Goal: Task Accomplishment & Management: Complete application form

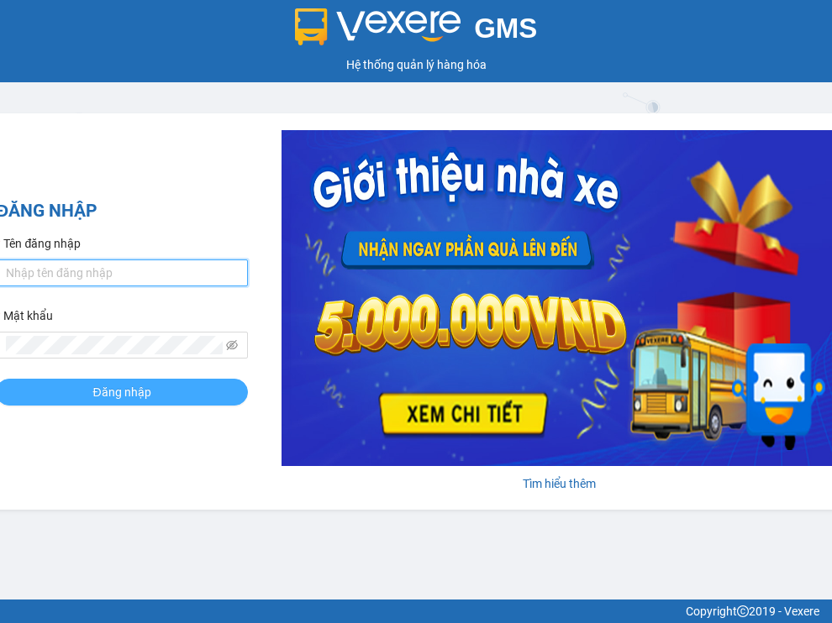
type input "bxpvd.tananh"
click at [133, 400] on span "Đăng nhập" at bounding box center [121, 392] width 58 height 18
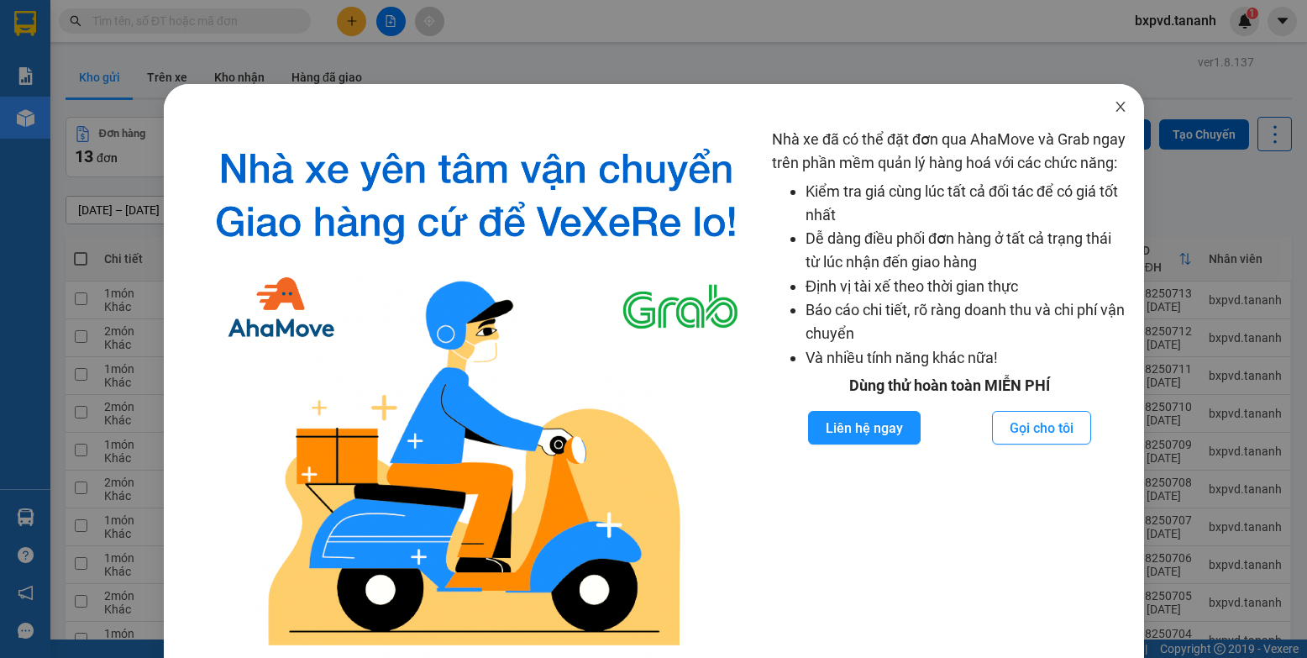
click at [831, 108] on icon "close" at bounding box center [1120, 106] width 13 height 13
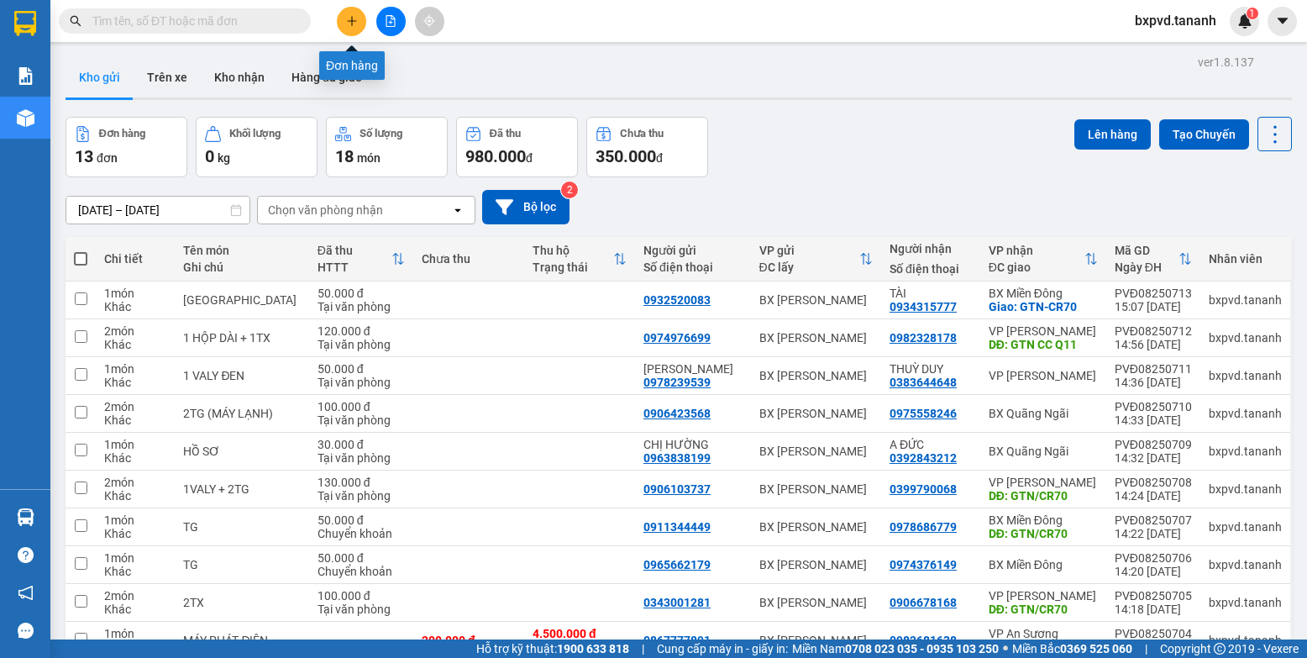
click at [350, 10] on button at bounding box center [351, 21] width 29 height 29
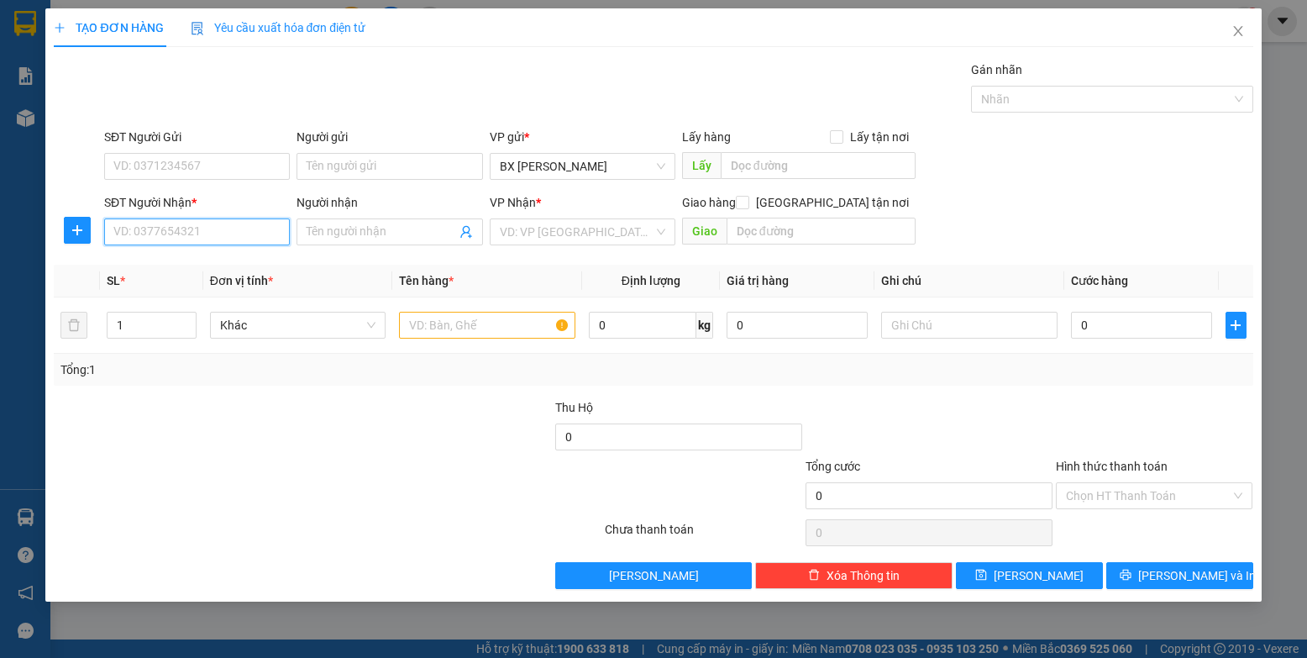
click at [285, 234] on input "SĐT Người Nhận *" at bounding box center [197, 231] width 186 height 27
type input "093110260"
click at [484, 327] on input "text" at bounding box center [487, 325] width 176 height 27
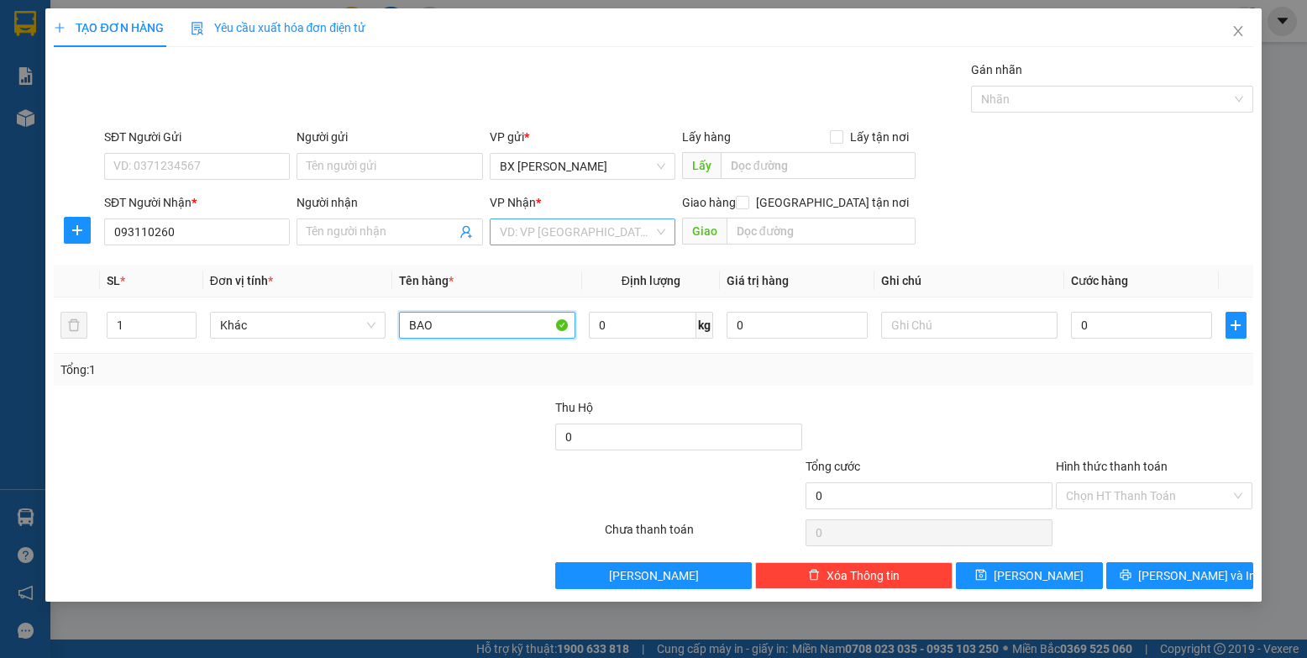
type input "BAO"
click at [570, 226] on input "search" at bounding box center [577, 231] width 154 height 25
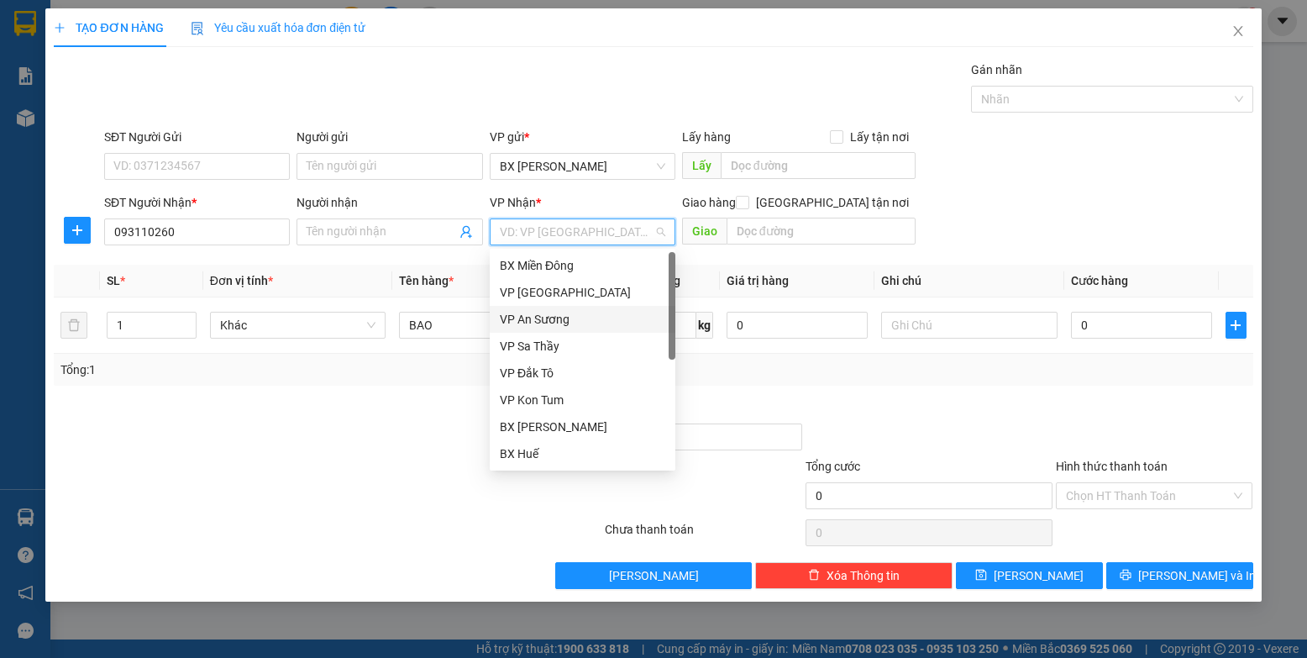
click at [583, 323] on div "VP An Sương" at bounding box center [583, 319] width 166 height 18
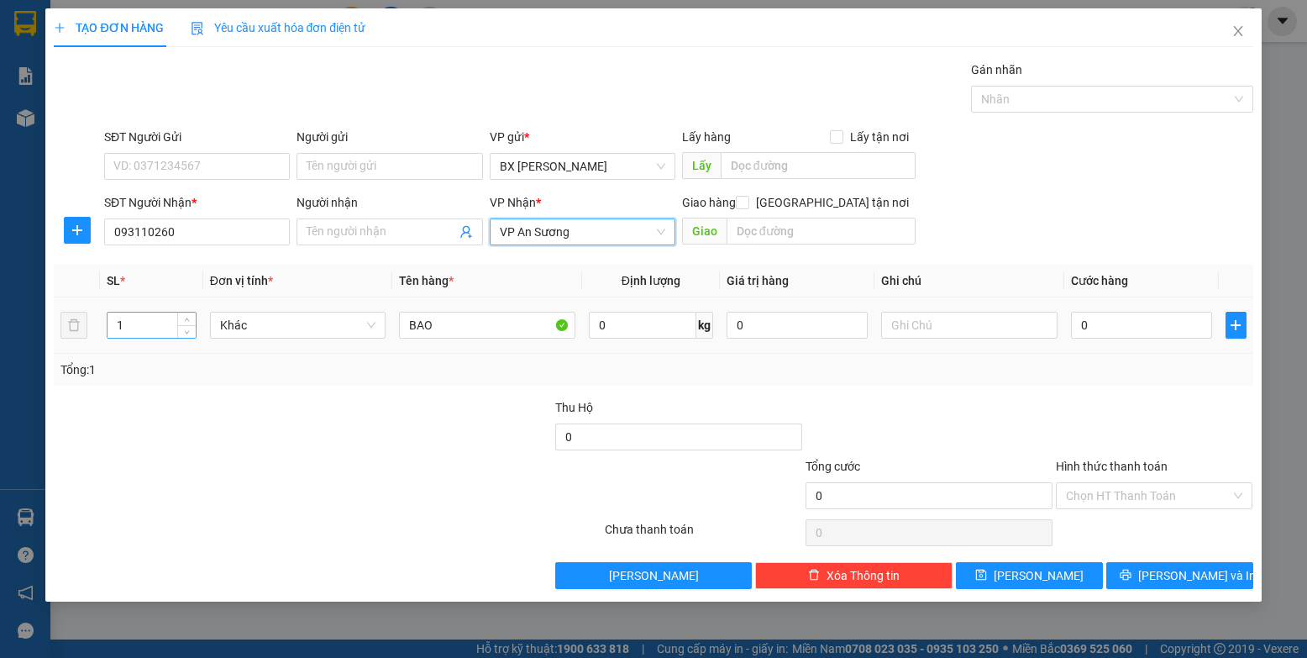
click at [146, 338] on div "1" at bounding box center [152, 325] width 90 height 27
click at [167, 328] on input "1" at bounding box center [152, 325] width 88 height 25
click at [134, 328] on input "1" at bounding box center [152, 325] width 88 height 25
type input "4"
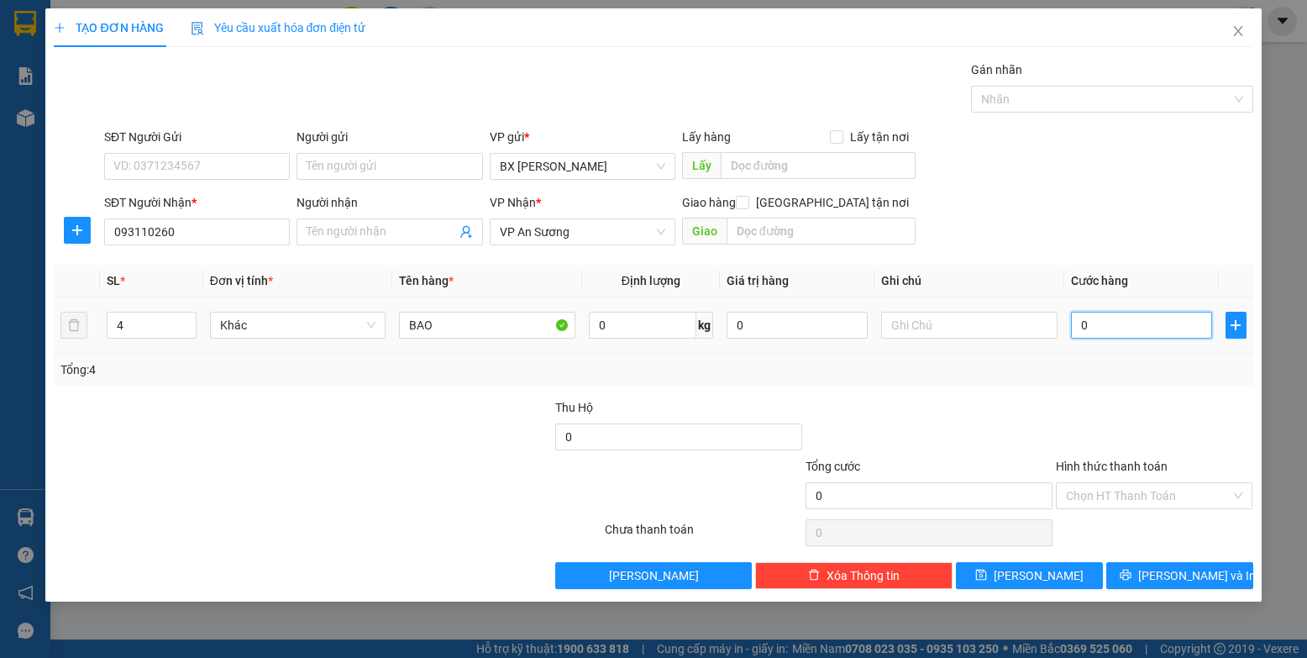
click at [831, 328] on input "0" at bounding box center [1142, 325] width 142 height 27
type input "4"
type input "40"
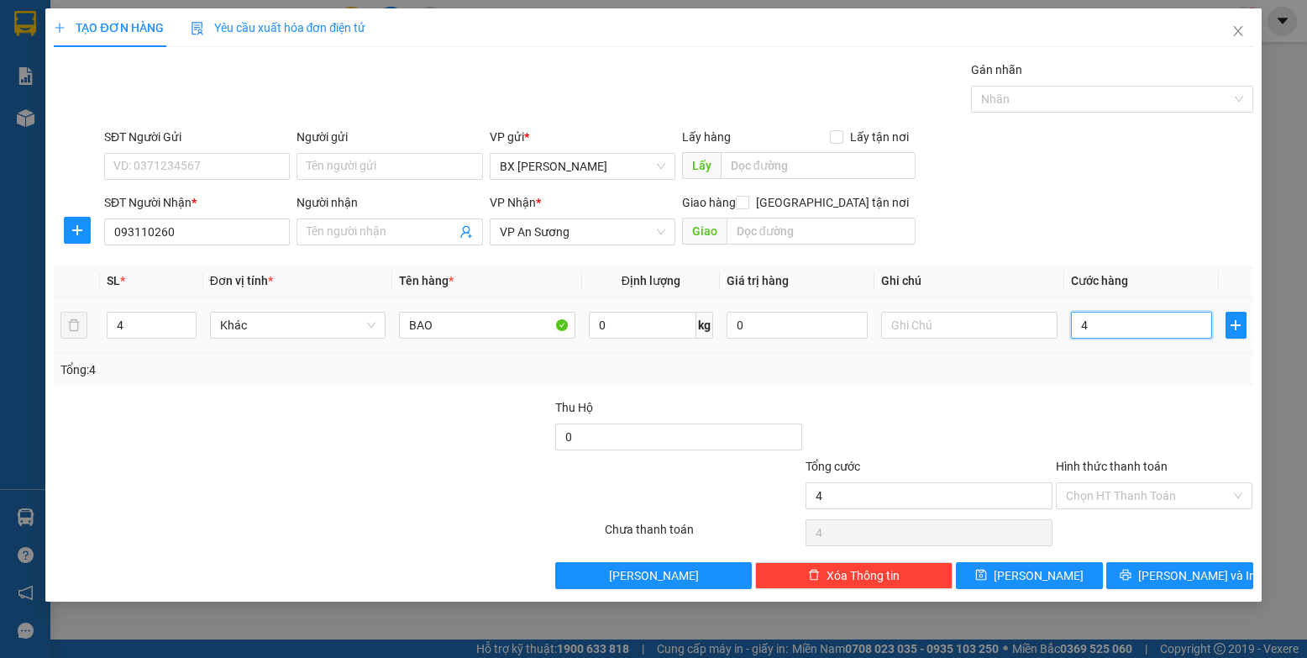
type input "40"
type input "400"
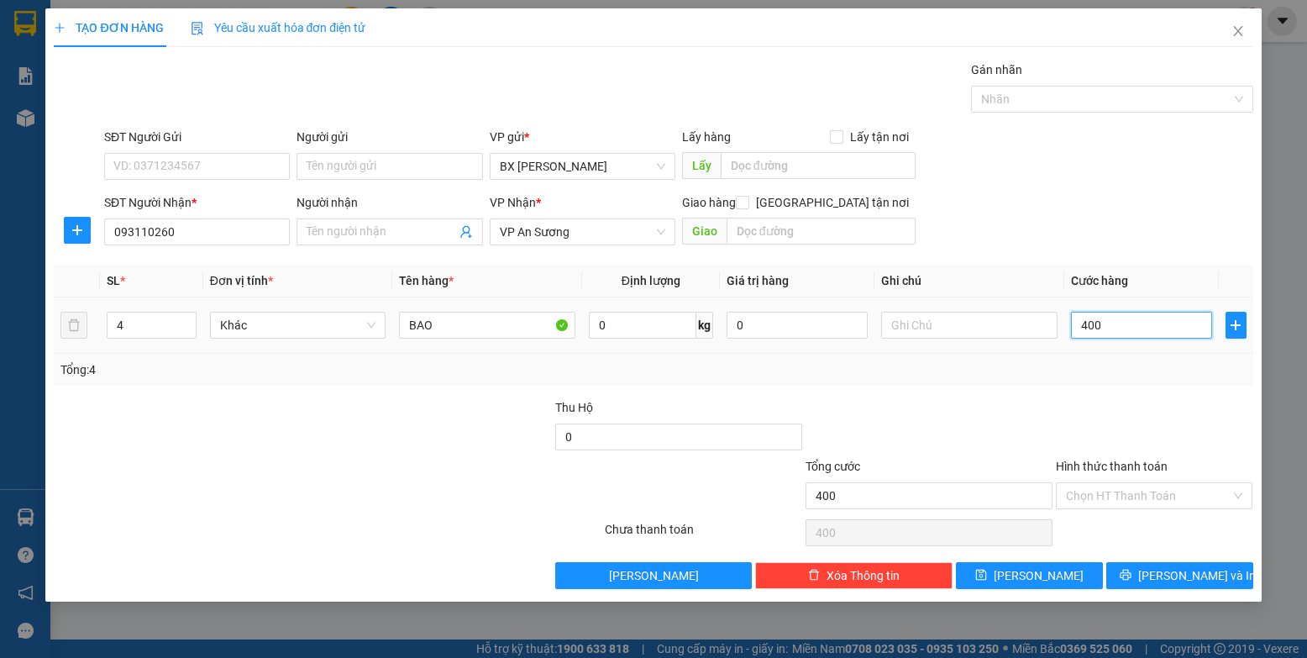
type input "4.000"
type input "400"
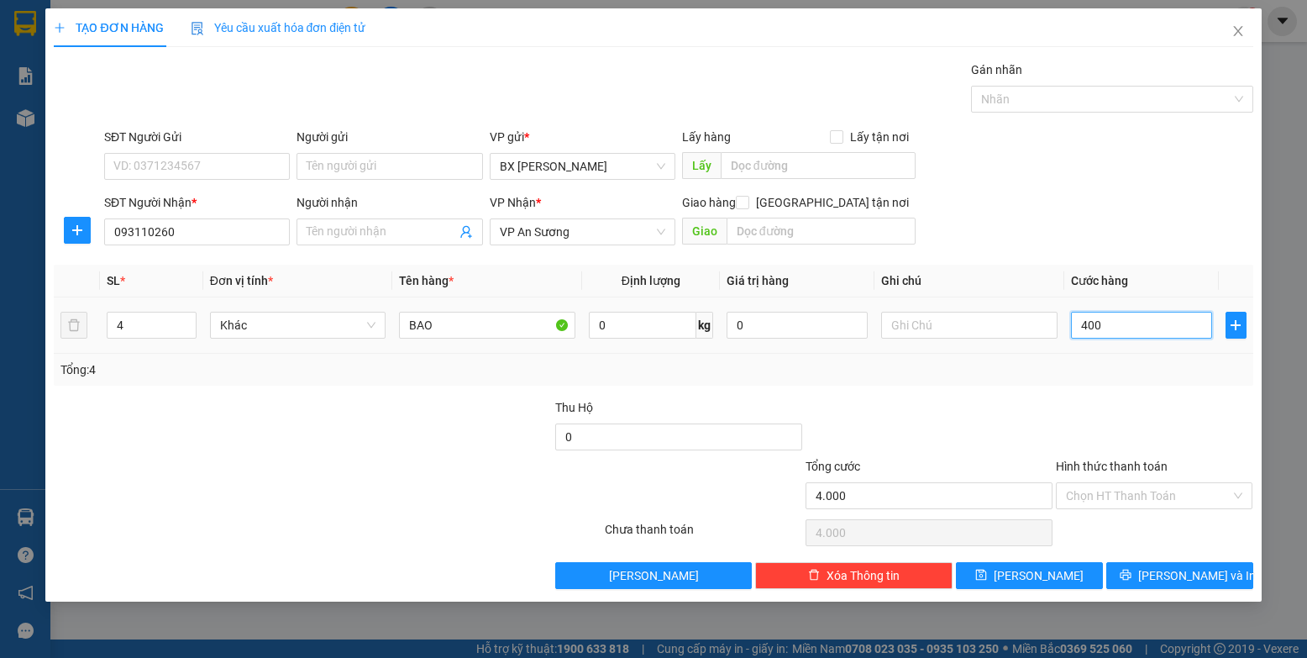
type input "400"
type input "400.000"
click at [524, 442] on div at bounding box center [428, 427] width 250 height 59
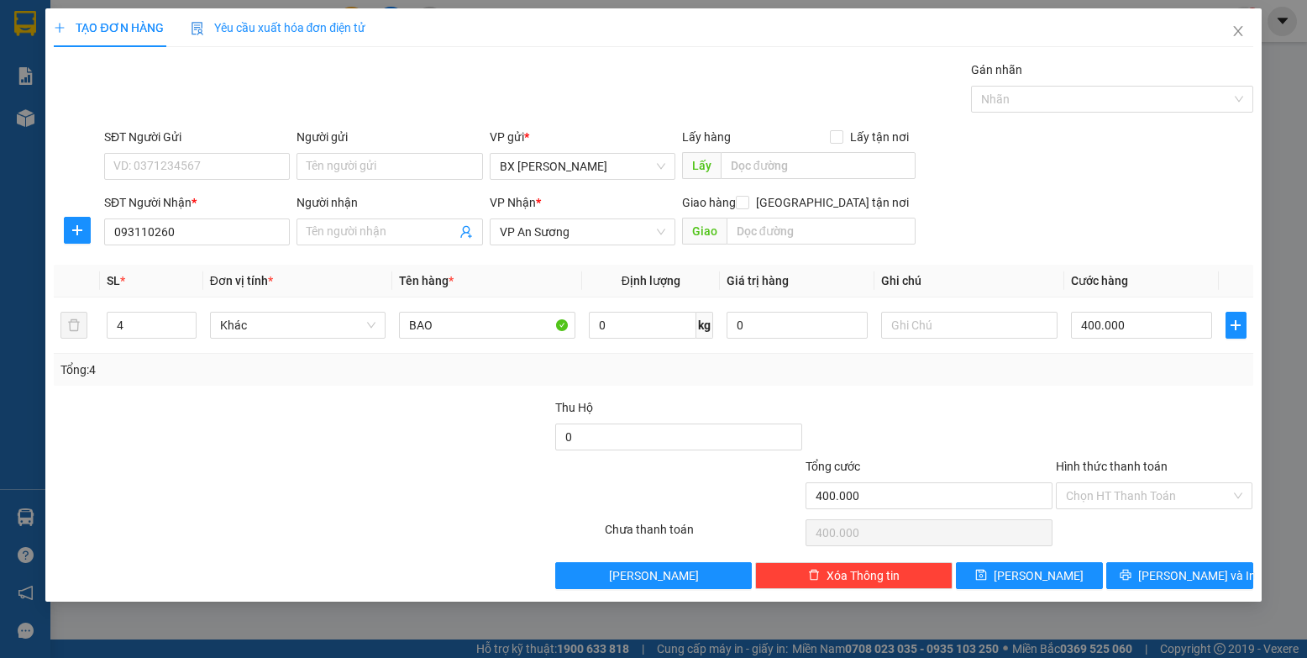
click at [324, 442] on div at bounding box center [428, 427] width 250 height 59
click at [831, 579] on button "[PERSON_NAME]" at bounding box center [1029, 575] width 147 height 27
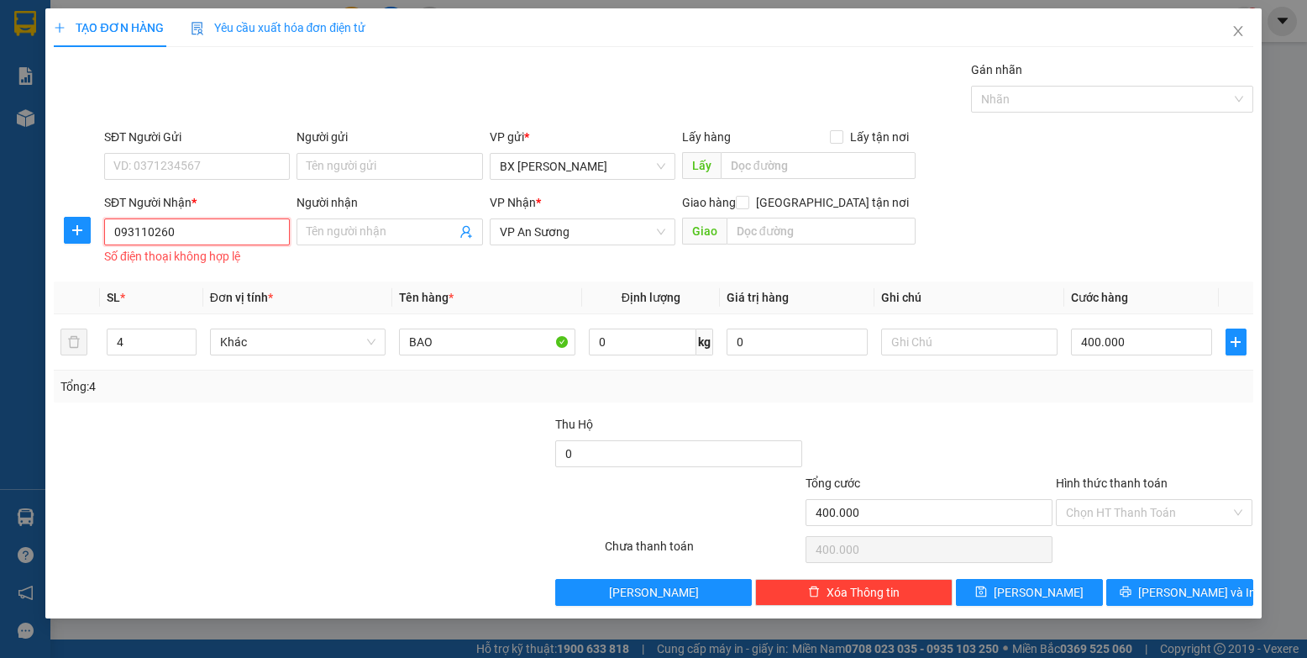
click at [214, 229] on input "093110260" at bounding box center [197, 231] width 186 height 27
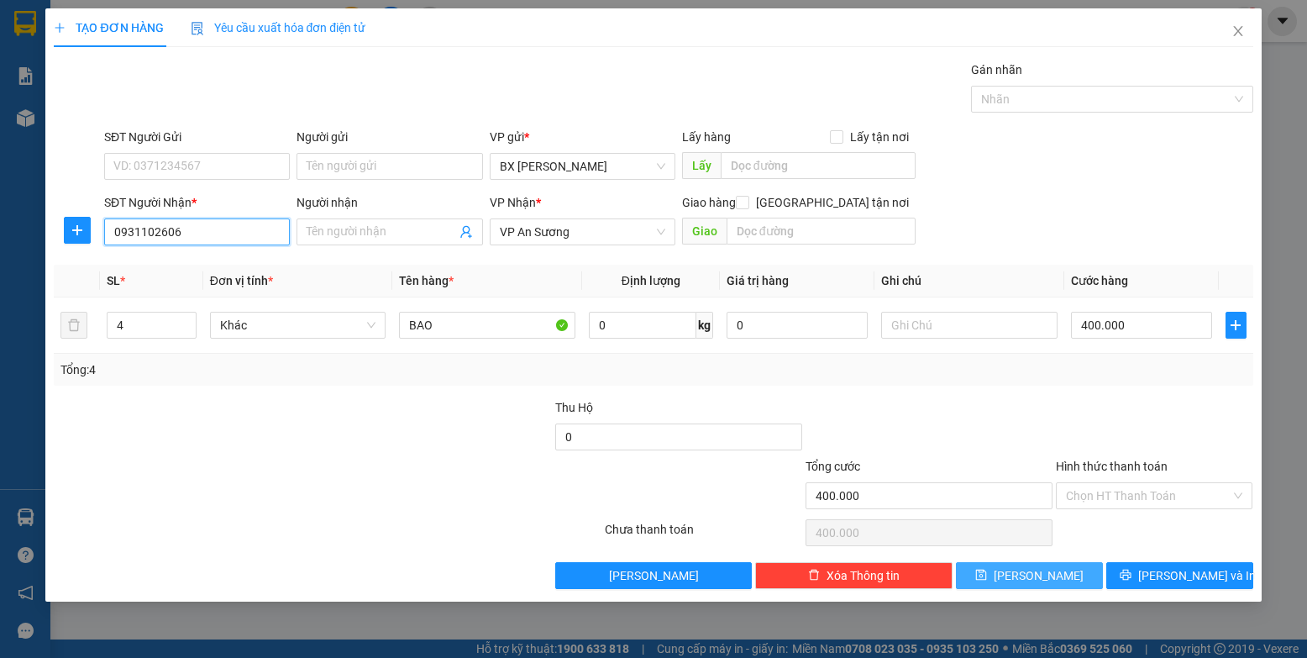
type input "0931102606"
click at [831, 568] on button "[PERSON_NAME]" at bounding box center [1029, 575] width 147 height 27
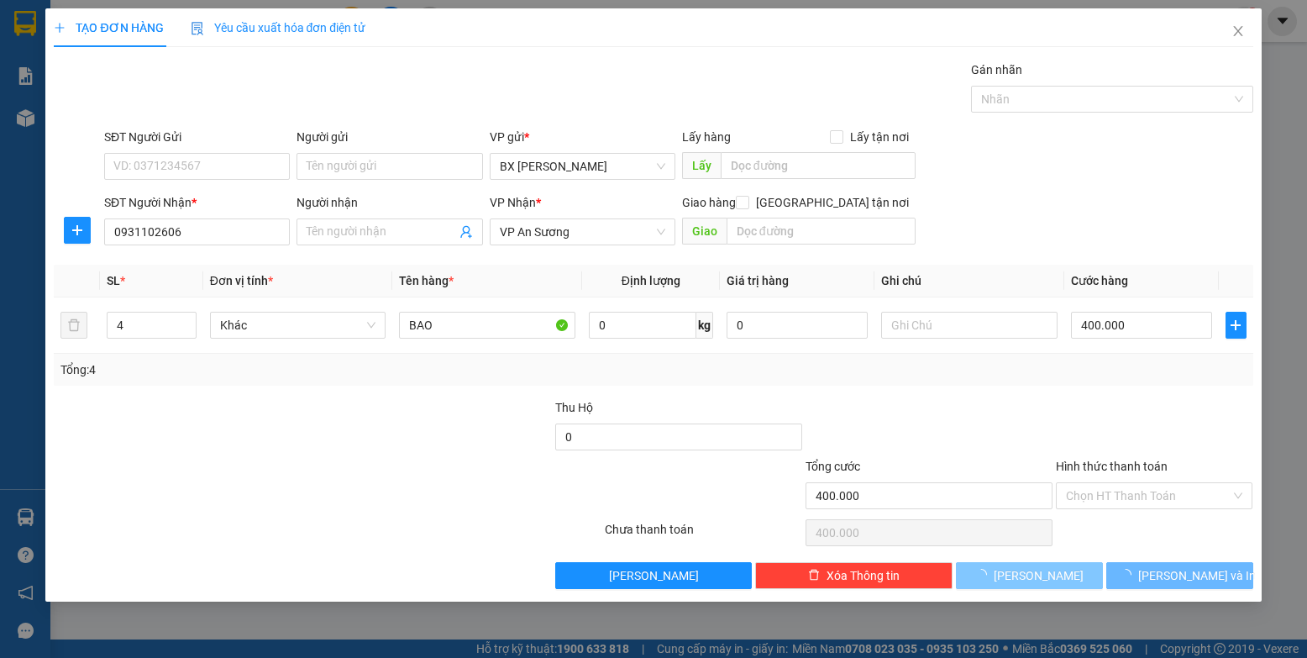
type input "1"
type input "0"
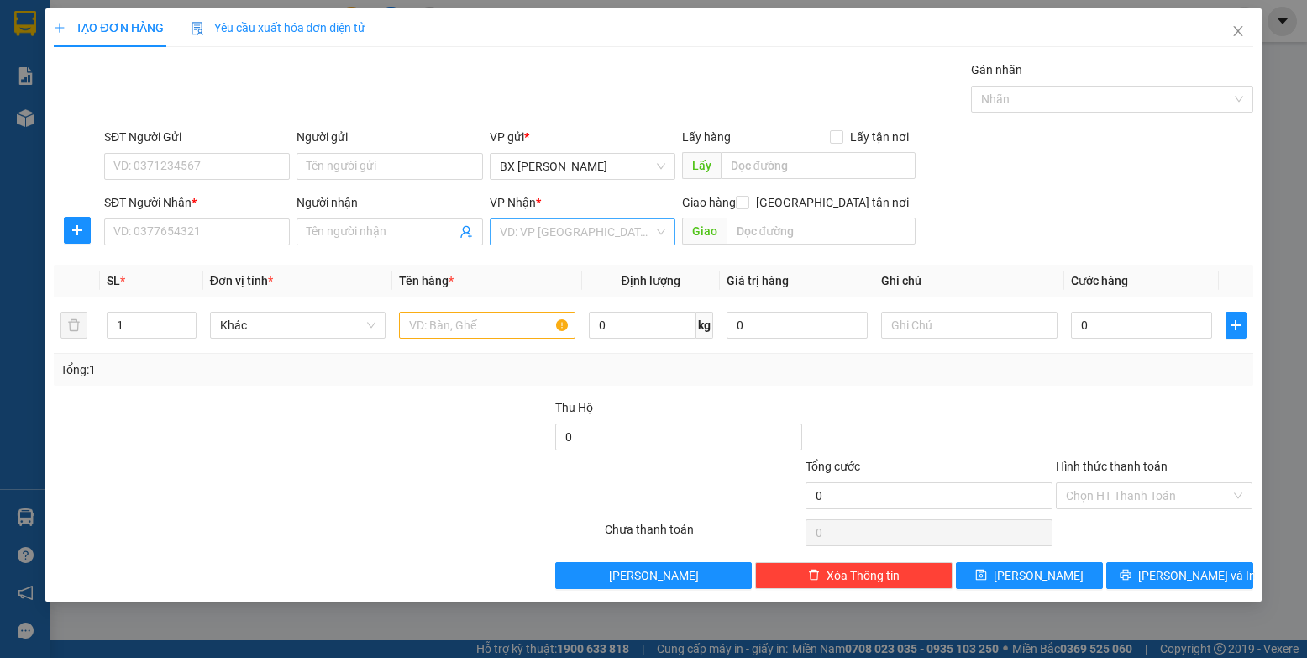
click at [524, 228] on input "search" at bounding box center [577, 231] width 154 height 25
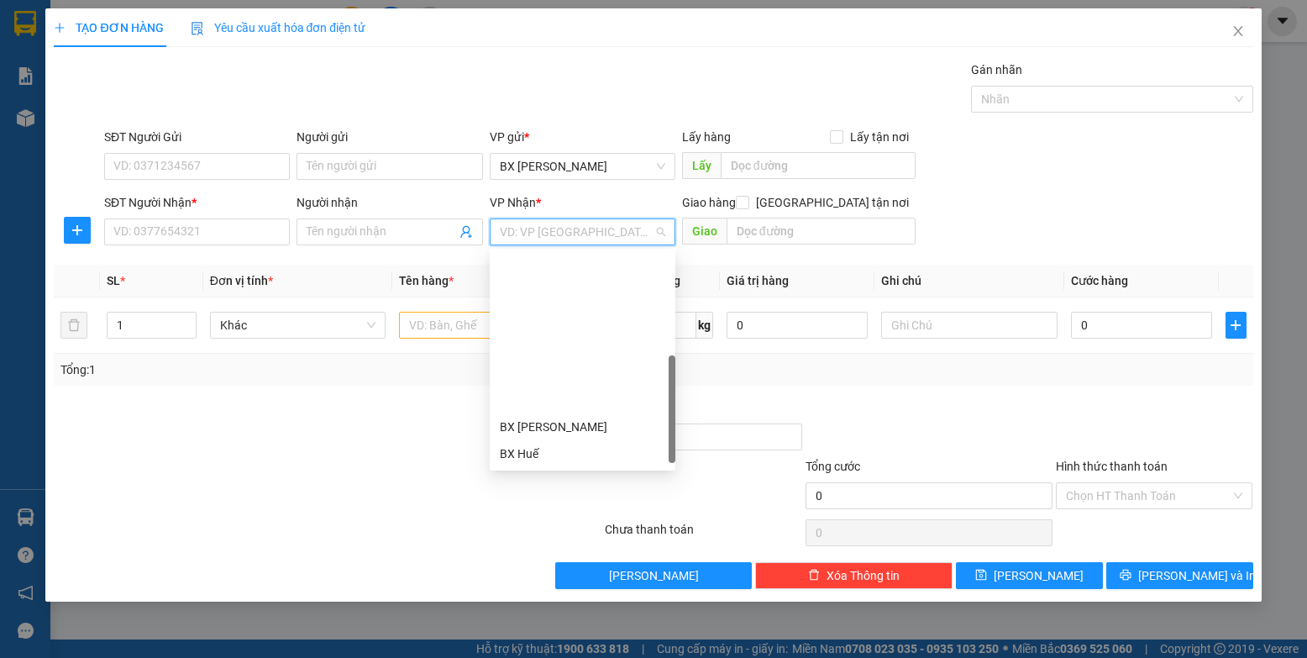
scroll to position [188, 0]
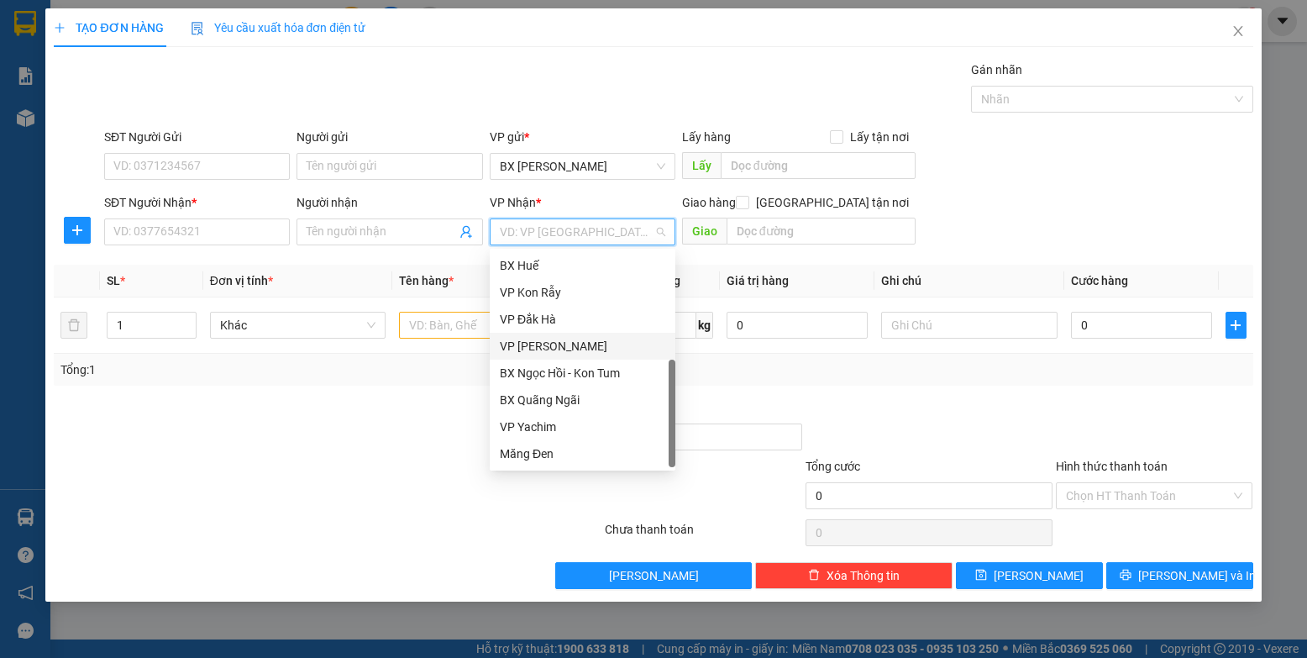
click at [559, 341] on div "VP [PERSON_NAME]" at bounding box center [583, 346] width 166 height 18
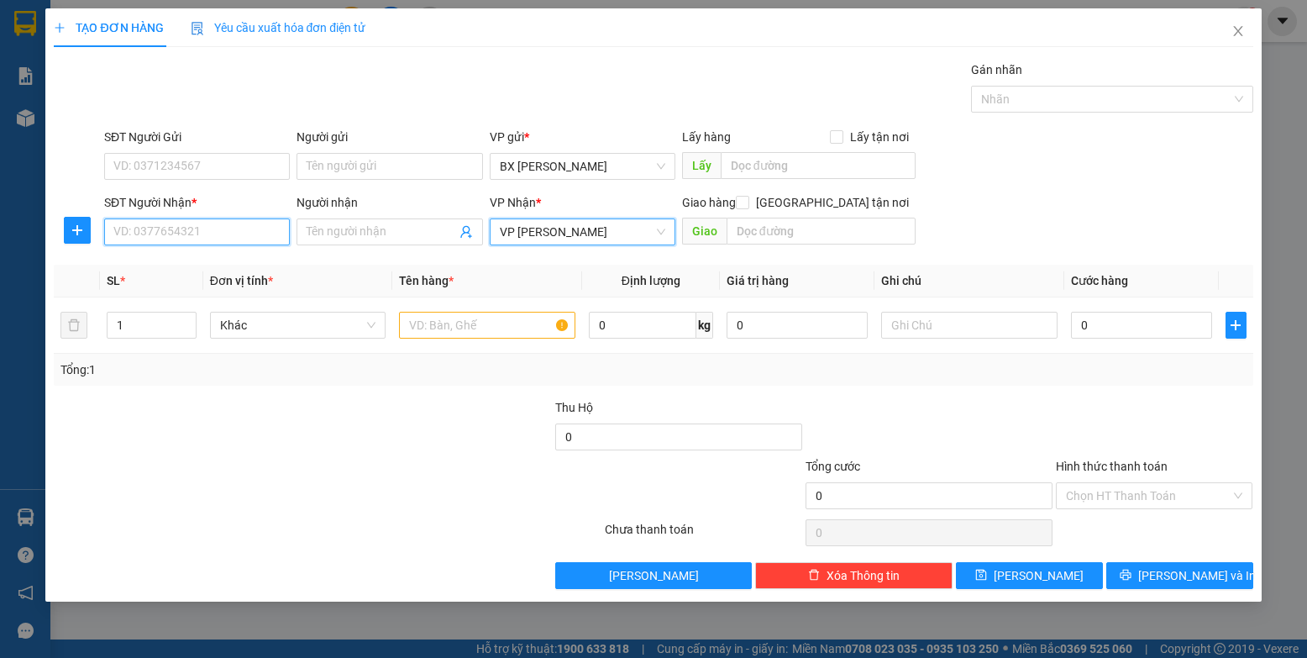
click at [278, 233] on input "SĐT Người Nhận *" at bounding box center [197, 231] width 186 height 27
click at [224, 235] on input "SĐT Người Nhận *" at bounding box center [197, 231] width 186 height 27
click at [831, 29] on icon "close" at bounding box center [1237, 31] width 9 height 10
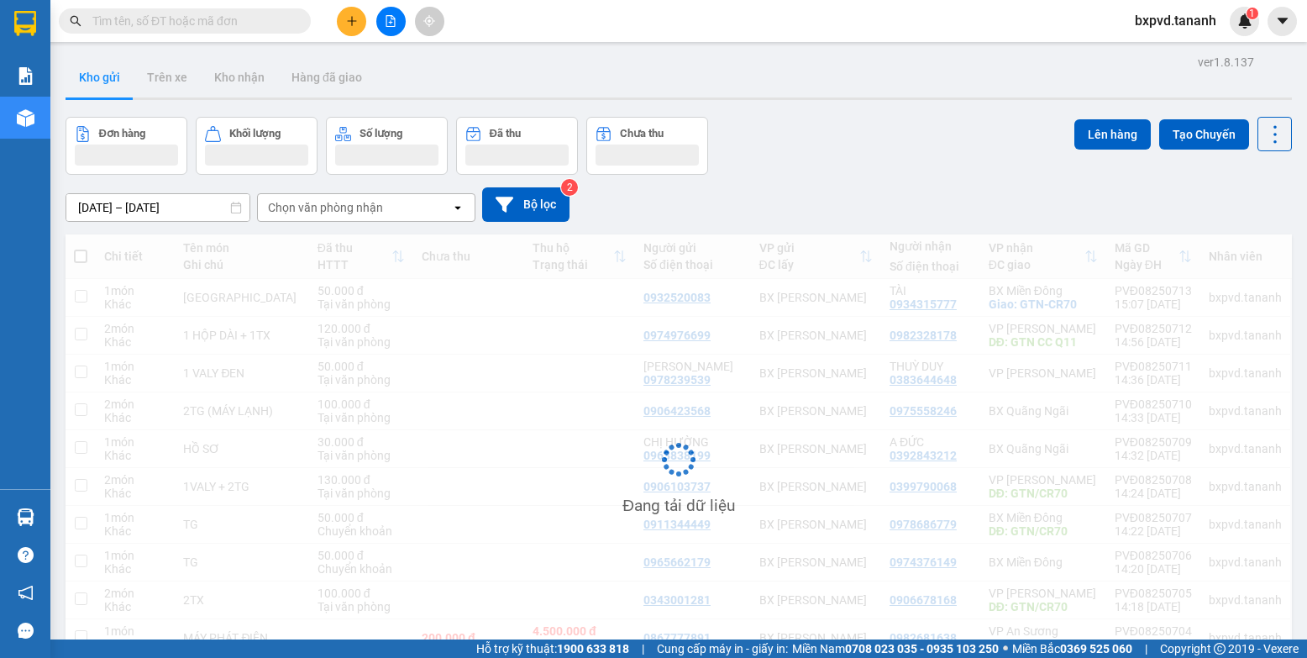
click at [143, 26] on input "text" at bounding box center [191, 21] width 198 height 18
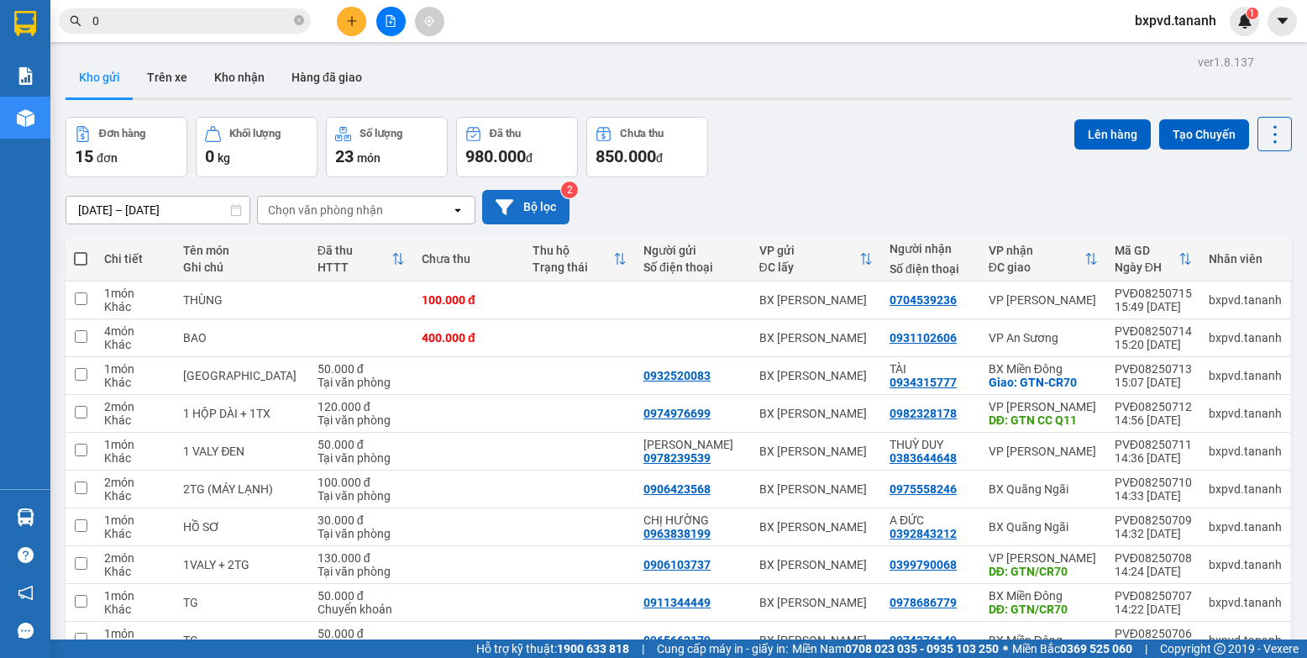
type input "0"
click at [558, 215] on button "Bộ lọc" at bounding box center [525, 207] width 87 height 34
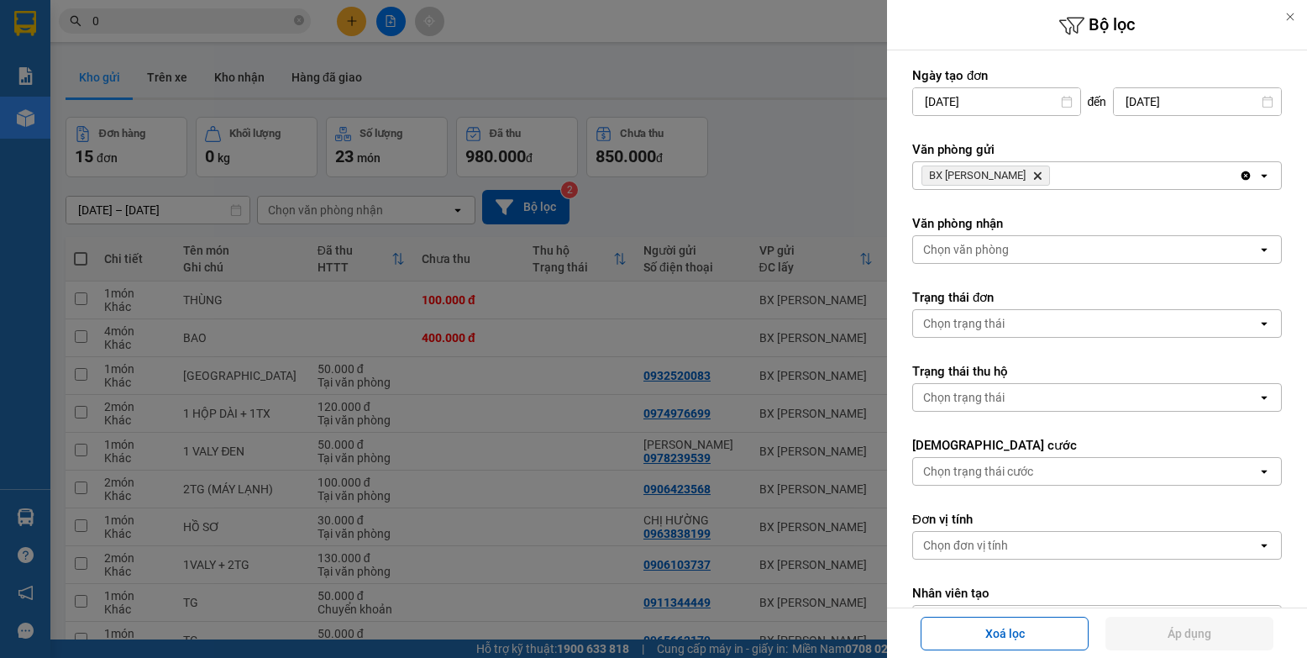
click at [645, 213] on div at bounding box center [653, 329] width 1307 height 658
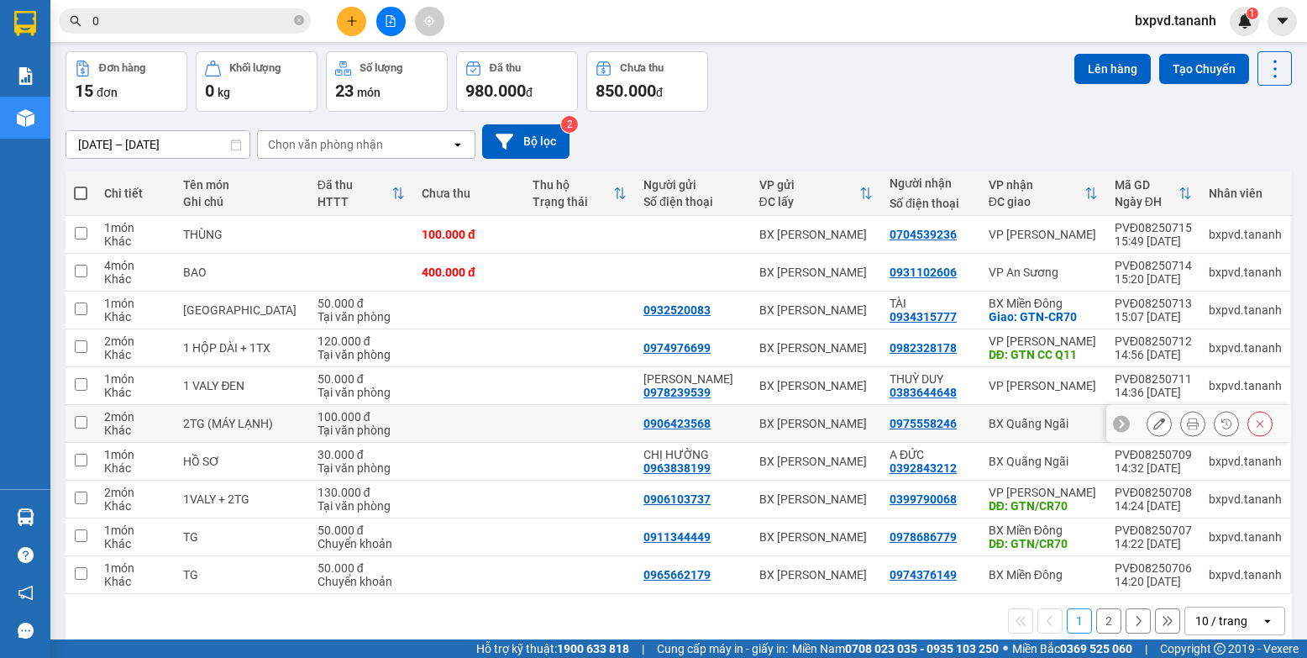
scroll to position [89, 0]
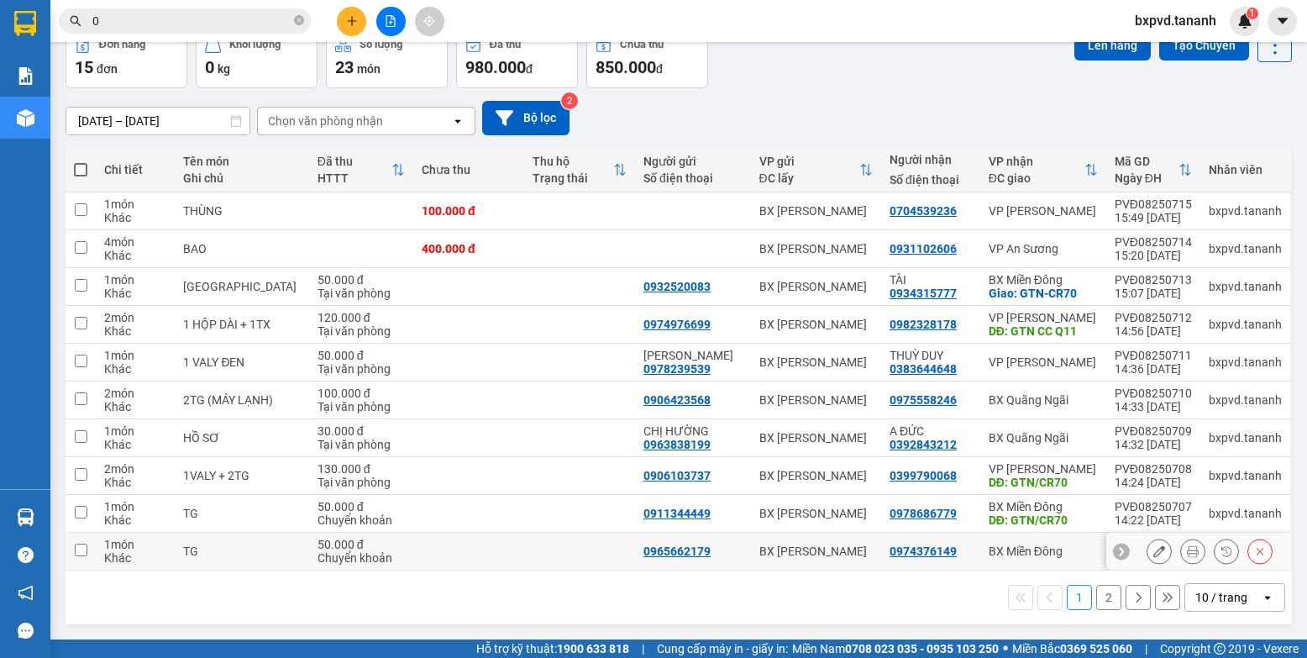
click at [482, 101] on button "Bộ lọc" at bounding box center [525, 118] width 87 height 34
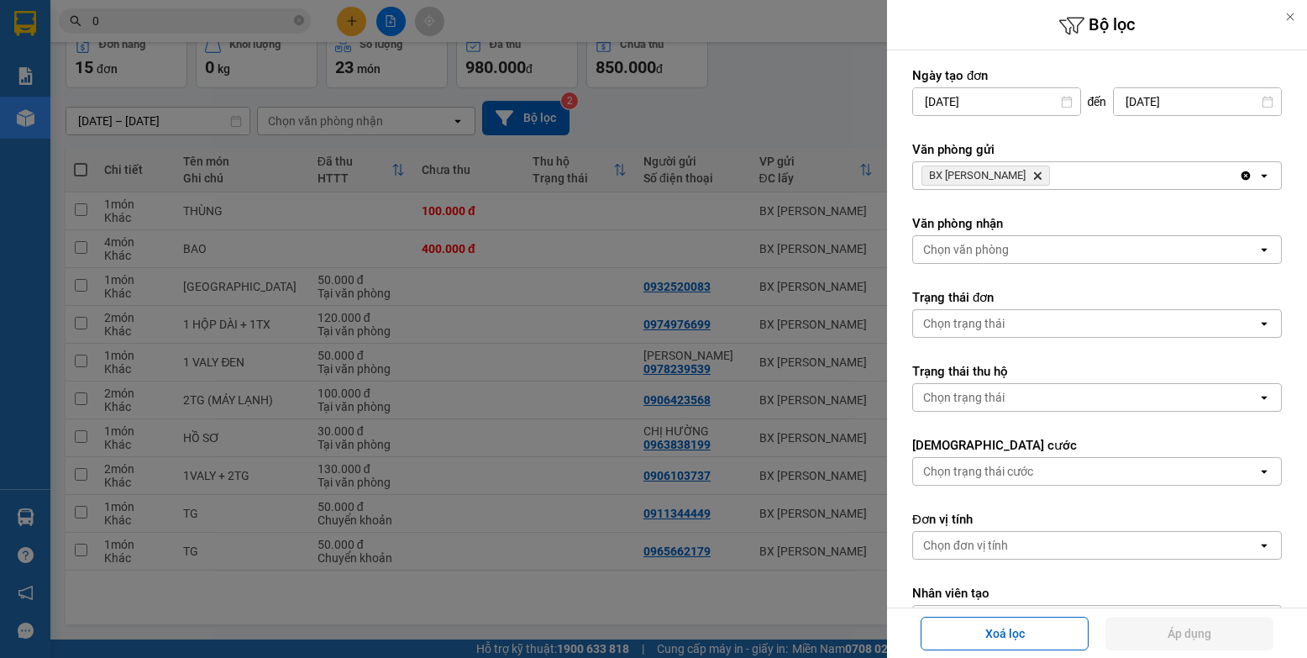
click at [566, 264] on div at bounding box center [653, 329] width 1307 height 658
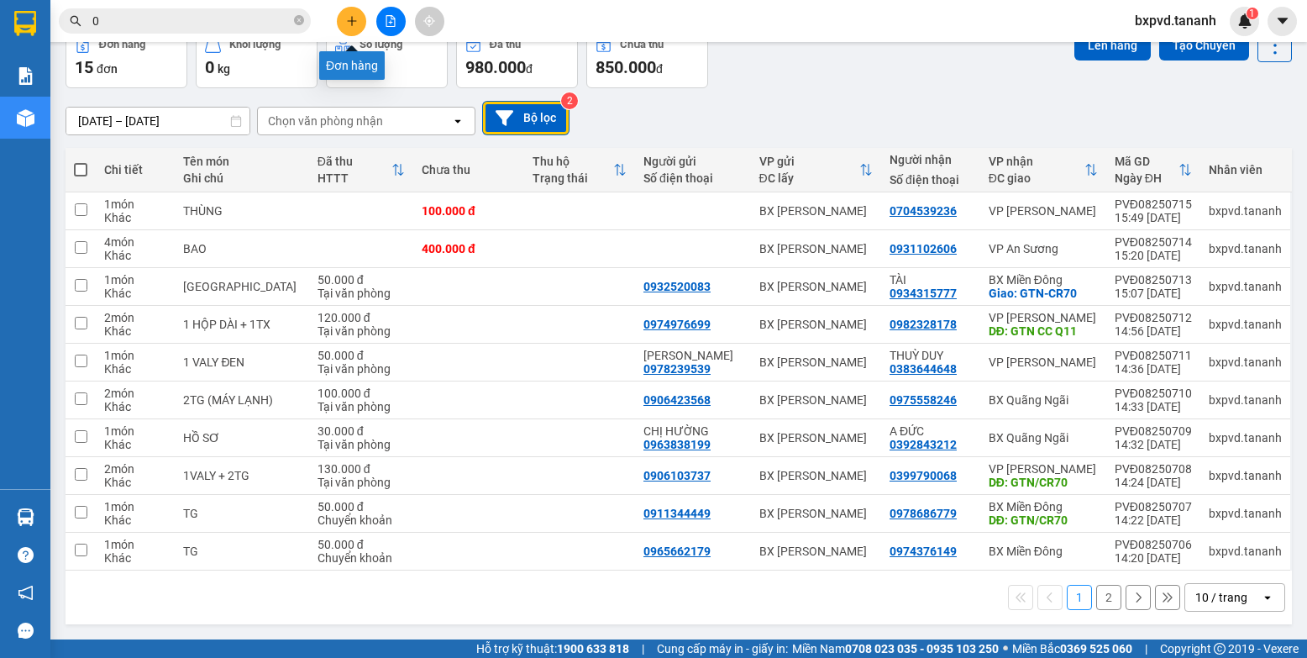
click at [360, 25] on button at bounding box center [351, 21] width 29 height 29
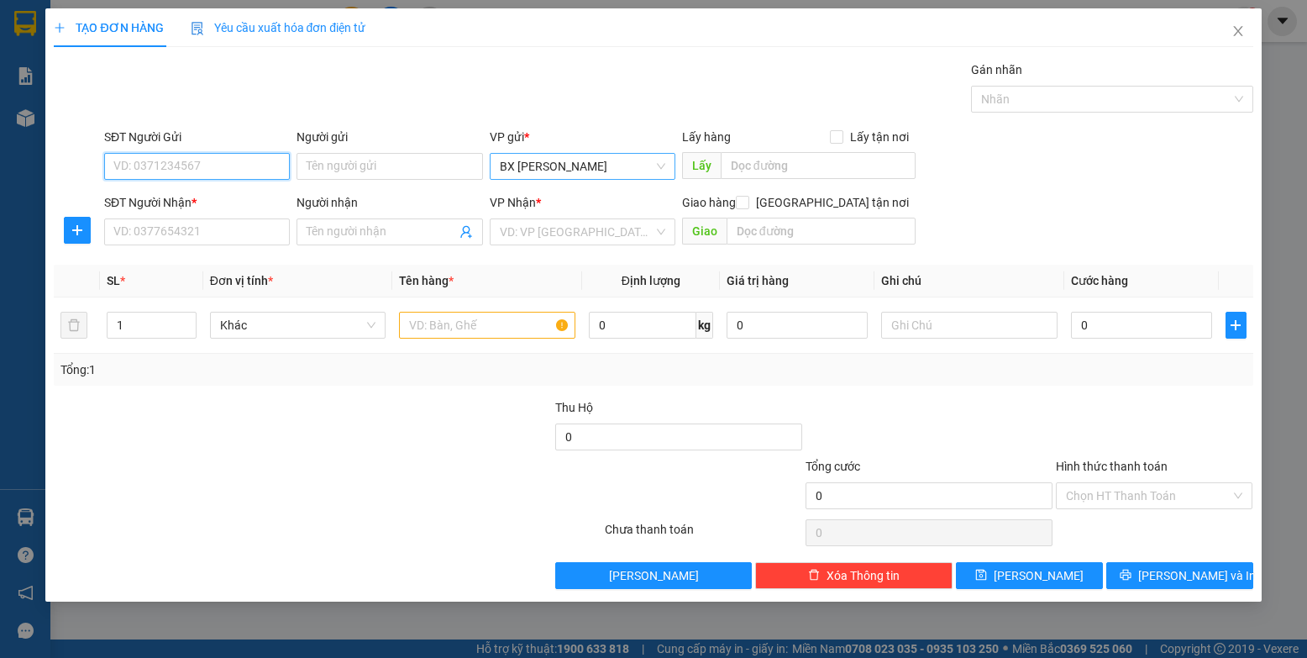
click at [653, 169] on span "BX [PERSON_NAME]" at bounding box center [583, 166] width 166 height 25
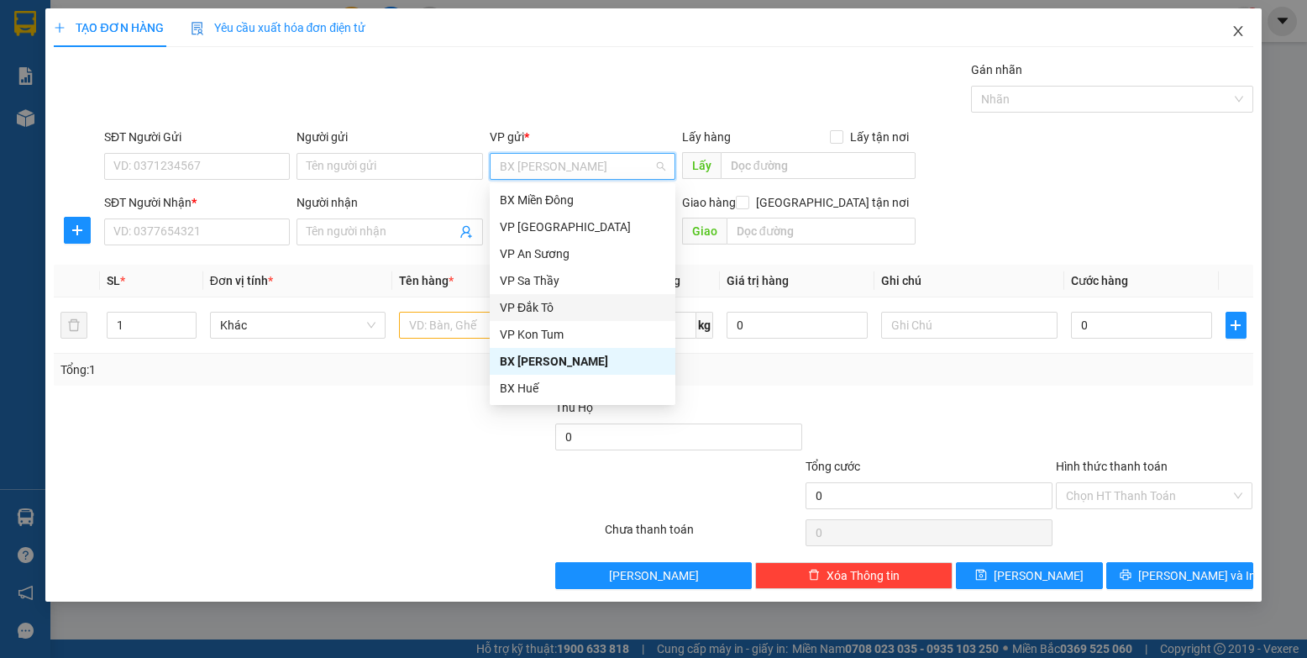
click at [831, 35] on icon "close" at bounding box center [1238, 30] width 13 height 13
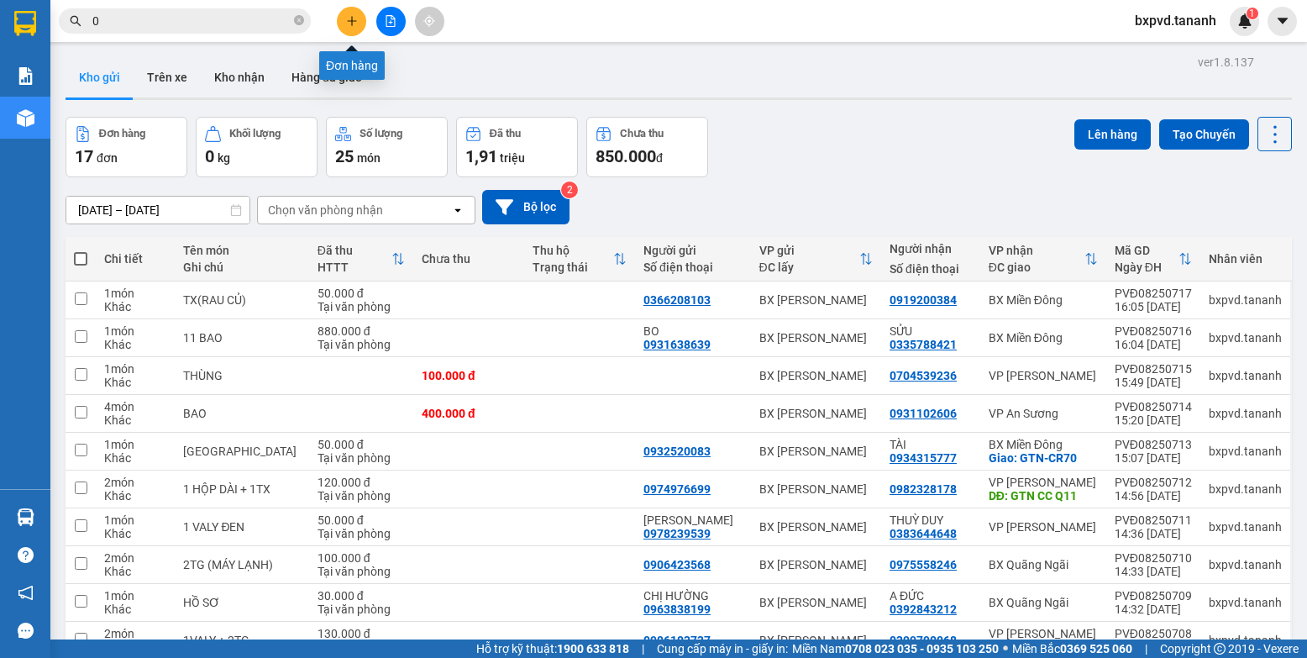
click at [353, 3] on div "Kết quả tìm kiếm ( 4 ) Bộ lọc Mã ĐH Trạng thái Món hàng Thu hộ Tổng cước Chưa c…" at bounding box center [653, 21] width 1307 height 42
click at [343, 13] on button at bounding box center [351, 21] width 29 height 29
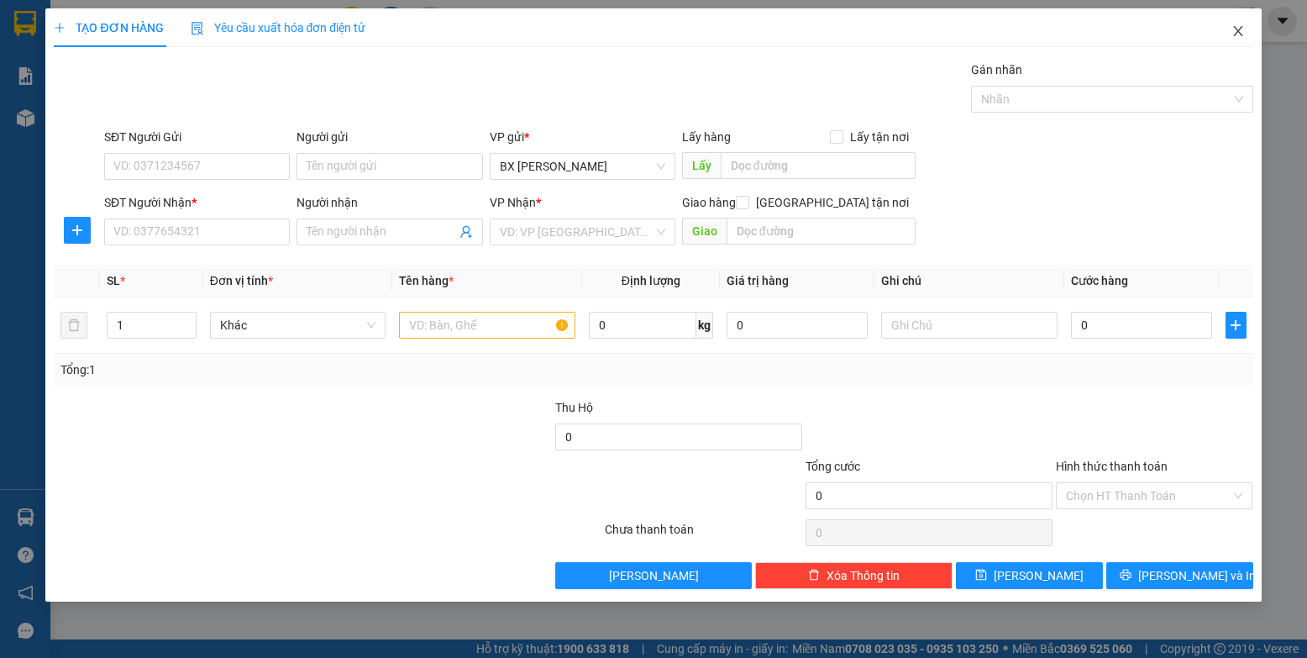
click at [831, 33] on icon "close" at bounding box center [1238, 30] width 13 height 13
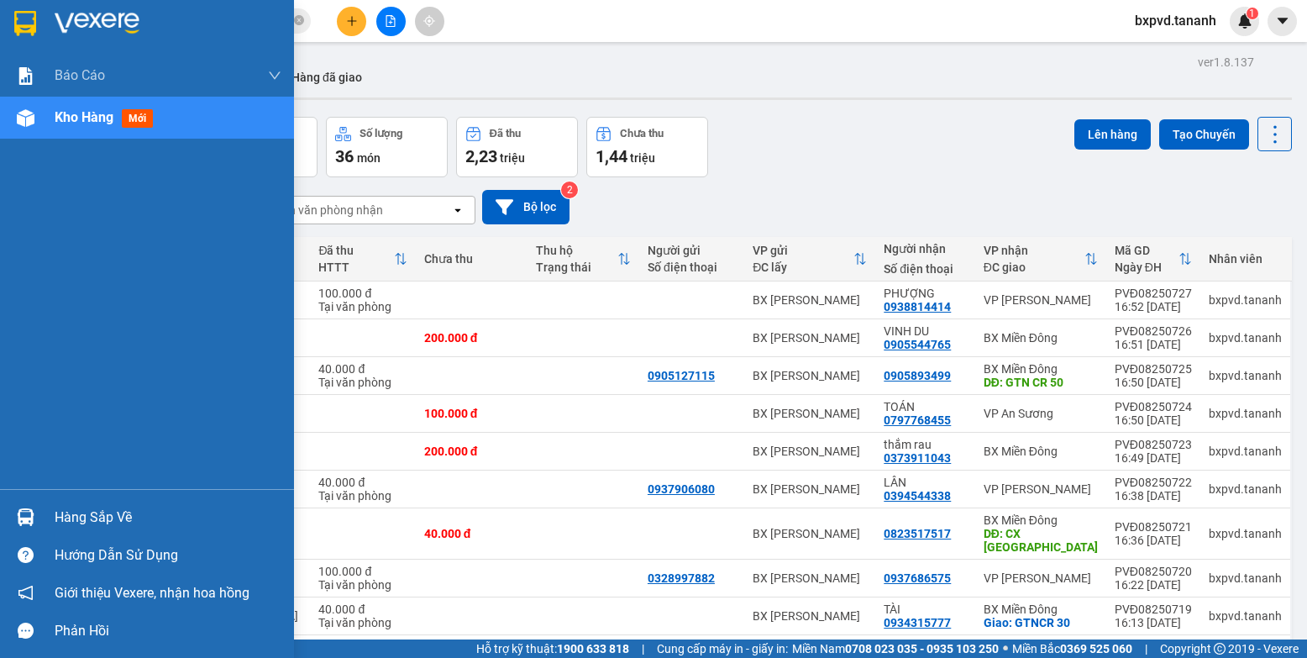
click at [28, 27] on img at bounding box center [25, 23] width 22 height 25
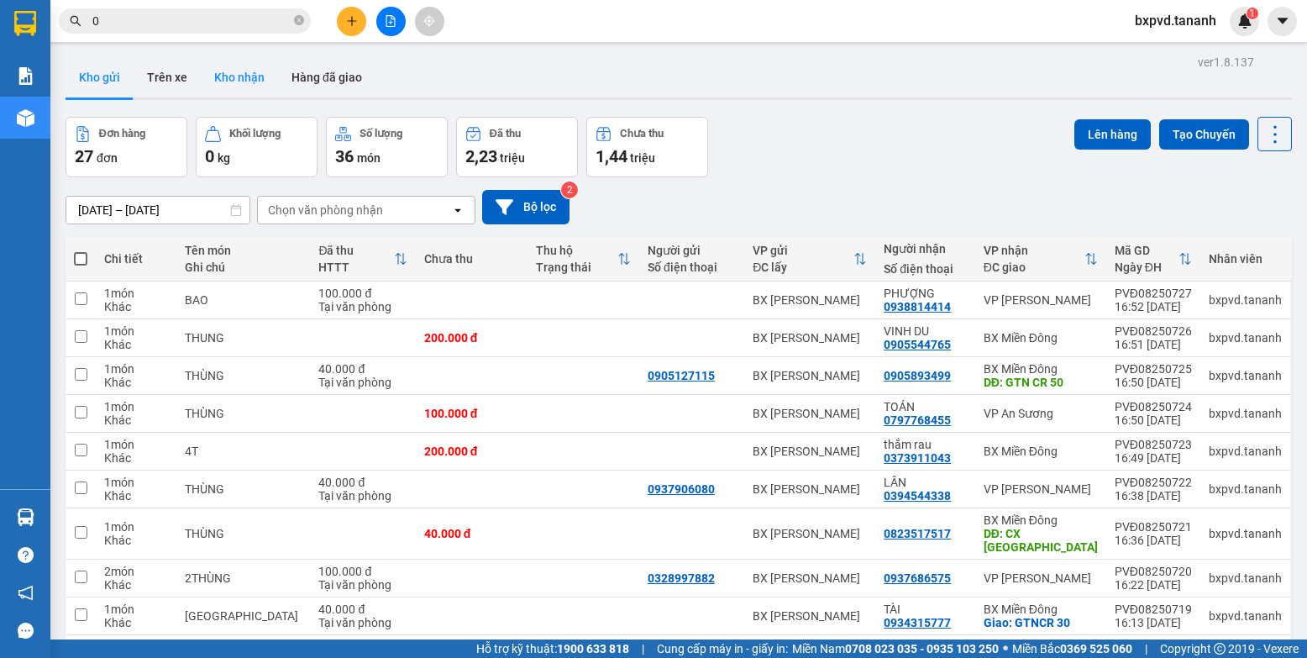
click at [214, 80] on button "Kho nhận" at bounding box center [239, 77] width 77 height 40
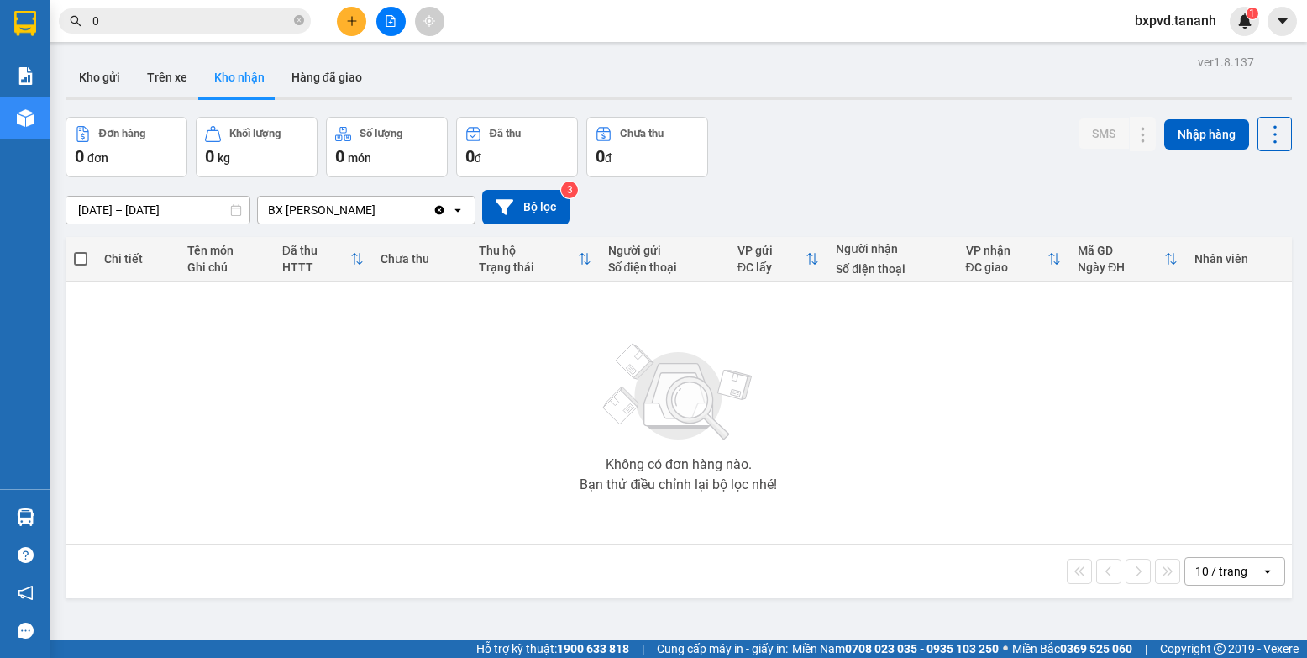
click at [459, 212] on icon "open" at bounding box center [457, 209] width 13 height 13
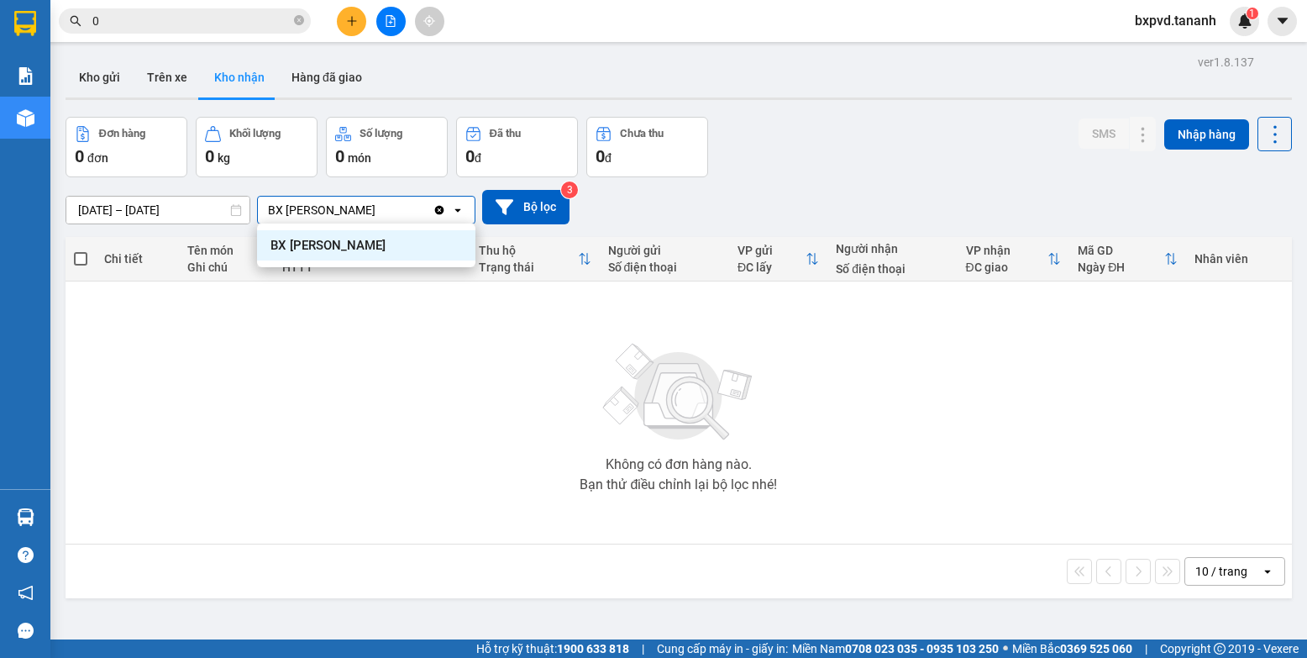
click at [389, 241] on div "BX [PERSON_NAME]" at bounding box center [366, 245] width 218 height 30
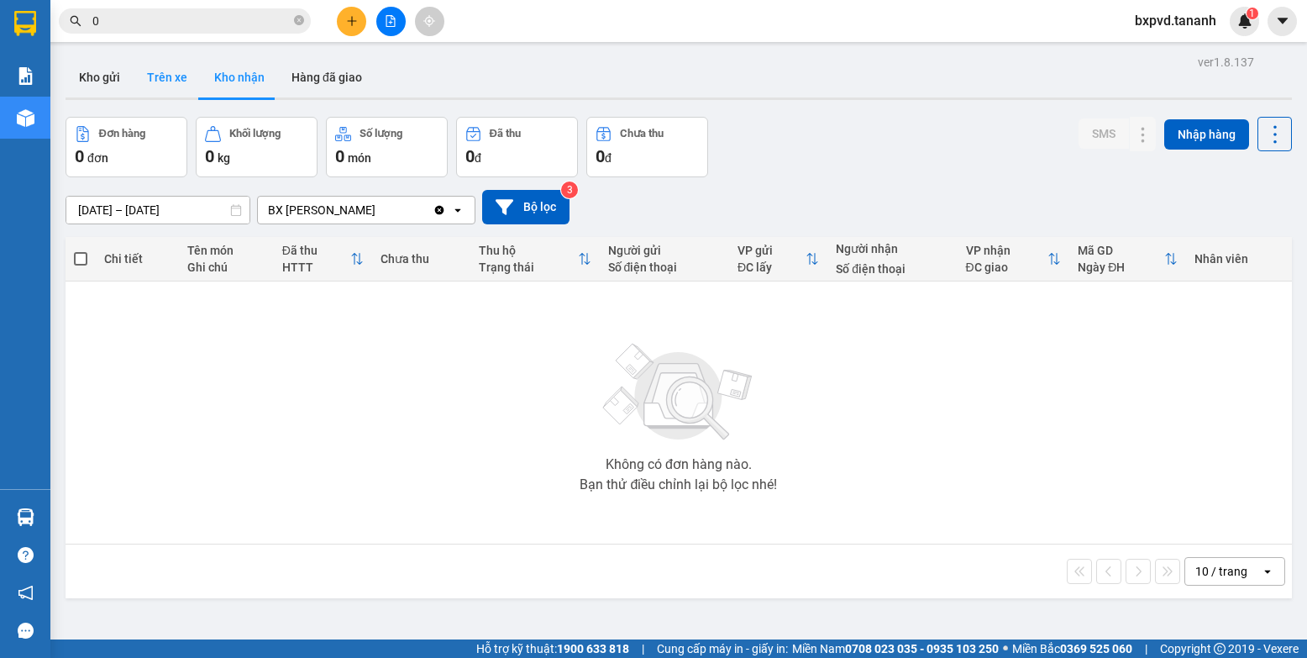
click at [150, 80] on button "Trên xe" at bounding box center [167, 77] width 67 height 40
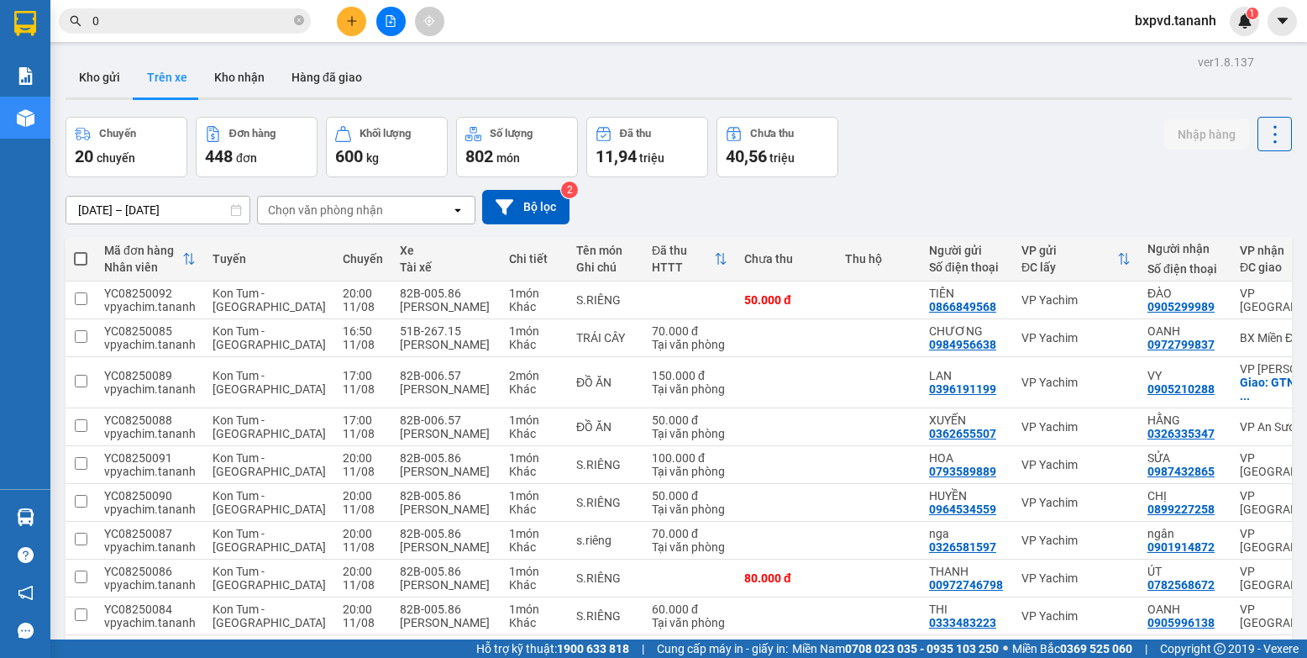
click at [108, 83] on button "Kho gửi" at bounding box center [100, 77] width 68 height 40
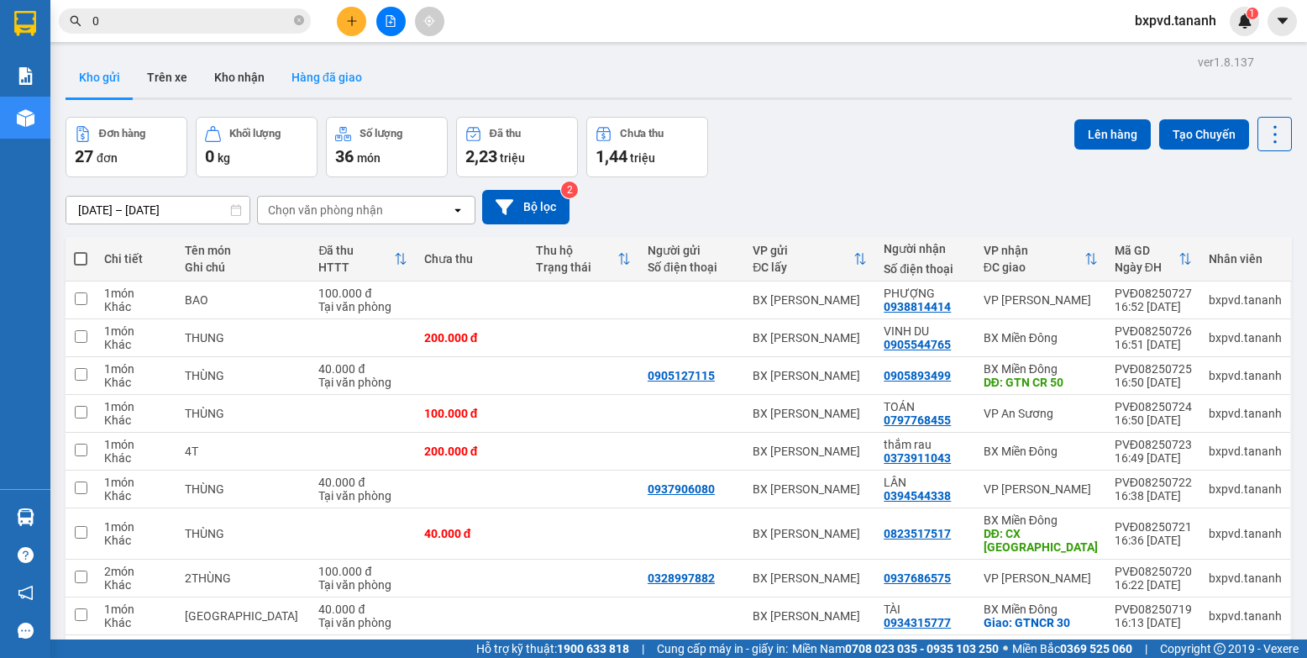
click at [307, 86] on button "Hàng đã giao" at bounding box center [326, 77] width 97 height 40
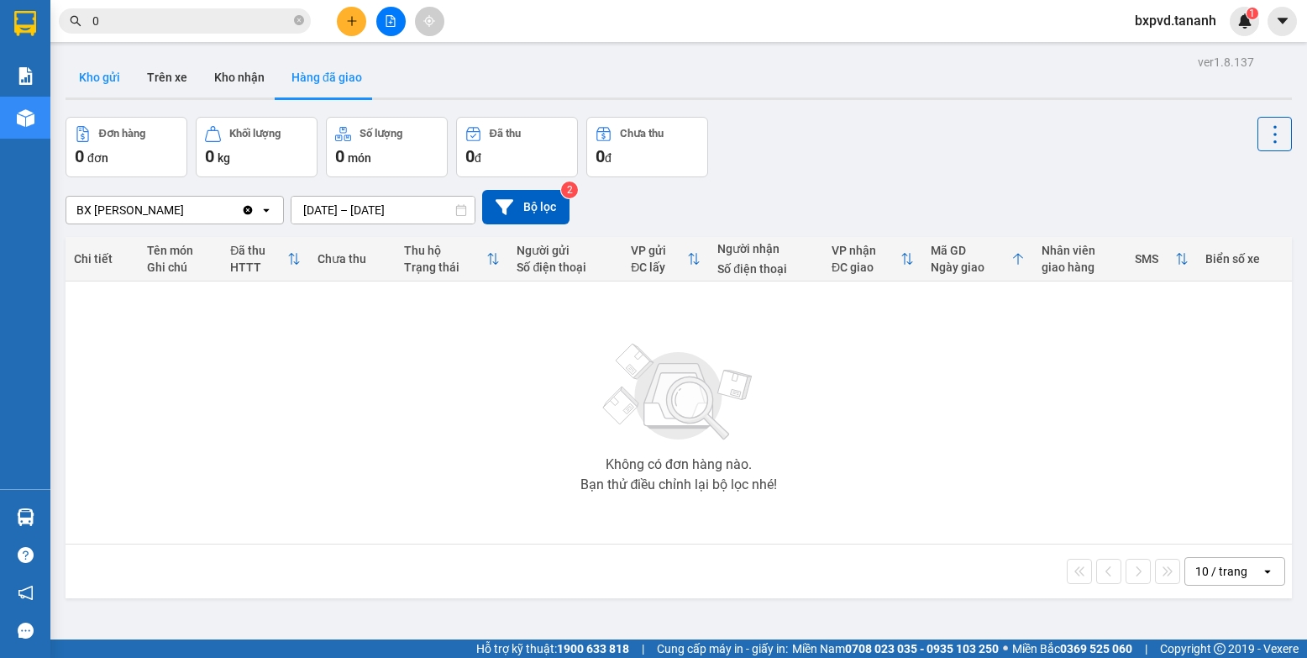
click at [124, 83] on button "Kho gửi" at bounding box center [100, 77] width 68 height 40
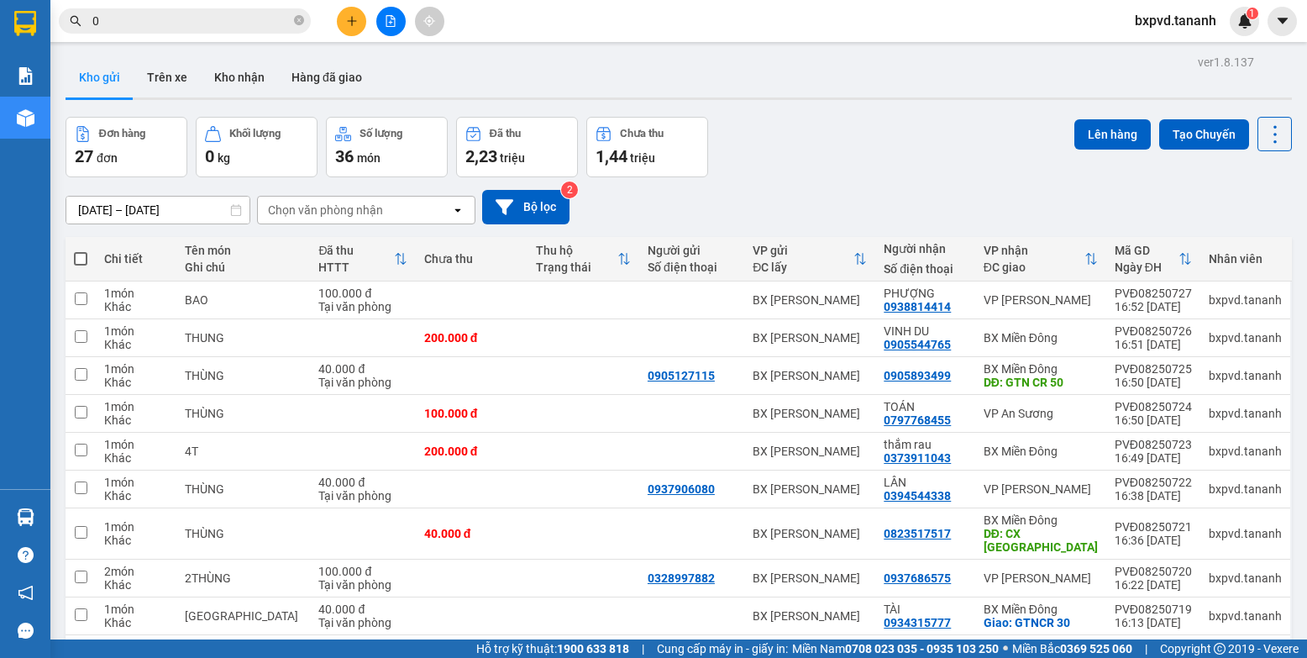
click at [368, 23] on div at bounding box center [391, 21] width 126 height 29
click at [363, 24] on button at bounding box center [351, 21] width 29 height 29
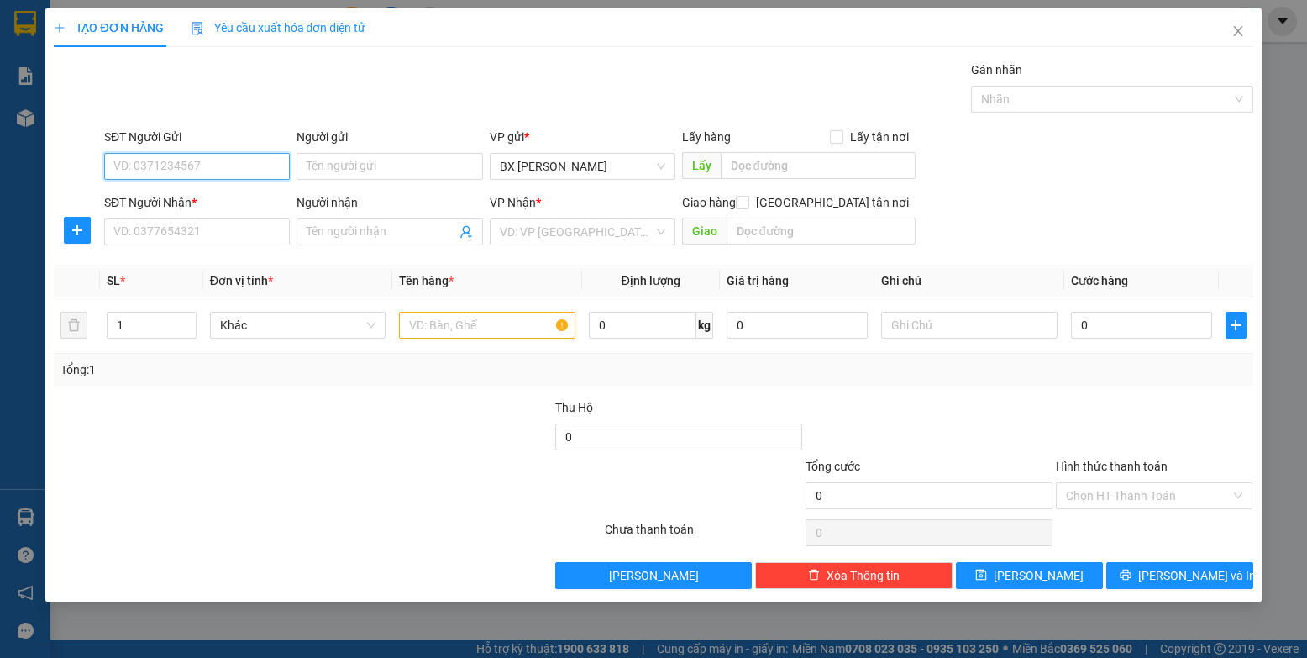
click at [234, 166] on input "SĐT Người Gửi" at bounding box center [197, 166] width 186 height 27
type input "0395108534"
click at [237, 225] on input "SĐT Người Nhận *" at bounding box center [197, 231] width 186 height 27
type input "035560257"
click at [394, 166] on input "Người gửi" at bounding box center [390, 166] width 186 height 27
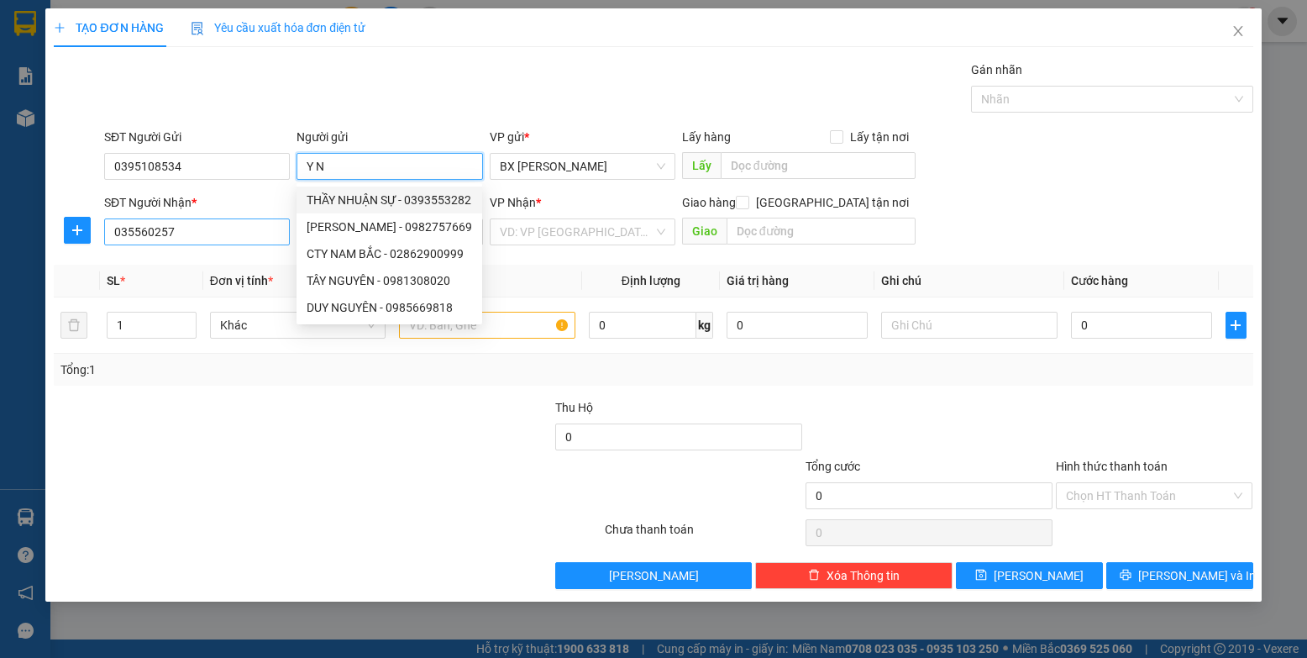
type input "Y N"
click at [187, 234] on input "035560257" at bounding box center [197, 231] width 186 height 27
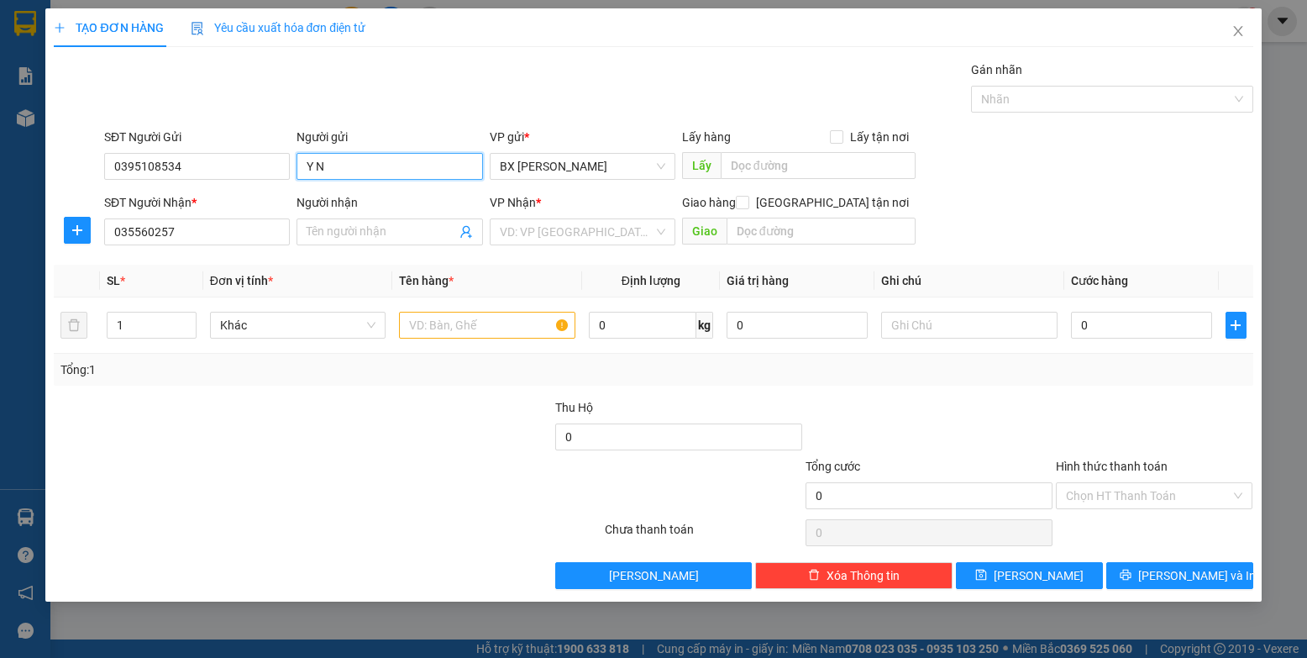
click at [383, 166] on input "Y N" at bounding box center [390, 166] width 186 height 27
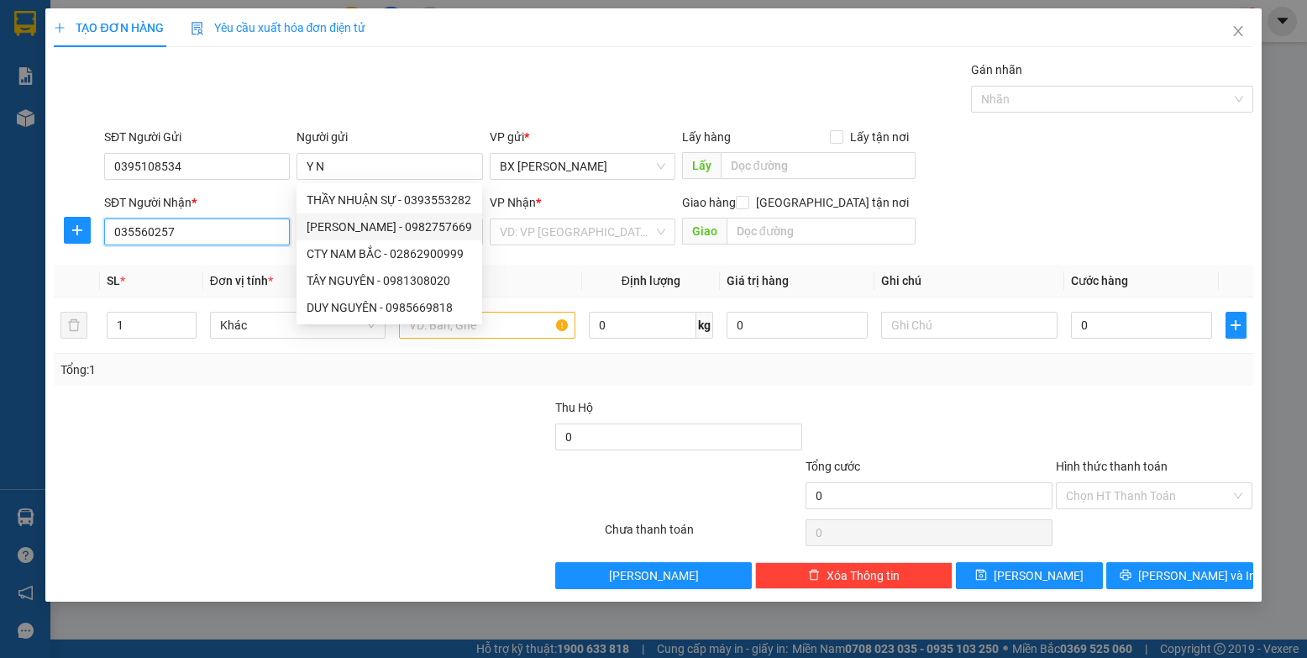
click at [233, 234] on input "035560257" at bounding box center [197, 231] width 186 height 27
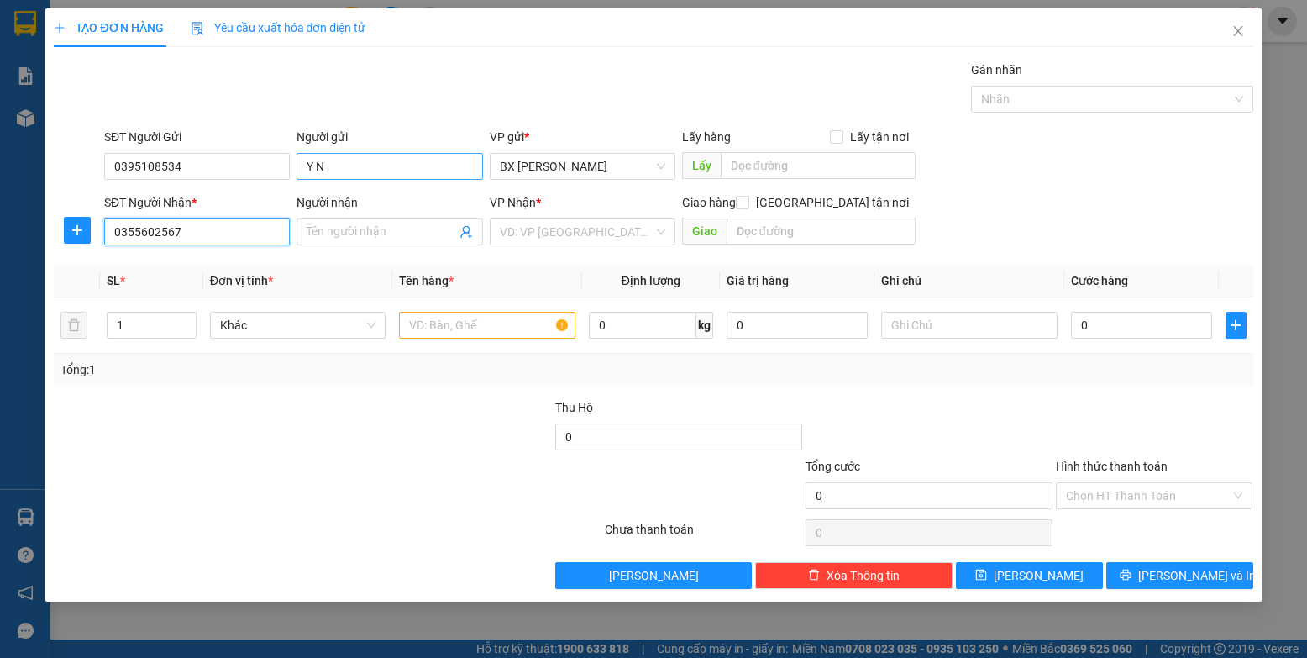
type input "0355602567"
click at [387, 163] on input "Y N" at bounding box center [390, 166] width 186 height 27
type input "Y NHƠN"
click at [372, 235] on input "Người nhận" at bounding box center [381, 232] width 149 height 18
type input "A ĐẠT"
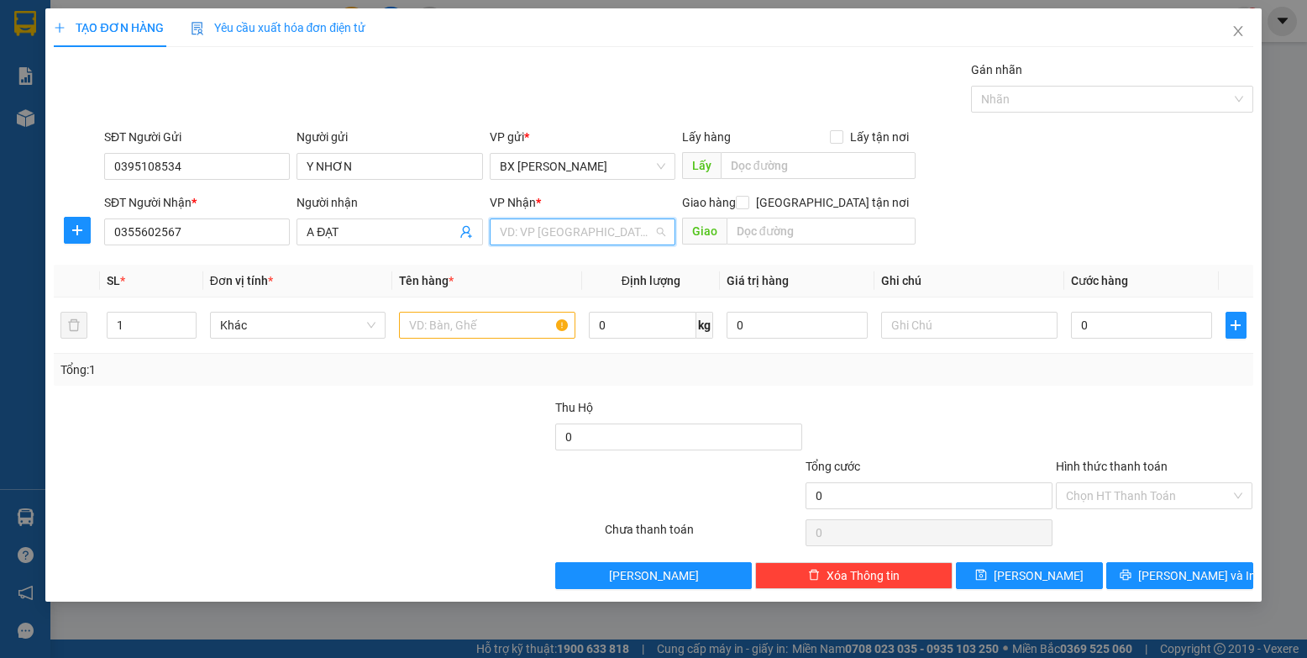
click at [608, 239] on input "search" at bounding box center [577, 231] width 154 height 25
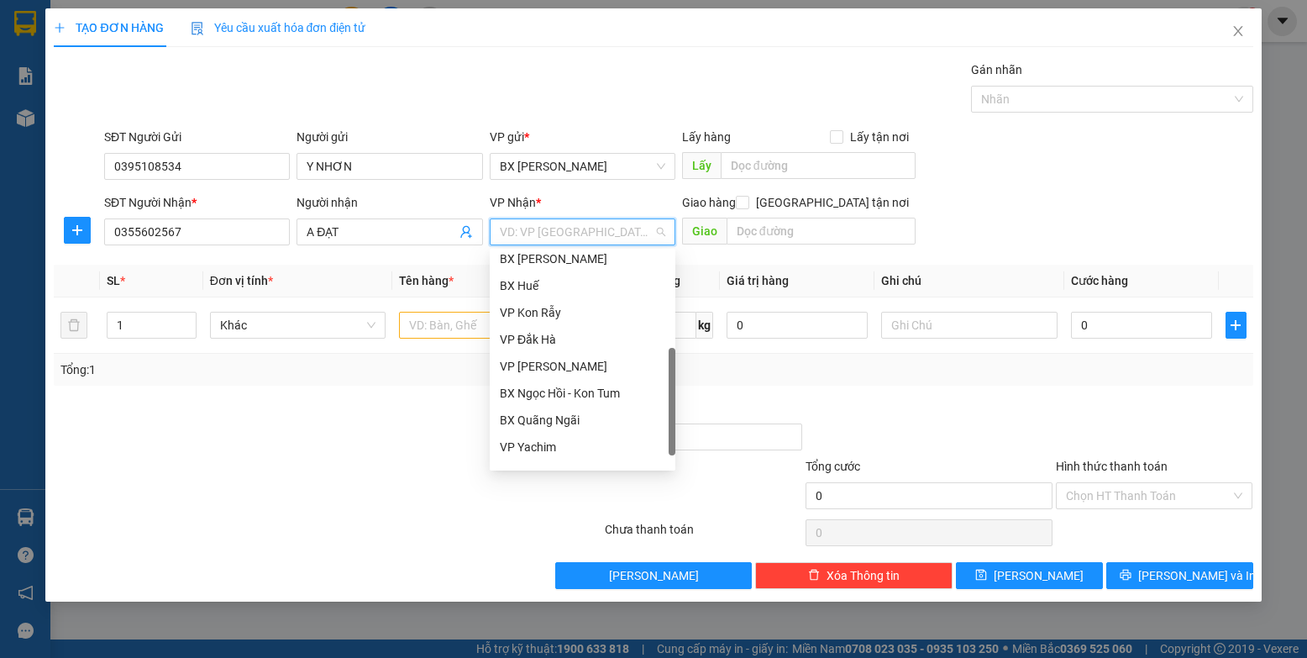
scroll to position [188, 0]
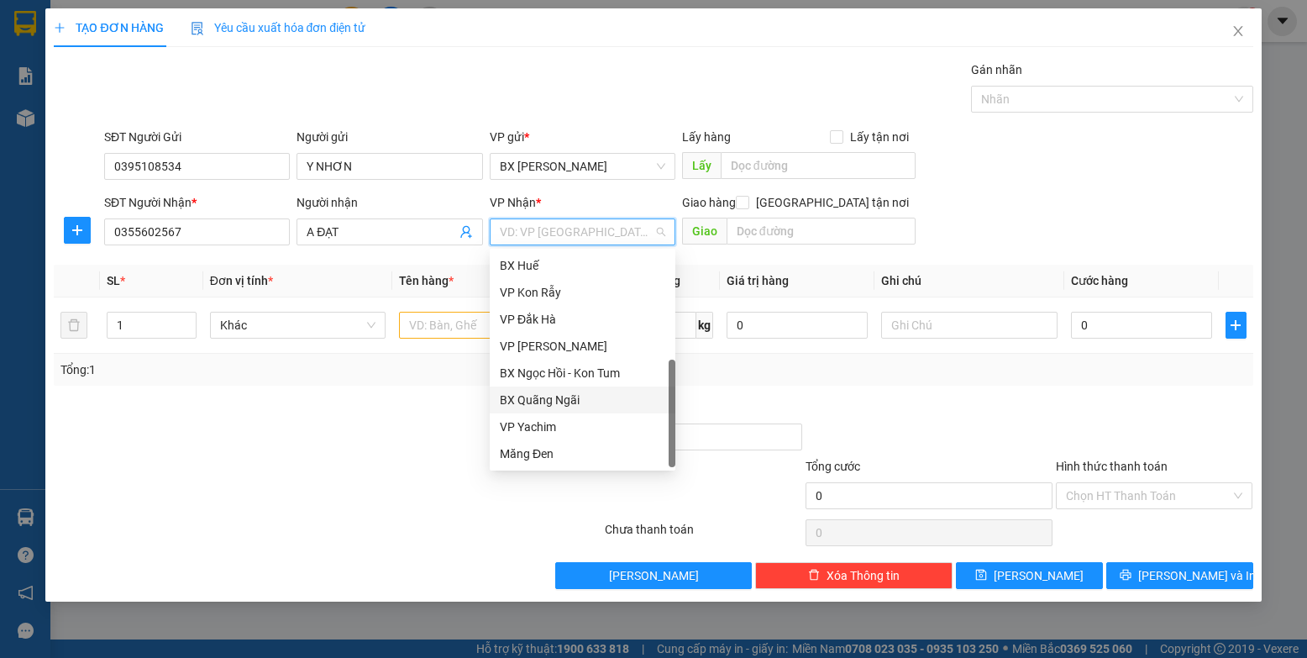
click at [596, 403] on div "BX Quãng Ngãi" at bounding box center [583, 400] width 166 height 18
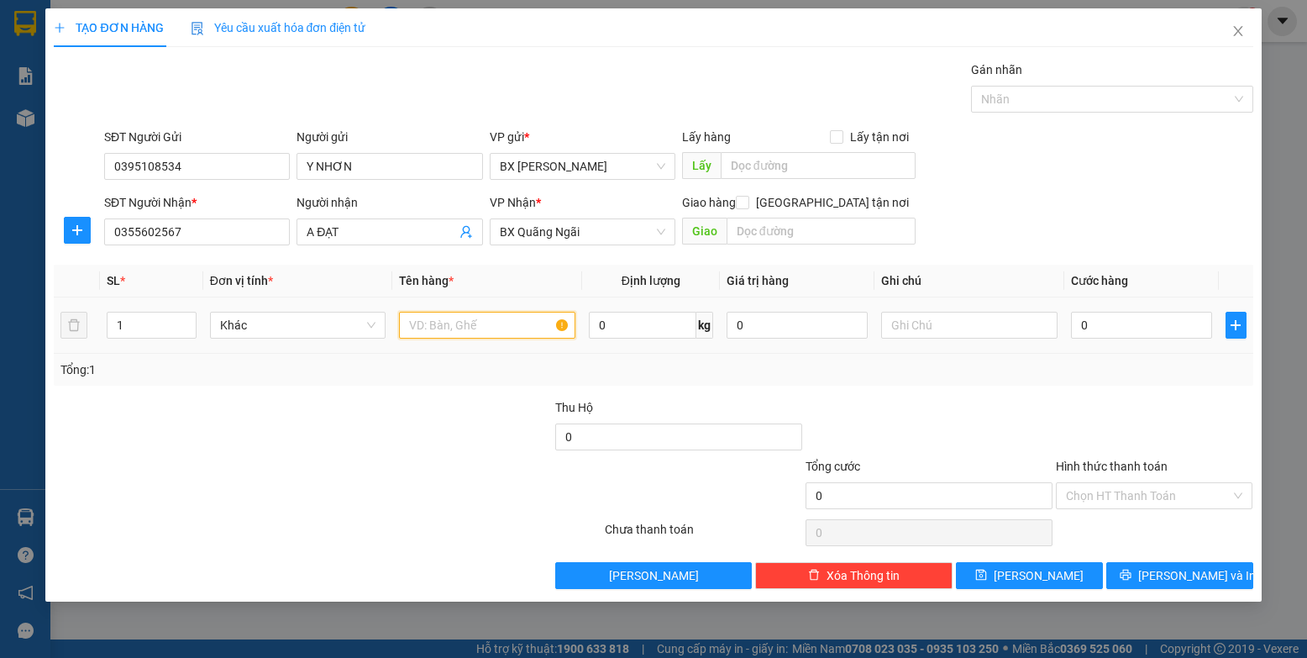
click at [503, 325] on input "text" at bounding box center [487, 325] width 176 height 27
type input "1HS"
click at [831, 323] on input "0" at bounding box center [1142, 325] width 142 height 27
type input "3"
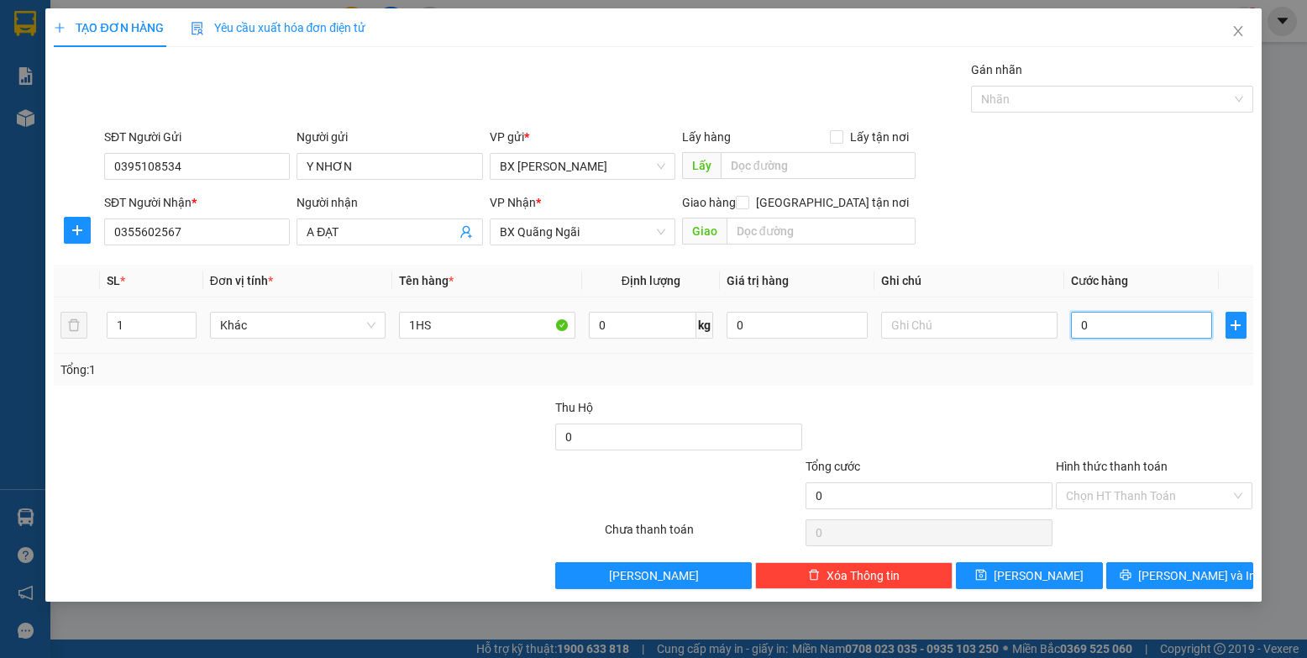
type input "3"
type input "30"
type input "30.000"
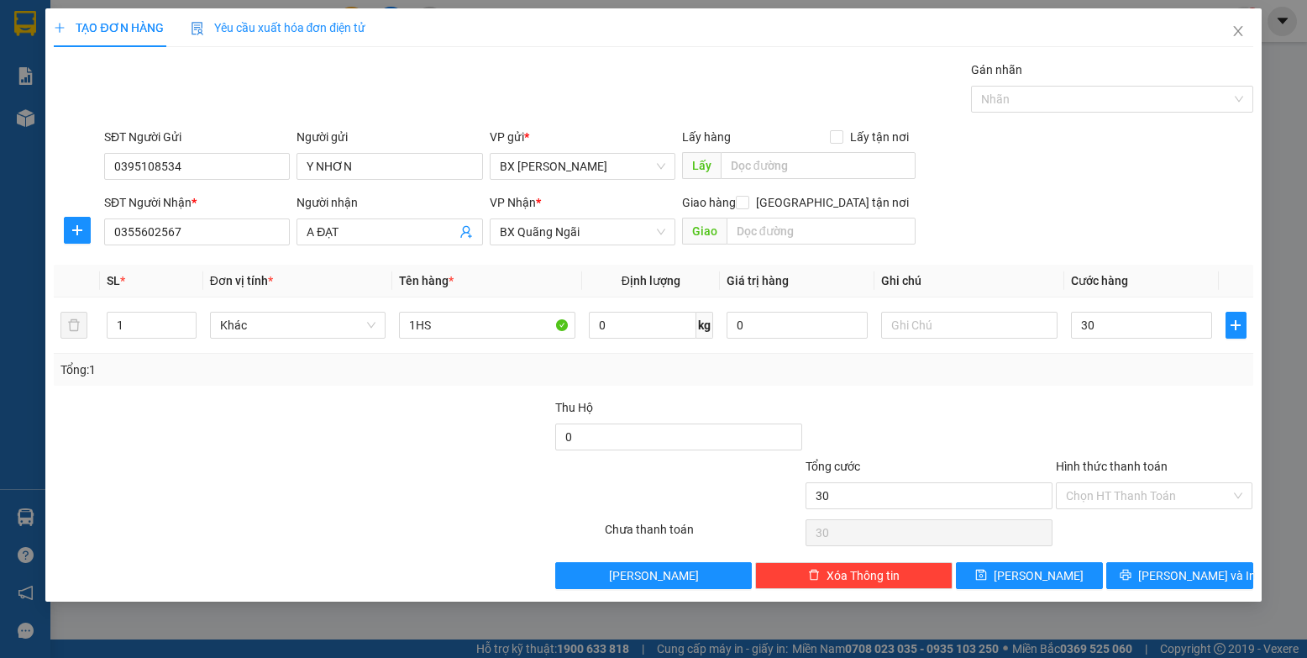
type input "30.000"
click at [831, 465] on label "Hình thức thanh toán" at bounding box center [1112, 466] width 112 height 13
click at [831, 483] on input "Hình thức thanh toán" at bounding box center [1149, 495] width 166 height 25
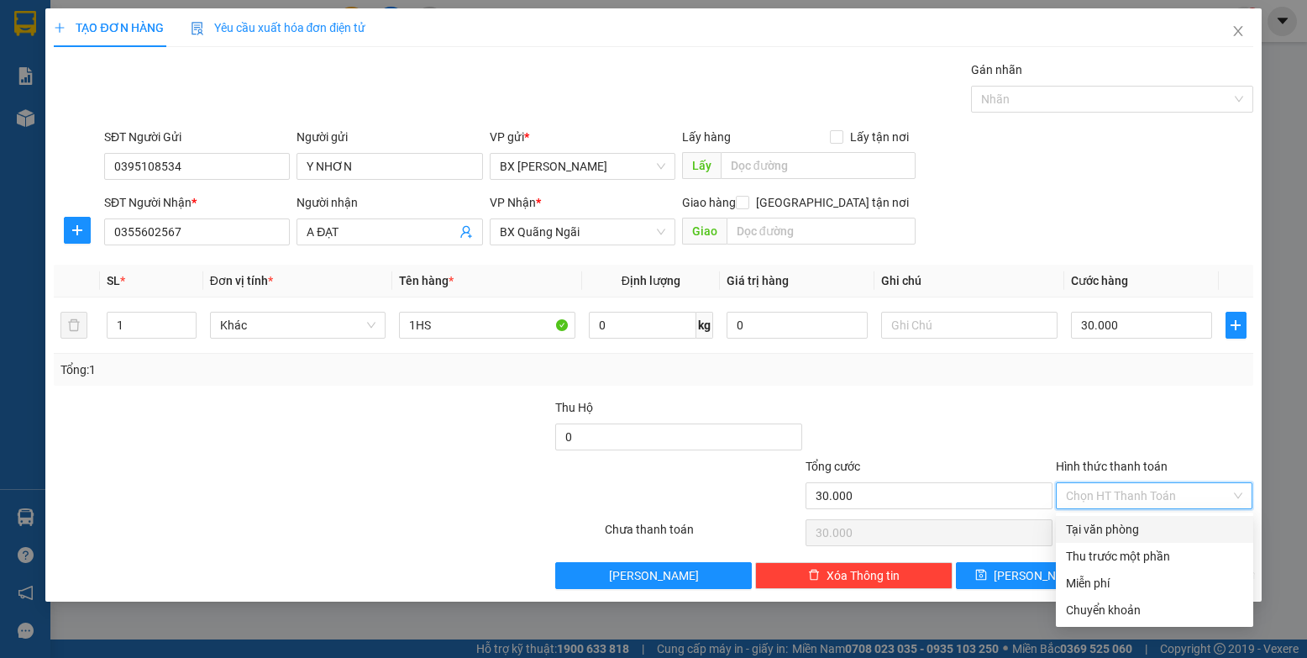
click at [831, 528] on div "Tại văn phòng" at bounding box center [1154, 529] width 177 height 18
type input "0"
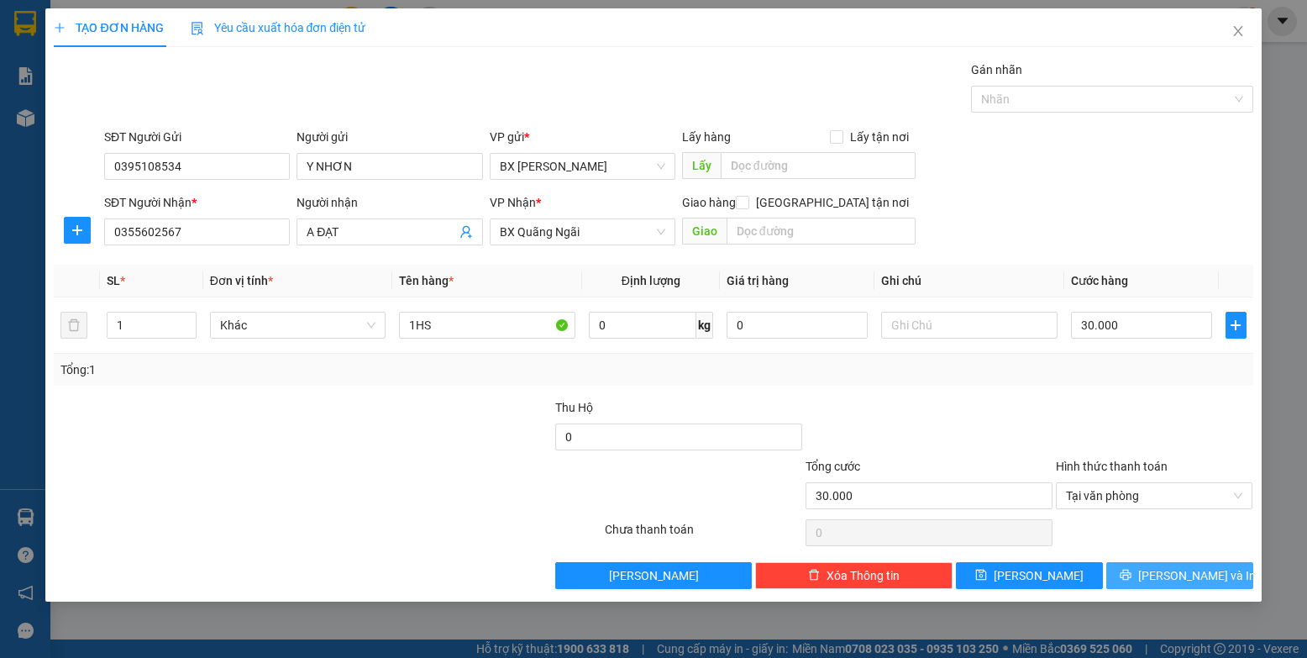
click at [831, 576] on span "[PERSON_NAME] và In" at bounding box center [1197, 575] width 118 height 18
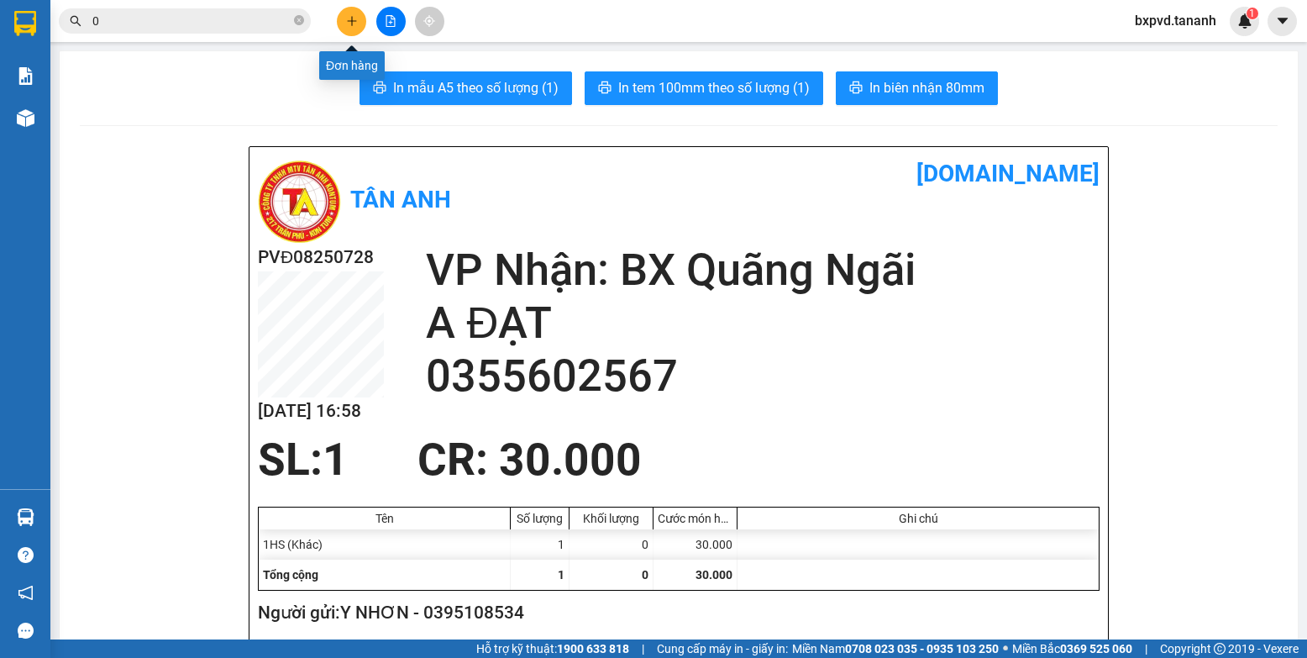
click at [346, 26] on icon "plus" at bounding box center [352, 21] width 12 height 12
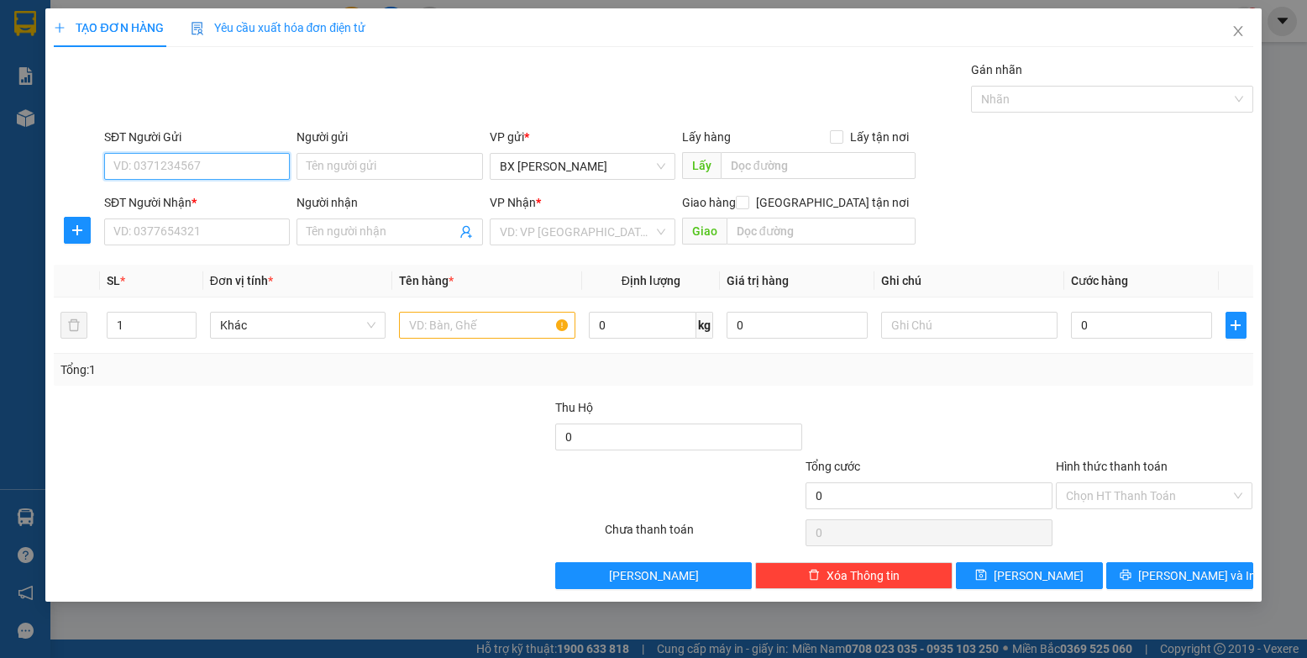
click at [186, 166] on input "SĐT Người Gửi" at bounding box center [197, 166] width 186 height 27
type input "0977995777"
click at [221, 238] on input "SĐT Người Nhận *" at bounding box center [197, 231] width 186 height 27
type input "0979413599"
click at [320, 224] on input "Người nhận" at bounding box center [381, 232] width 149 height 18
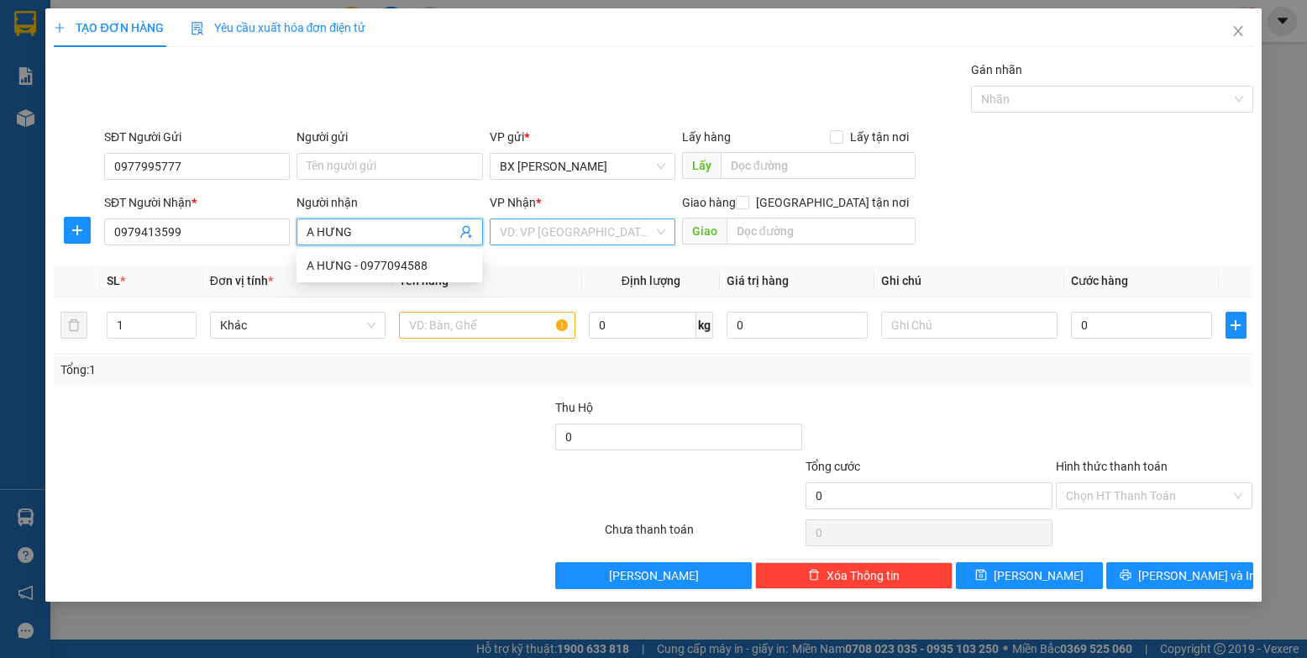
type input "A HƯNG"
click at [554, 231] on input "search" at bounding box center [577, 231] width 154 height 25
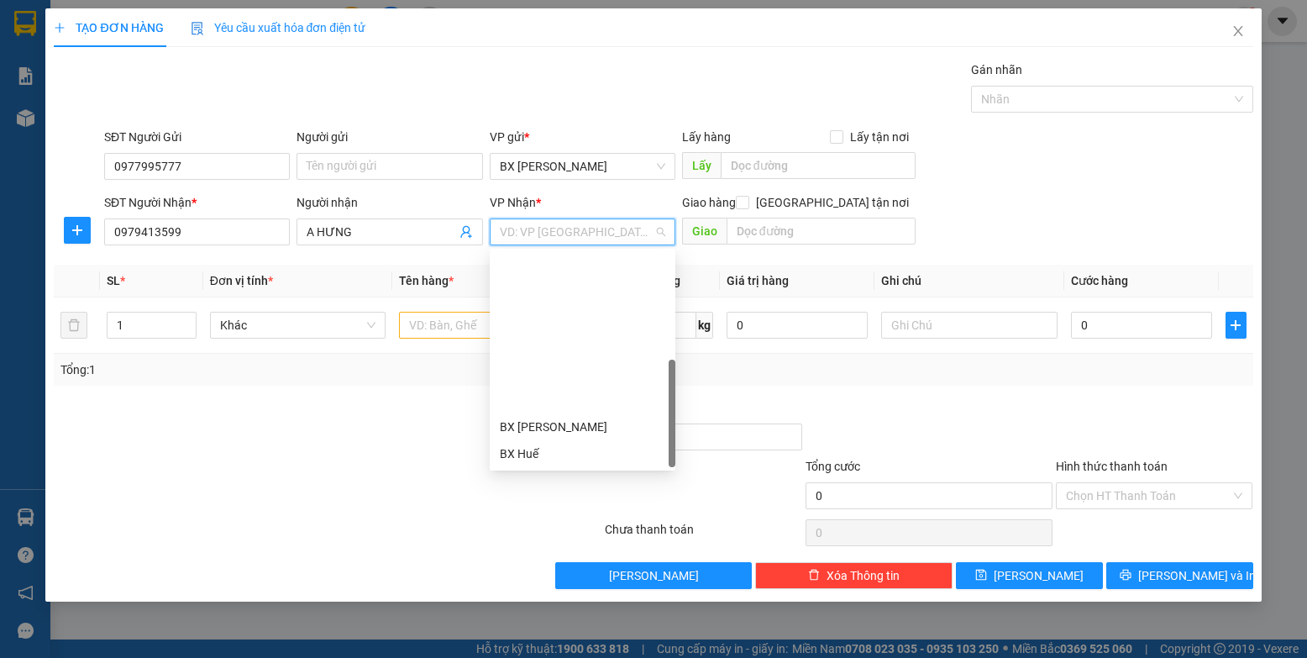
scroll to position [188, 0]
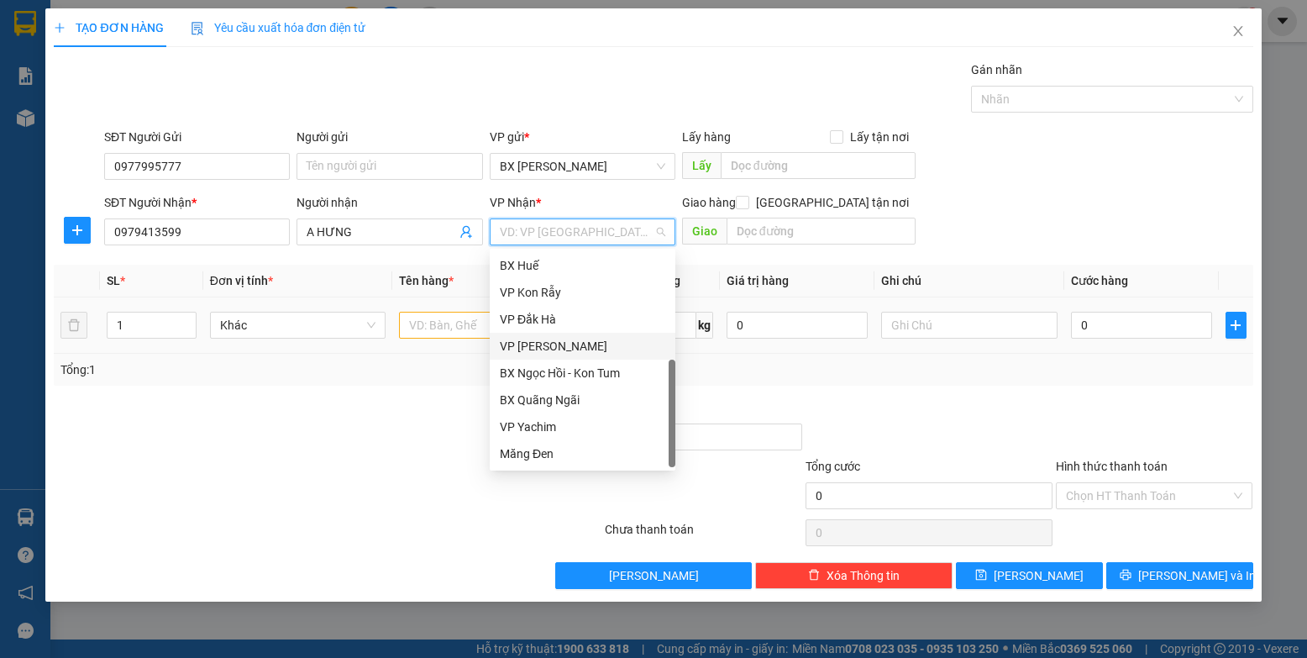
click at [586, 349] on div "VP [PERSON_NAME]" at bounding box center [583, 346] width 166 height 18
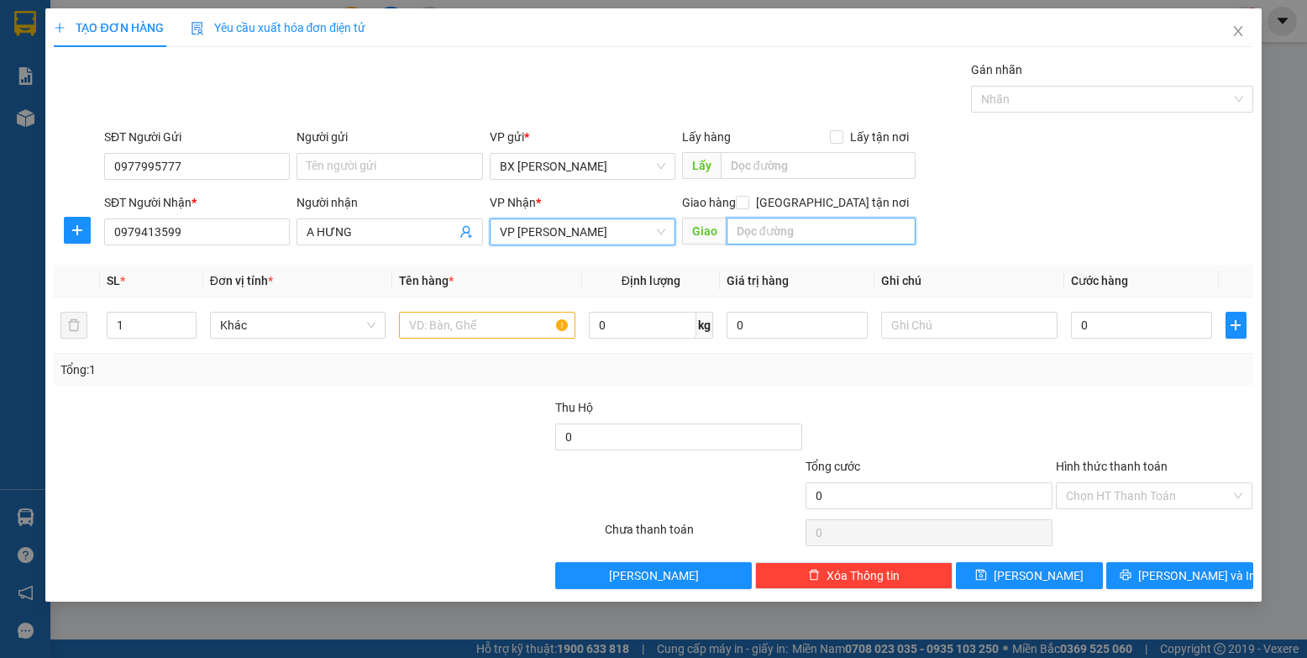
click at [749, 232] on input "text" at bounding box center [822, 231] width 190 height 27
type input "GTN/CR0"
click at [522, 318] on input "text" at bounding box center [487, 325] width 176 height 27
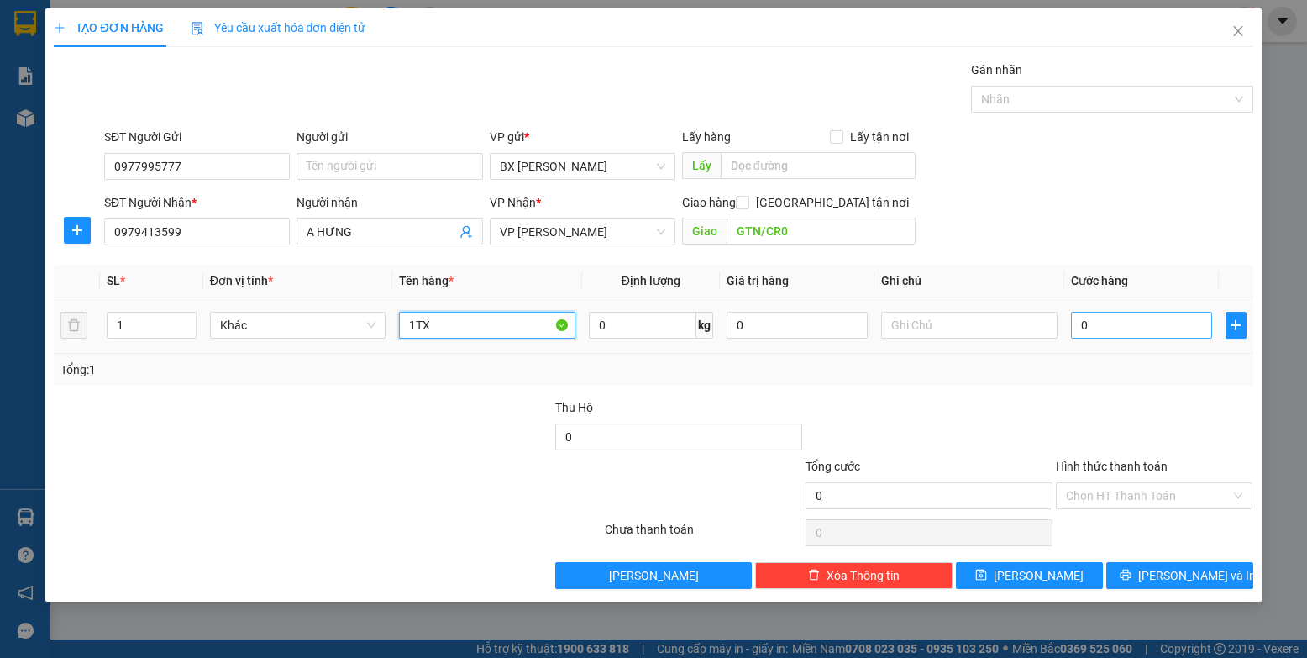
type input "1TX"
click at [831, 332] on input "0" at bounding box center [1142, 325] width 142 height 27
type input "1"
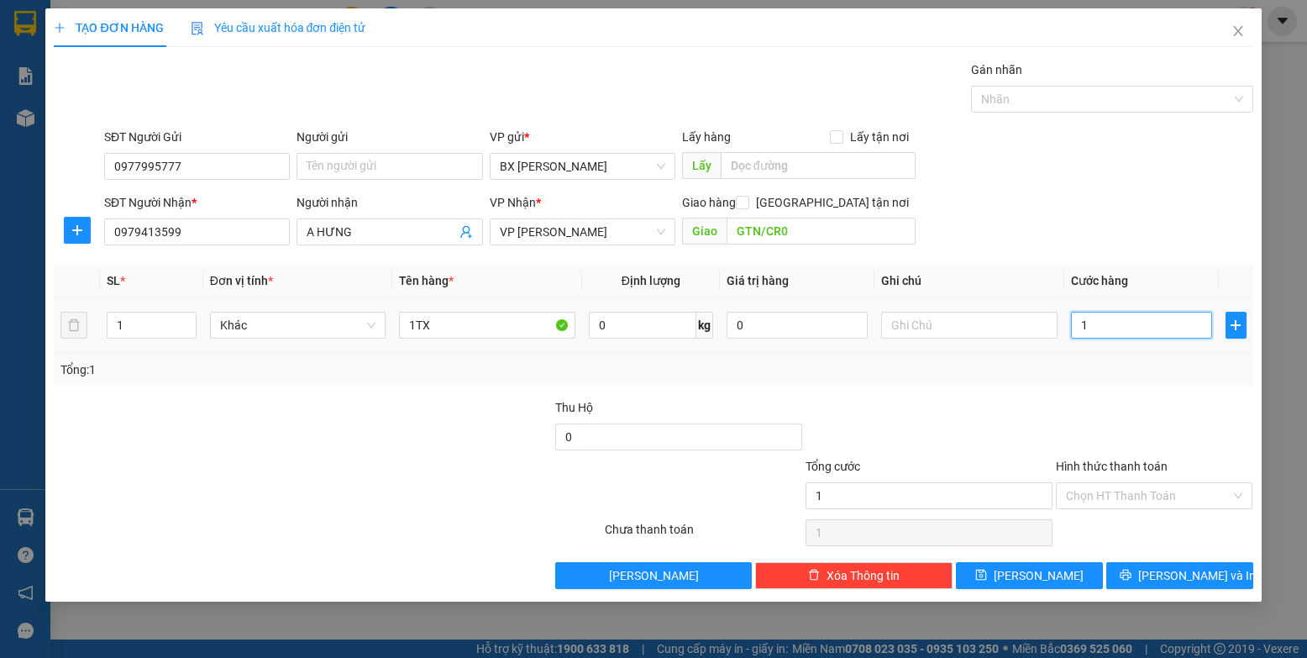
type input "10"
type input "100"
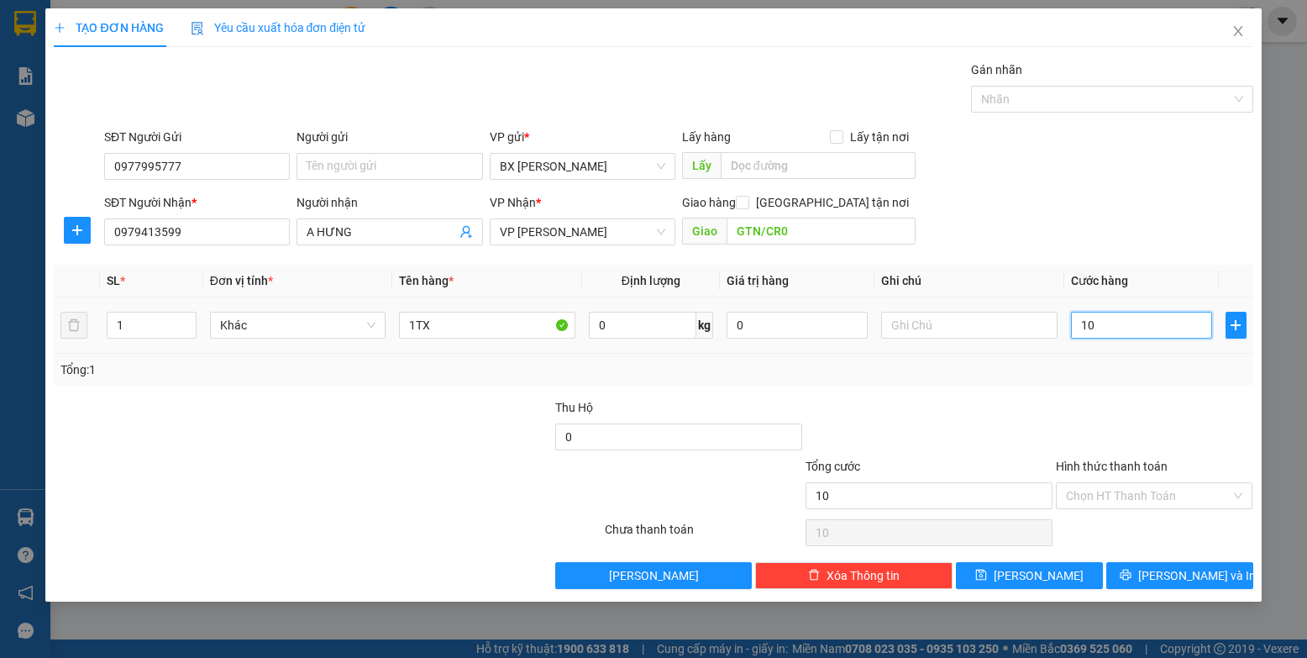
type input "100"
type input "100.000"
click at [818, 234] on input "GTN/CR0" at bounding box center [822, 231] width 190 height 27
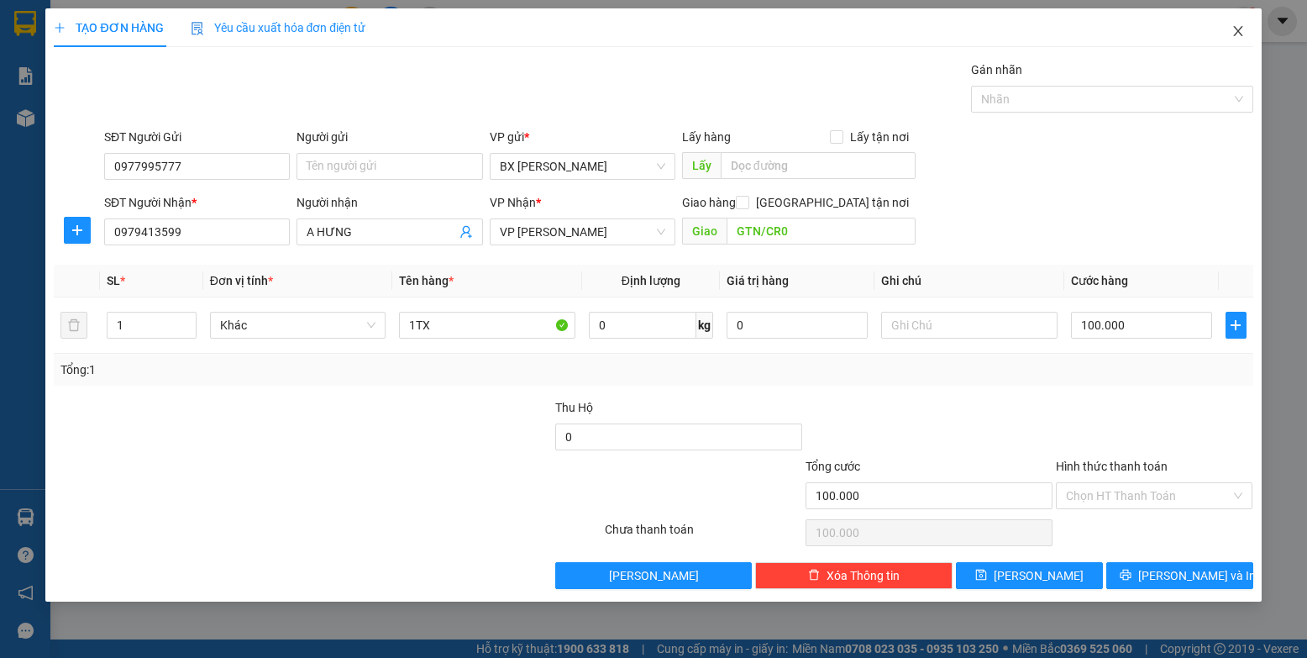
click at [831, 28] on icon "close" at bounding box center [1237, 31] width 9 height 10
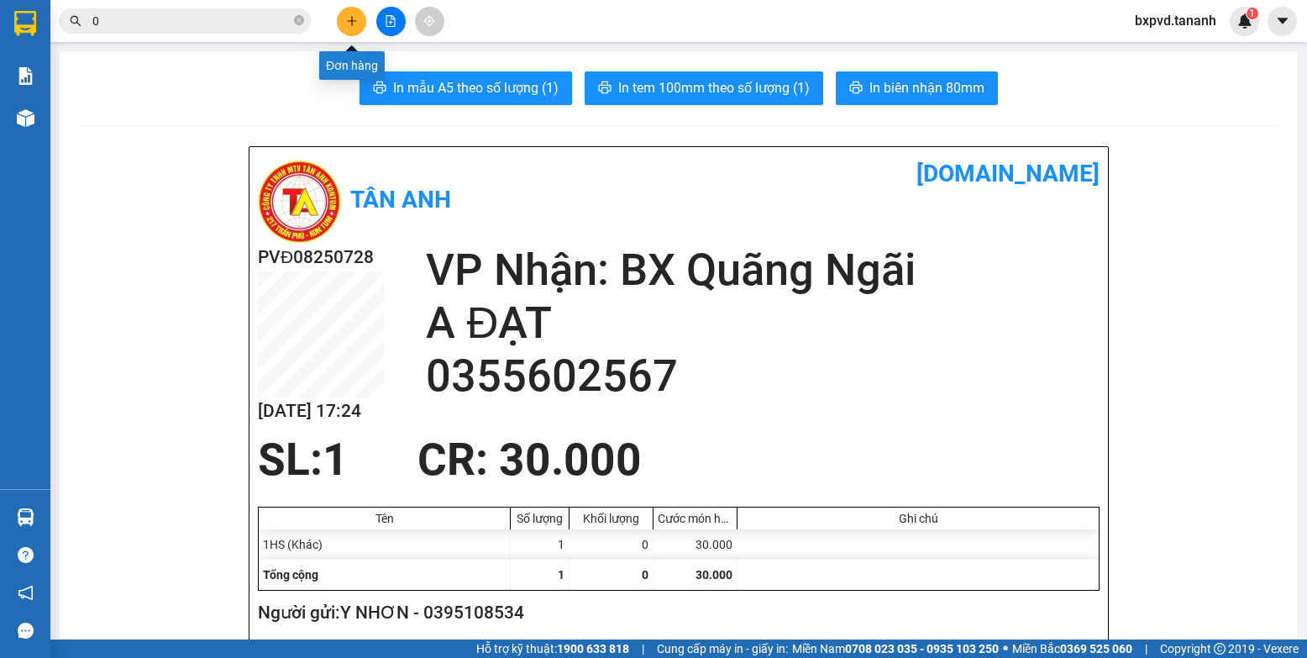
click at [347, 19] on icon "plus" at bounding box center [352, 21] width 12 height 12
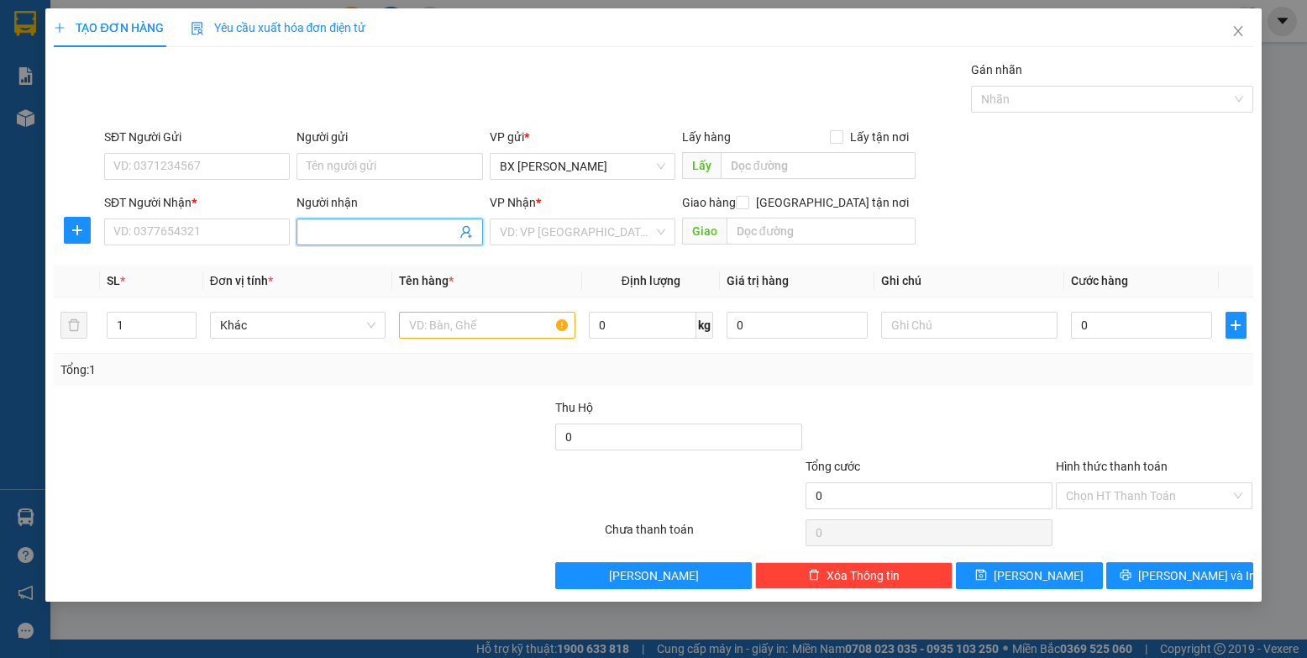
click at [352, 234] on input "Người nhận" at bounding box center [381, 232] width 149 height 18
type input "TÂM NGO"
click at [260, 235] on input "SĐT Người Nhận *" at bounding box center [197, 231] width 186 height 27
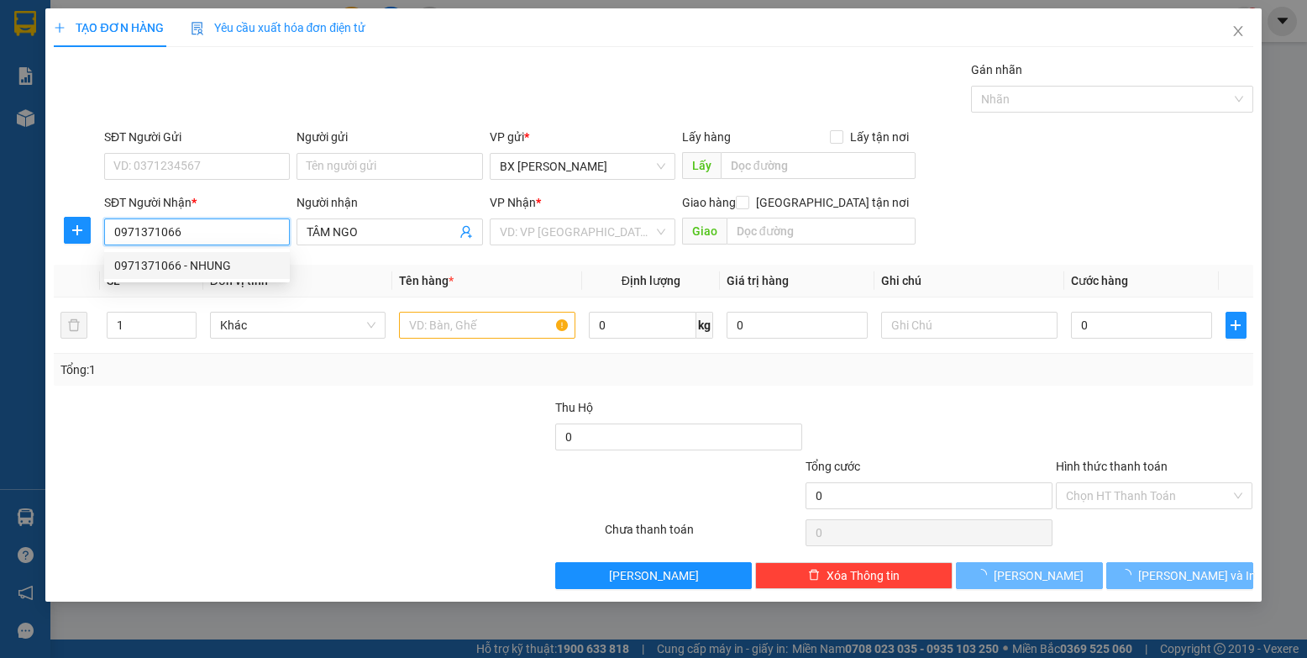
type input "0971371066"
type input "NHUNG"
type input "50.000"
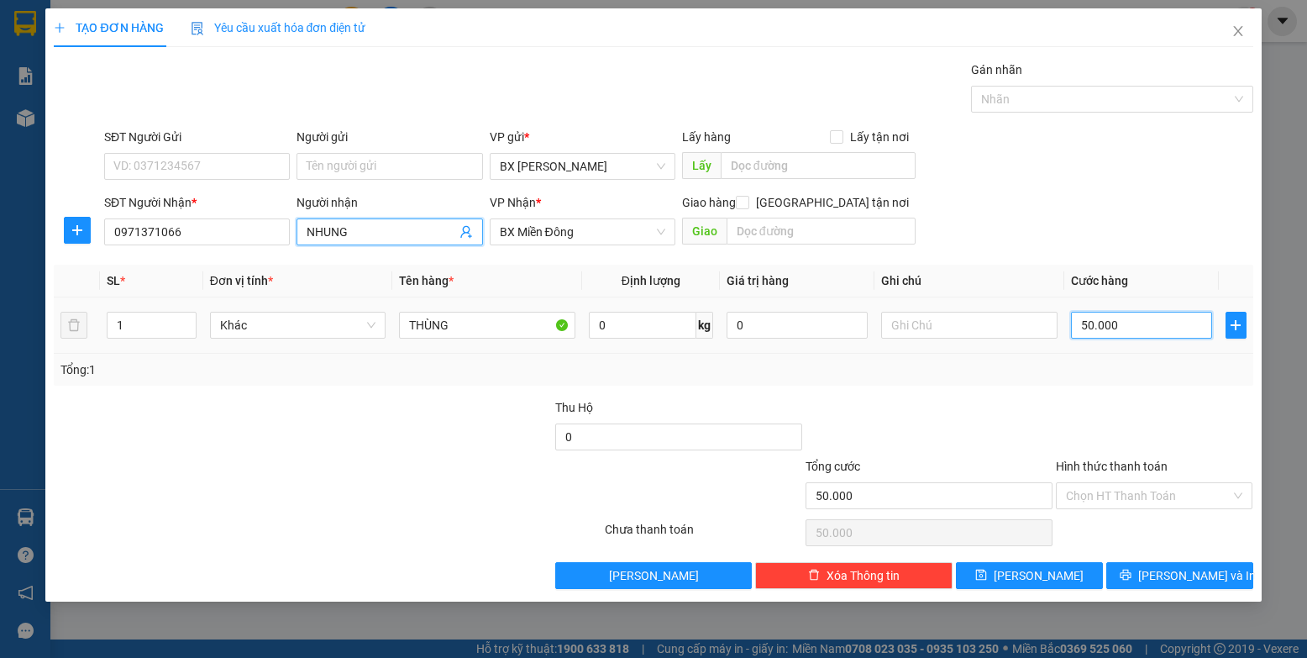
click at [831, 326] on input "50.000" at bounding box center [1142, 325] width 142 height 27
type input "5"
type input "0"
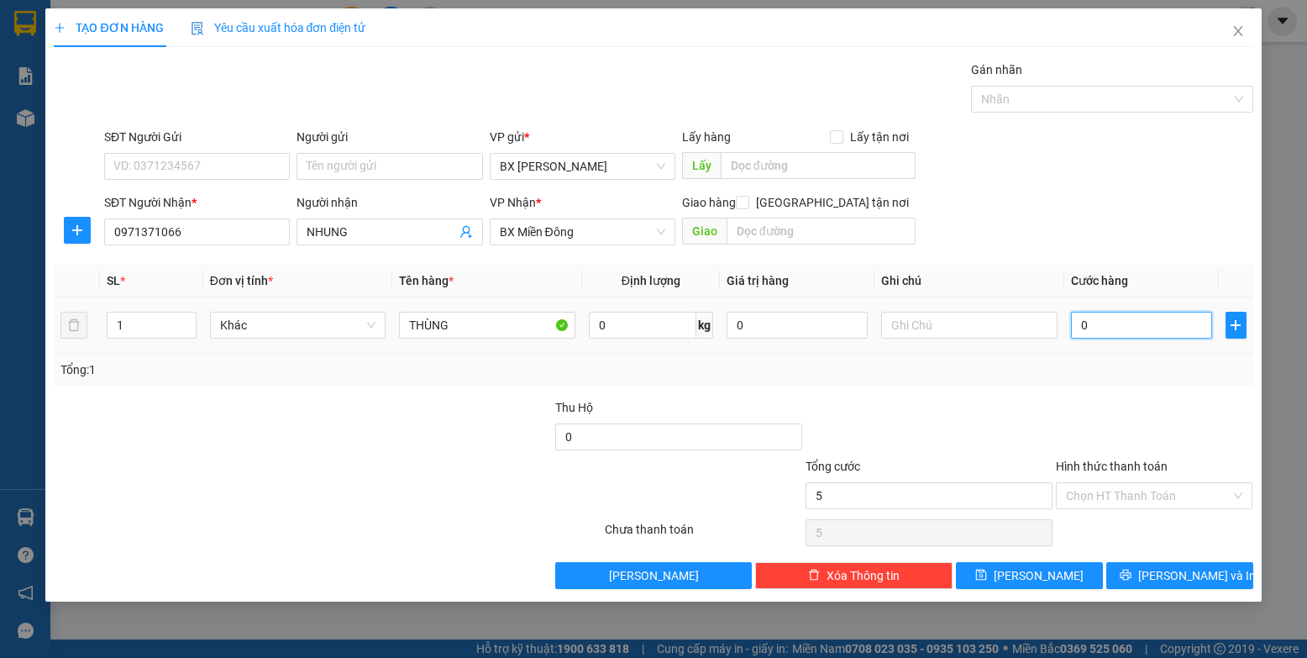
type input "0"
type input "2"
type input "02"
type input "20"
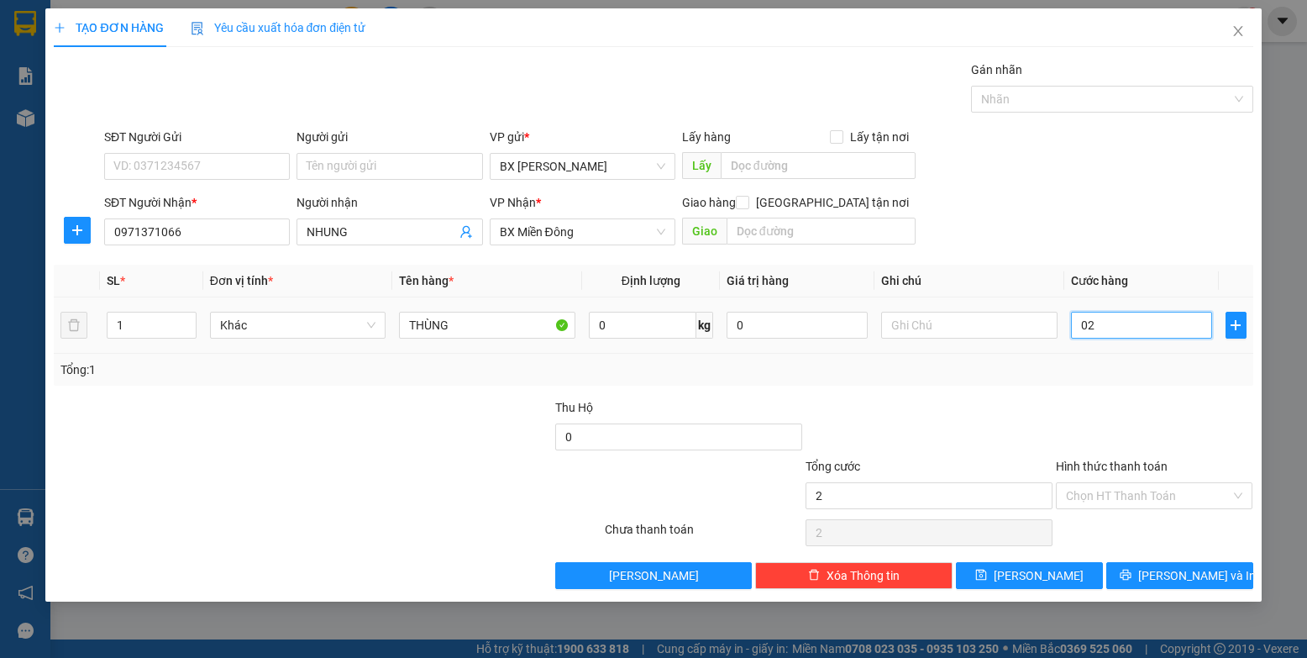
type input "20"
type input "020"
type input "200"
type input "0.200"
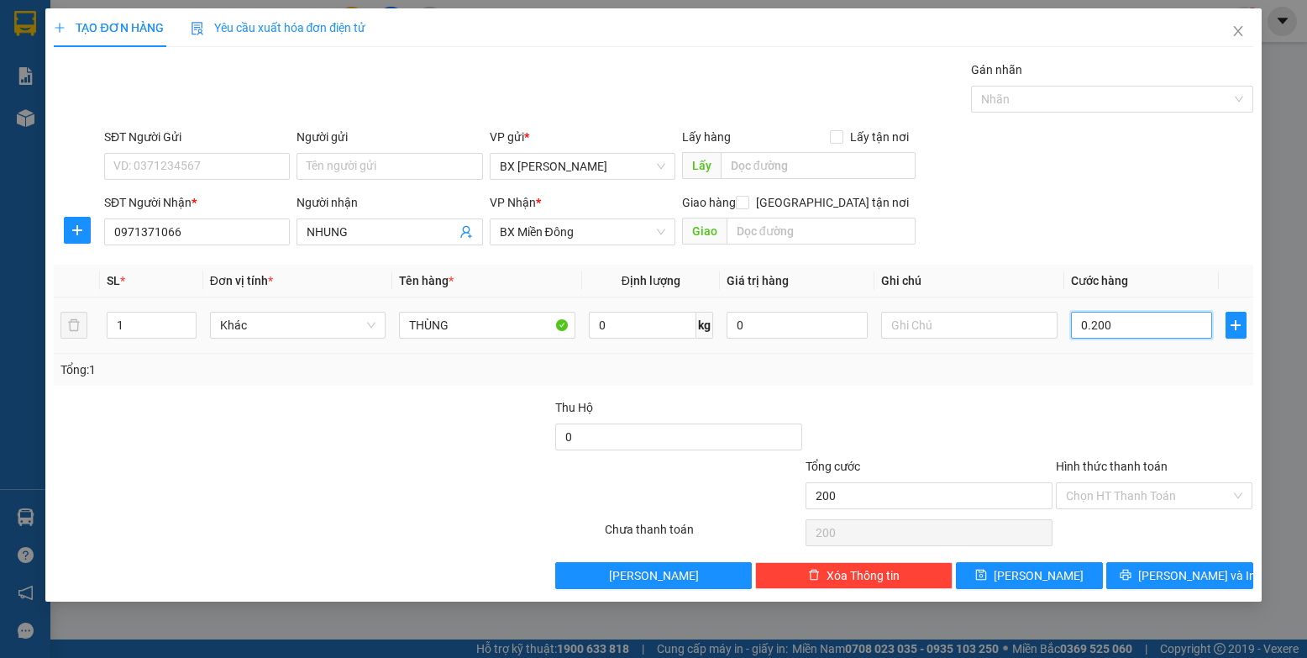
click at [831, 319] on input "0.200" at bounding box center [1142, 325] width 142 height 27
type input "2"
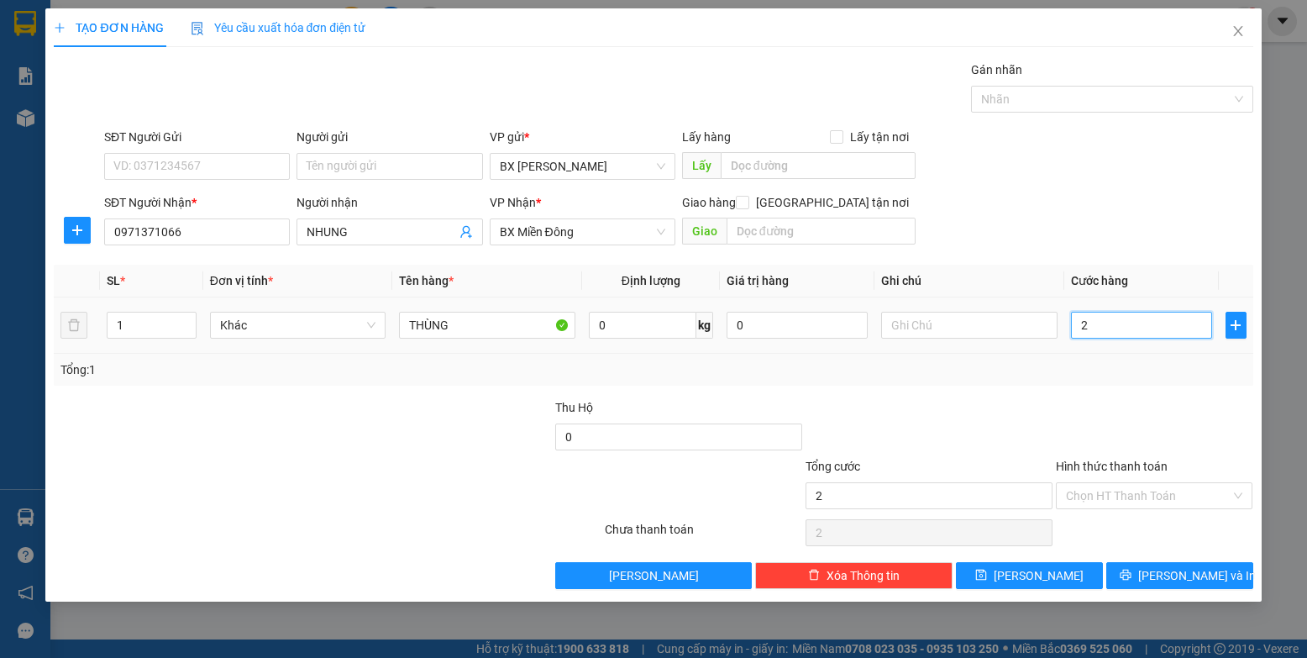
type input "20"
type input "200"
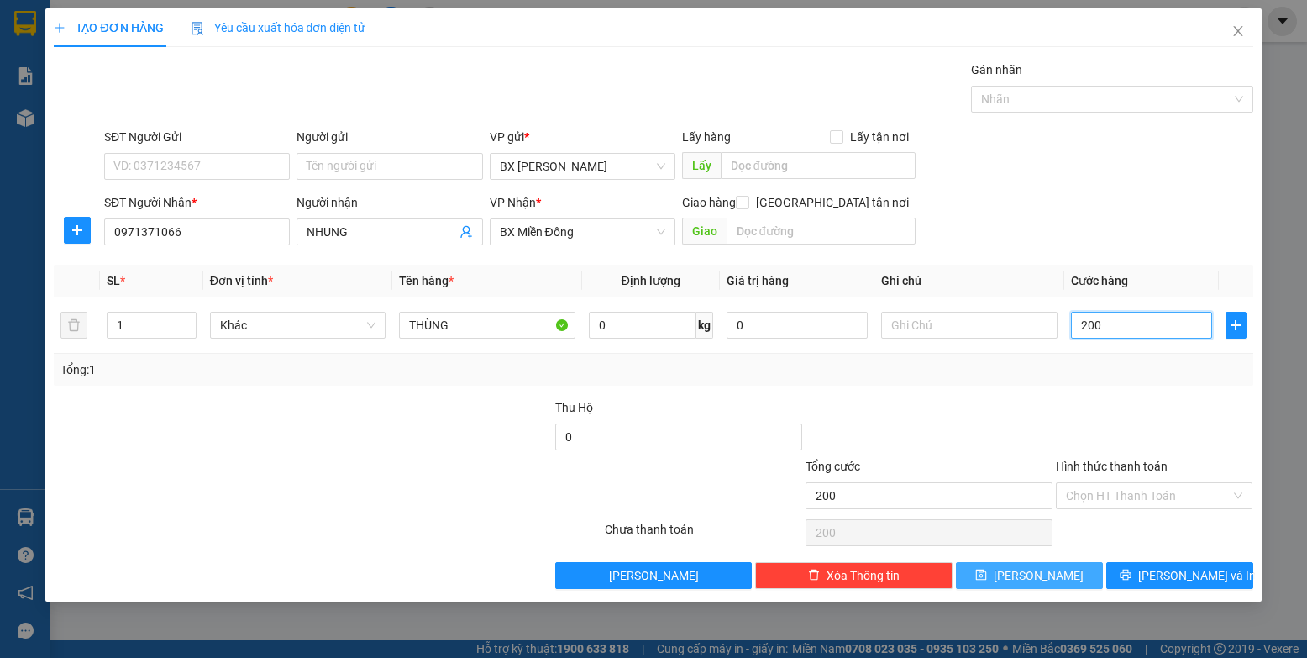
type input "200"
type input "200.000"
click at [831, 578] on button "[PERSON_NAME]" at bounding box center [1029, 575] width 147 height 27
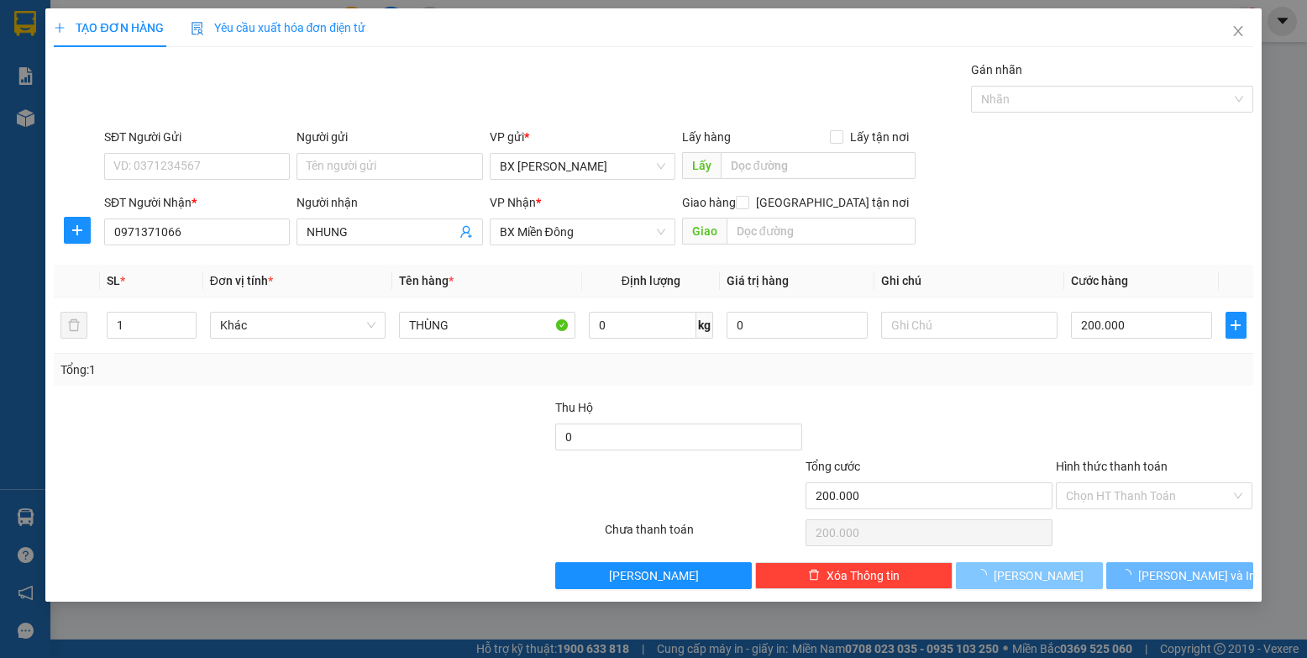
type input "0"
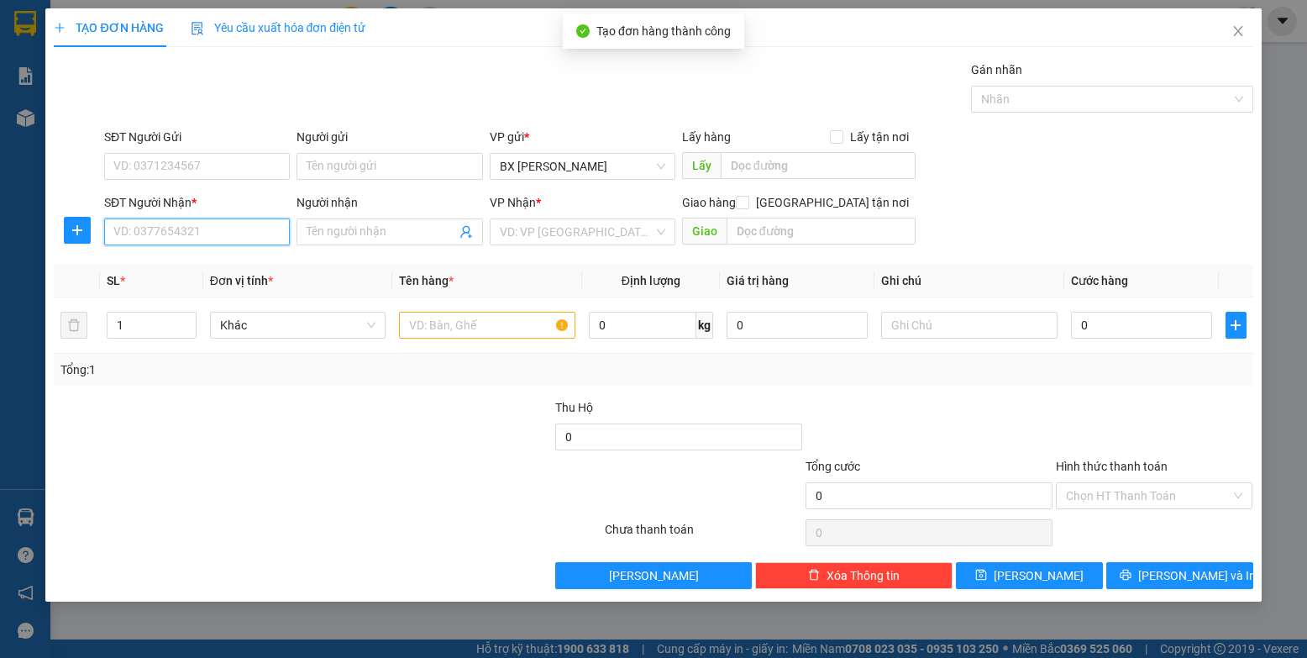
click at [270, 242] on input "SĐT Người Nhận *" at bounding box center [197, 231] width 186 height 27
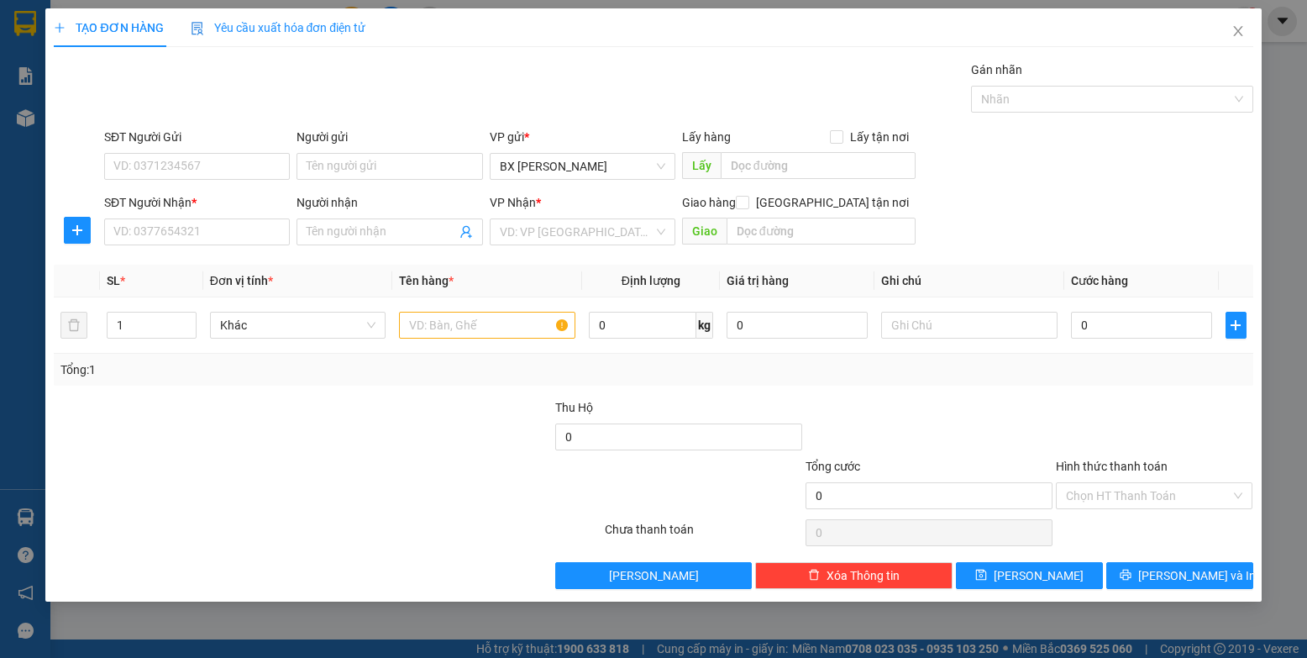
click at [344, 218] on div "Người nhận" at bounding box center [390, 205] width 186 height 25
click at [346, 230] on input "Người nhận" at bounding box center [381, 232] width 149 height 18
type input "K"
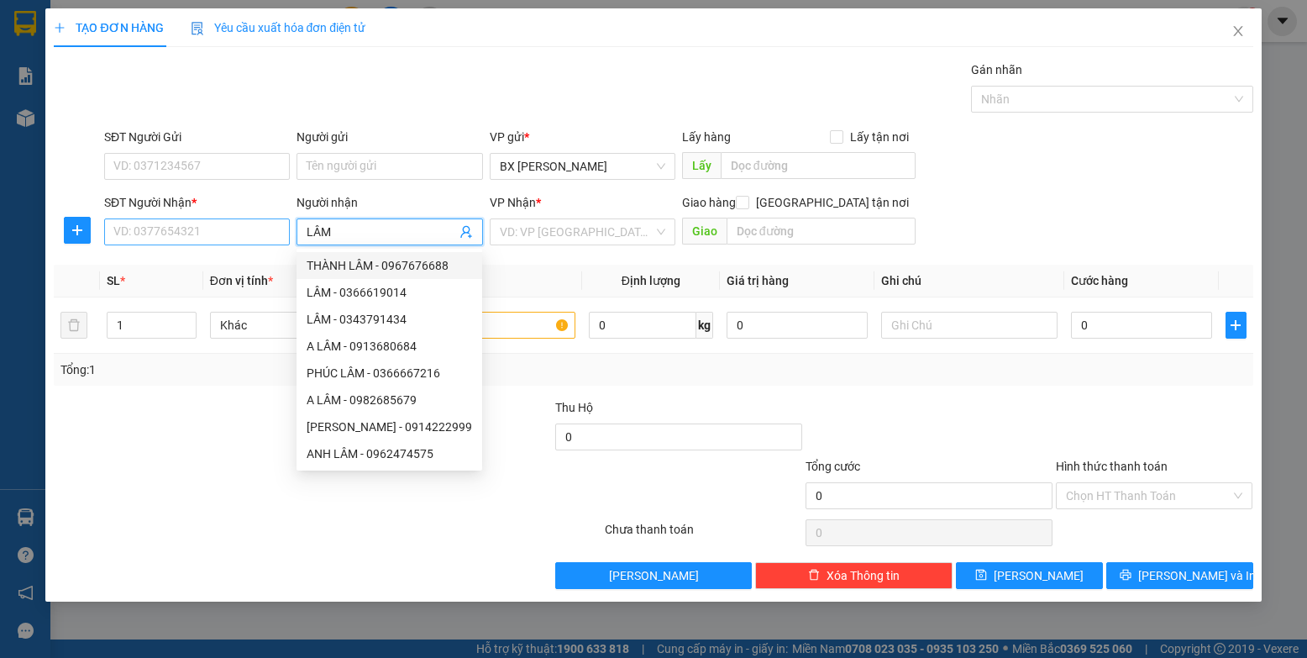
type input "LÂM"
click at [265, 233] on input "SĐT Người Nhận *" at bounding box center [197, 231] width 186 height 27
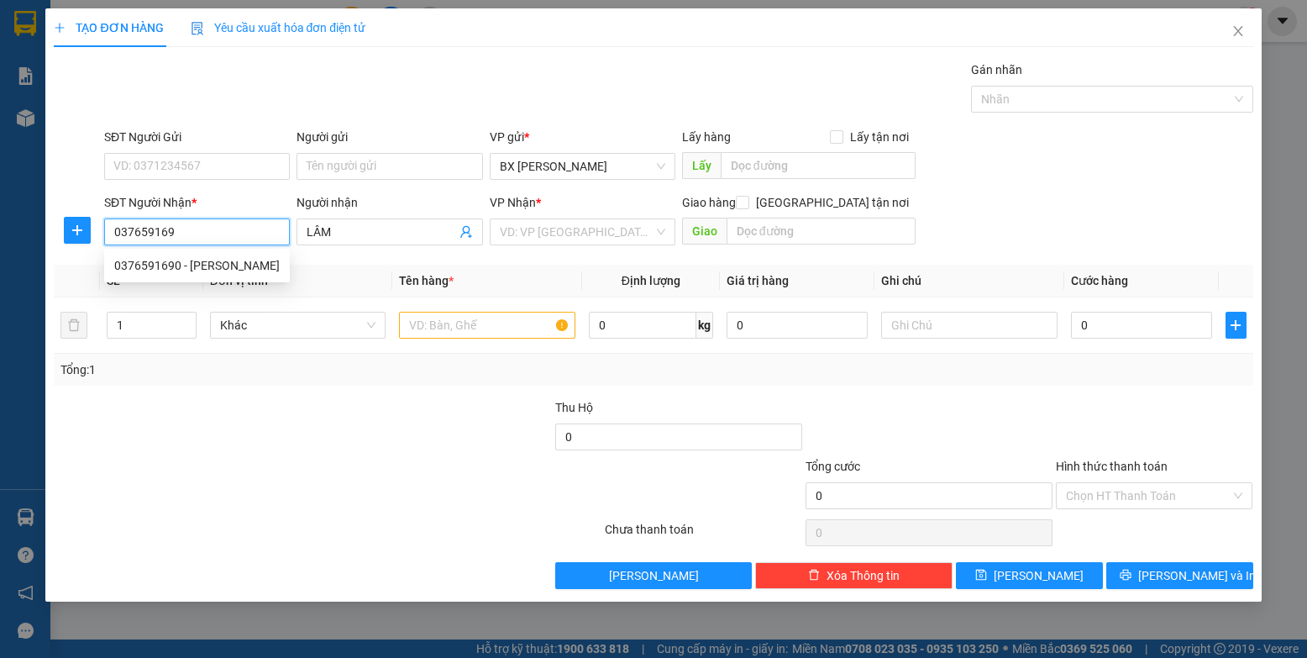
type input "0376591690"
click at [251, 273] on div "0376591690 - [PERSON_NAME]" at bounding box center [197, 265] width 166 height 18
type input "thanh lâm"
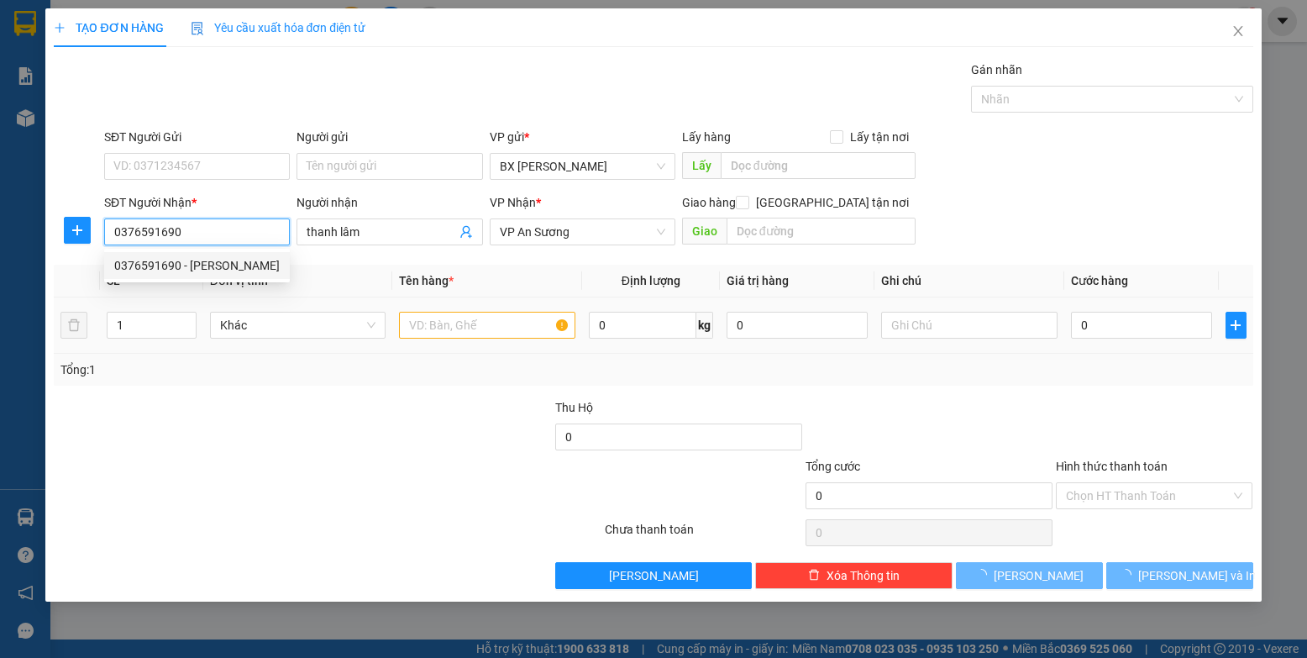
type input "200.000"
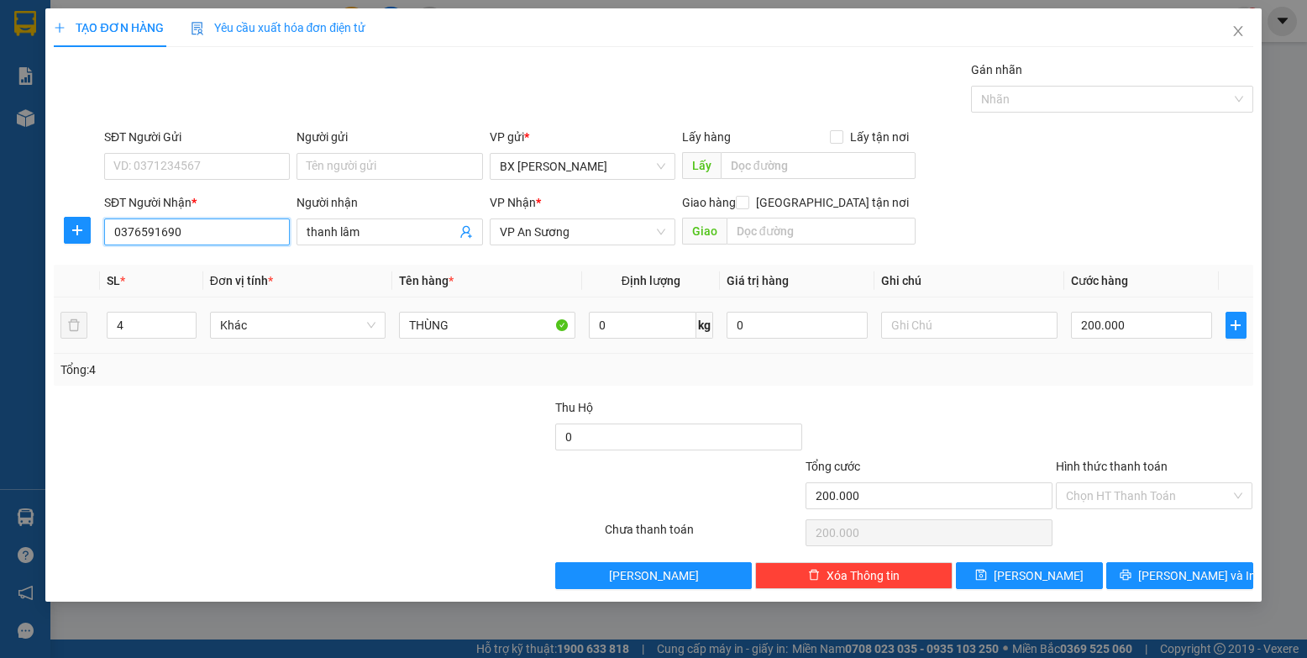
type input "0376591690"
click at [467, 317] on input "THÙNG" at bounding box center [487, 325] width 176 height 27
click at [831, 574] on span "[PERSON_NAME]" at bounding box center [1039, 575] width 90 height 18
type input "0"
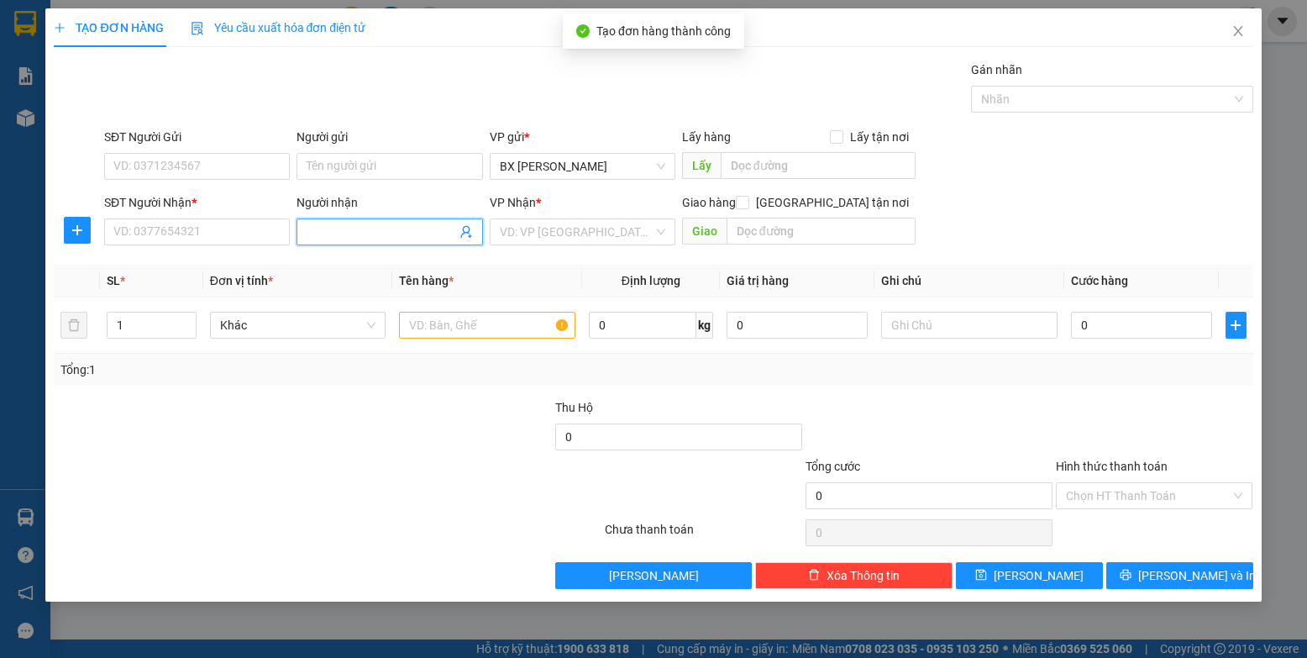
click at [334, 230] on input "Người nhận" at bounding box center [381, 232] width 149 height 18
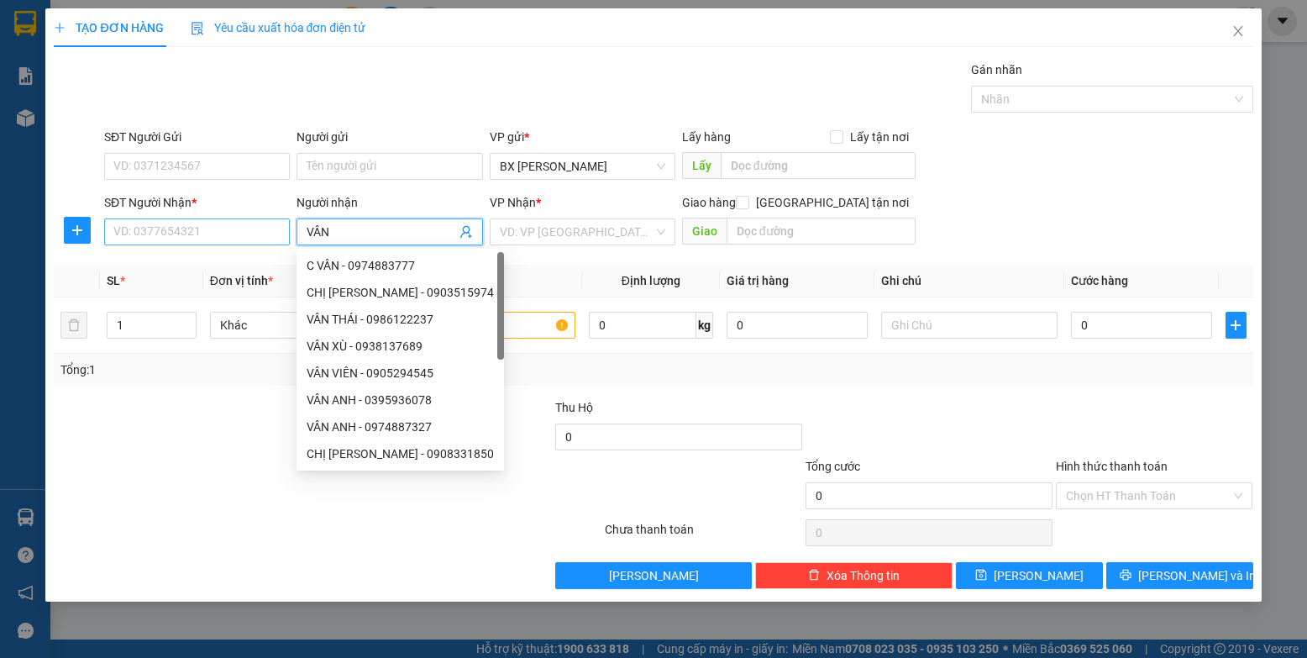
type input "VÂN"
click at [198, 234] on input "SĐT Người Nhận *" at bounding box center [197, 231] width 186 height 27
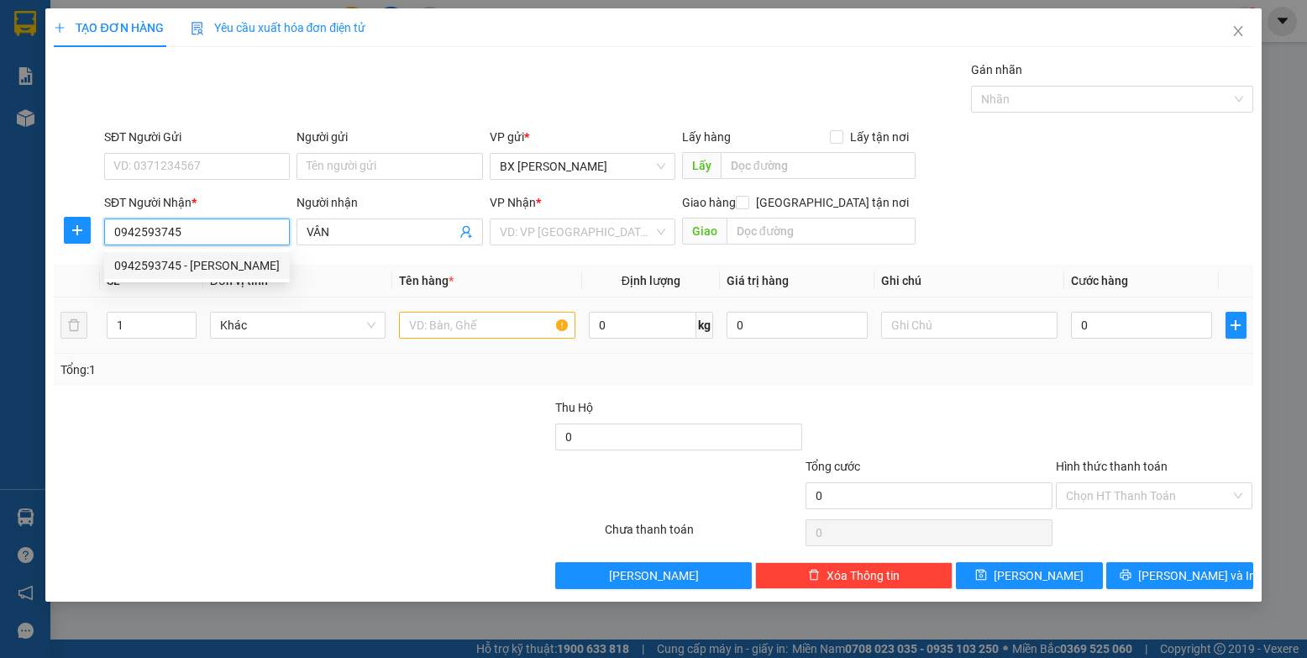
type input "0942593745"
click at [512, 320] on input "text" at bounding box center [487, 325] width 176 height 27
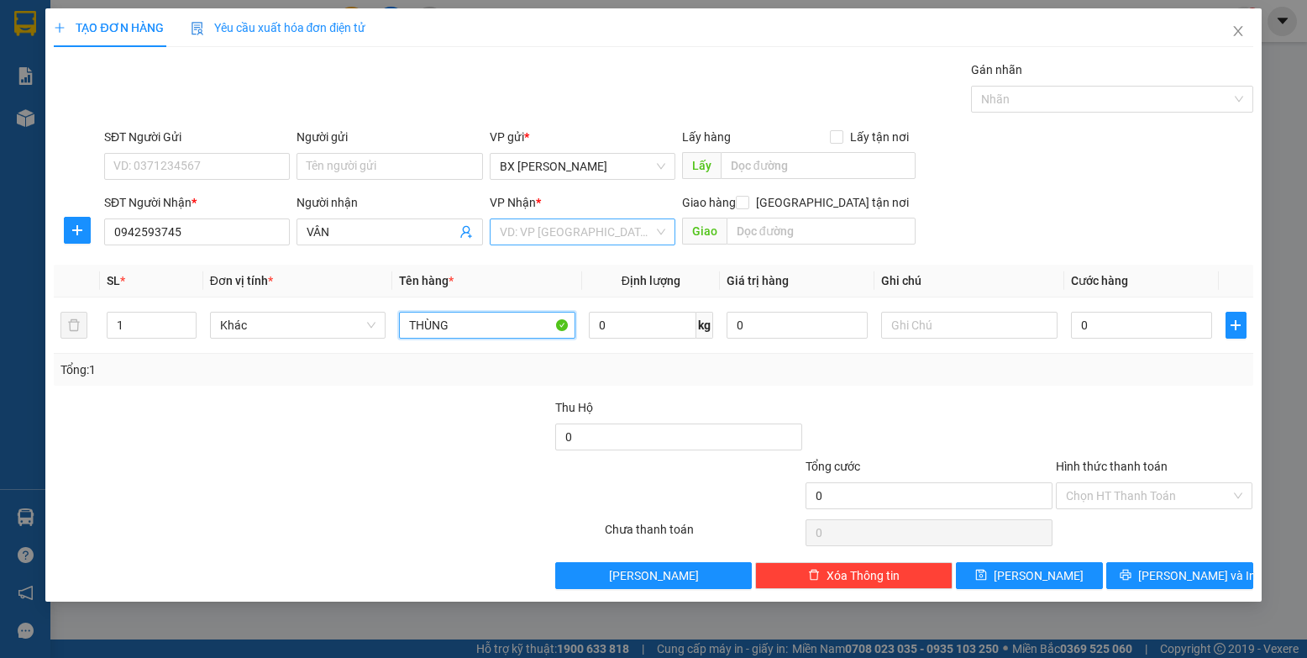
type input "THÙNG"
click at [558, 228] on input "search" at bounding box center [577, 231] width 154 height 25
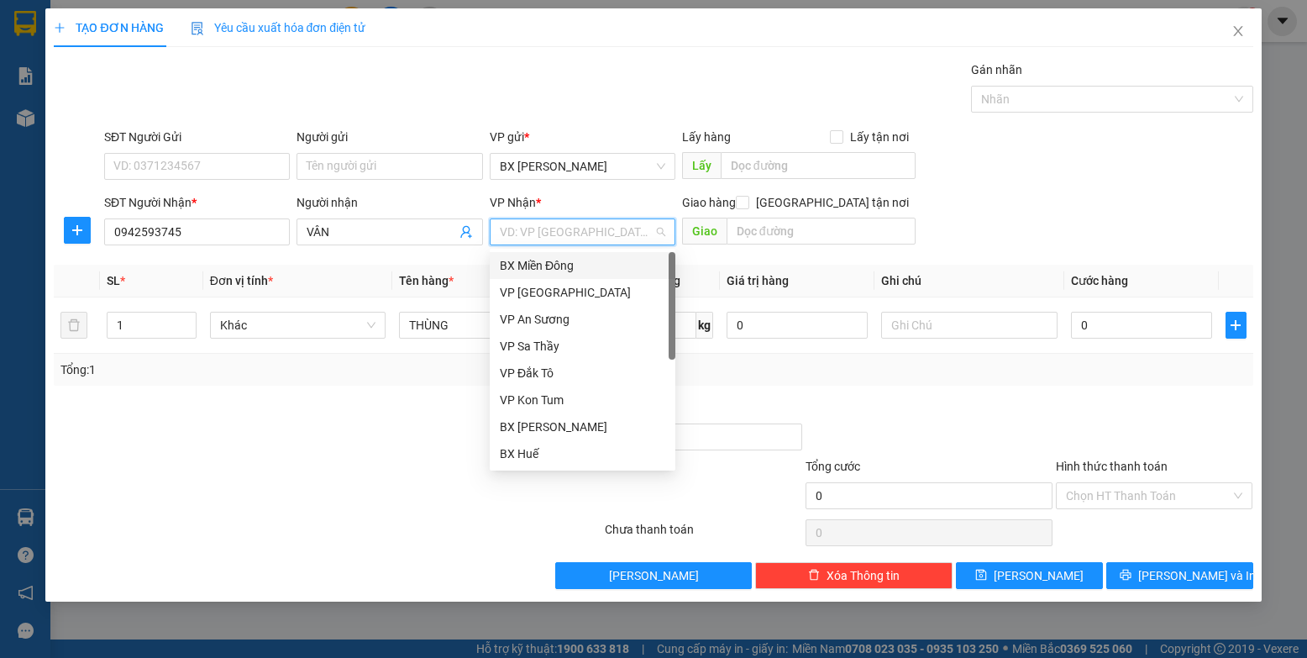
click at [632, 263] on div "BX Miền Đông" at bounding box center [583, 265] width 166 height 18
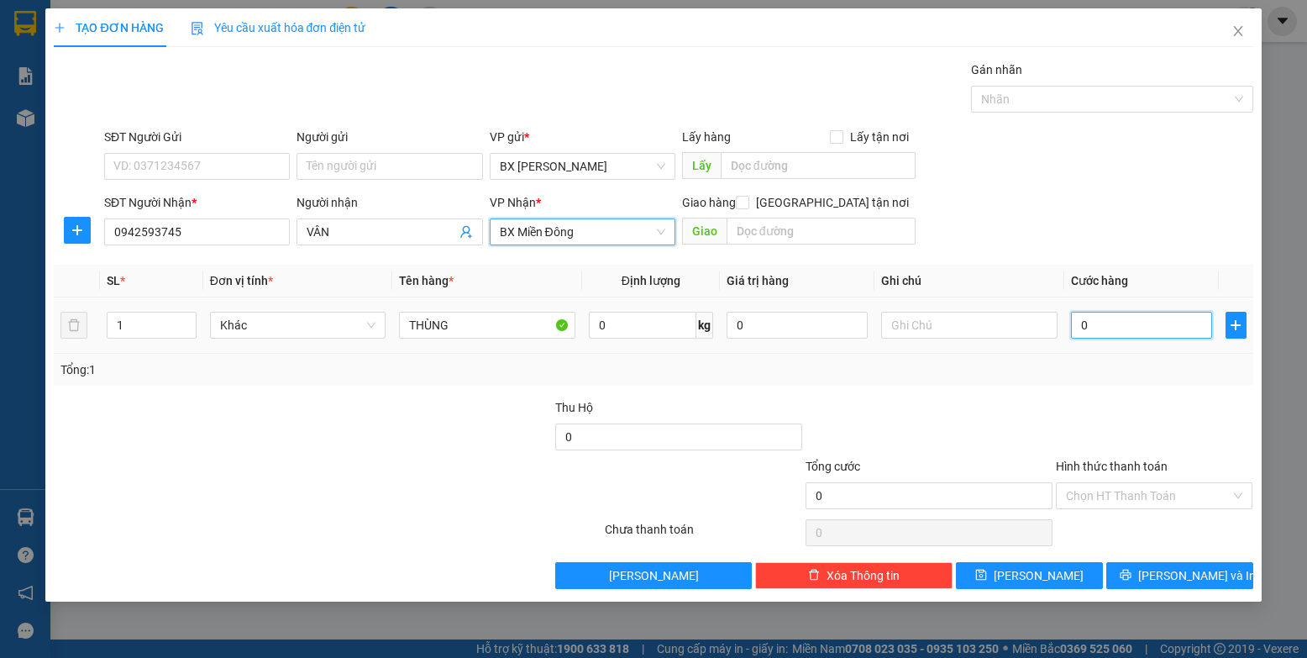
click at [831, 334] on input "0" at bounding box center [1142, 325] width 142 height 27
type input "5"
type input "50"
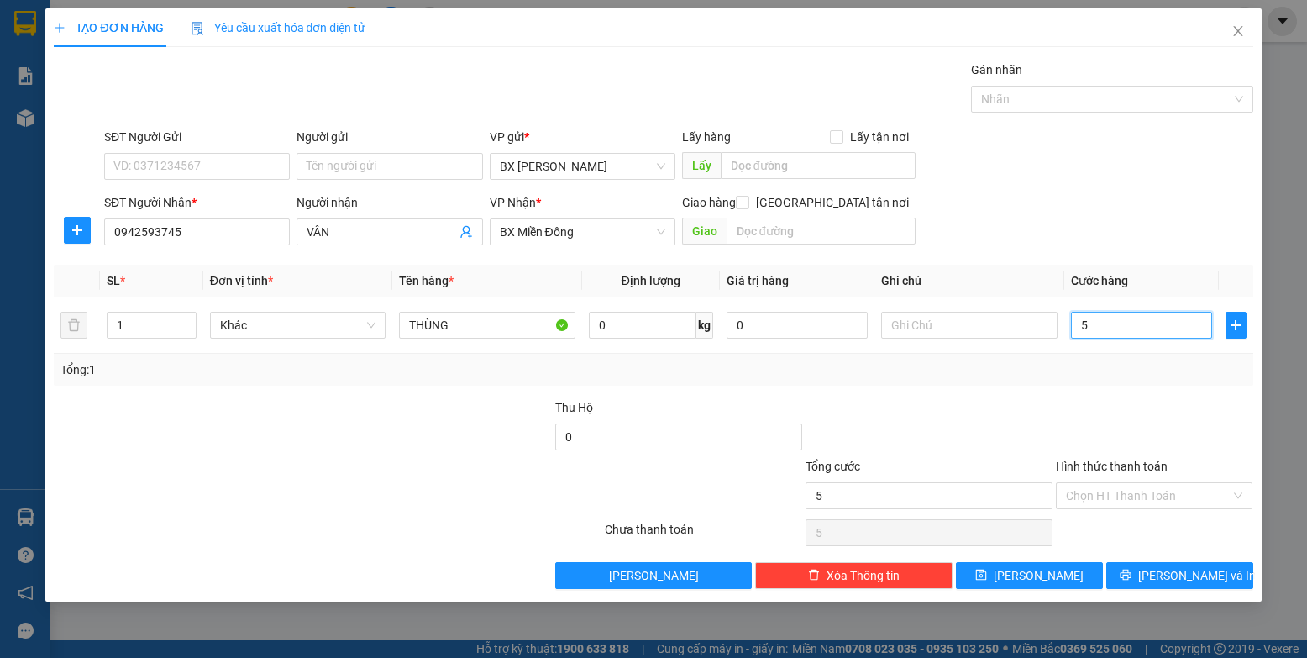
type input "50"
type input "50.000"
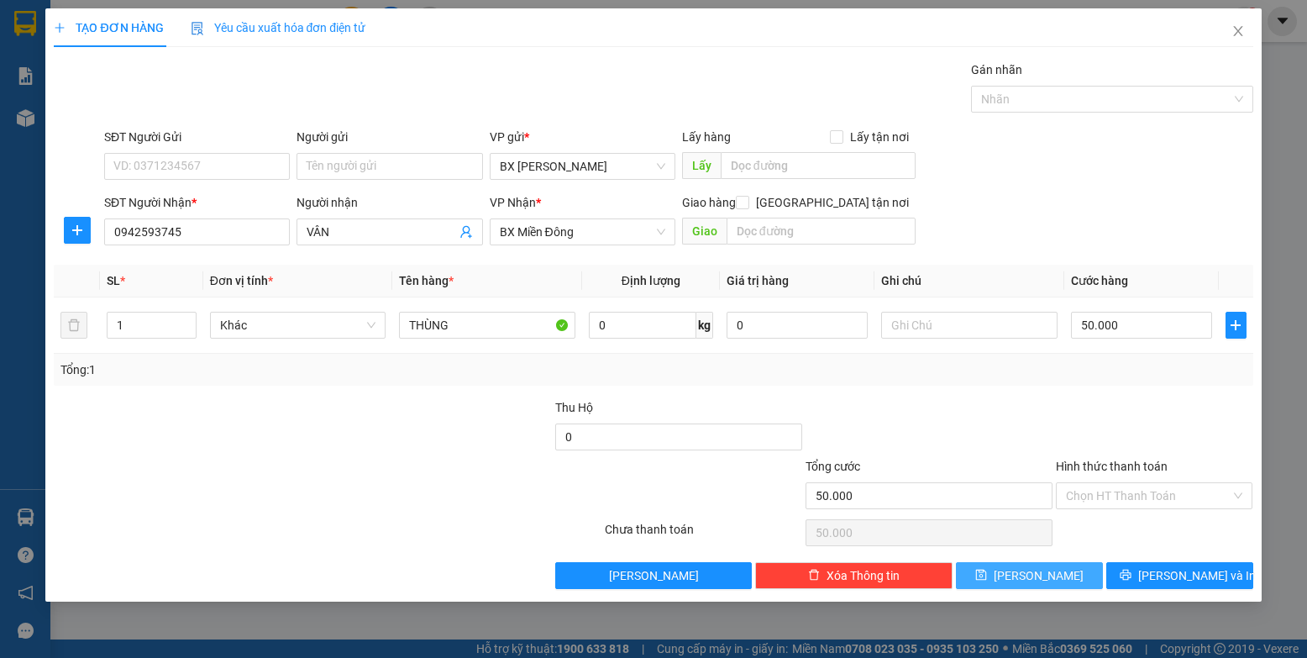
click at [831, 572] on button "[PERSON_NAME]" at bounding box center [1029, 575] width 147 height 27
type input "0"
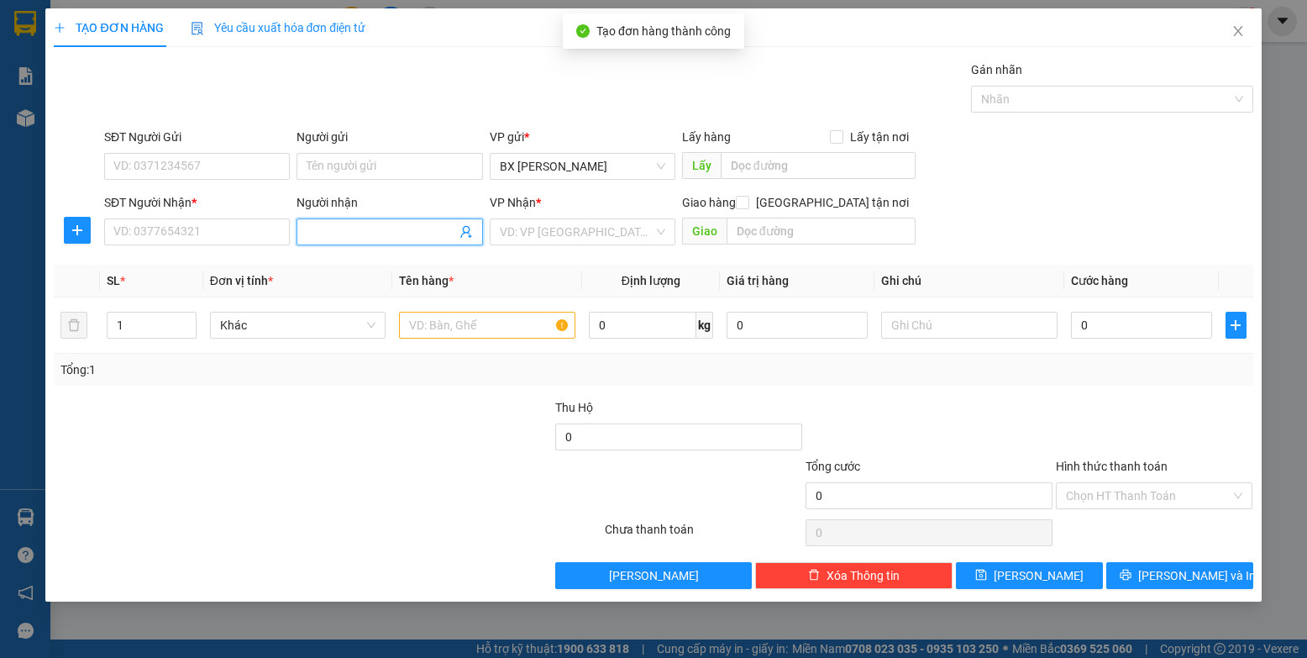
click at [318, 219] on span at bounding box center [390, 231] width 186 height 27
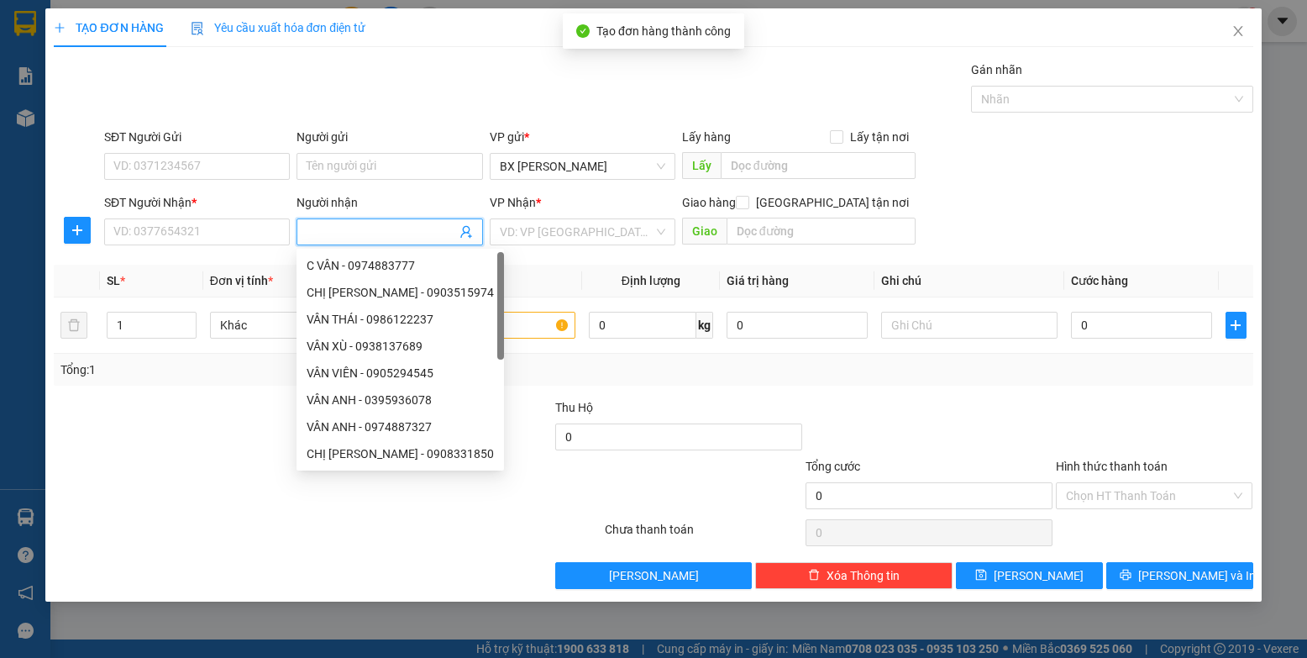
click at [329, 229] on input "Người nhận" at bounding box center [381, 232] width 149 height 18
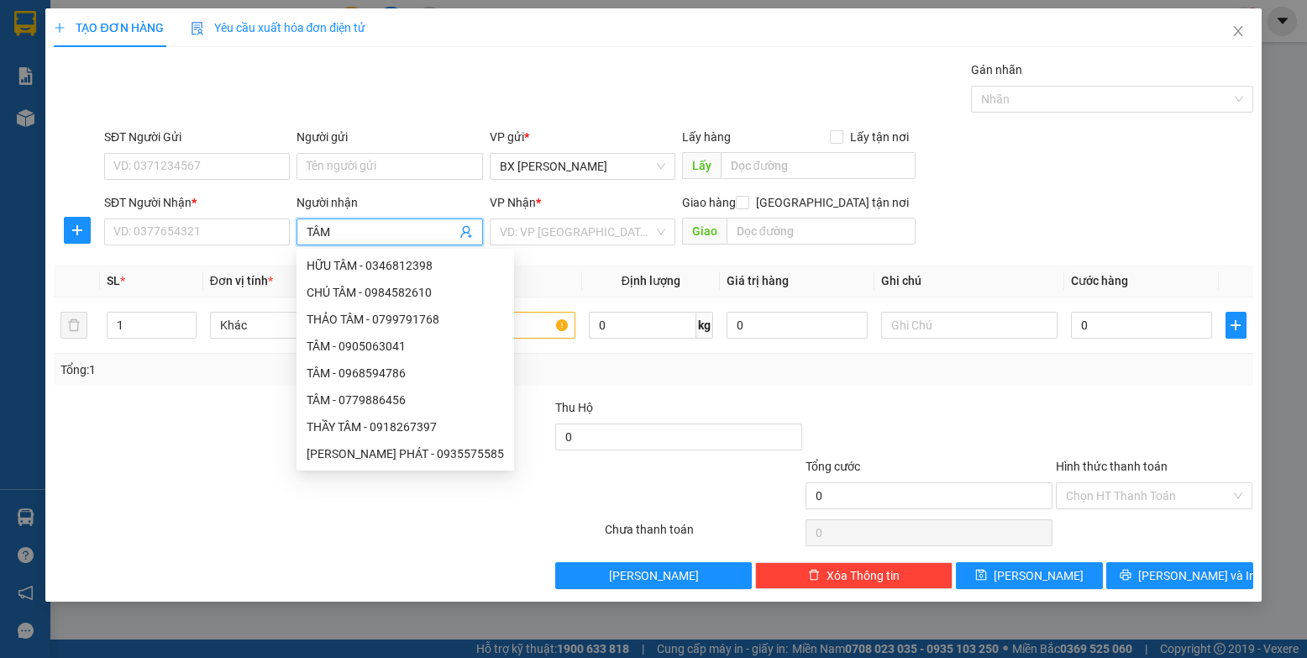
type input "TÂM"
click at [161, 213] on div "SĐT Người Nhận *" at bounding box center [197, 205] width 186 height 25
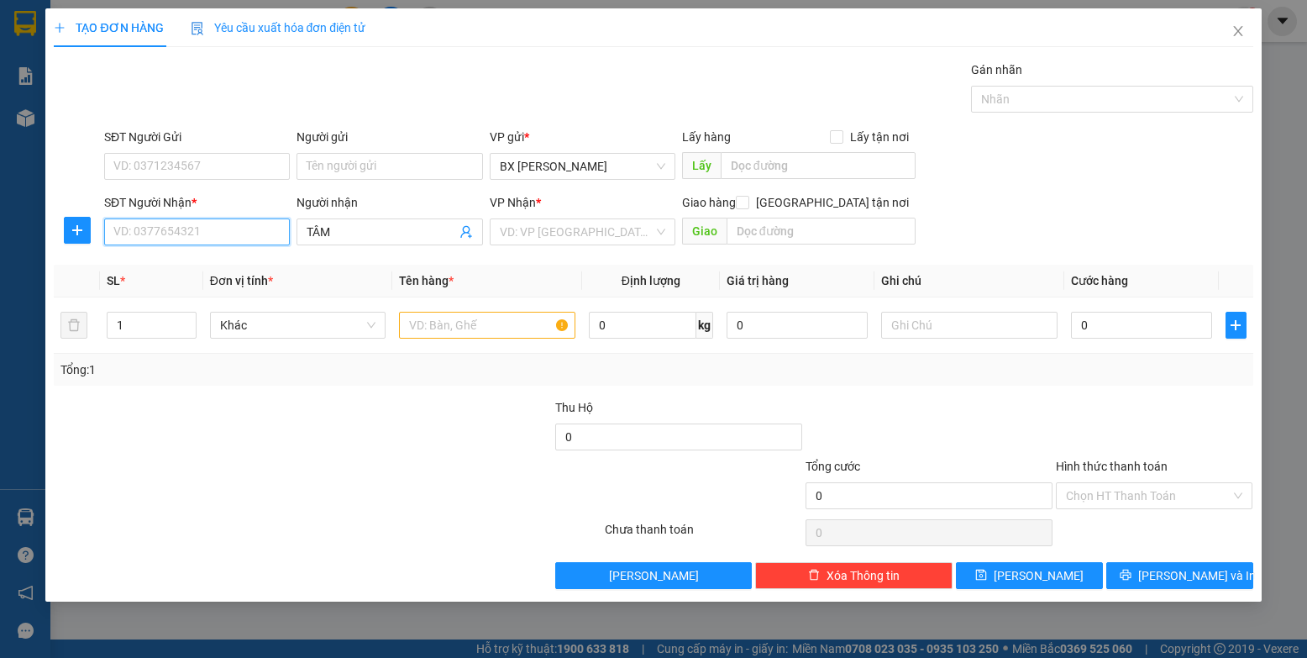
click at [175, 227] on input "SĐT Người Nhận *" at bounding box center [197, 231] width 186 height 27
click at [177, 231] on input "SĐT Người Nhận *" at bounding box center [197, 231] width 186 height 27
type input "0394135180"
click at [482, 334] on input "text" at bounding box center [487, 325] width 176 height 27
type input "THÙNG"
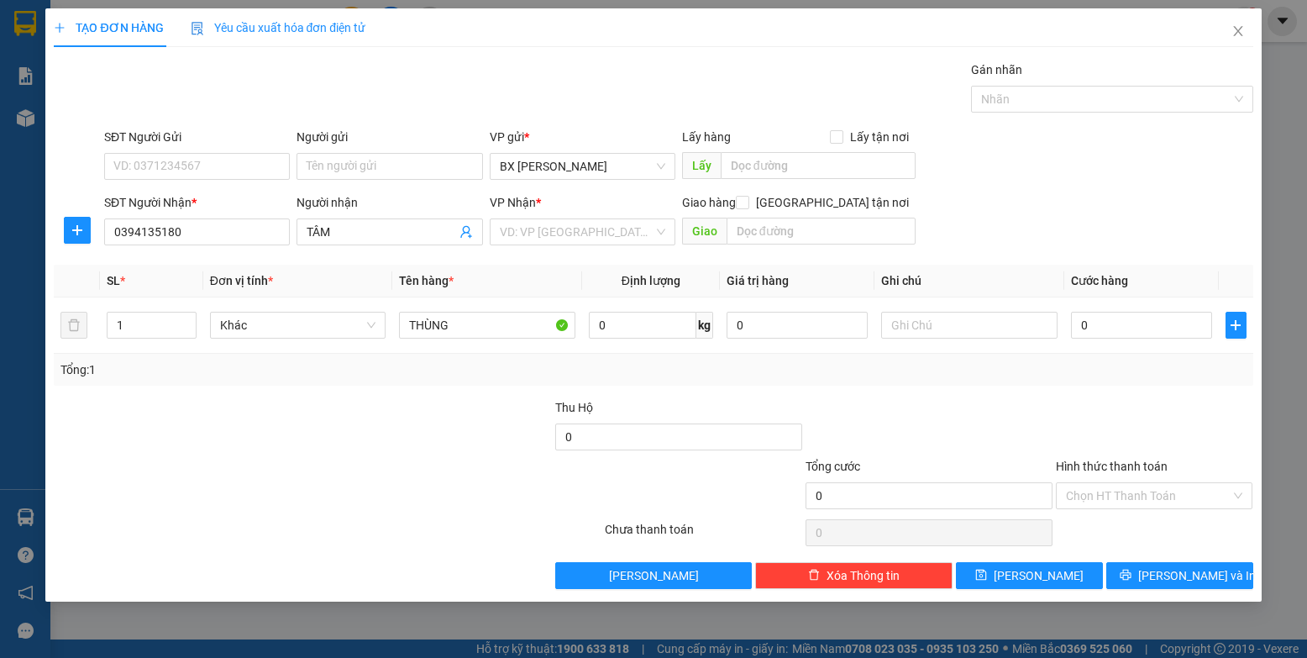
click at [574, 249] on div "VP Nhận * VD: VP [GEOGRAPHIC_DATA]" at bounding box center [583, 222] width 186 height 59
click at [584, 228] on input "search" at bounding box center [577, 231] width 154 height 25
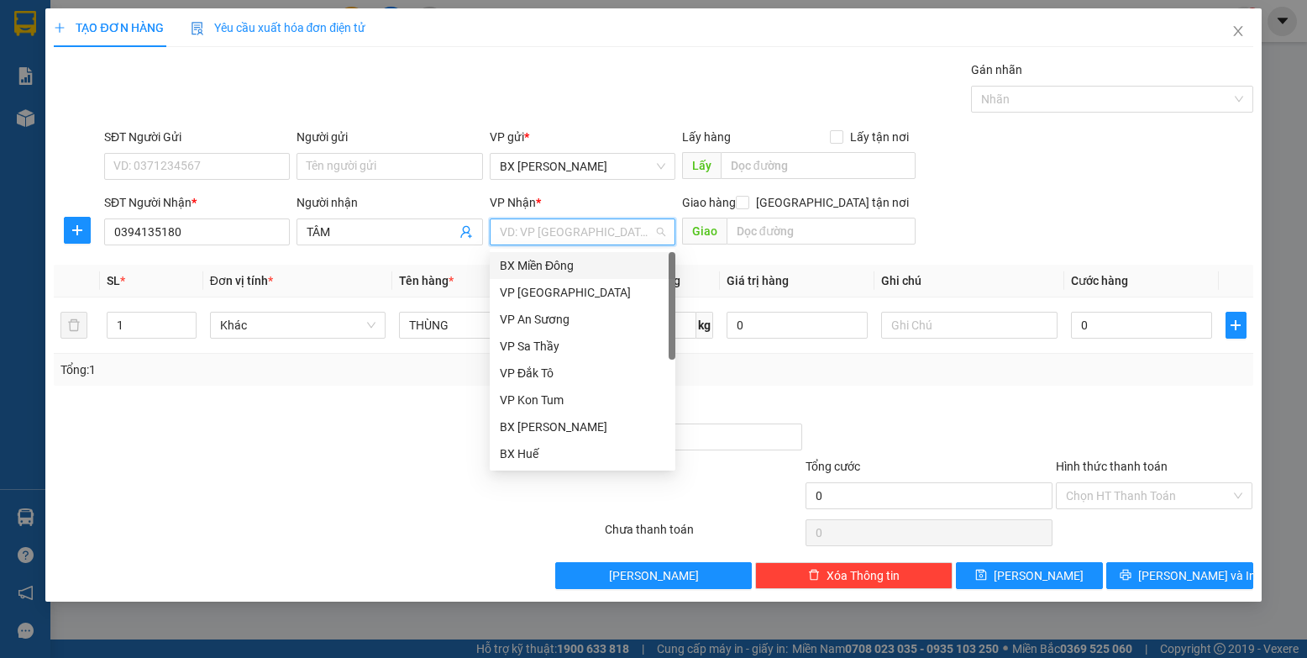
click at [592, 265] on div "BX Miền Đông" at bounding box center [583, 265] width 166 height 18
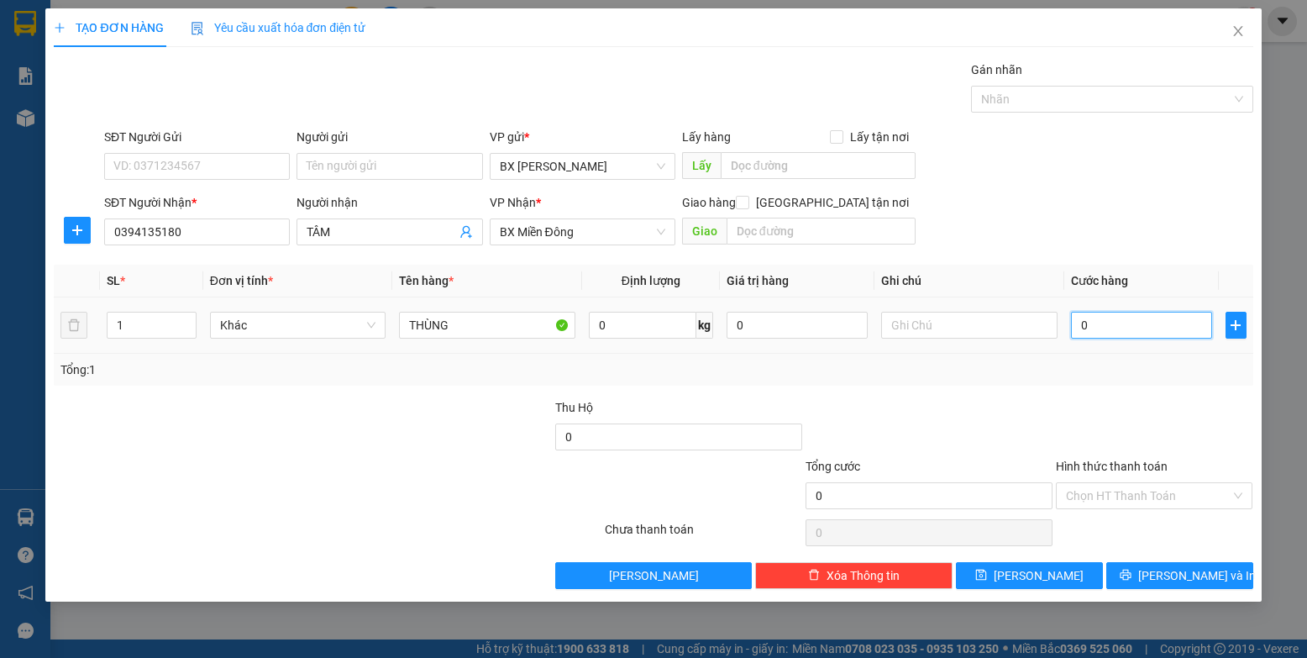
click at [831, 313] on input "0" at bounding box center [1142, 325] width 142 height 27
type input "1"
type input "10"
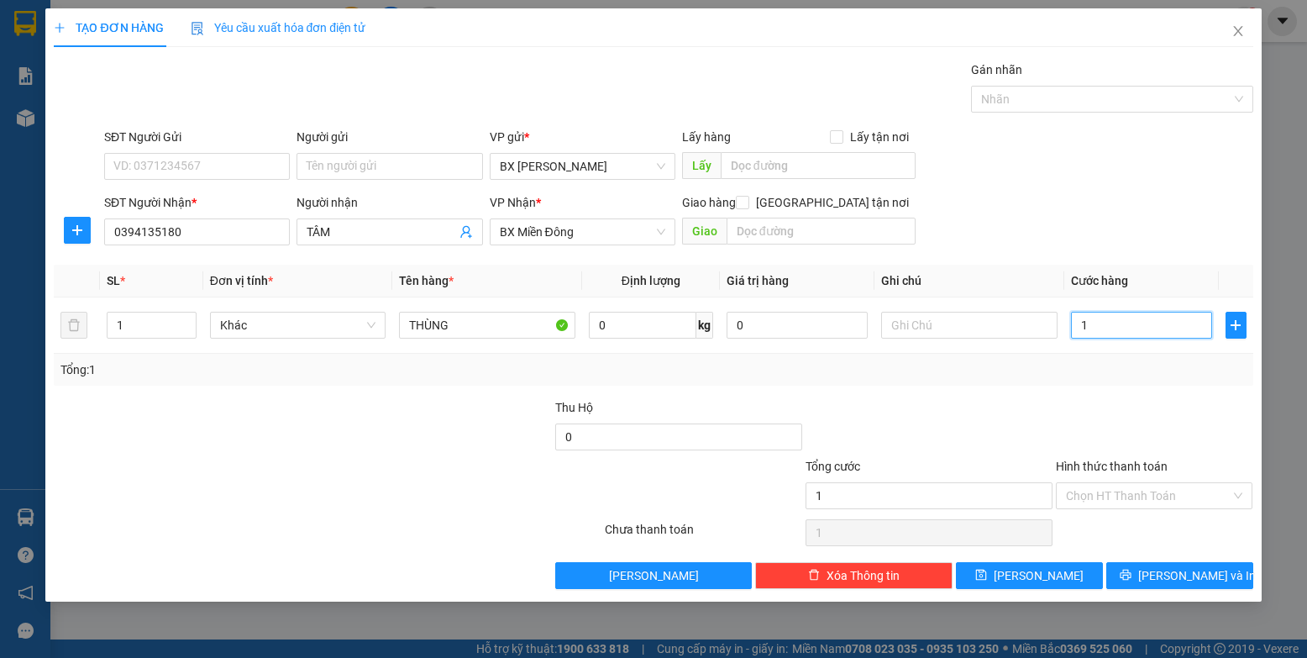
type input "10"
type input "100"
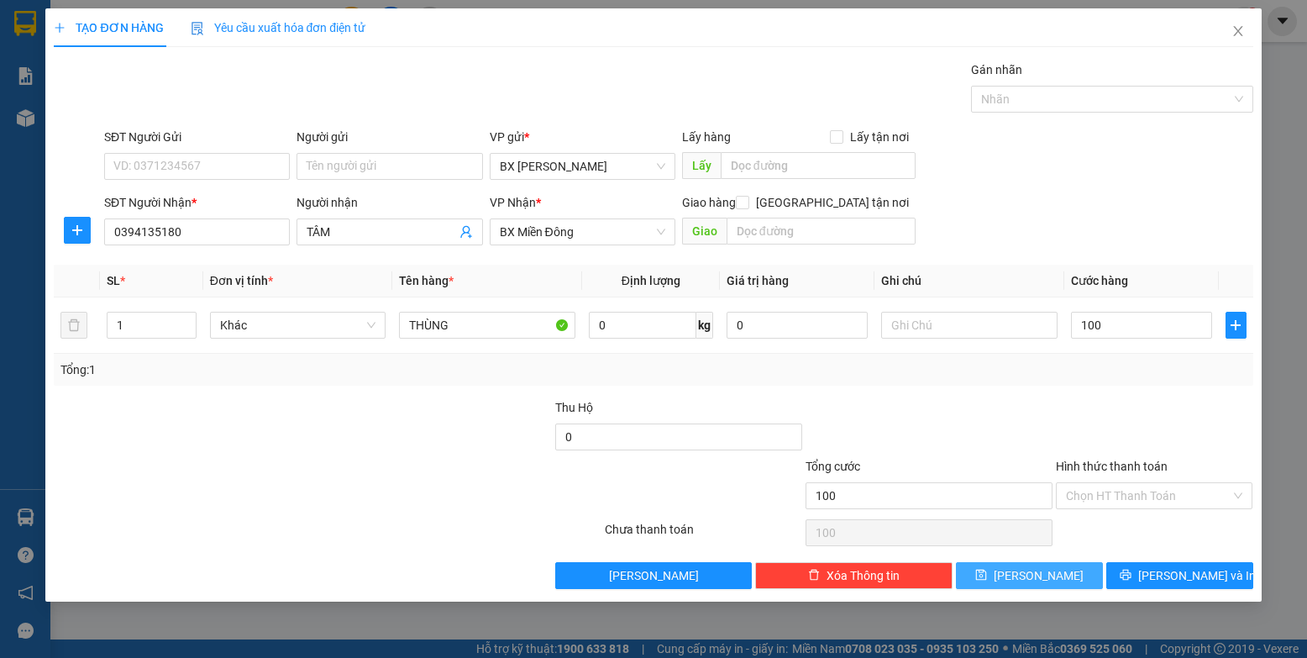
type input "100.000"
click at [831, 571] on button "[PERSON_NAME]" at bounding box center [1029, 575] width 147 height 27
type input "0"
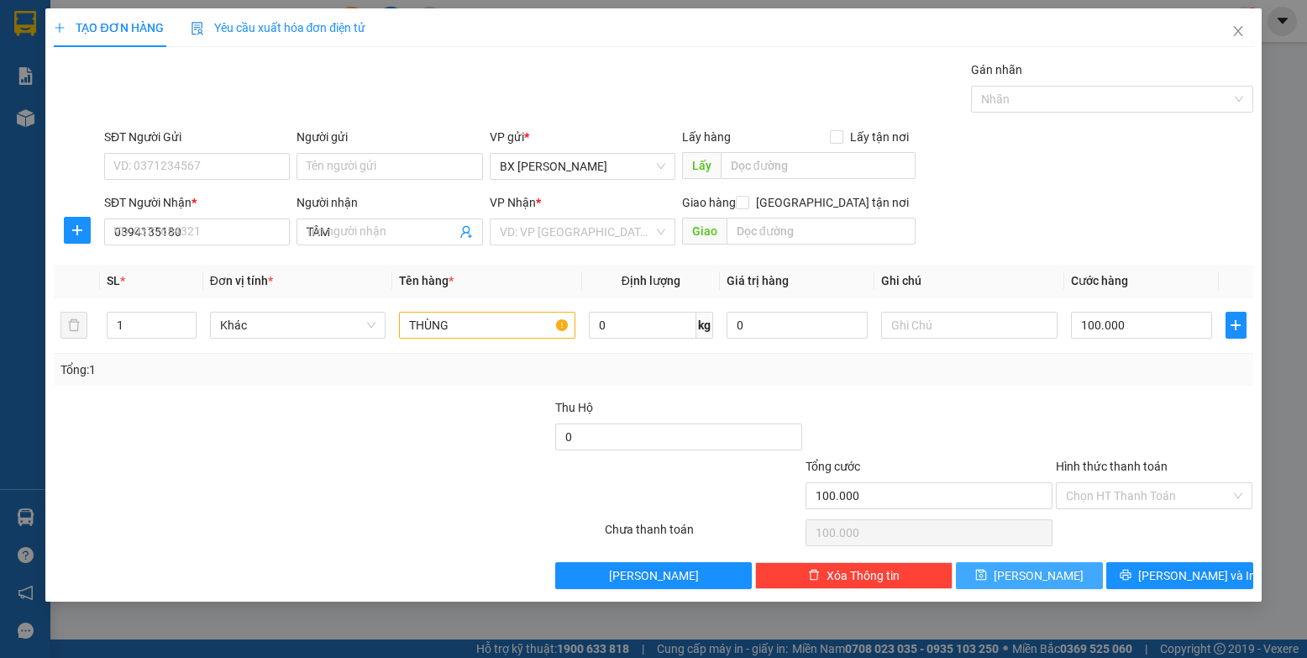
type input "0"
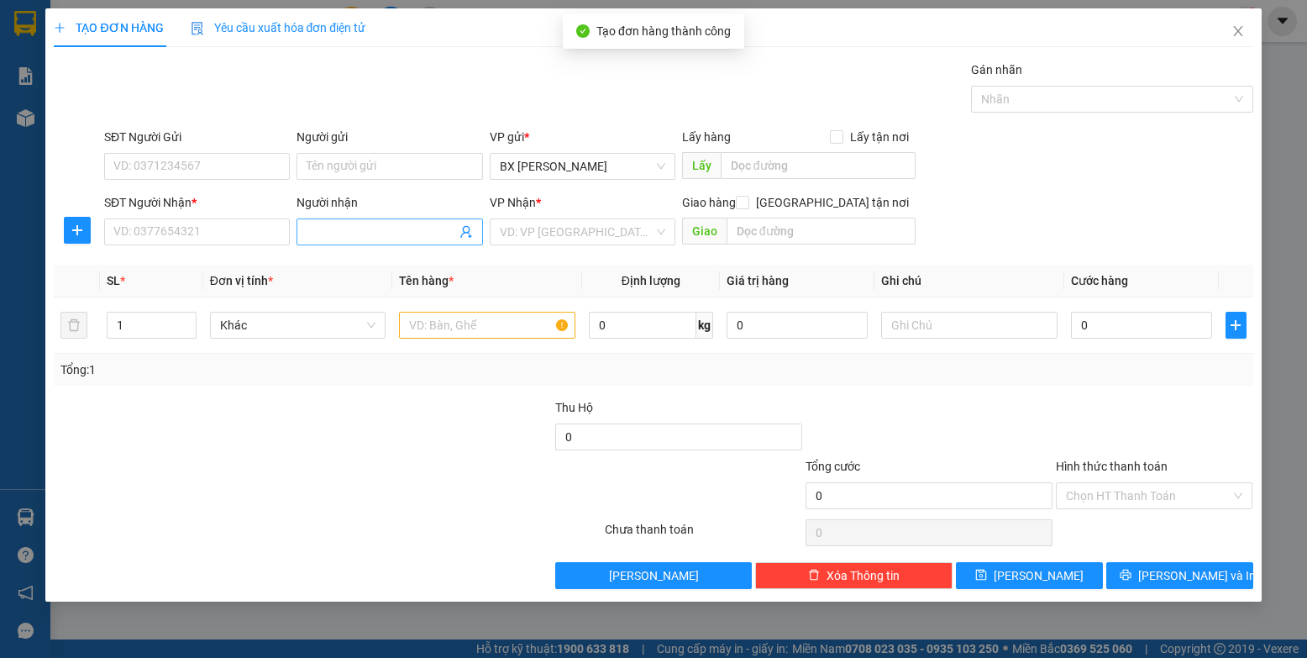
click at [355, 231] on input "Người nhận" at bounding box center [381, 232] width 149 height 18
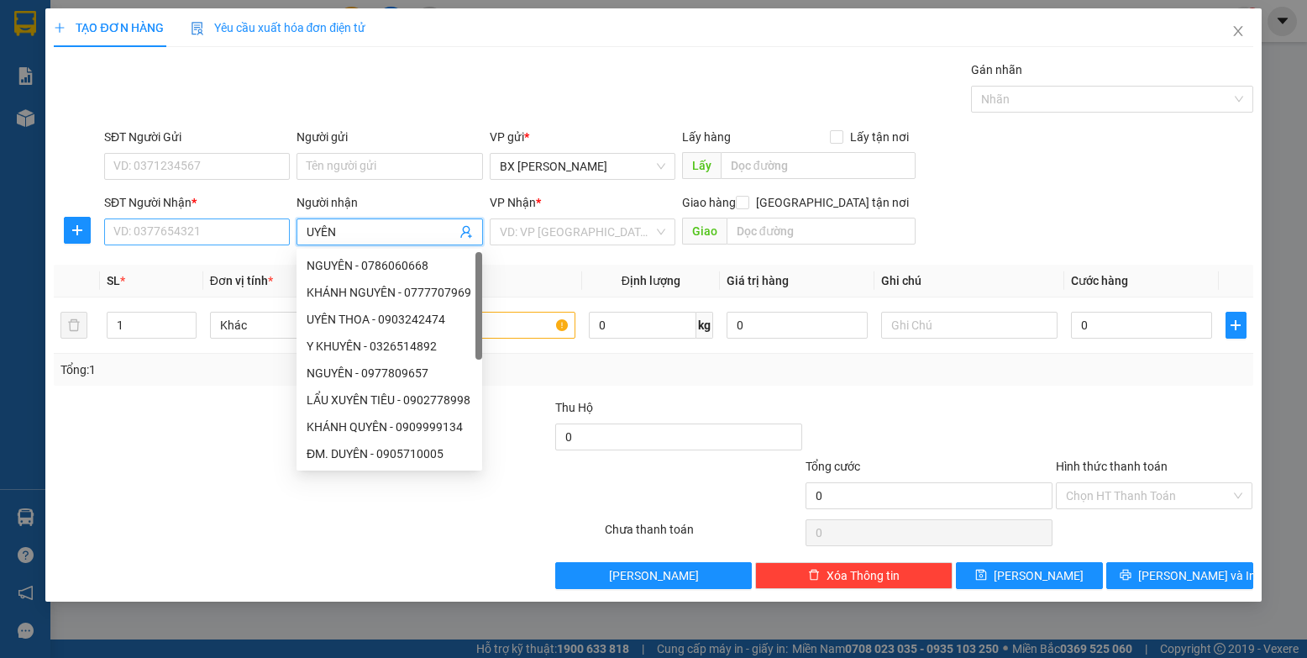
type input "UYÊN"
click at [262, 226] on input "SĐT Người Nhận *" at bounding box center [197, 231] width 186 height 27
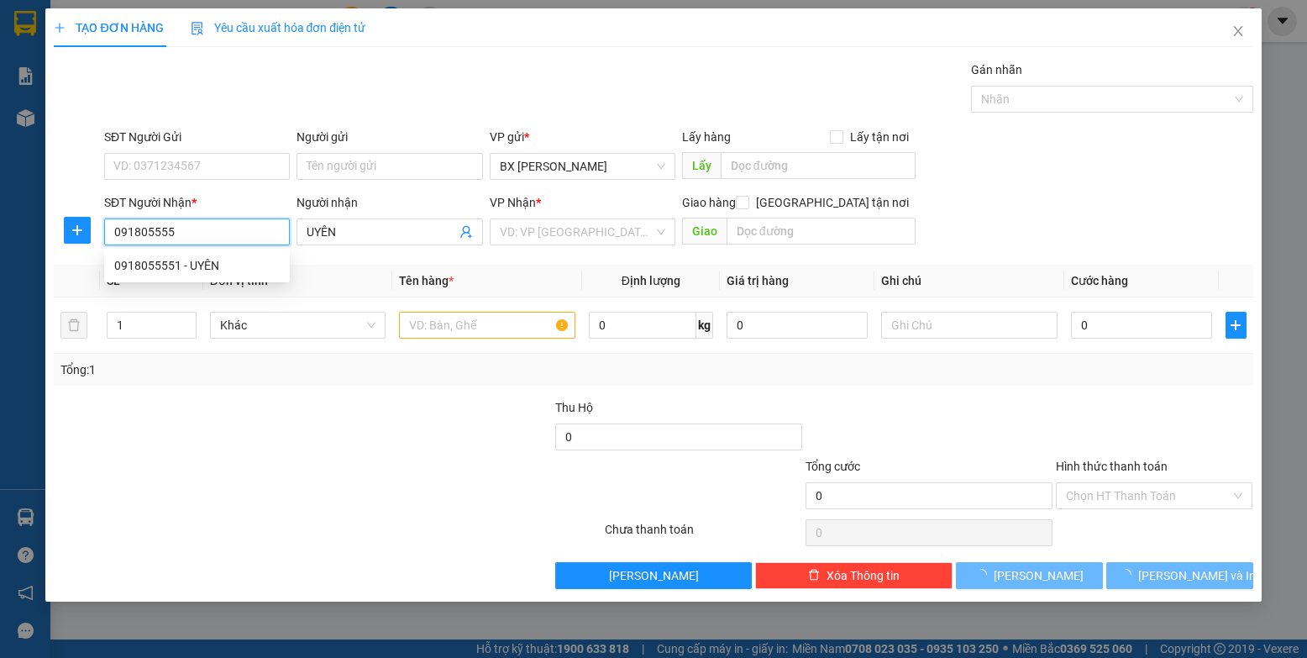
type input "0918055551"
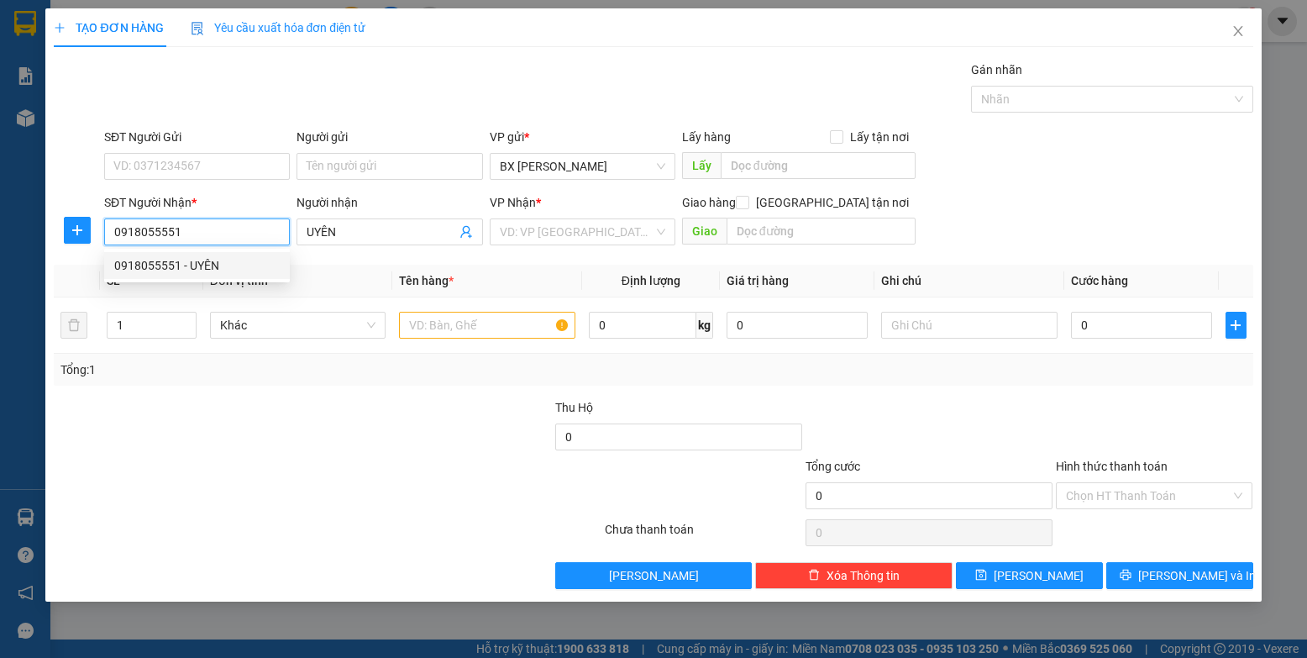
click at [271, 264] on div "0918055551 - UYÊN" at bounding box center [197, 265] width 166 height 18
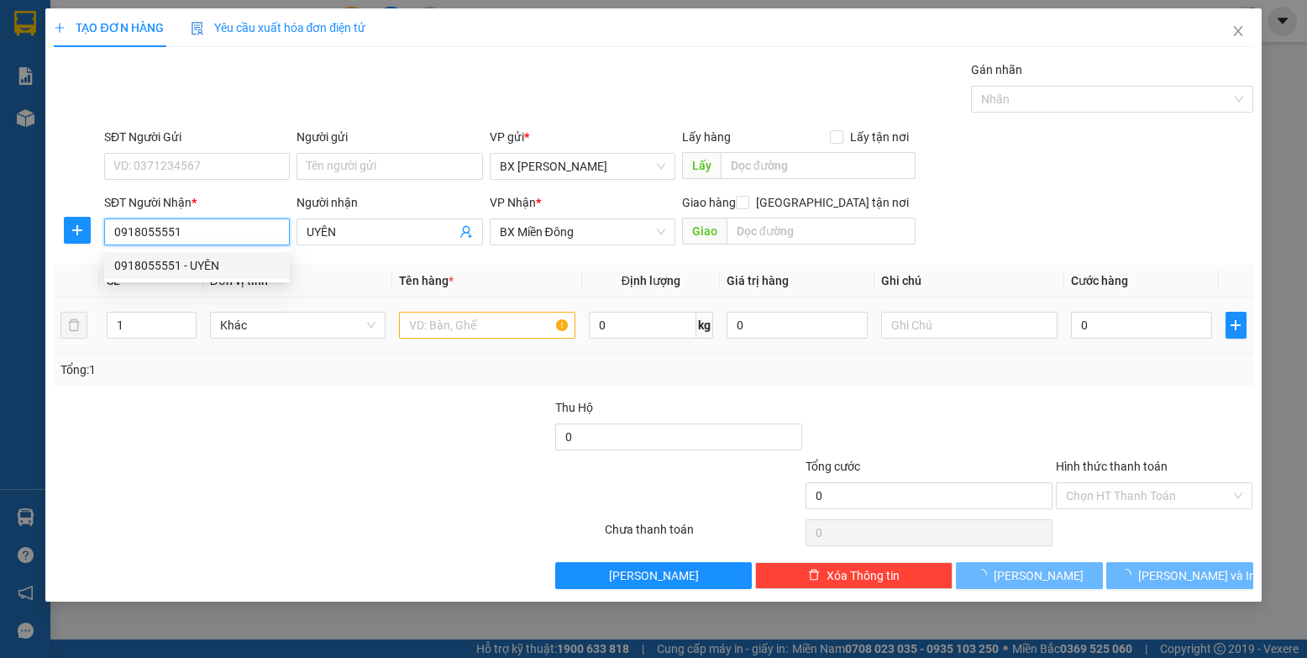
type input "100.000"
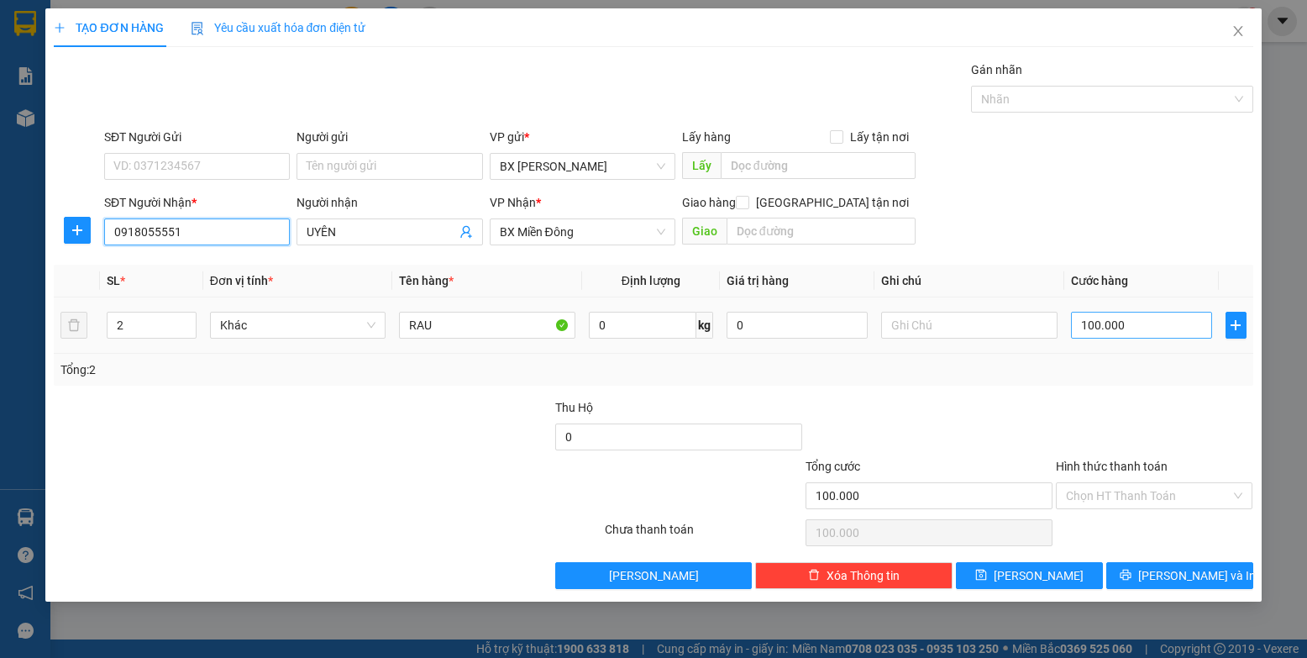
type input "0918055551"
click at [831, 323] on input "100.000" at bounding box center [1142, 325] width 142 height 27
type input "5"
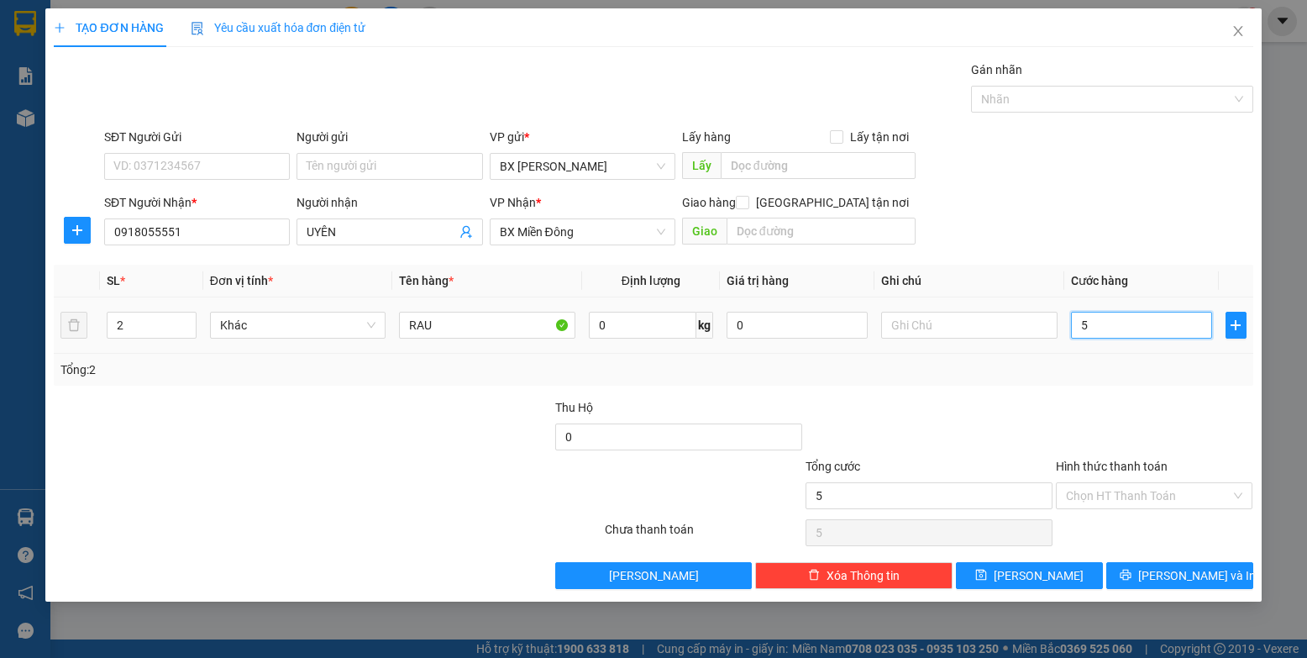
type input "50"
type input "50.000"
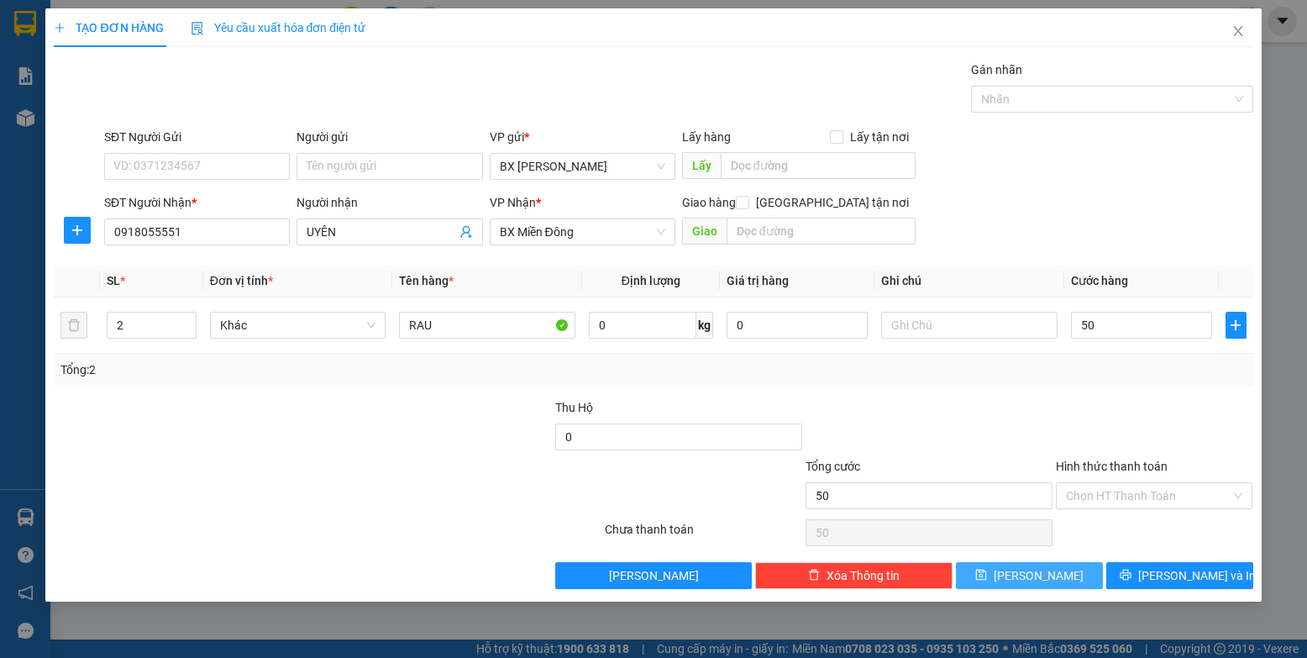
type input "50.000"
click at [831, 572] on button "[PERSON_NAME]" at bounding box center [1029, 575] width 147 height 27
type input "0"
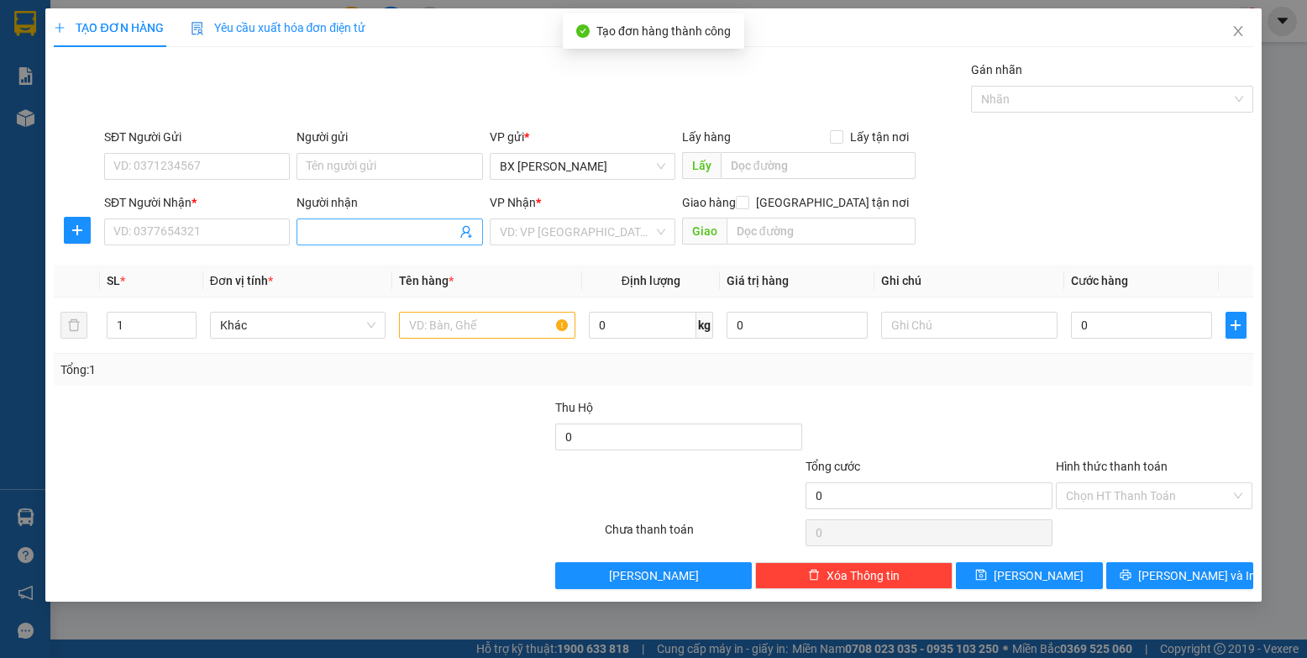
click at [344, 230] on input "Người nhận" at bounding box center [381, 232] width 149 height 18
type input "[PERSON_NAME]"
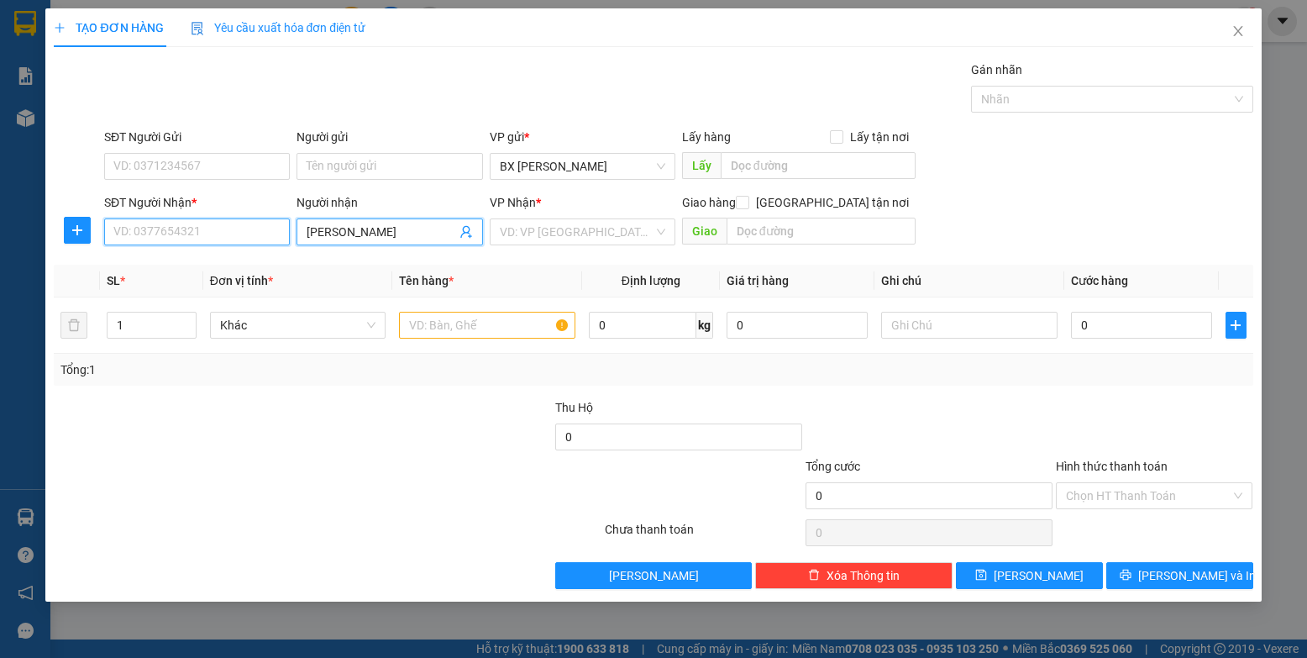
click at [220, 223] on input "SĐT Người Nhận *" at bounding box center [197, 231] width 186 height 27
type input "04345948"
click at [480, 323] on input "text" at bounding box center [487, 325] width 176 height 27
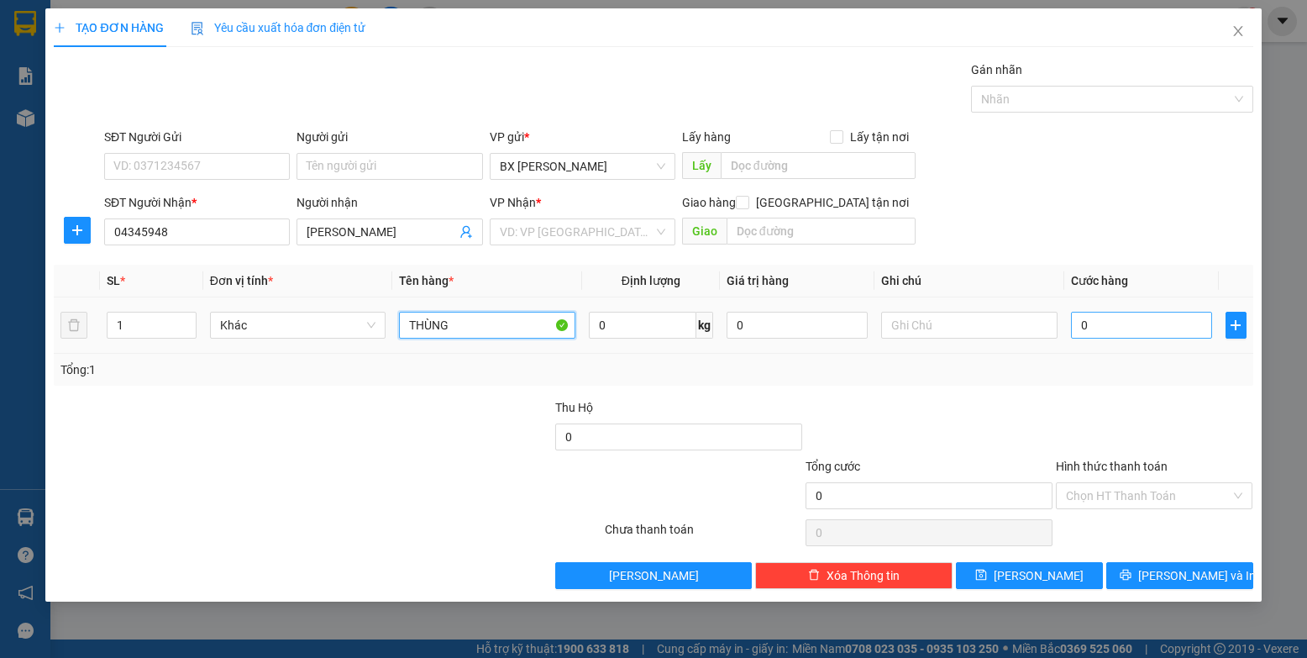
type input "THÙNG"
click at [831, 325] on input "0" at bounding box center [1142, 325] width 142 height 27
type input "2"
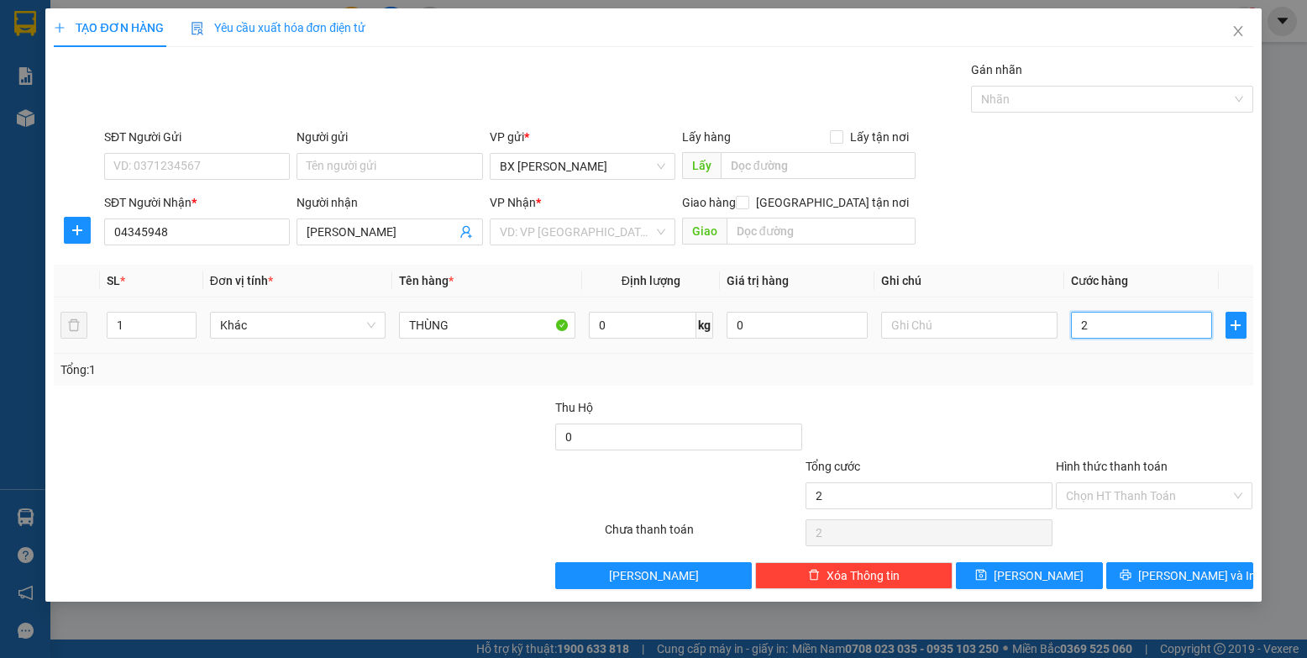
type input "20"
type input "200"
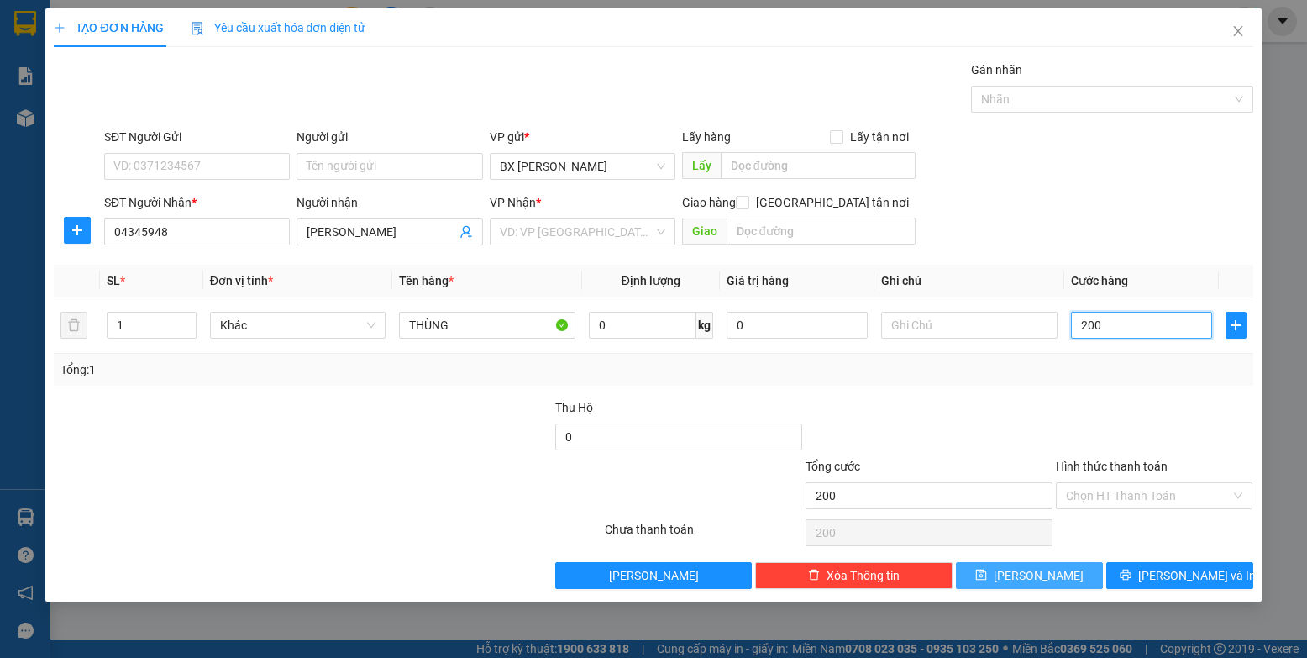
type input "200"
type input "200.000"
click at [831, 574] on span "[PERSON_NAME]" at bounding box center [1039, 575] width 90 height 18
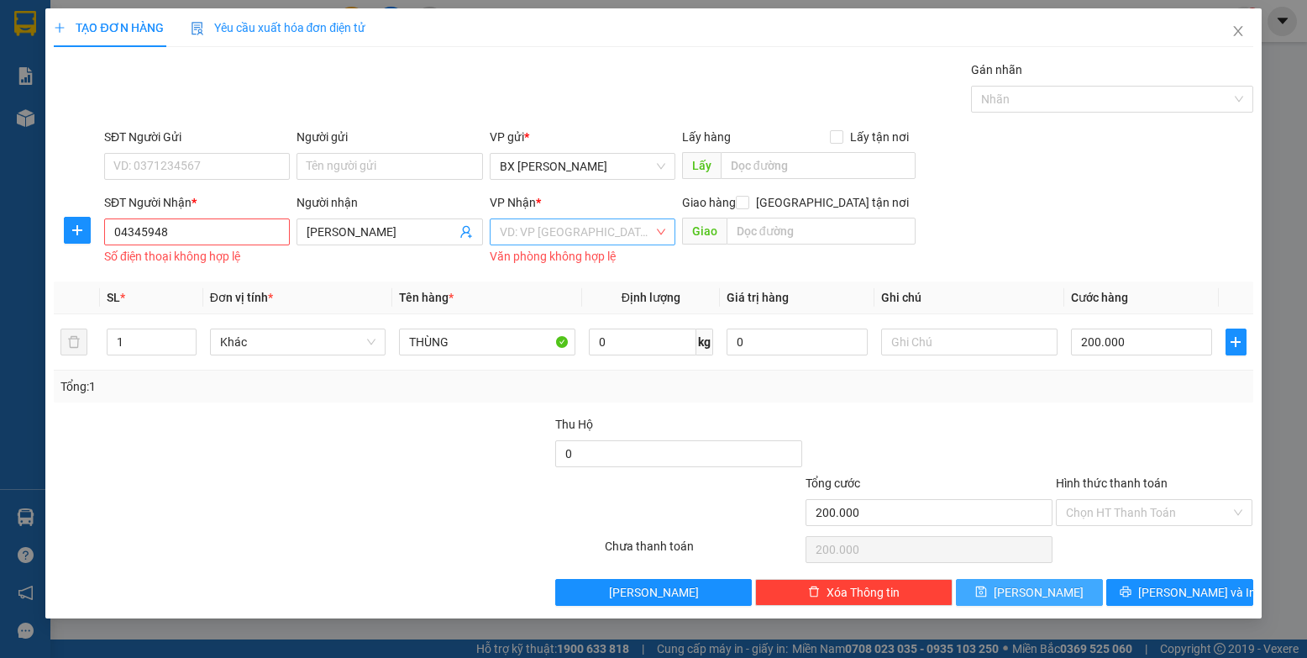
click at [497, 238] on div "VD: VP [GEOGRAPHIC_DATA]" at bounding box center [583, 231] width 186 height 27
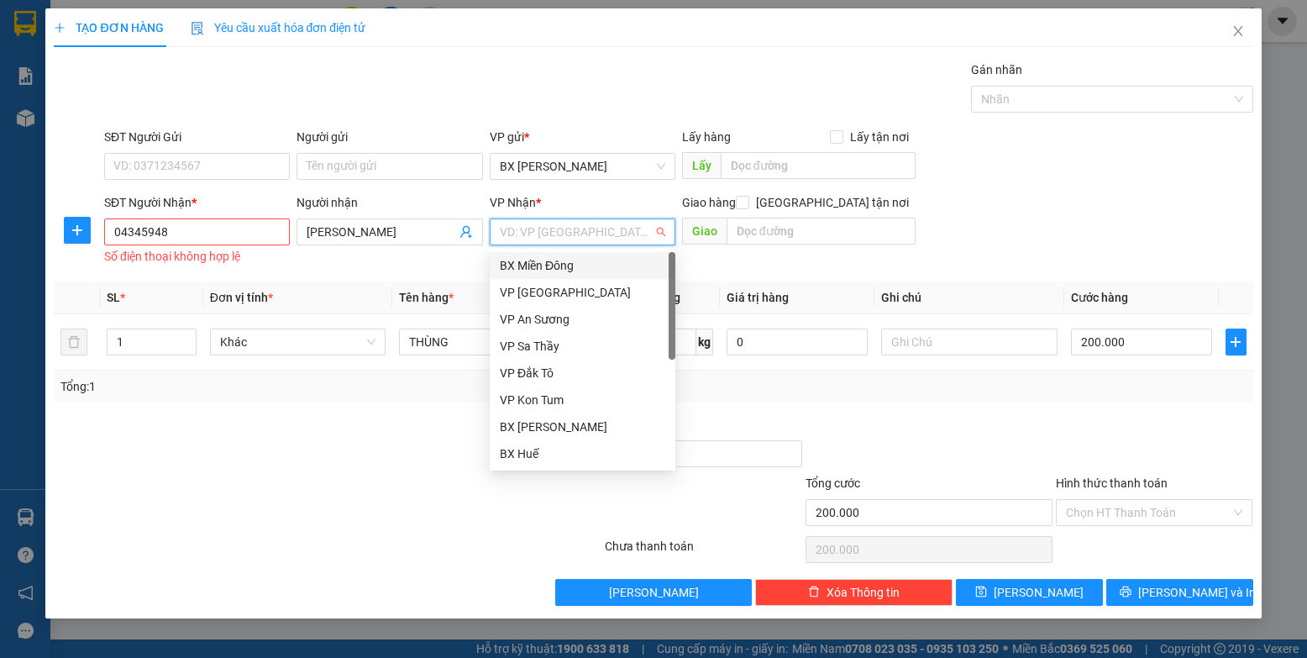
click at [547, 263] on div "BX Miền Đông" at bounding box center [583, 265] width 166 height 18
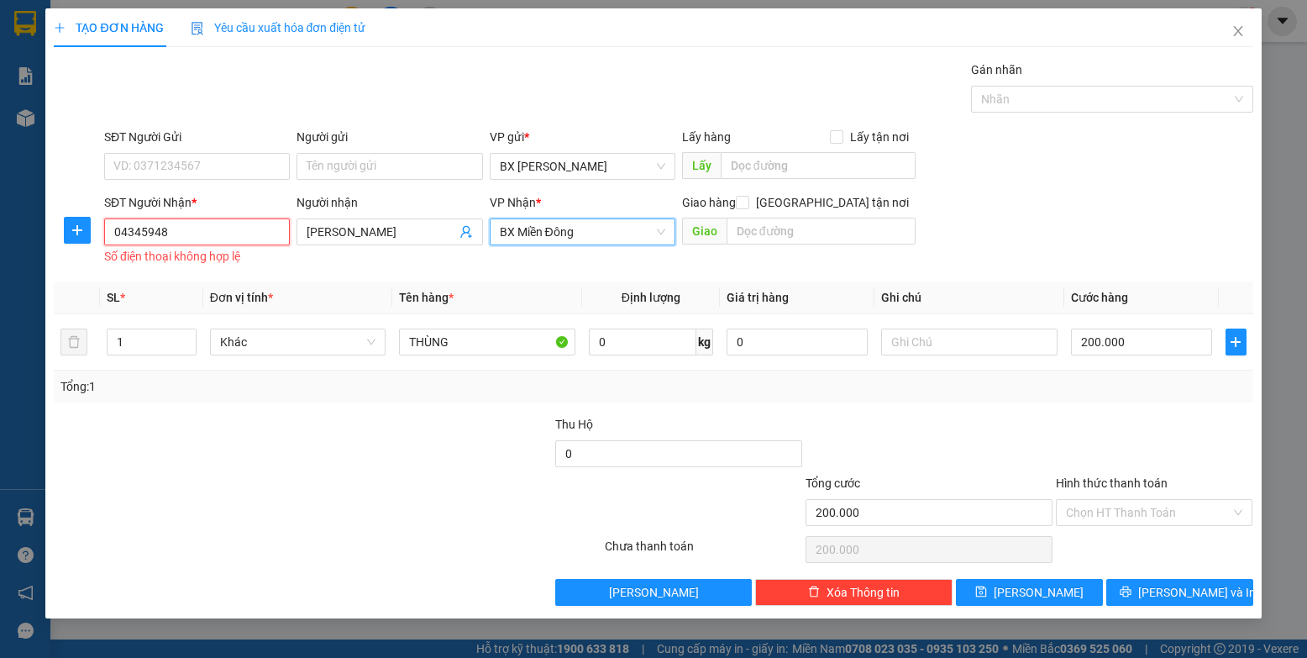
click at [208, 234] on input "04345948" at bounding box center [197, 231] width 186 height 27
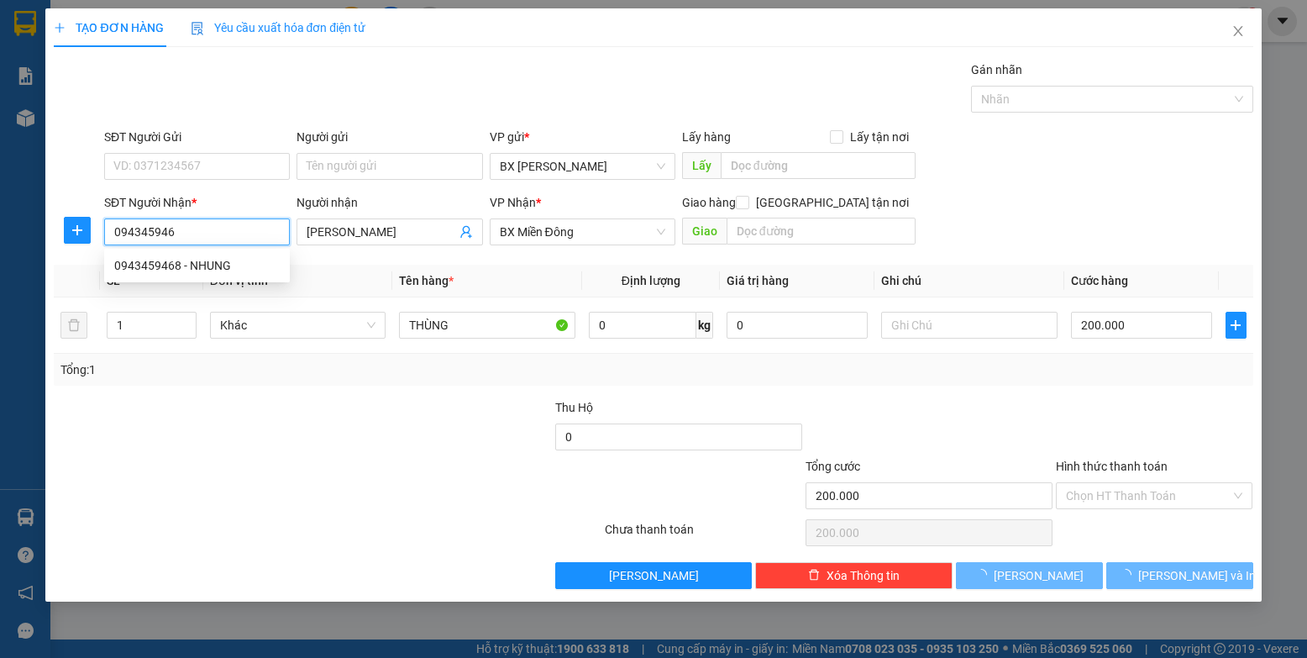
type input "0943459468"
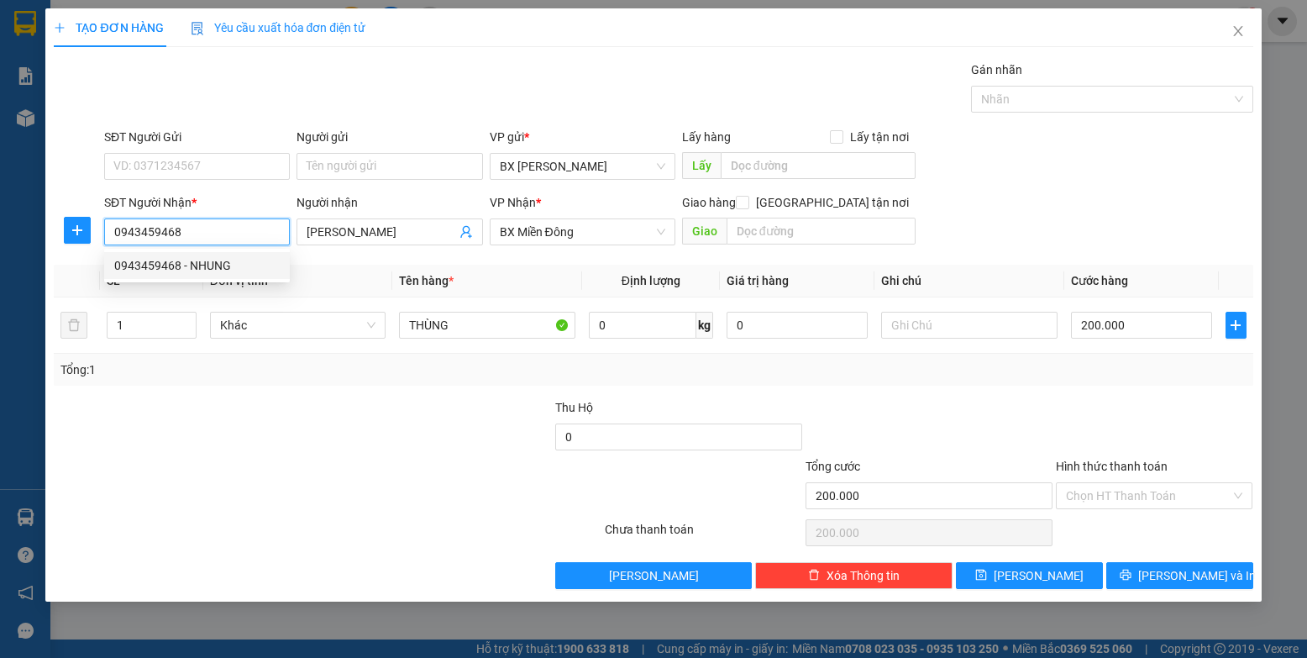
click at [222, 273] on div "0943459468 - NHUNG" at bounding box center [197, 265] width 166 height 18
type input "NHUNG"
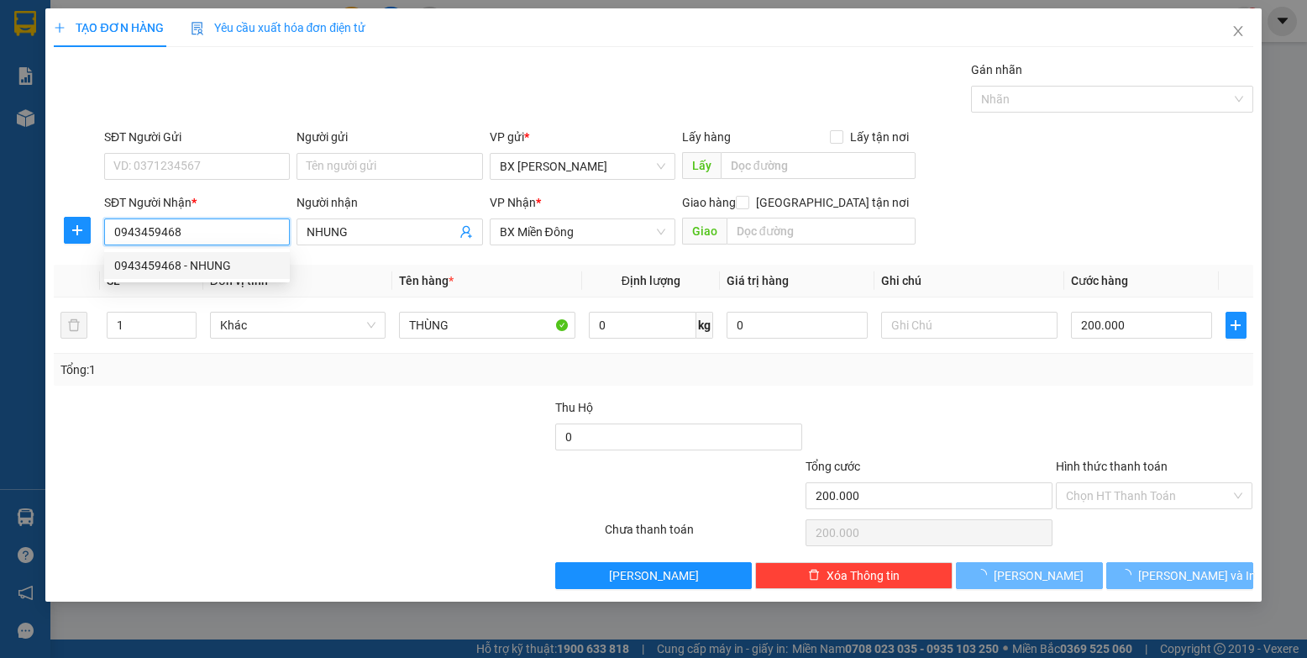
type input "50.000"
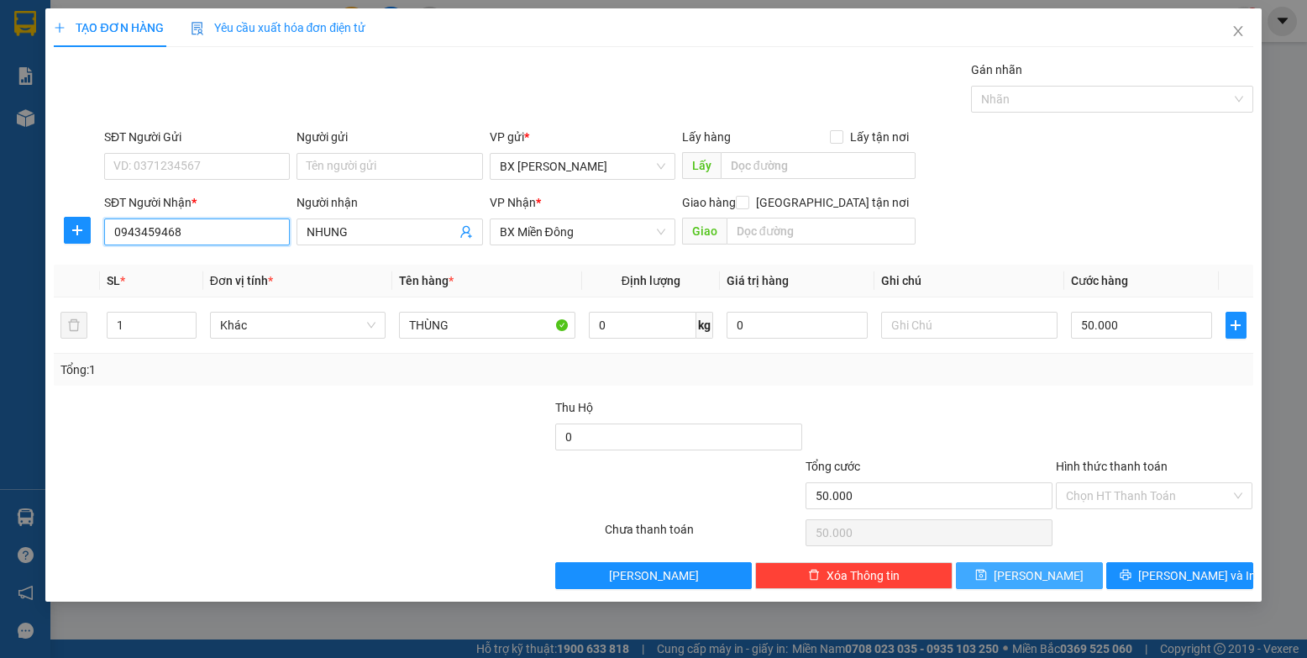
type input "0943459468"
click at [831, 570] on button "[PERSON_NAME]" at bounding box center [1029, 575] width 147 height 27
type input "0"
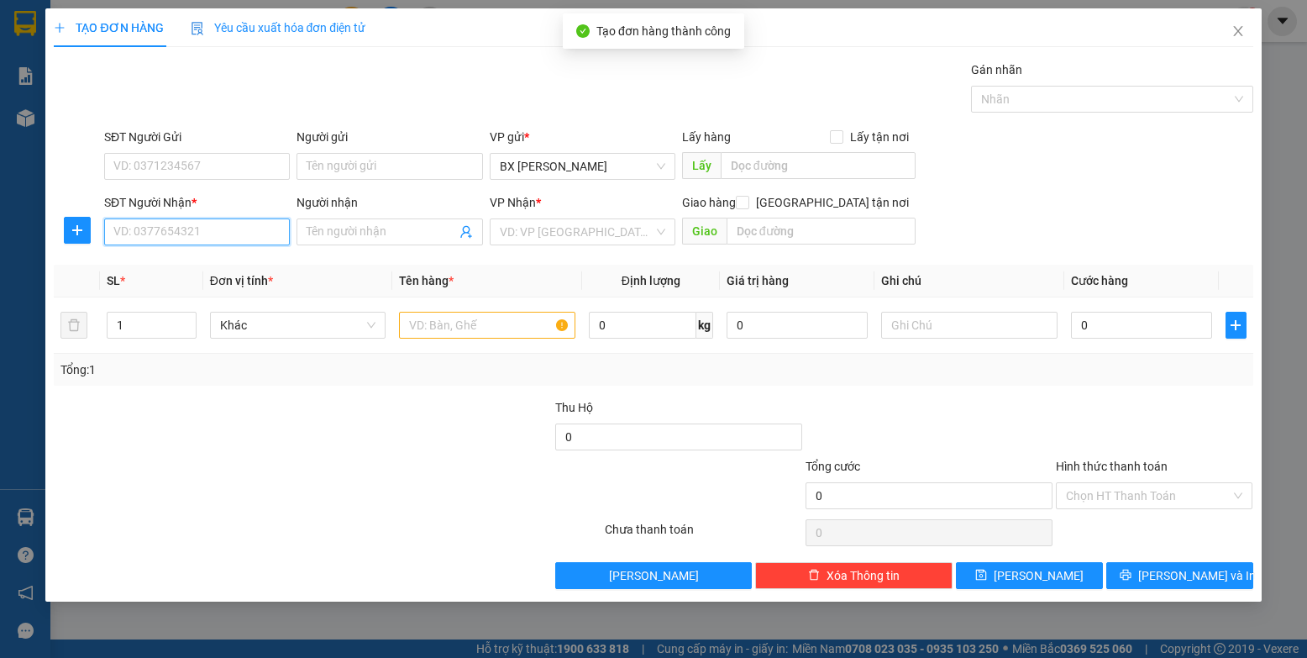
click at [217, 236] on input "SĐT Người Nhận *" at bounding box center [197, 231] width 186 height 27
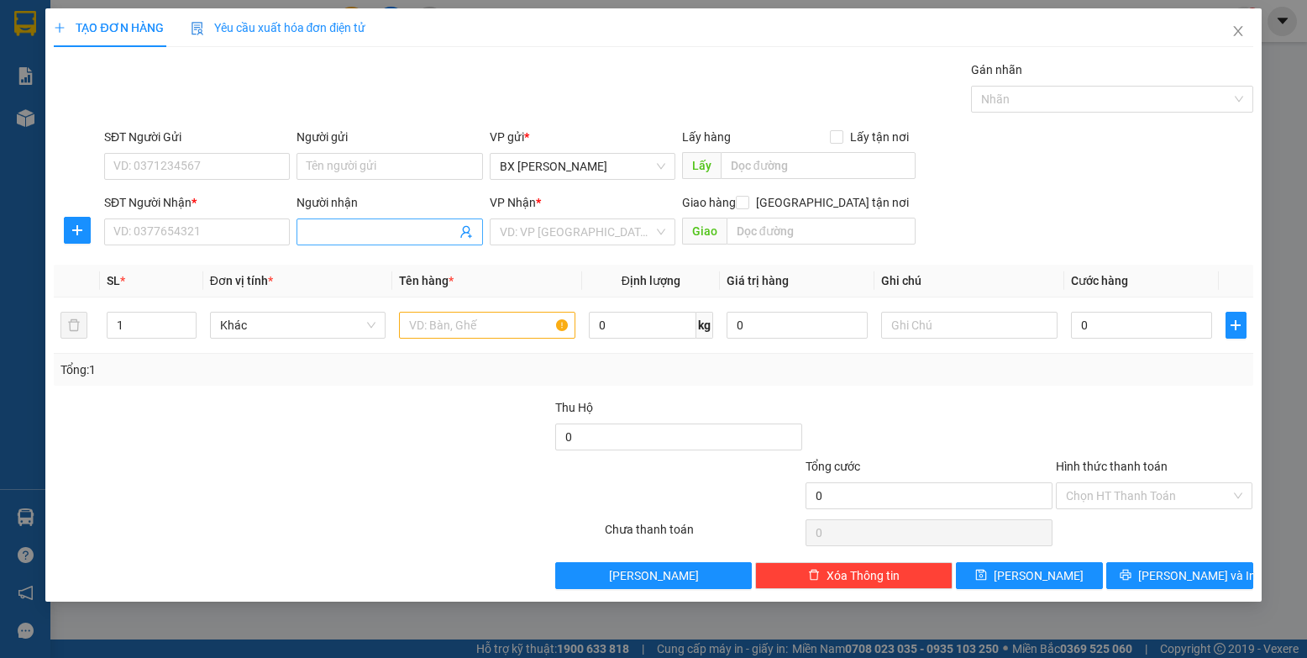
click at [335, 227] on input "Người nhận" at bounding box center [381, 232] width 149 height 18
type input "H"
type input "HÀ"
click at [231, 230] on input "SĐT Người Nhận *" at bounding box center [197, 231] width 186 height 27
type input "090280488"
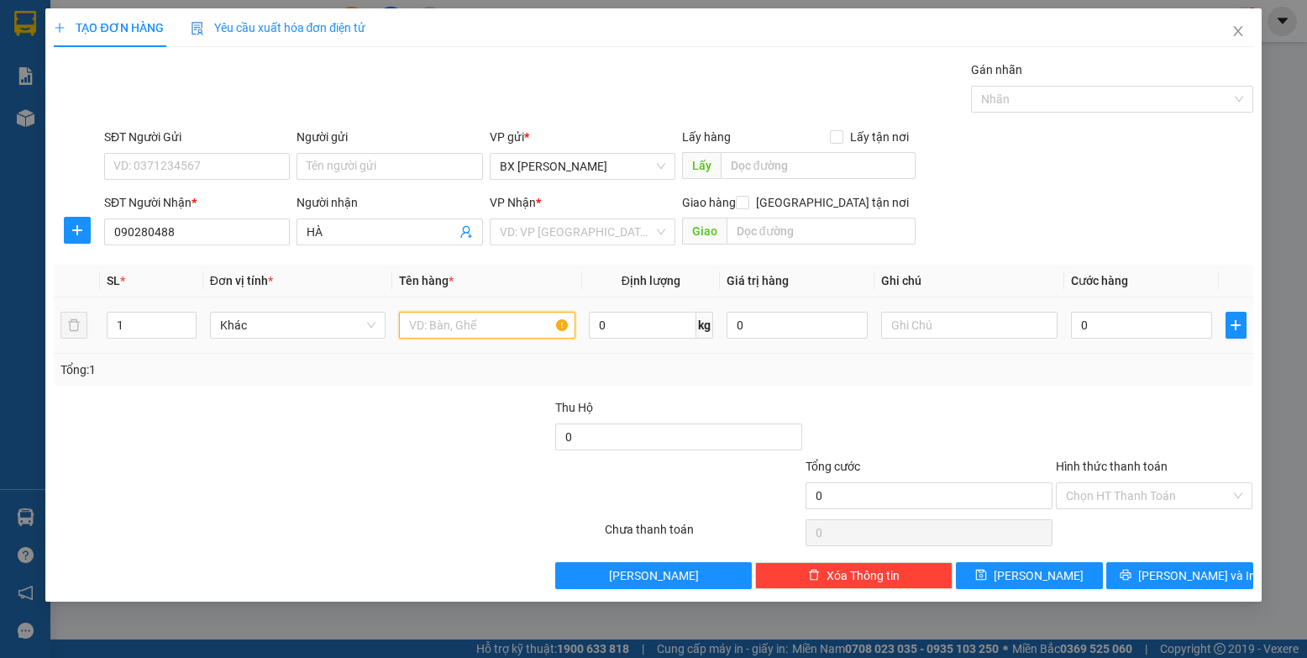
click at [475, 320] on input "text" at bounding box center [487, 325] width 176 height 27
type input "THÙNG"
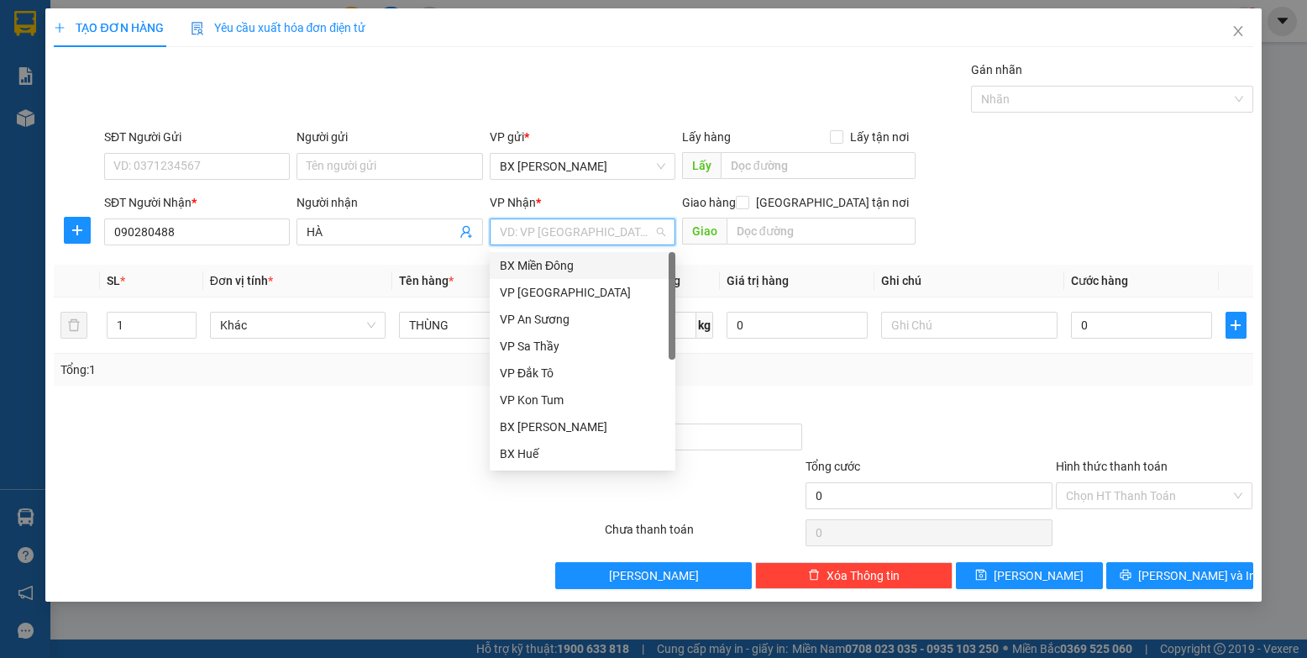
click at [574, 225] on input "search" at bounding box center [577, 231] width 154 height 25
click at [624, 264] on div "BX Miền Đông" at bounding box center [583, 265] width 166 height 18
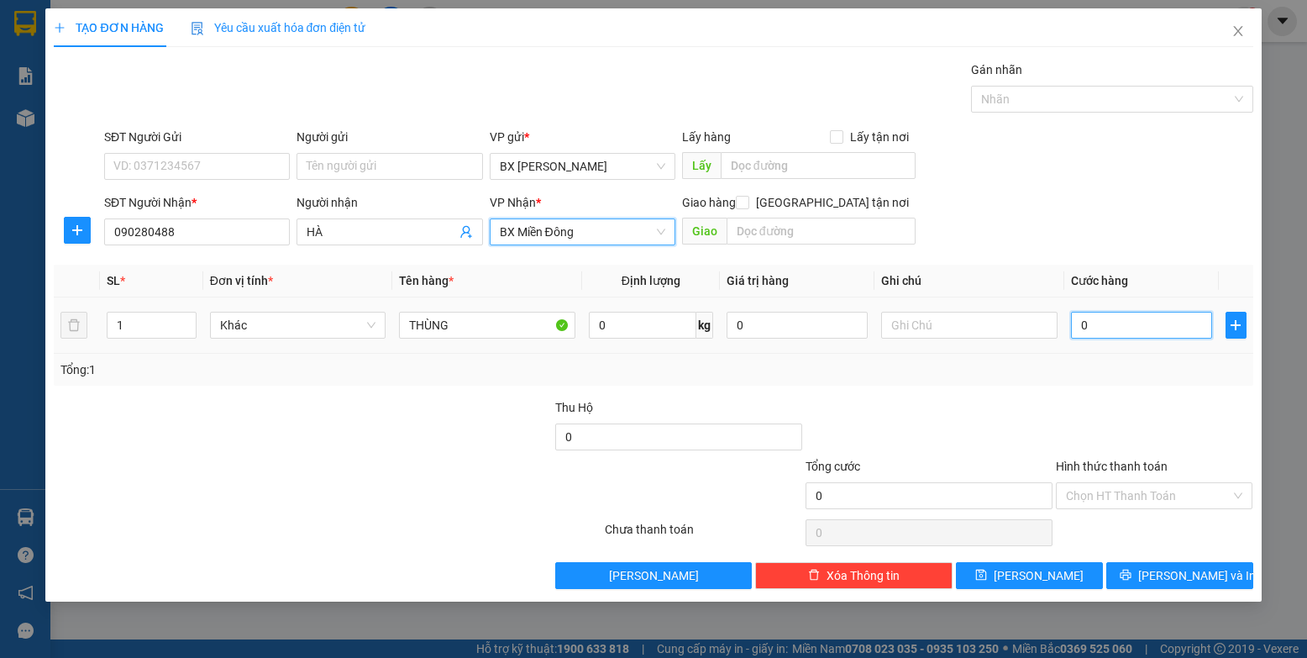
click at [831, 318] on input "0" at bounding box center [1142, 325] width 142 height 27
type input "5"
type input "50"
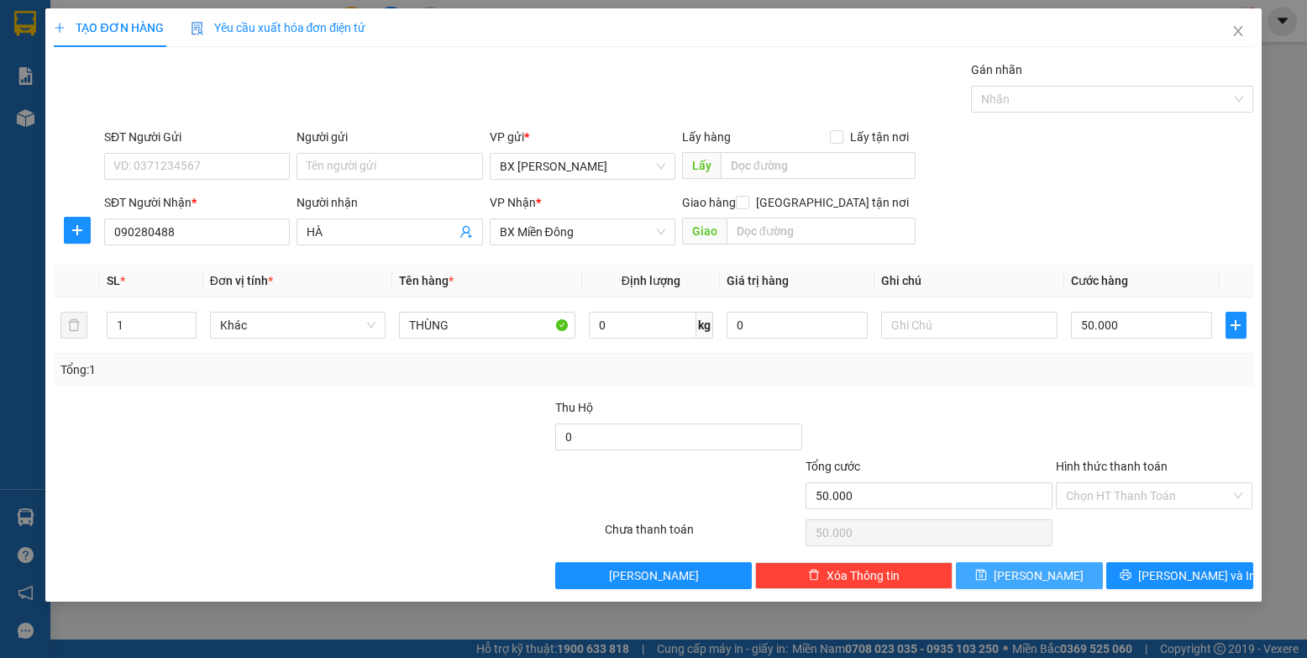
click at [831, 572] on button "[PERSON_NAME]" at bounding box center [1029, 575] width 147 height 27
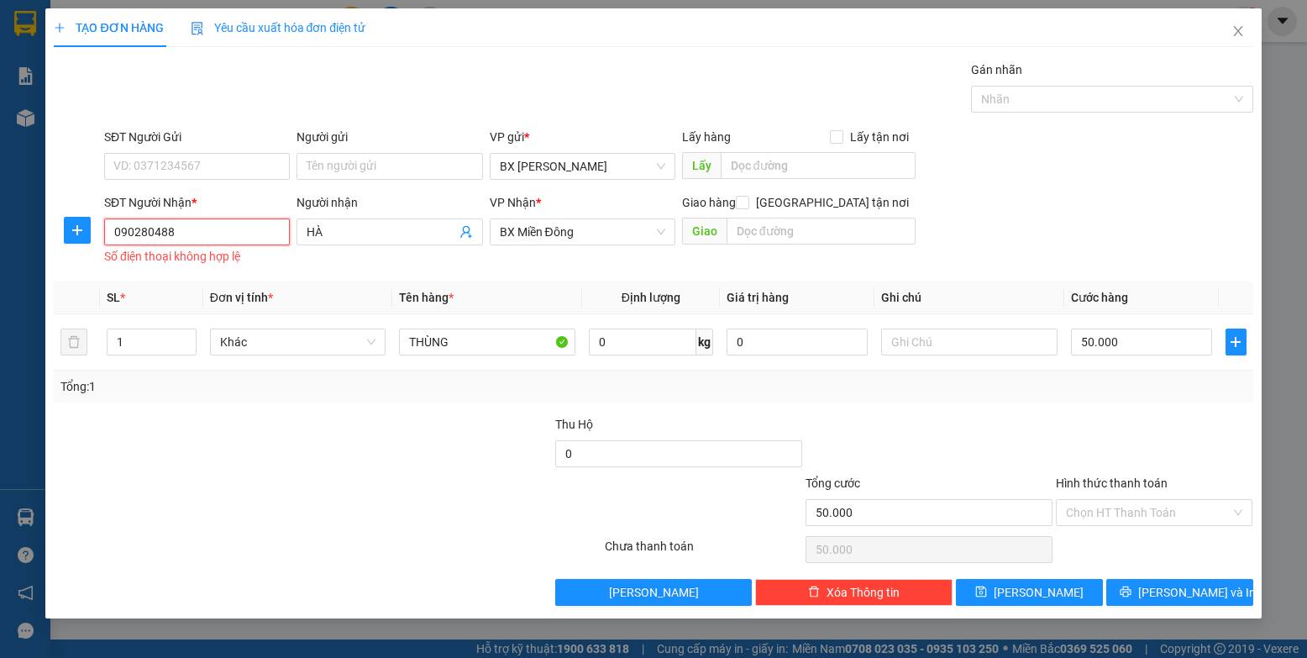
click at [229, 227] on input "090280488" at bounding box center [197, 231] width 186 height 27
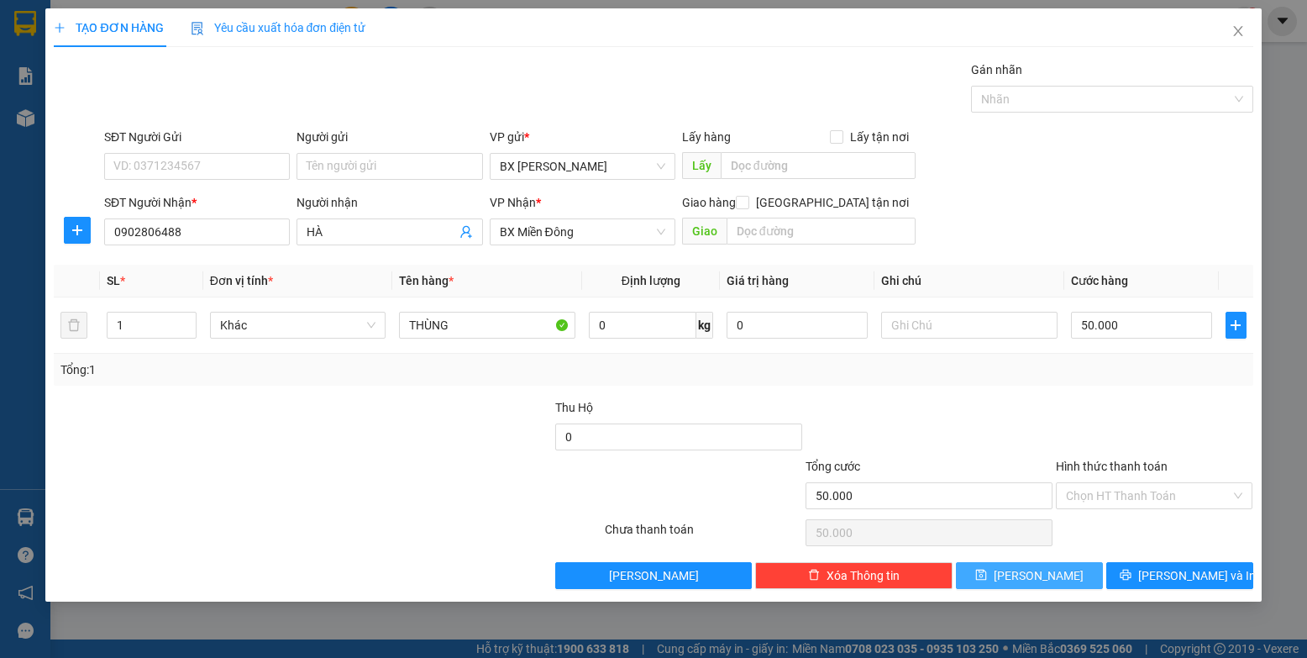
click at [831, 565] on button "[PERSON_NAME]" at bounding box center [1029, 575] width 147 height 27
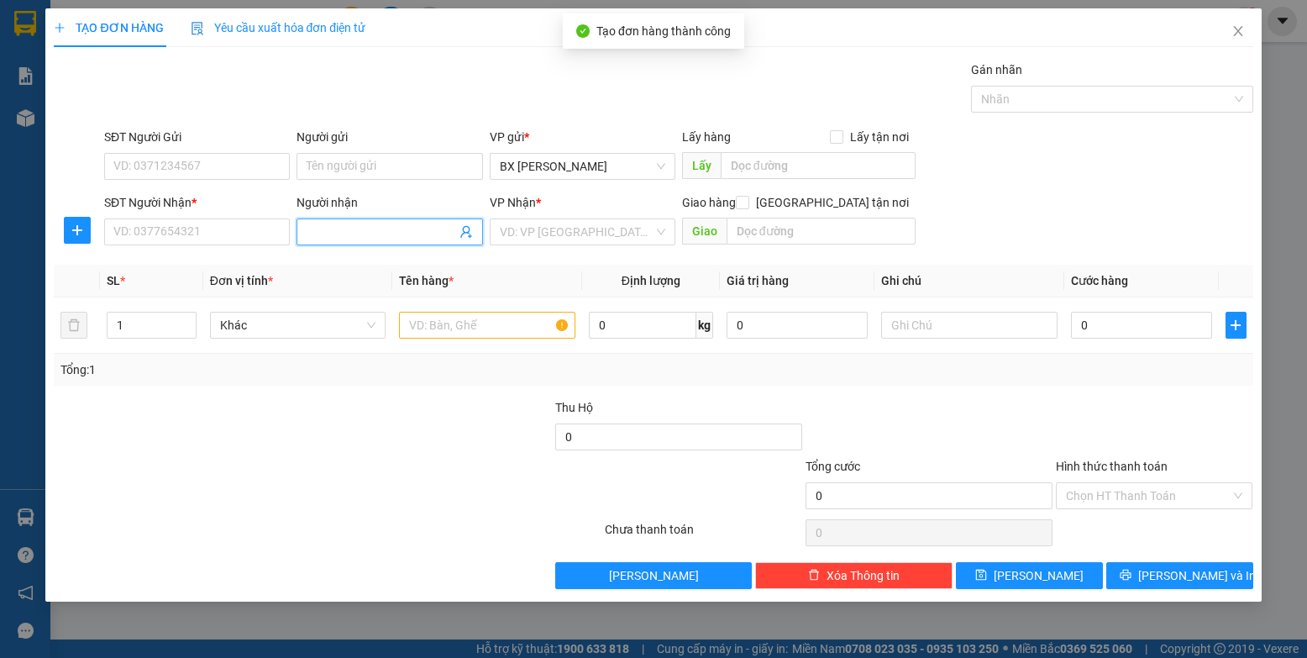
click at [369, 231] on input "Người nhận" at bounding box center [381, 232] width 149 height 18
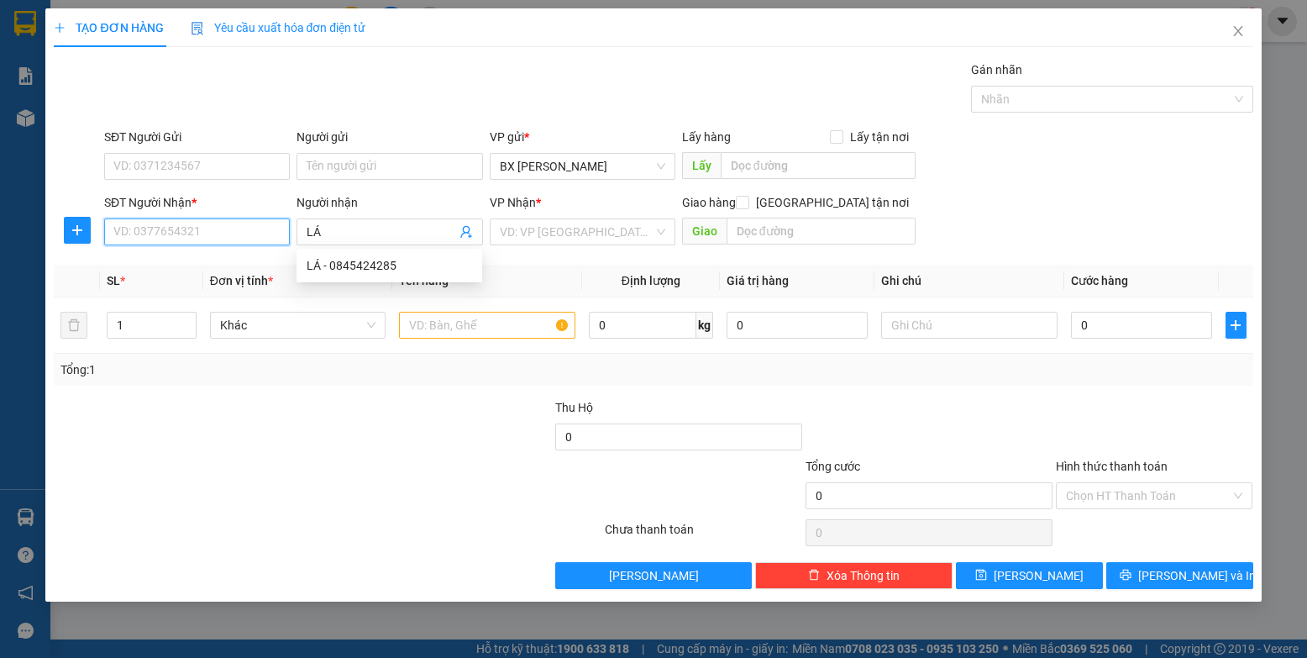
click at [213, 232] on input "SĐT Người Nhận *" at bounding box center [197, 231] width 186 height 27
click at [339, 234] on input "LÁ" at bounding box center [381, 232] width 149 height 18
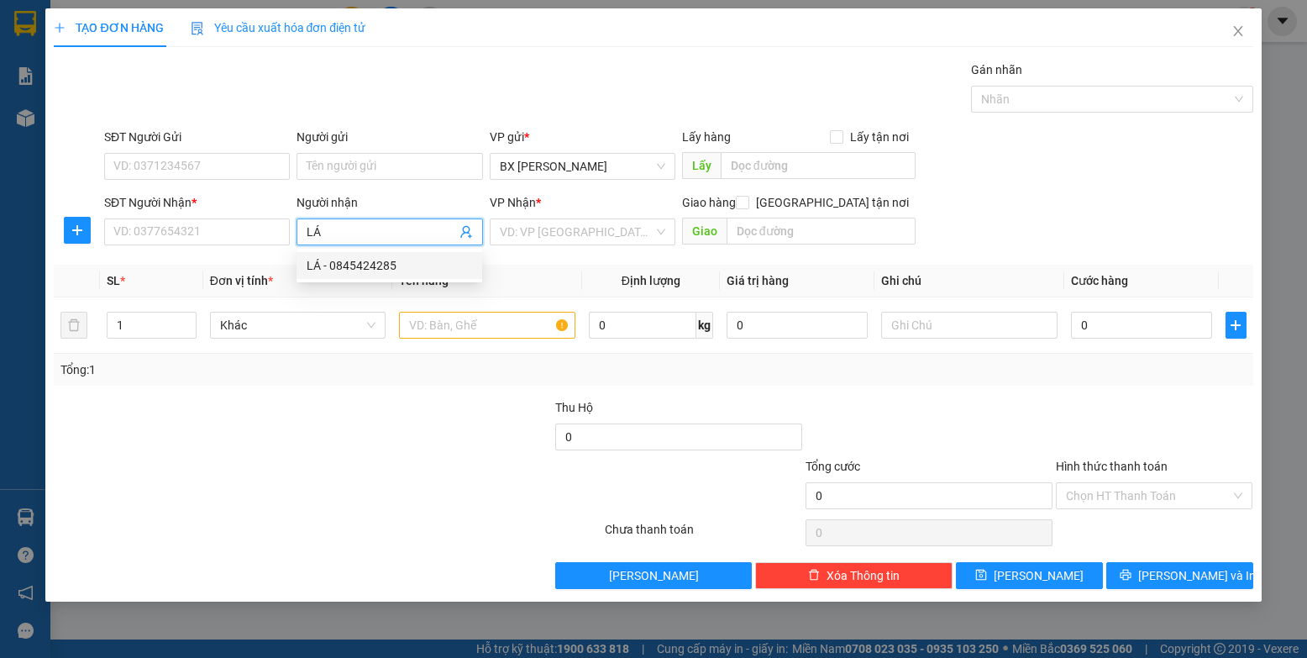
click at [379, 270] on div "LÁ - 0845424285" at bounding box center [390, 265] width 166 height 18
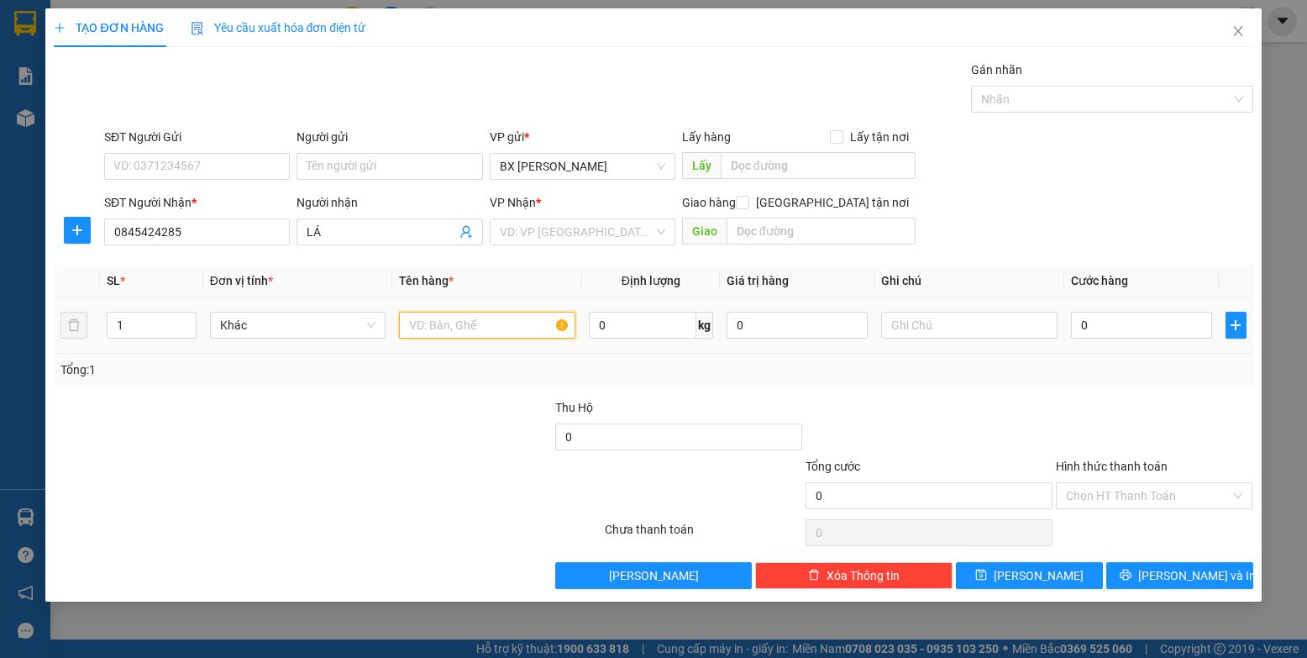
click at [462, 322] on input "text" at bounding box center [487, 325] width 176 height 27
click at [523, 235] on input "search" at bounding box center [577, 231] width 154 height 25
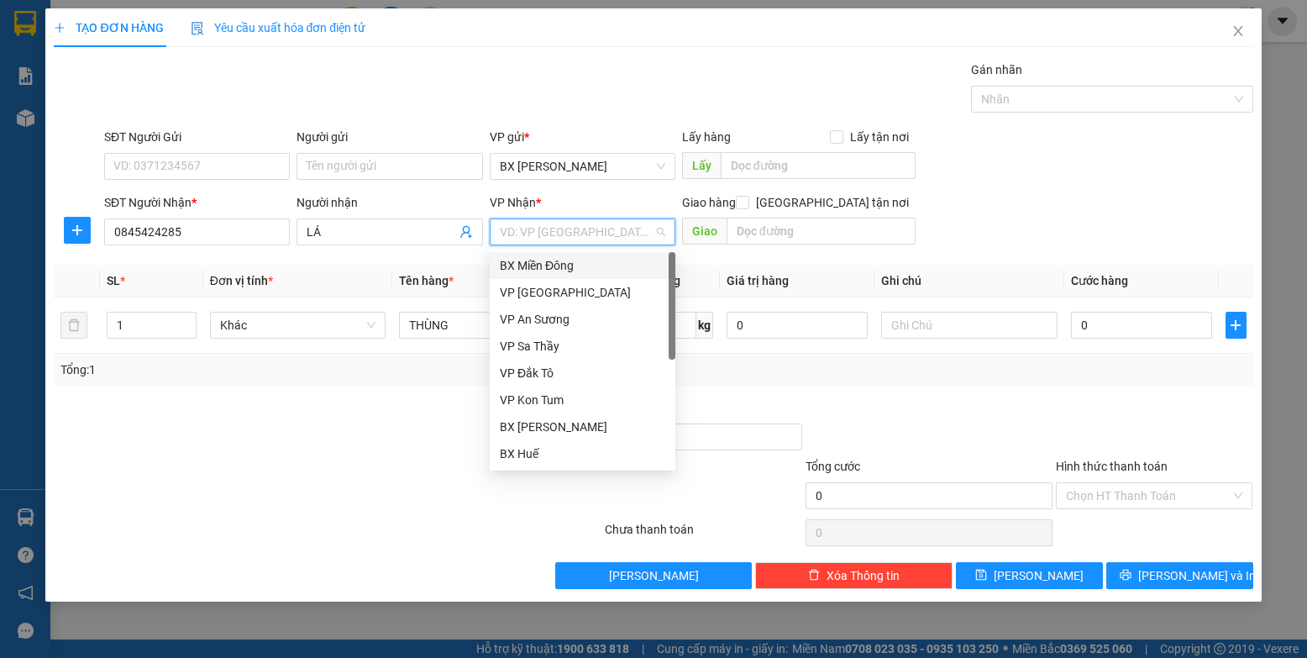
click at [568, 261] on div "BX Miền Đông" at bounding box center [583, 265] width 166 height 18
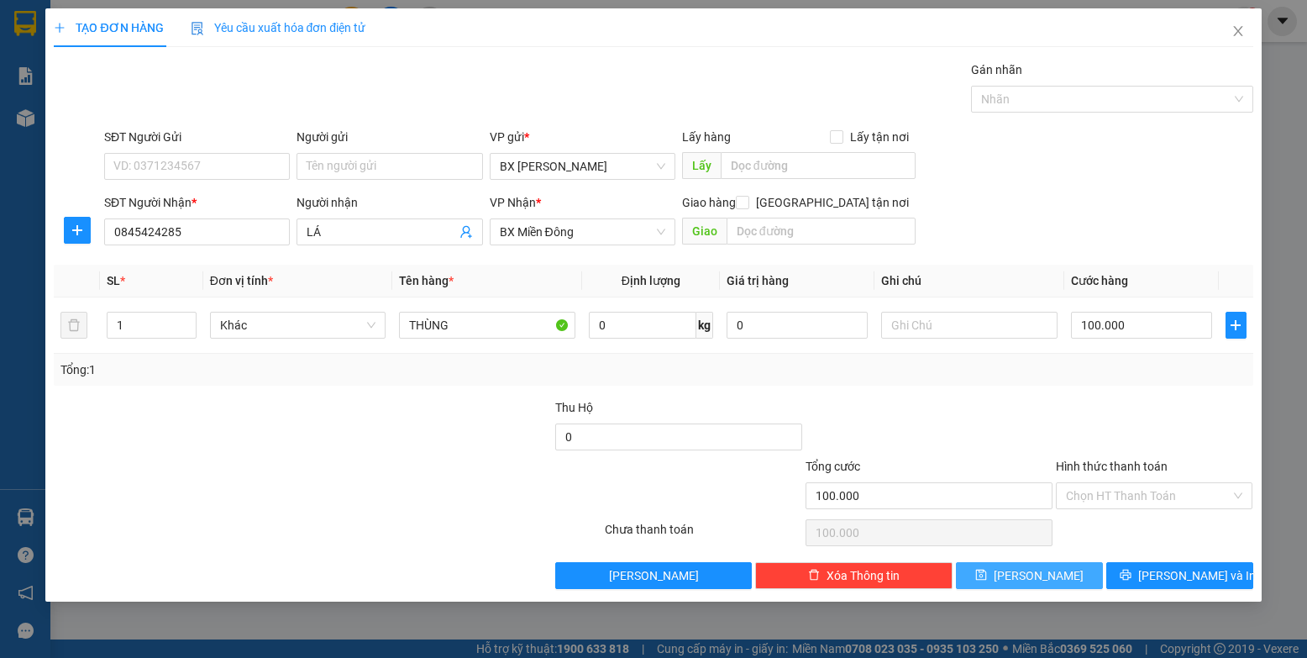
click at [831, 573] on button "[PERSON_NAME]" at bounding box center [1029, 575] width 147 height 27
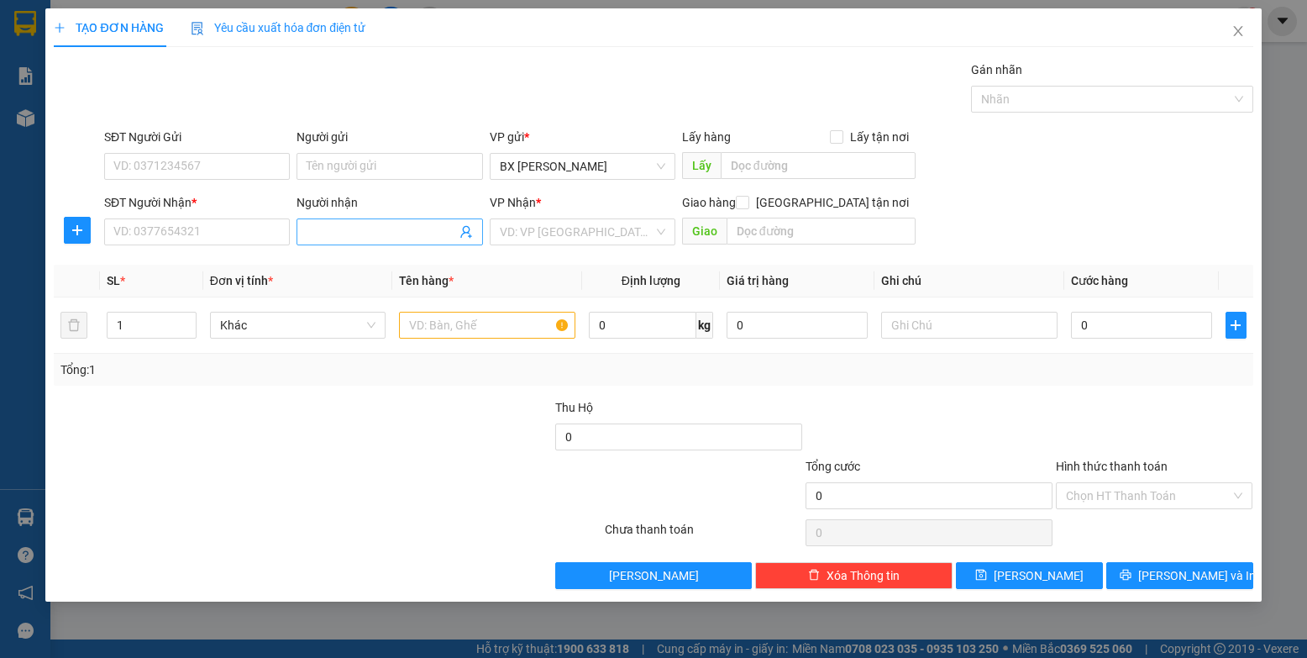
click at [400, 232] on input "Người nhận" at bounding box center [381, 232] width 149 height 18
click at [362, 268] on div "thanh lâm - 0376591690" at bounding box center [390, 265] width 166 height 18
click at [511, 325] on input "text" at bounding box center [487, 325] width 176 height 27
click at [831, 334] on input "0" at bounding box center [1142, 325] width 142 height 27
click at [554, 229] on input "search" at bounding box center [577, 231] width 154 height 25
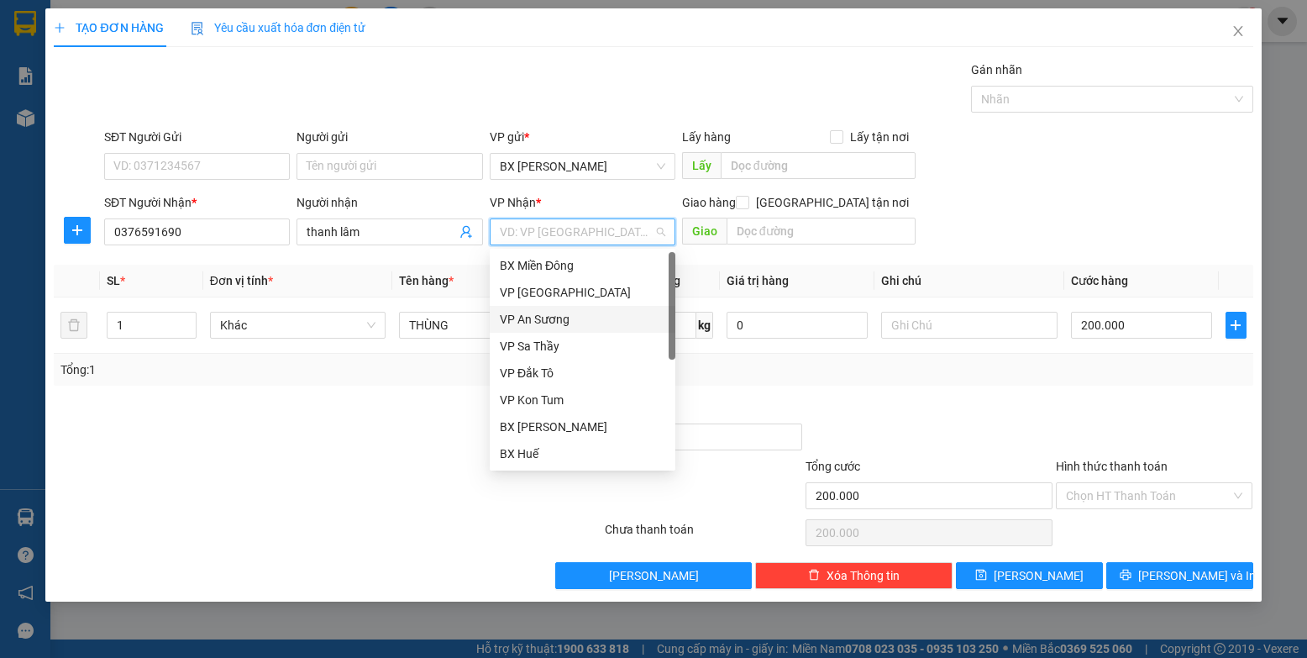
click at [561, 318] on div "VP An Sương" at bounding box center [583, 319] width 166 height 18
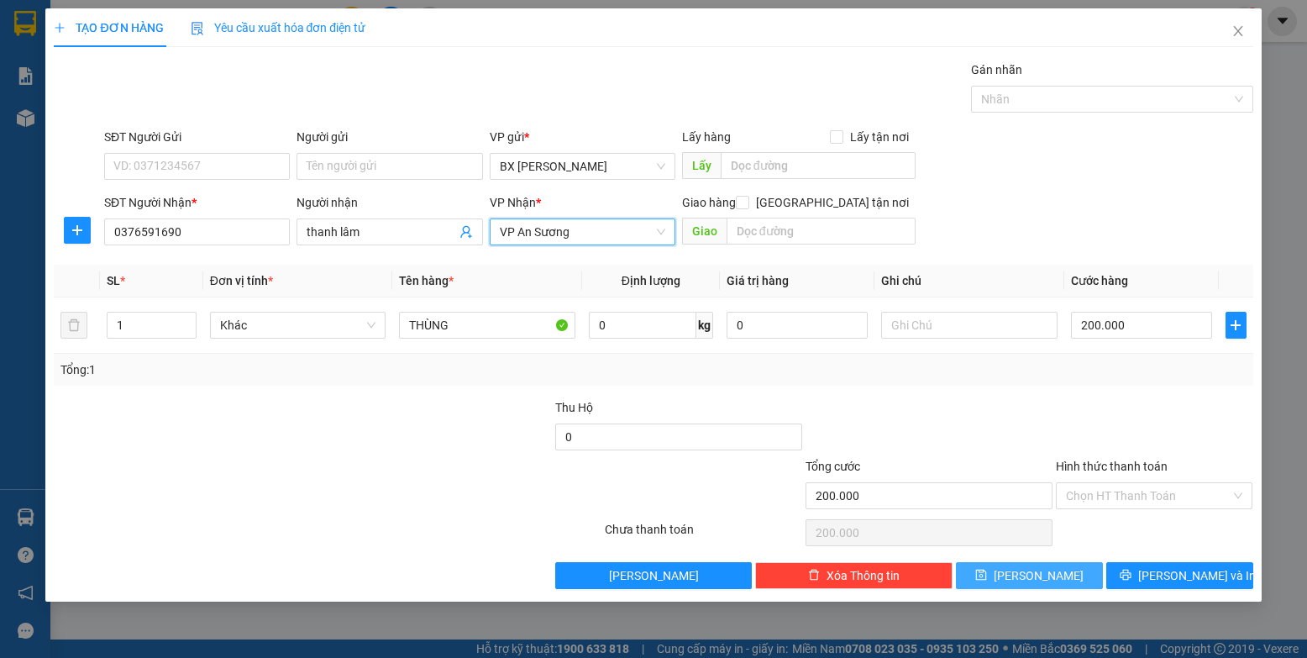
click at [831, 569] on button "[PERSON_NAME]" at bounding box center [1029, 575] width 147 height 27
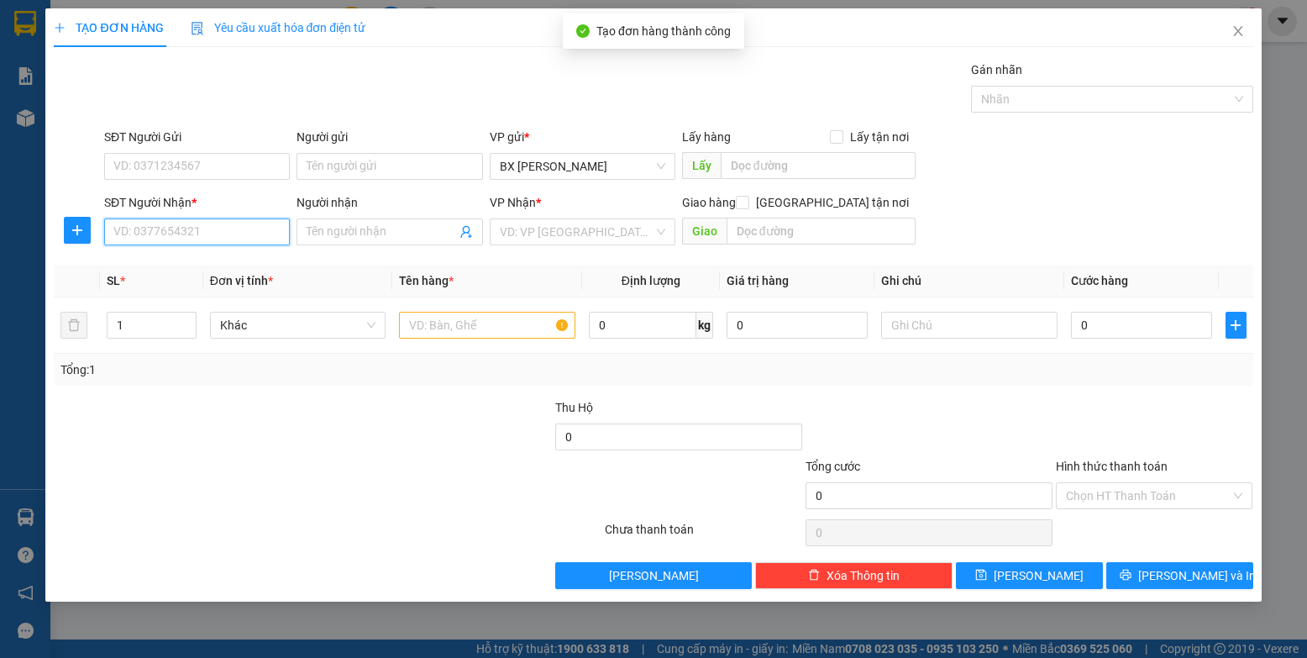
click at [260, 233] on input "SĐT Người Nhận *" at bounding box center [197, 231] width 186 height 27
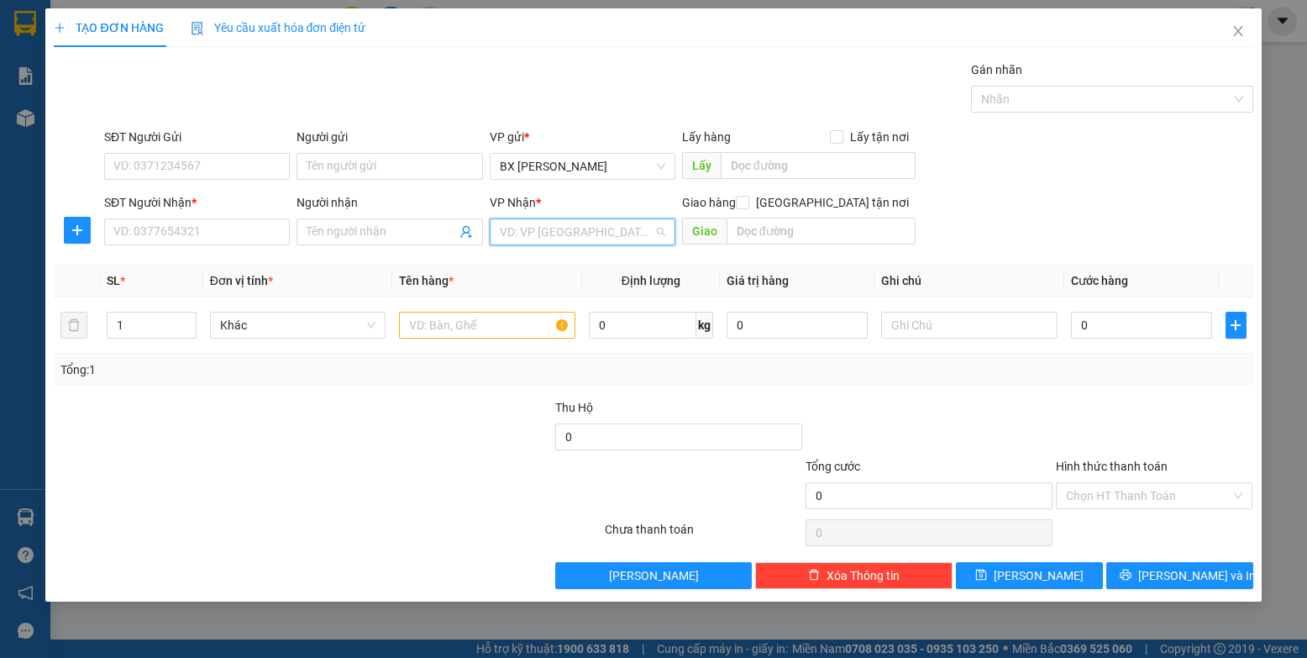
click at [512, 234] on input "search" at bounding box center [577, 231] width 154 height 25
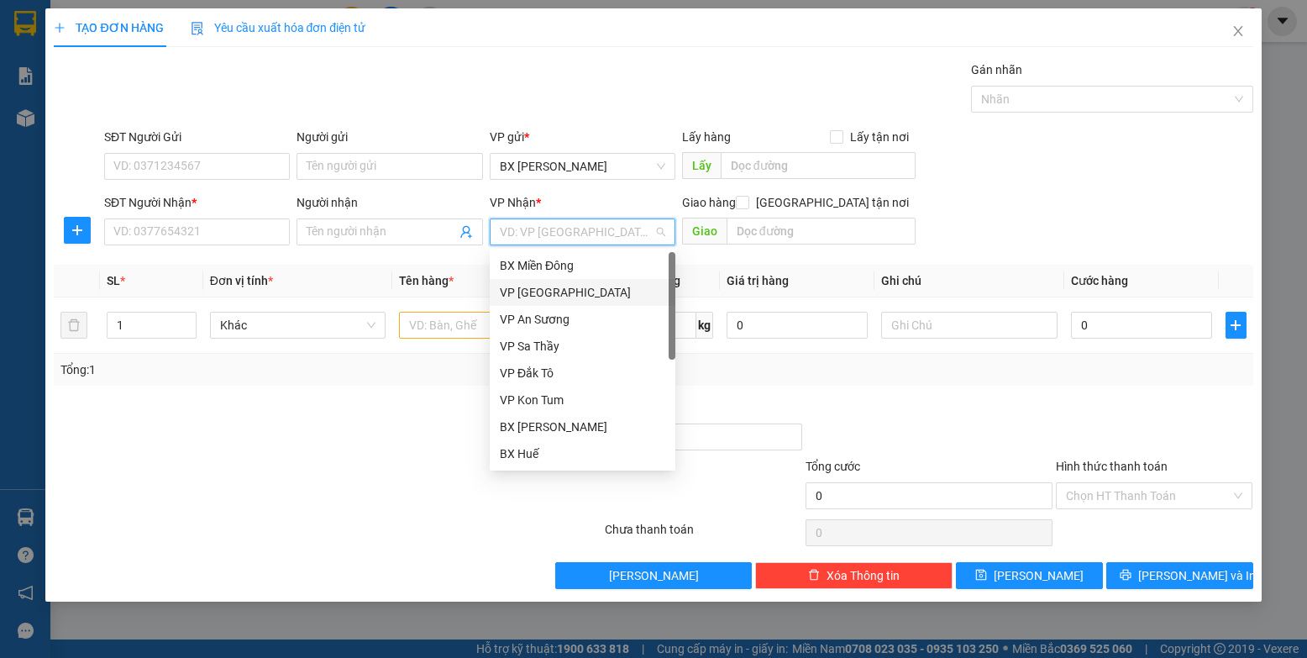
click at [564, 288] on div "VP [GEOGRAPHIC_DATA]" at bounding box center [583, 292] width 166 height 18
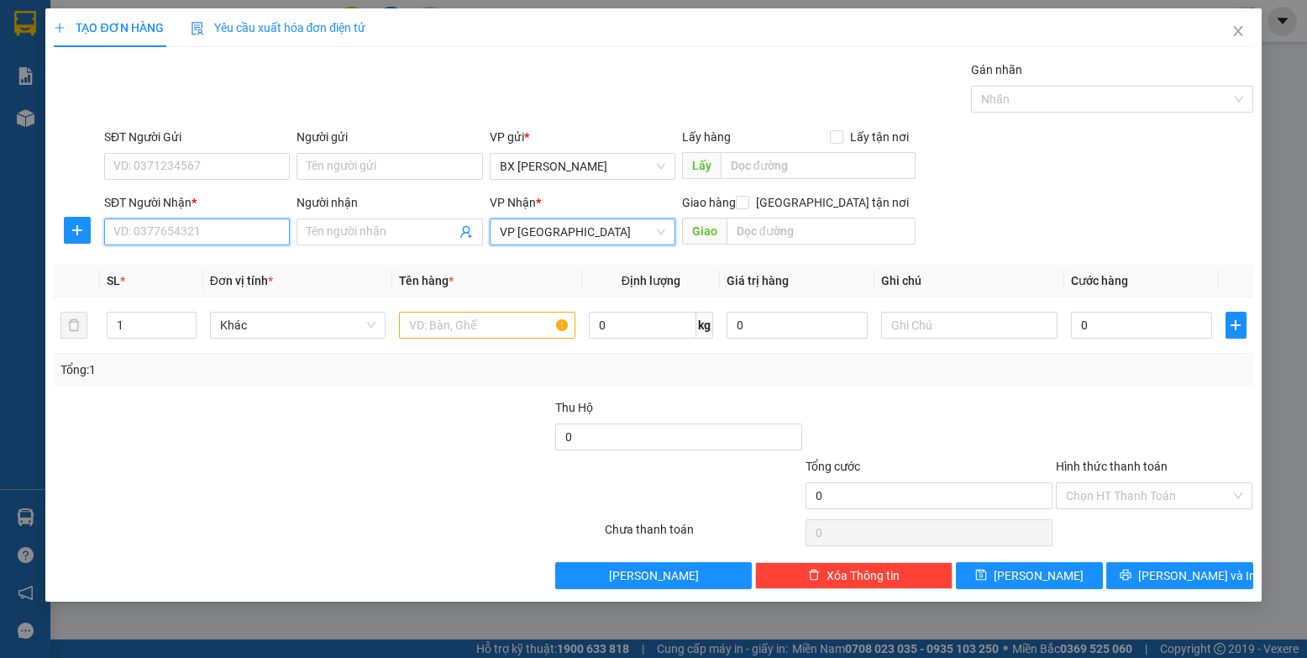
click at [253, 228] on input "SĐT Người Nhận *" at bounding box center [197, 231] width 186 height 27
click at [347, 224] on input "Người nhận" at bounding box center [381, 232] width 149 height 18
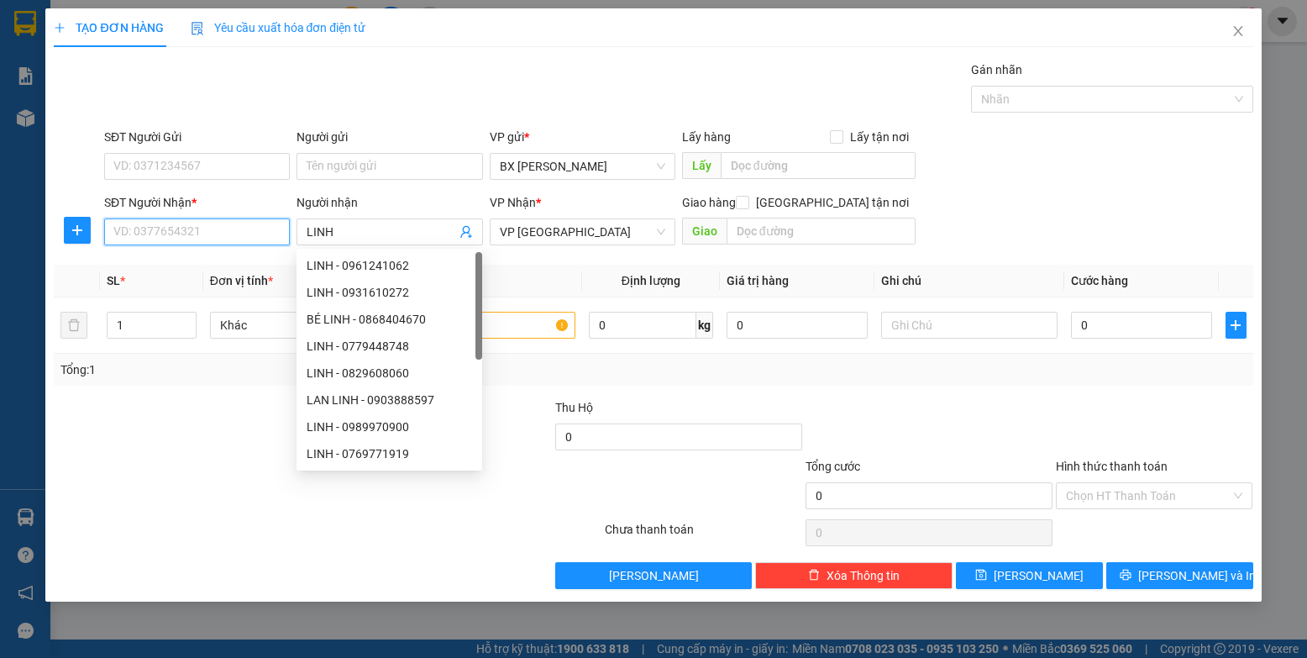
click at [205, 226] on input "SĐT Người Nhận *" at bounding box center [197, 231] width 186 height 27
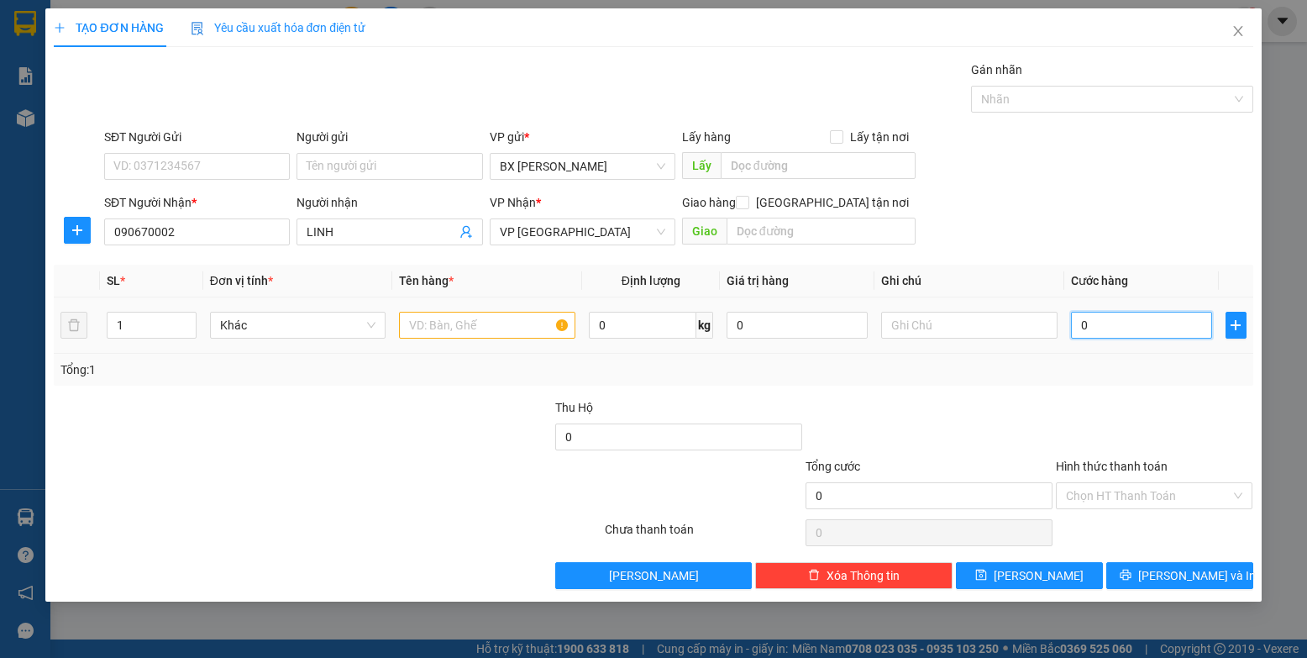
click at [831, 328] on input "0" at bounding box center [1142, 325] width 142 height 27
click at [831, 577] on span "[PERSON_NAME]" at bounding box center [1039, 575] width 90 height 18
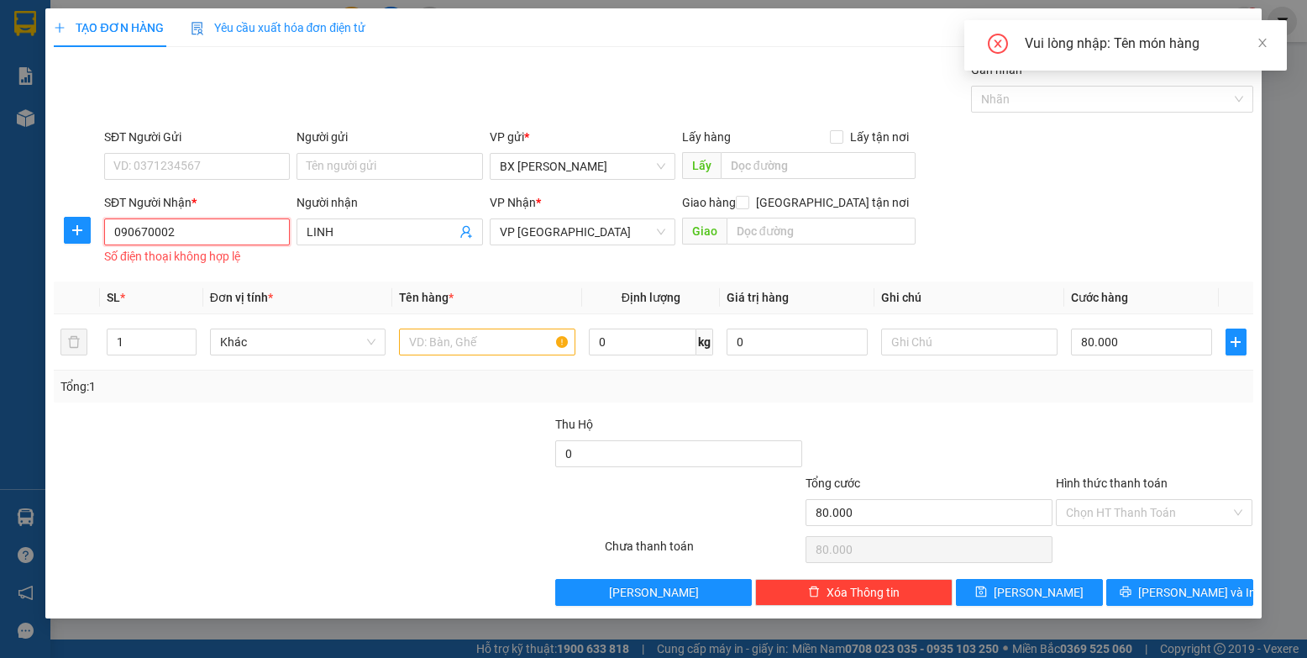
click at [223, 230] on input "090670002" at bounding box center [197, 231] width 186 height 27
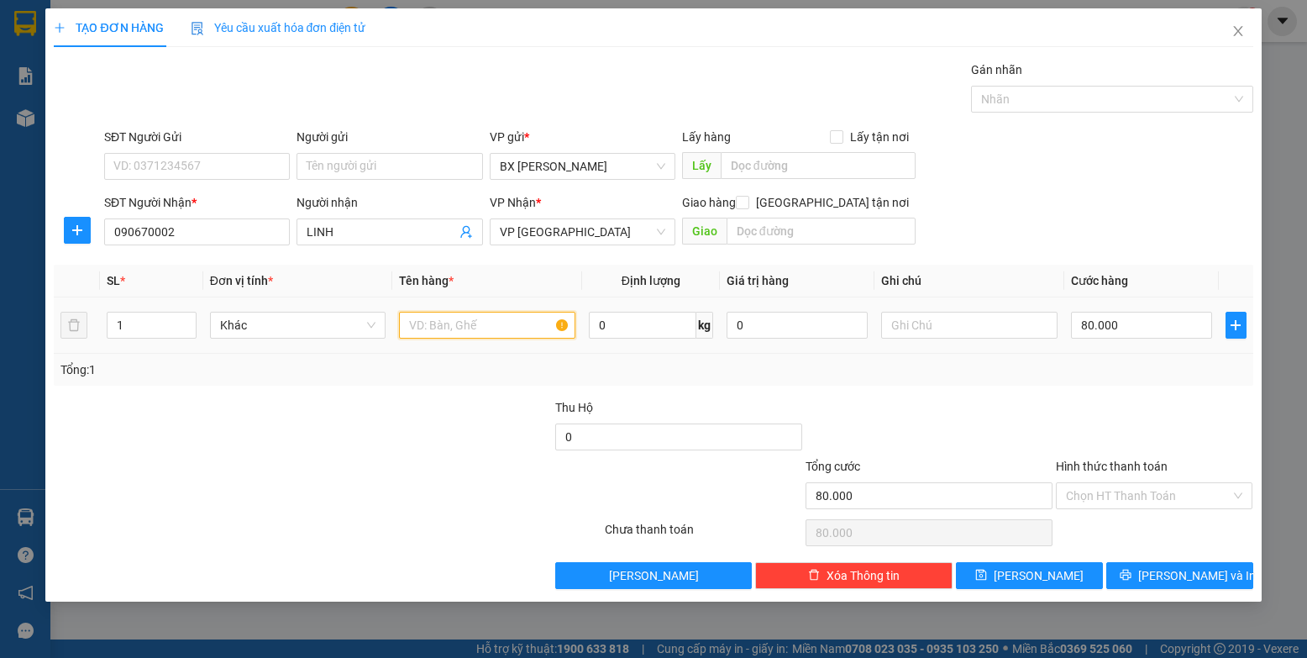
click at [520, 323] on input "text" at bounding box center [487, 325] width 176 height 27
click at [831, 573] on span "[PERSON_NAME]" at bounding box center [1039, 575] width 90 height 18
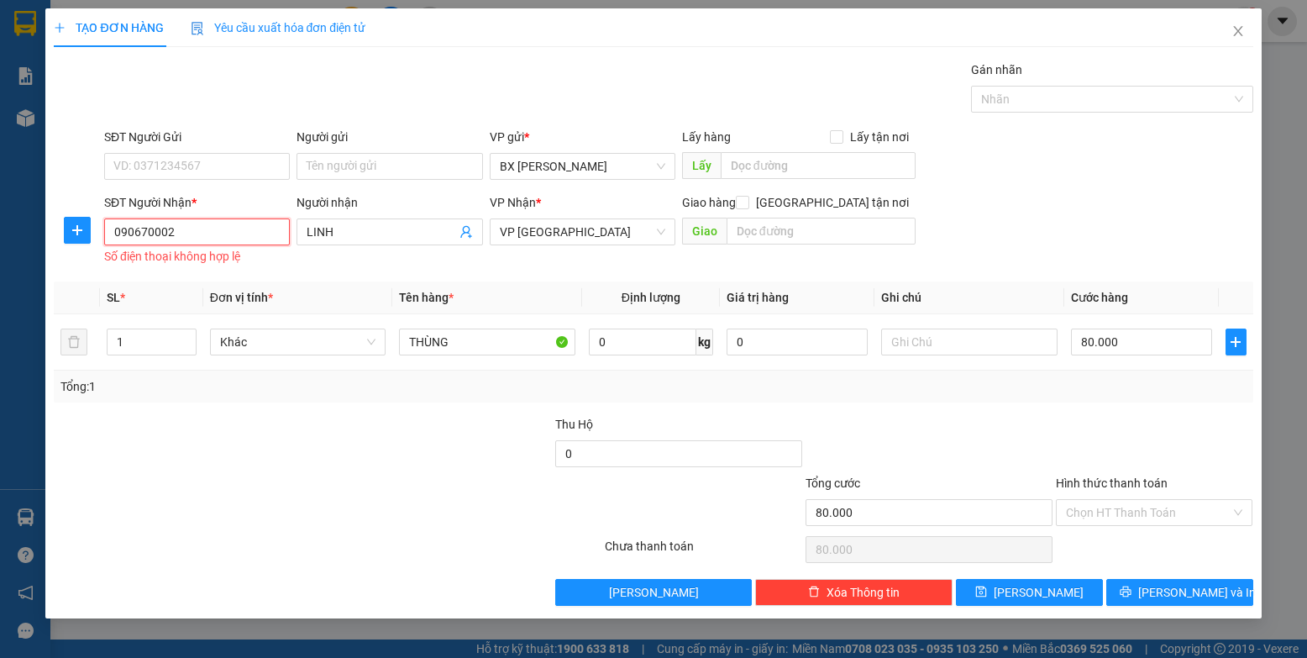
click at [174, 229] on input "090670002" at bounding box center [197, 231] width 186 height 27
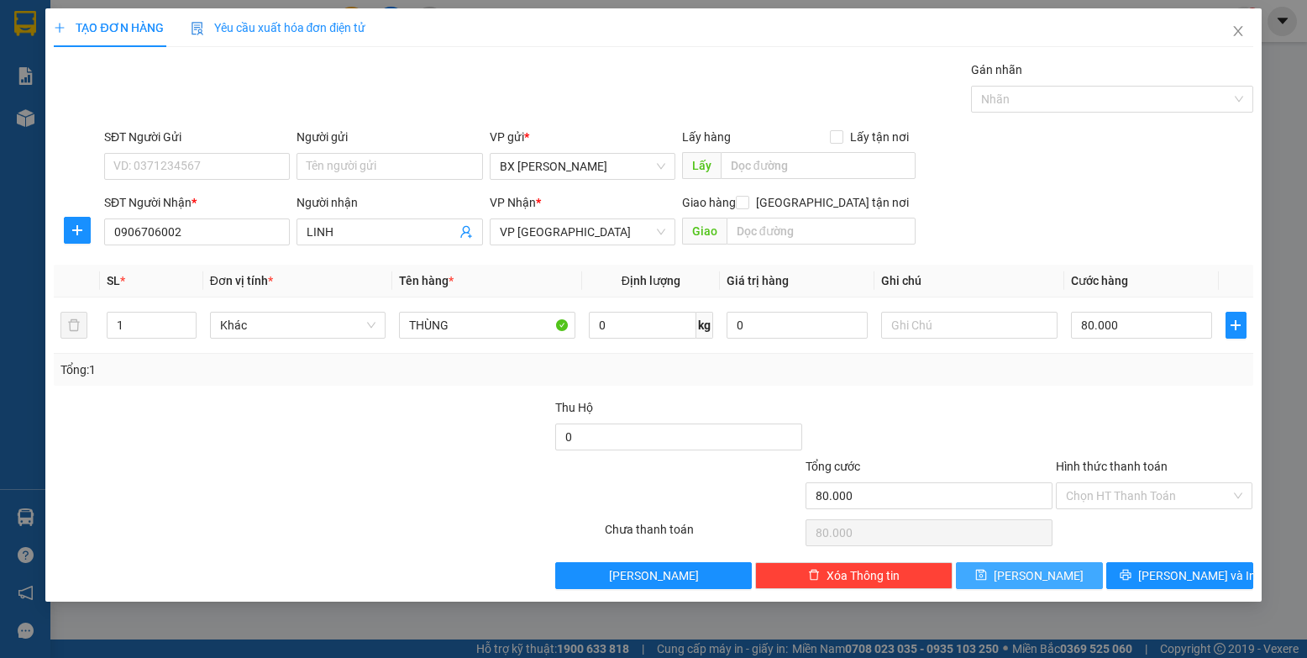
click at [831, 578] on span "[PERSON_NAME]" at bounding box center [1039, 575] width 90 height 18
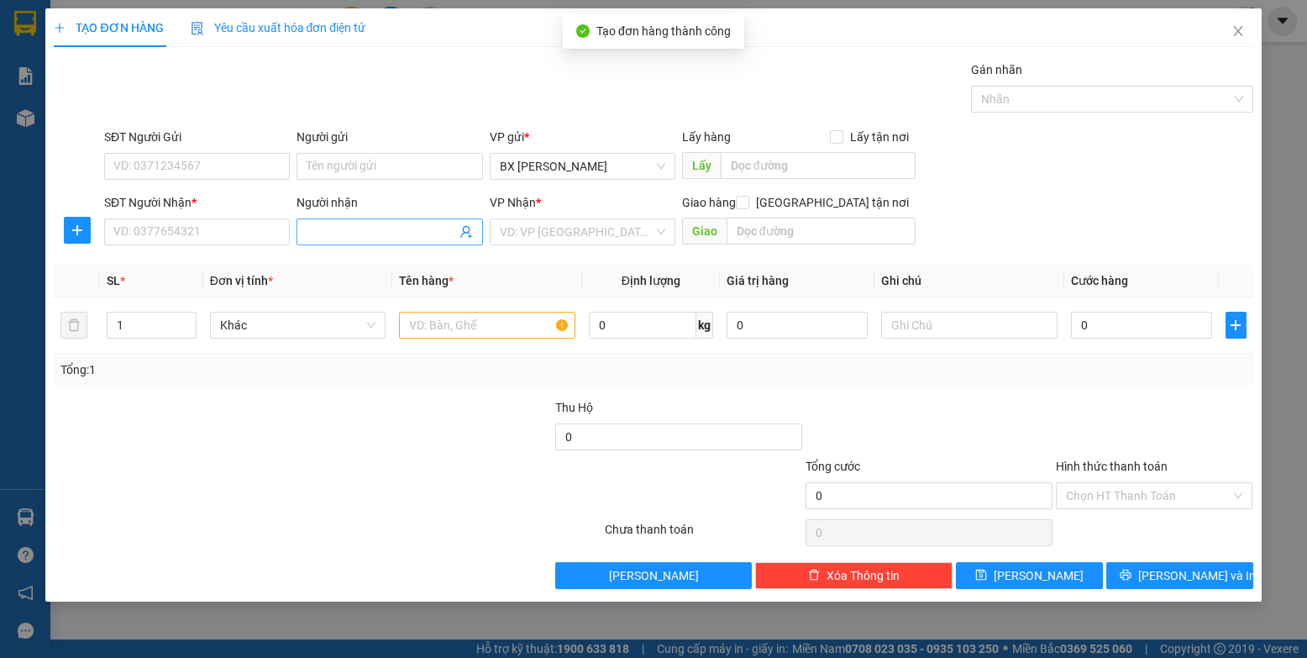
click at [404, 231] on input "Người nhận" at bounding box center [381, 232] width 149 height 18
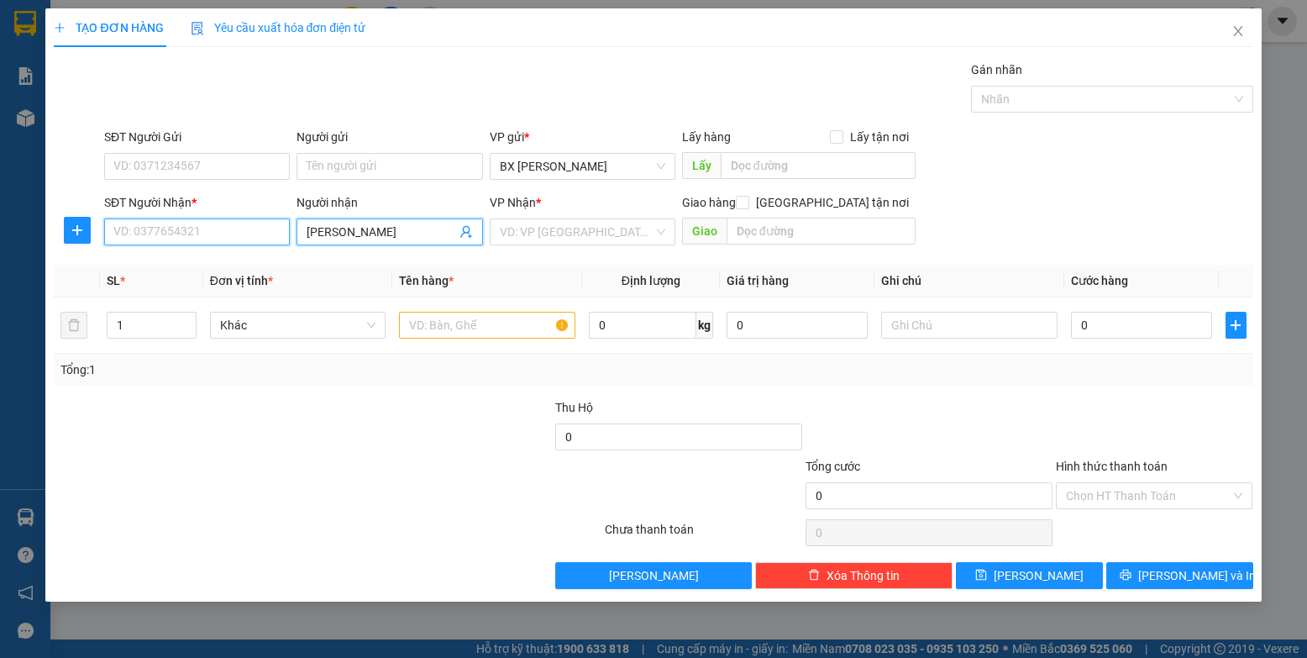
click at [278, 235] on input "SĐT Người Nhận *" at bounding box center [197, 231] width 186 height 27
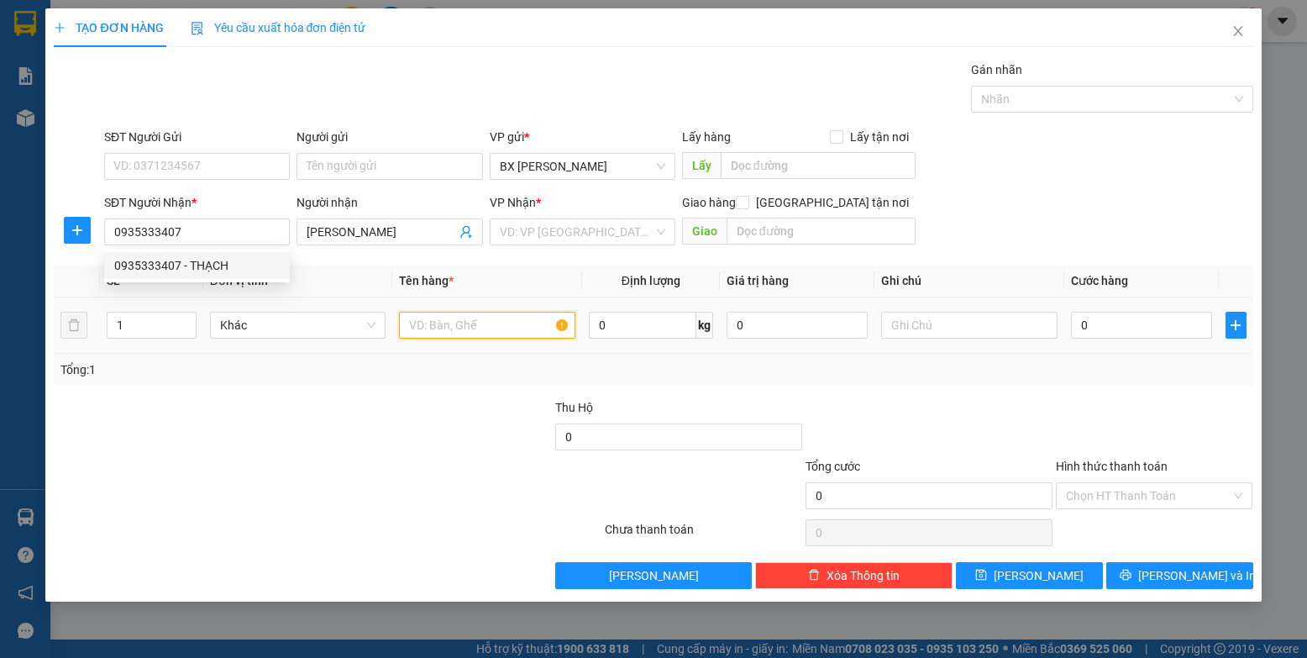
click at [486, 326] on input "text" at bounding box center [487, 325] width 176 height 27
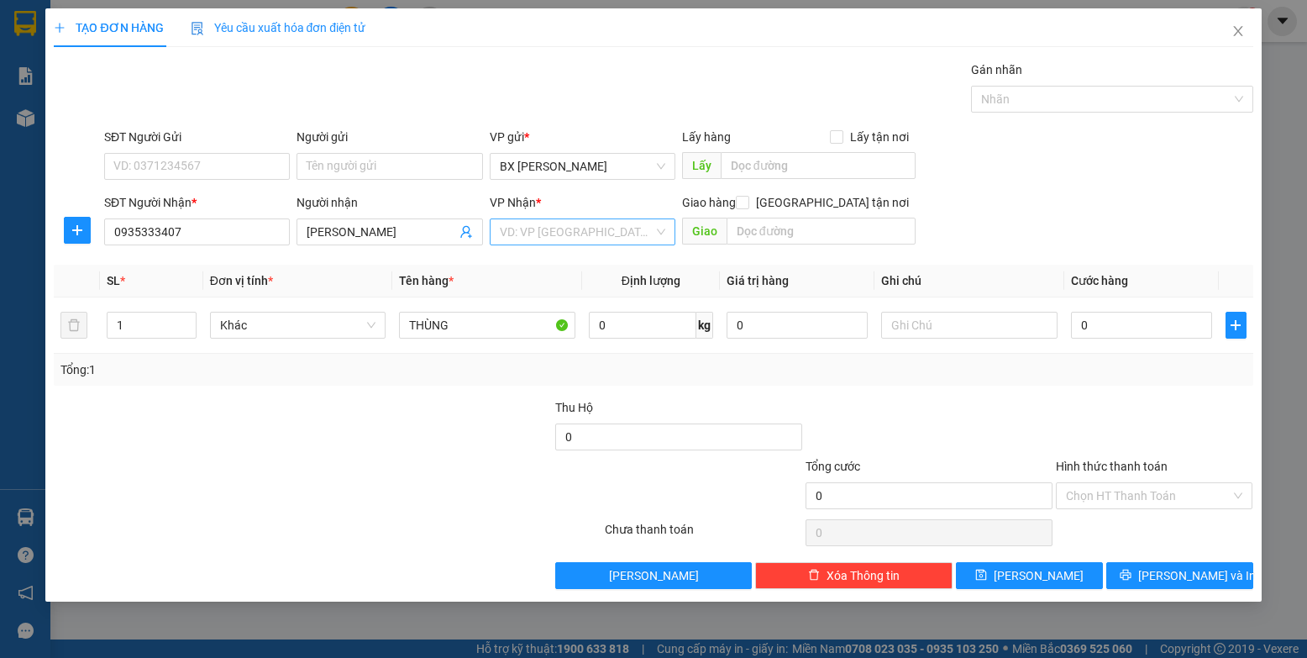
click at [545, 234] on input "search" at bounding box center [577, 231] width 154 height 25
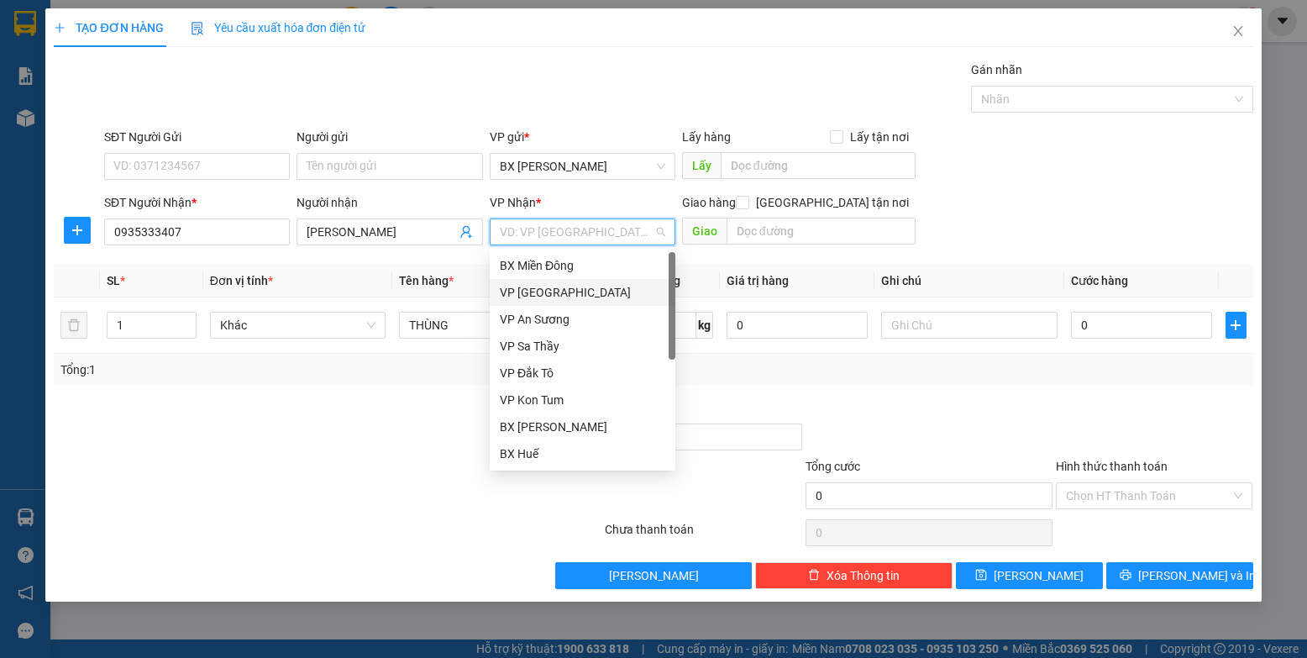
click at [560, 286] on div "VP [GEOGRAPHIC_DATA]" at bounding box center [583, 292] width 166 height 18
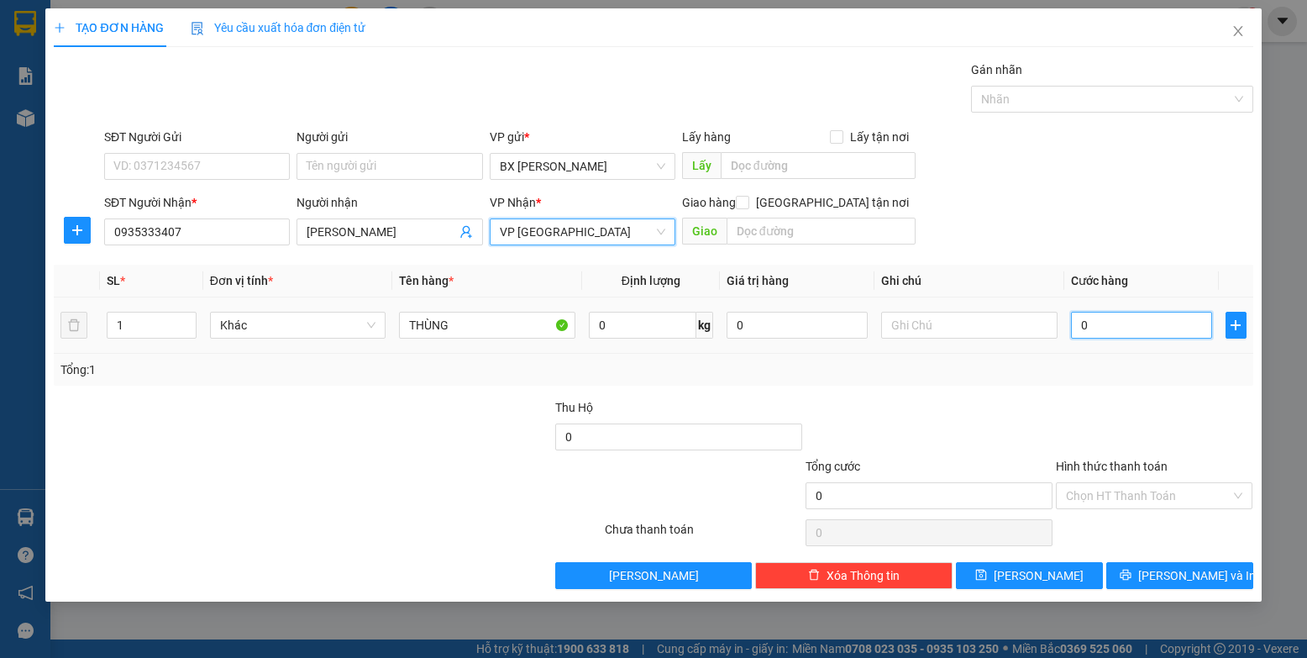
click at [831, 335] on input "0" at bounding box center [1142, 325] width 142 height 27
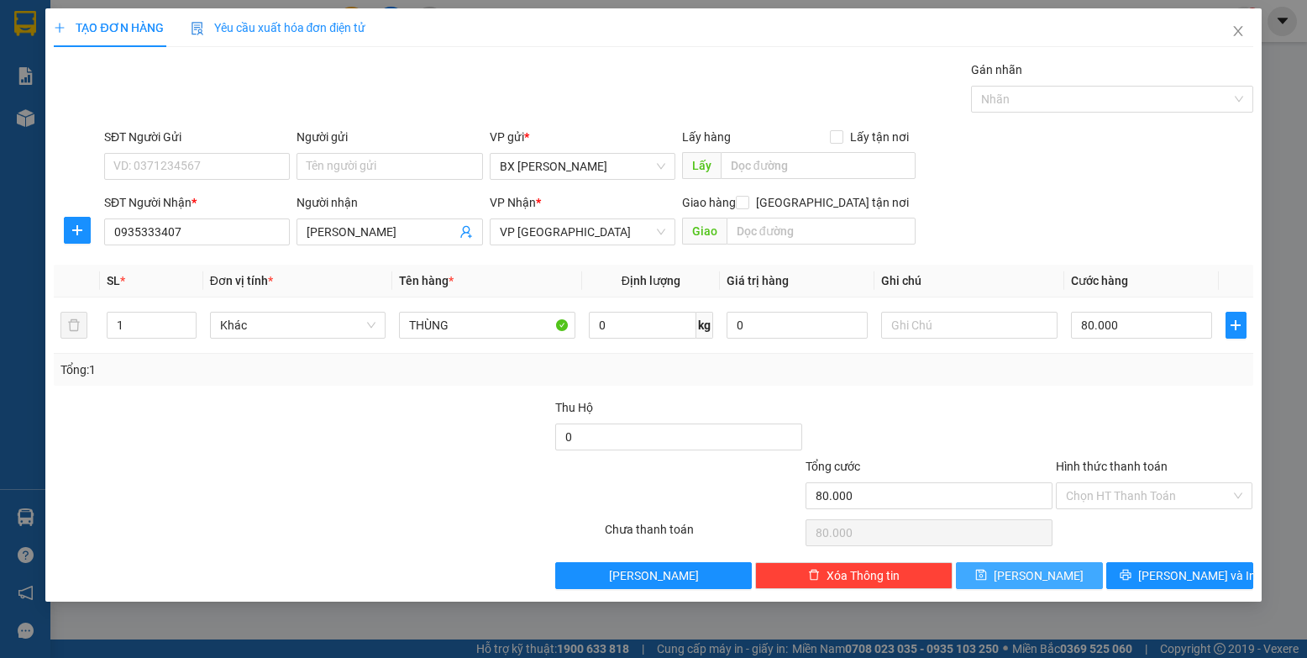
click at [831, 574] on button "[PERSON_NAME]" at bounding box center [1029, 575] width 147 height 27
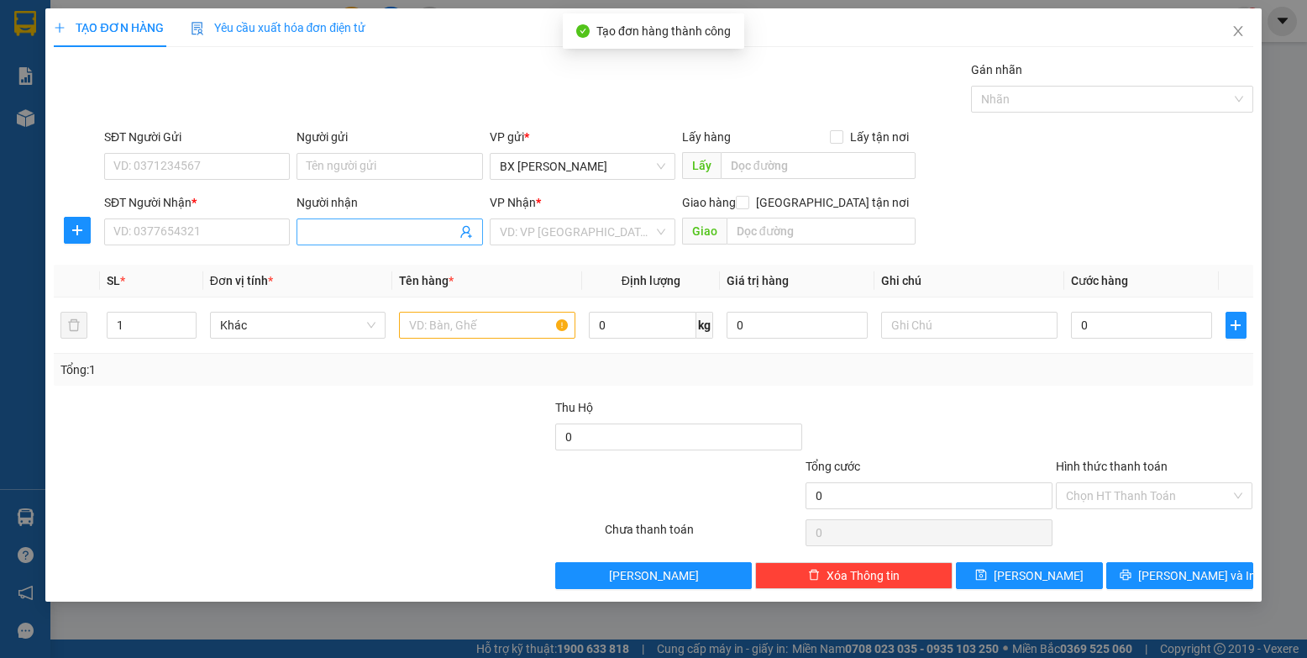
click at [315, 229] on input "Người nhận" at bounding box center [381, 232] width 149 height 18
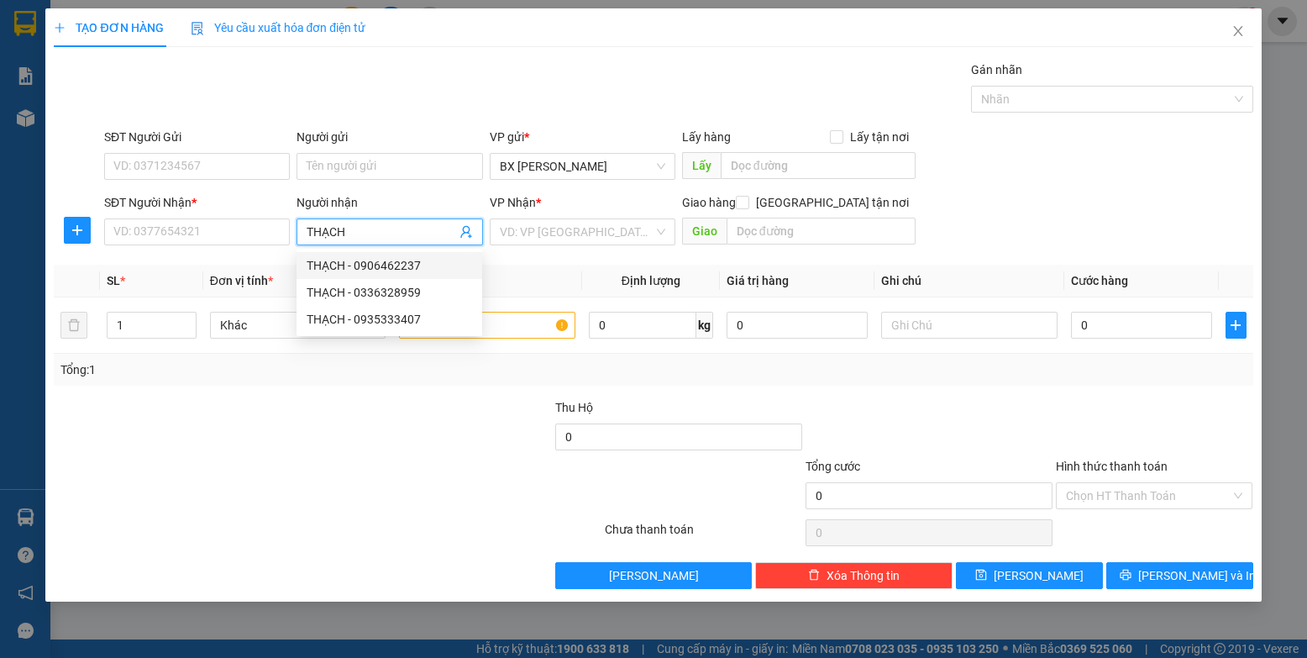
click at [343, 260] on div "THẠCH - 0906462237" at bounding box center [390, 265] width 166 height 18
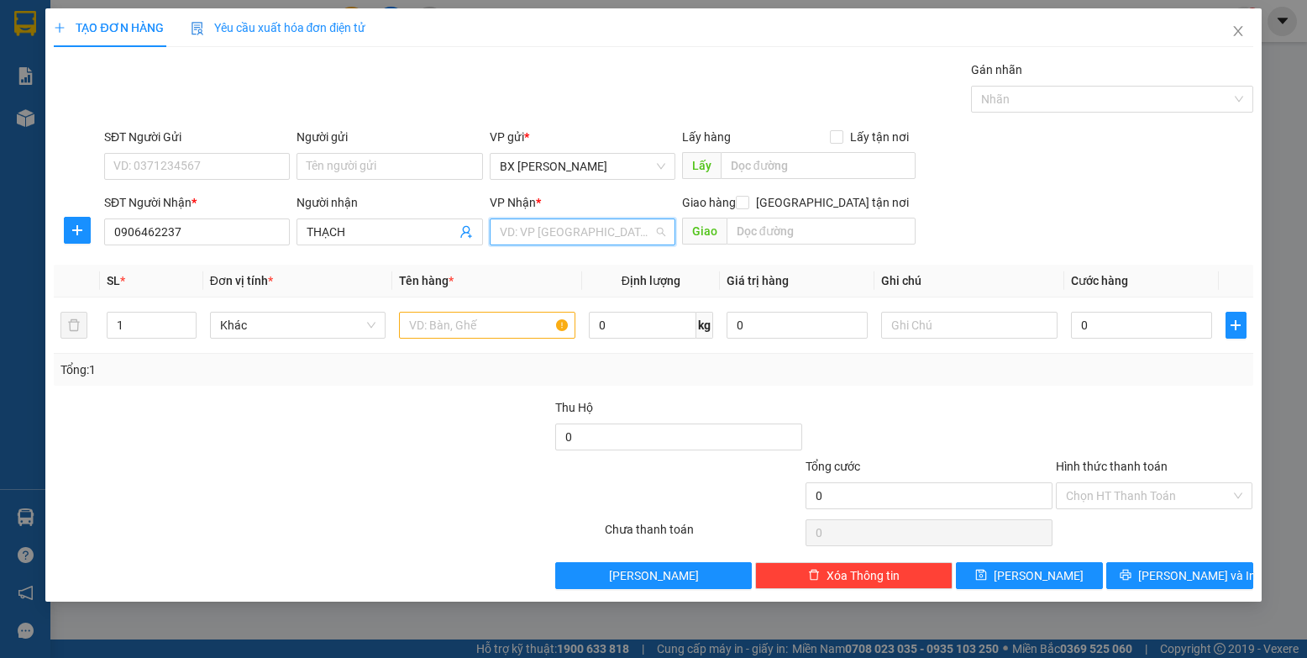
click at [586, 235] on input "search" at bounding box center [577, 231] width 154 height 25
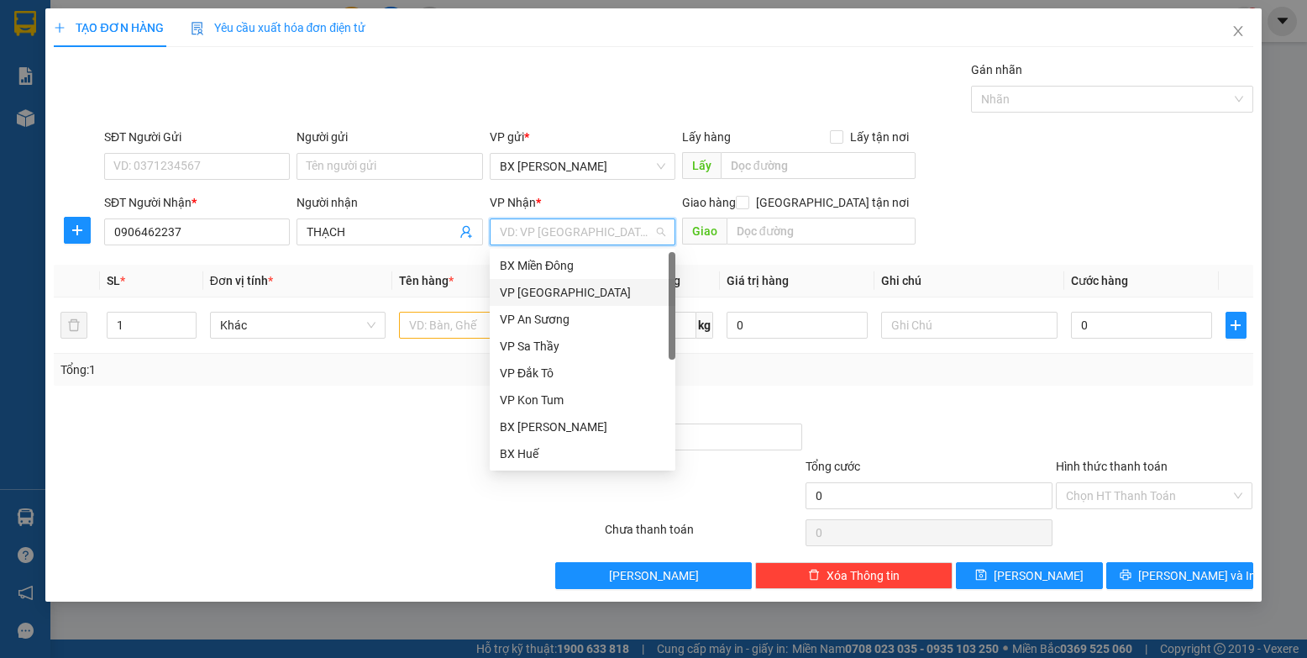
click at [594, 292] on div "VP [GEOGRAPHIC_DATA]" at bounding box center [583, 292] width 166 height 18
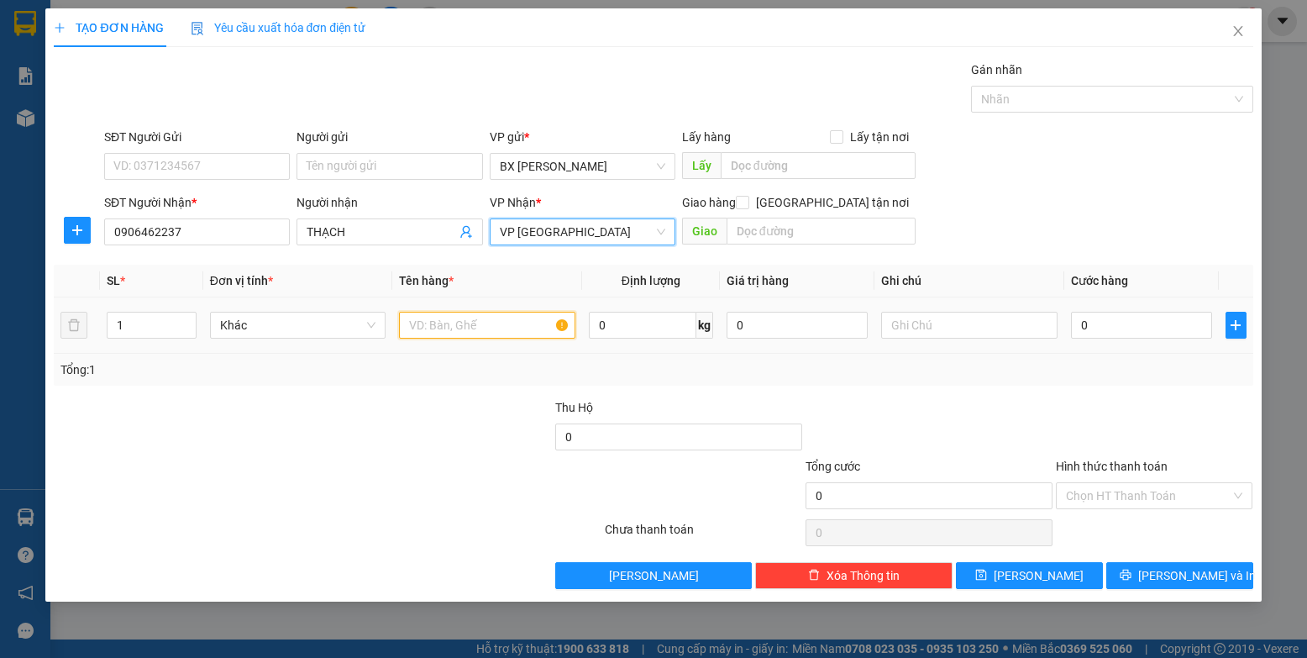
click at [511, 322] on input "text" at bounding box center [487, 325] width 176 height 27
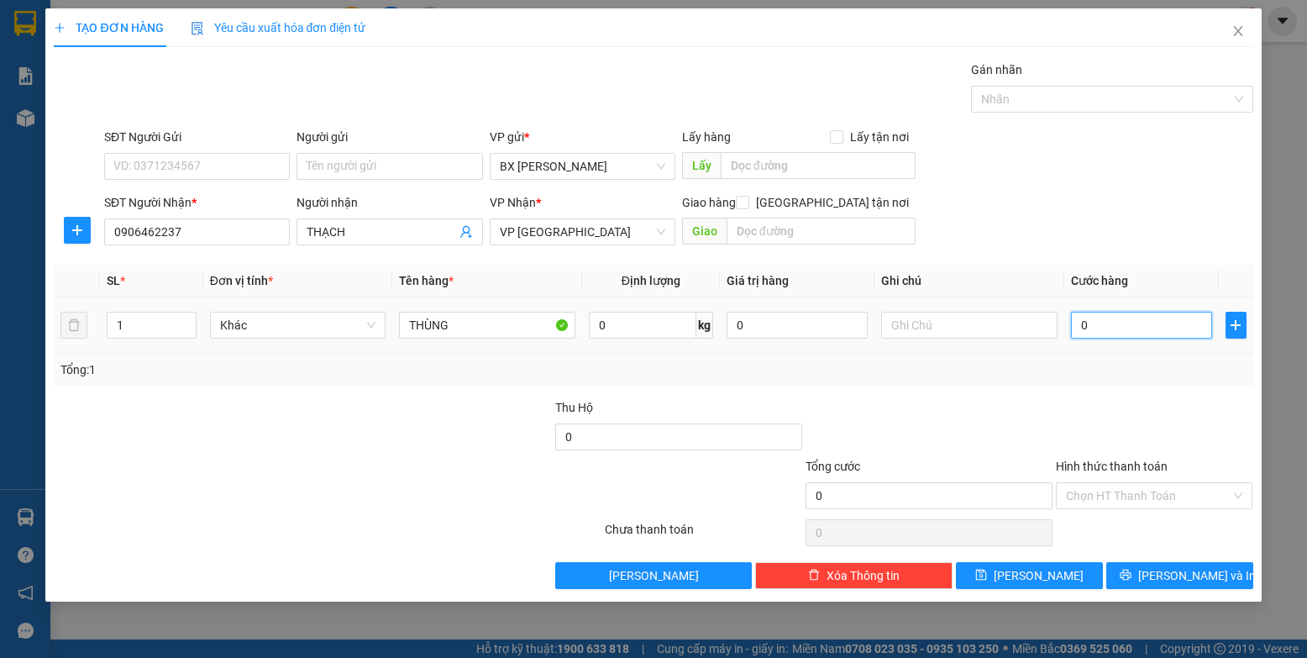
click at [831, 338] on input "0" at bounding box center [1142, 325] width 142 height 27
click at [831, 577] on button "[PERSON_NAME]" at bounding box center [1029, 575] width 147 height 27
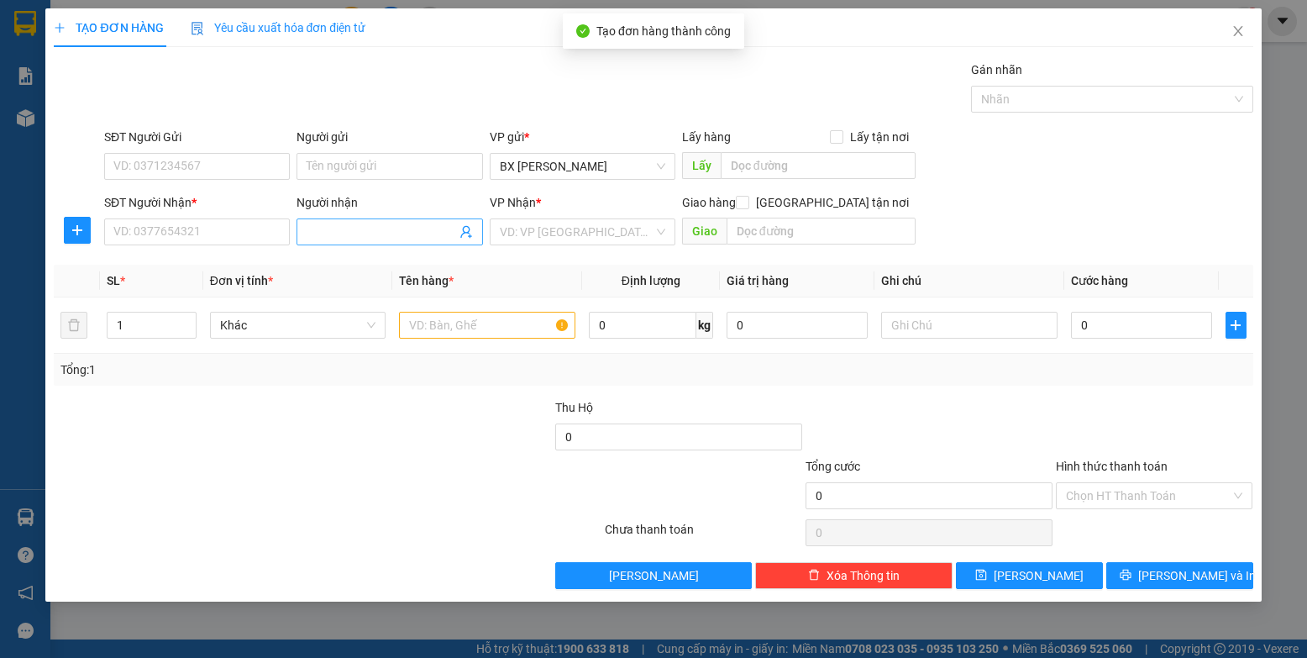
click at [374, 220] on span at bounding box center [390, 231] width 186 height 27
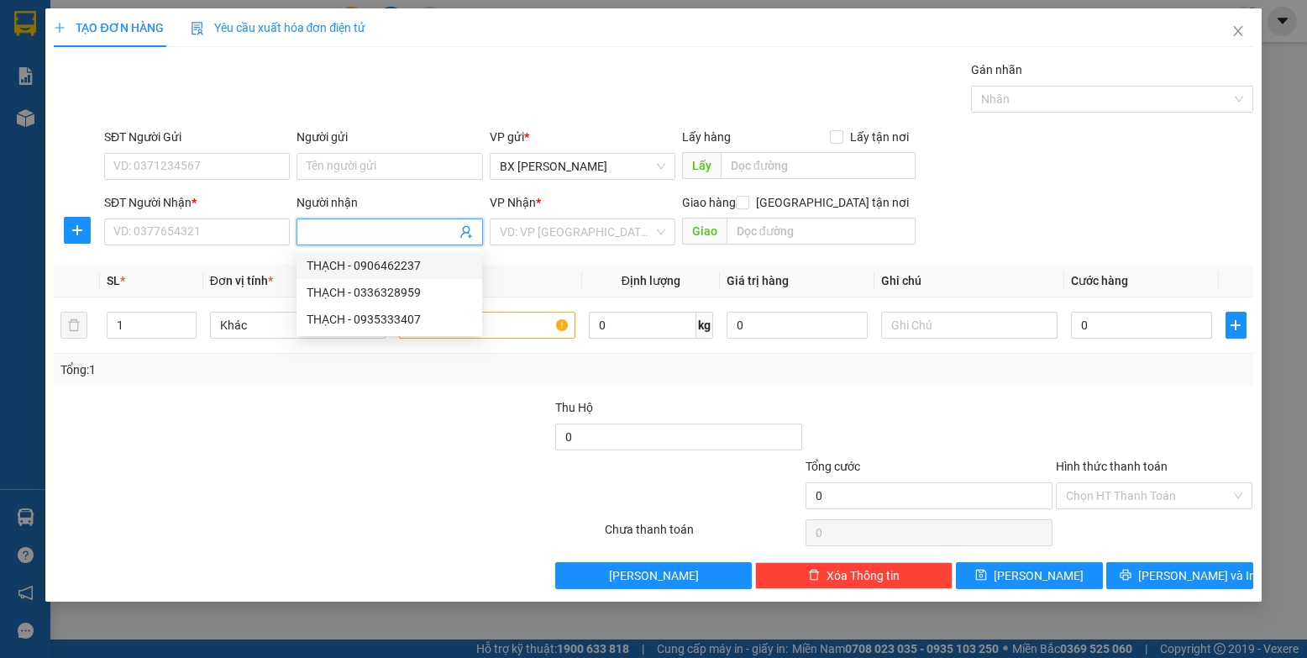
drag, startPoint x: 386, startPoint y: 230, endPoint x: 421, endPoint y: 224, distance: 35.8
click at [393, 229] on input "Người nhận" at bounding box center [381, 232] width 149 height 18
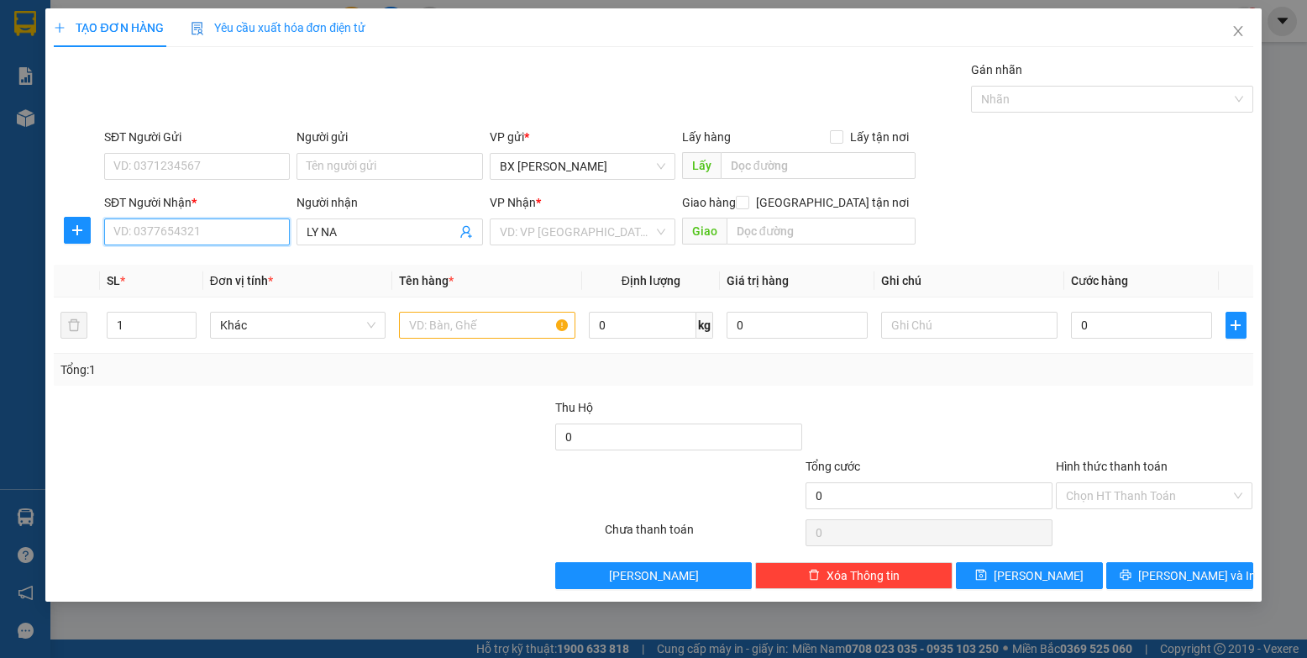
click at [227, 225] on input "SĐT Người Nhận *" at bounding box center [197, 231] width 186 height 27
click at [523, 321] on input "text" at bounding box center [487, 325] width 176 height 27
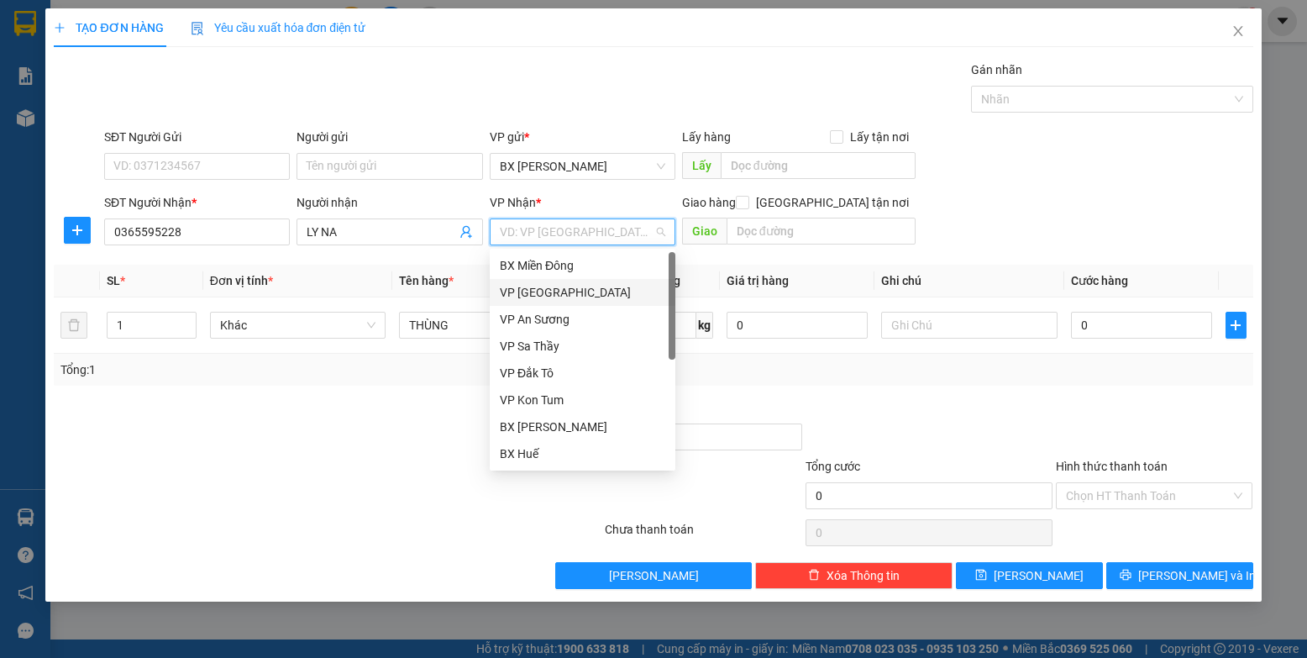
click at [581, 234] on input "search" at bounding box center [577, 231] width 154 height 25
click at [575, 288] on div "VP [GEOGRAPHIC_DATA]" at bounding box center [583, 292] width 166 height 18
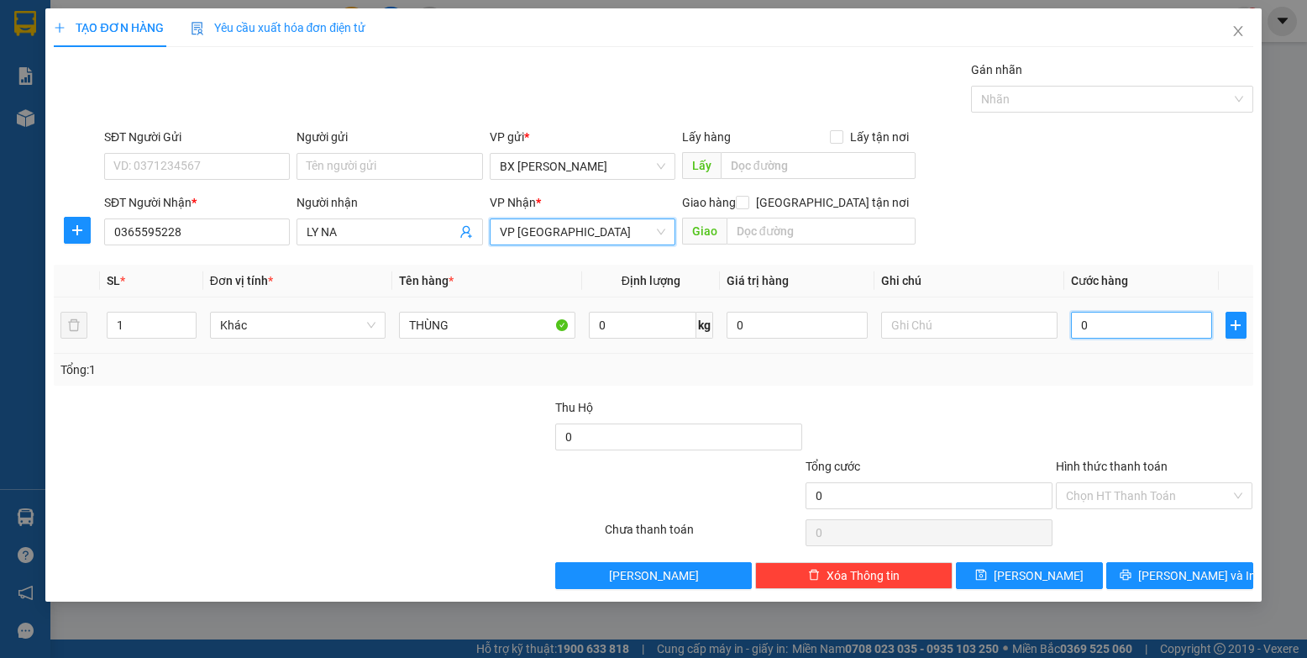
click at [831, 328] on input "0" at bounding box center [1142, 325] width 142 height 27
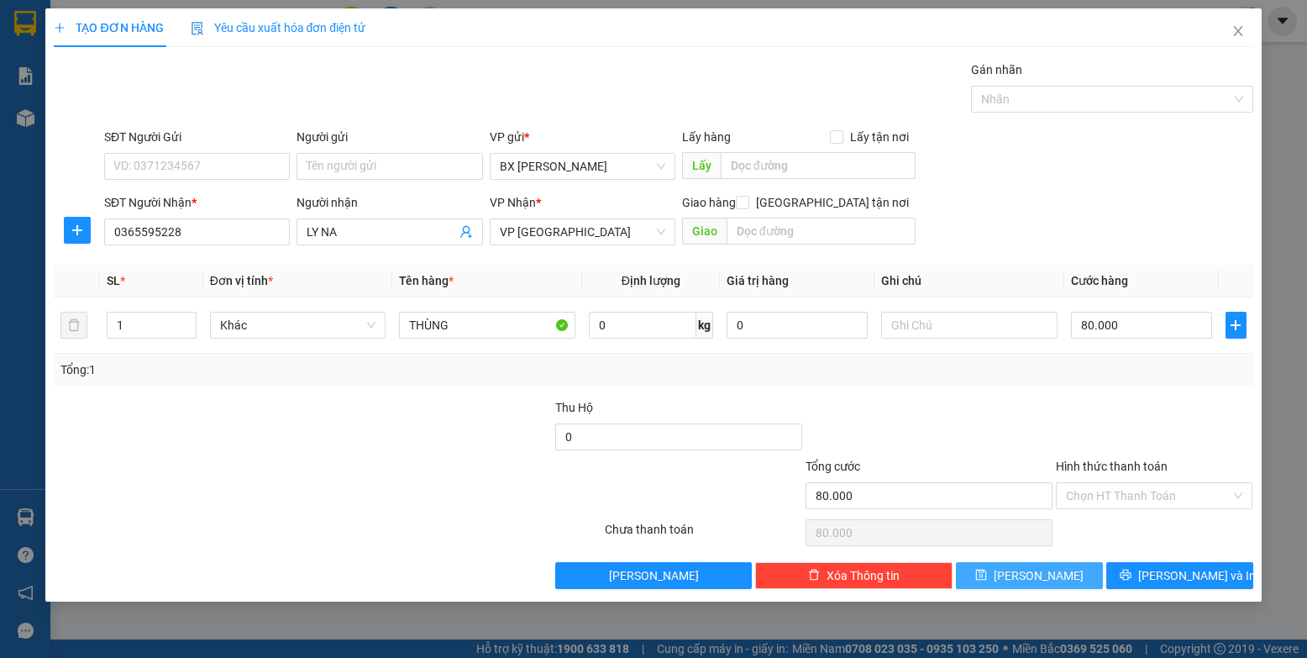
click at [831, 581] on button "[PERSON_NAME]" at bounding box center [1029, 575] width 147 height 27
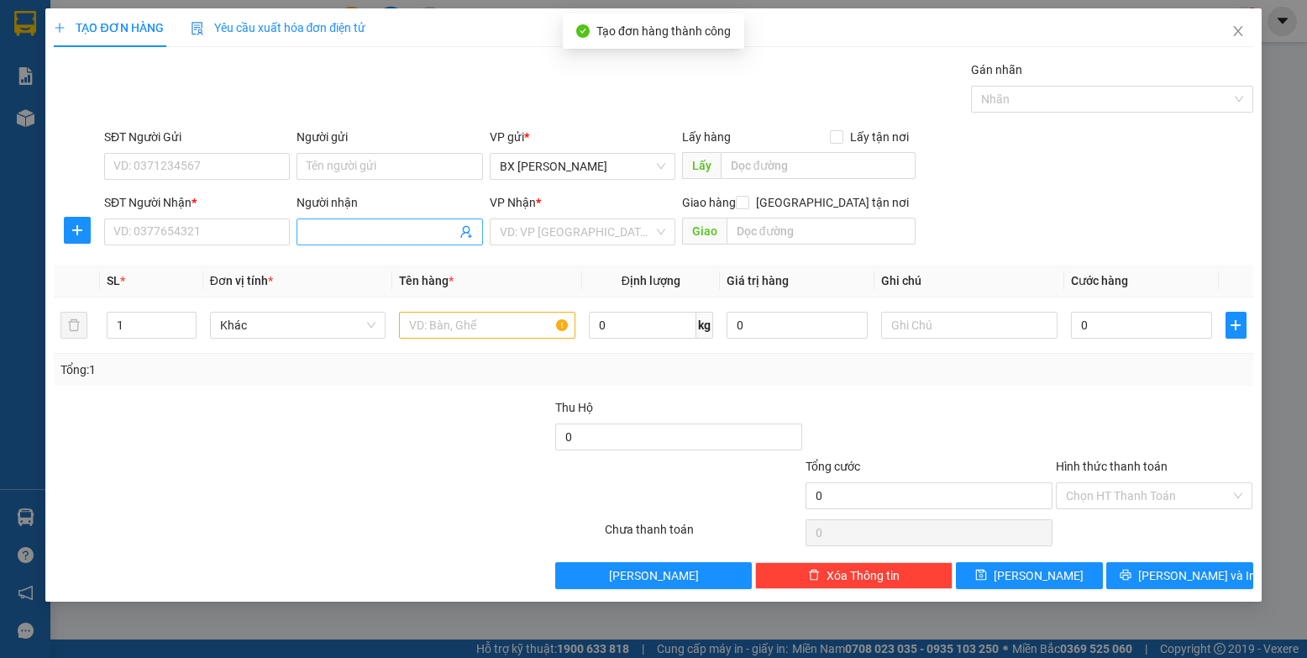
click at [387, 238] on input "Người nhận" at bounding box center [381, 232] width 149 height 18
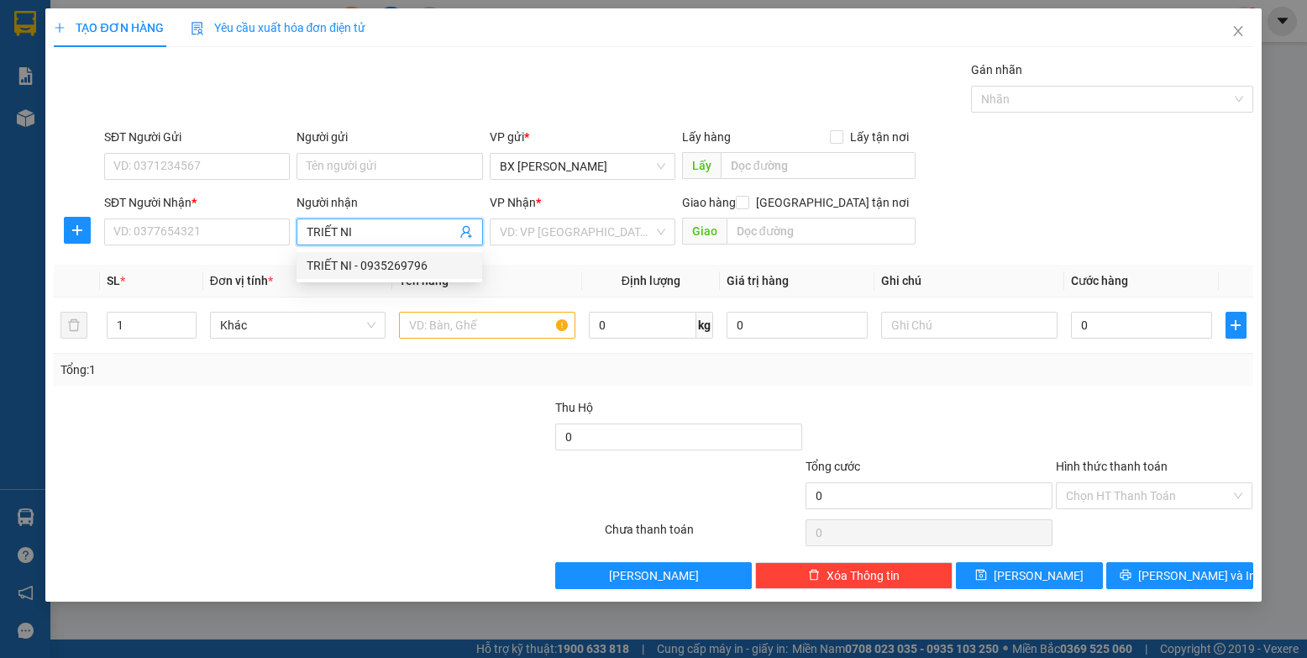
click at [351, 265] on div "TRIẾT NI - 0935269796" at bounding box center [390, 265] width 166 height 18
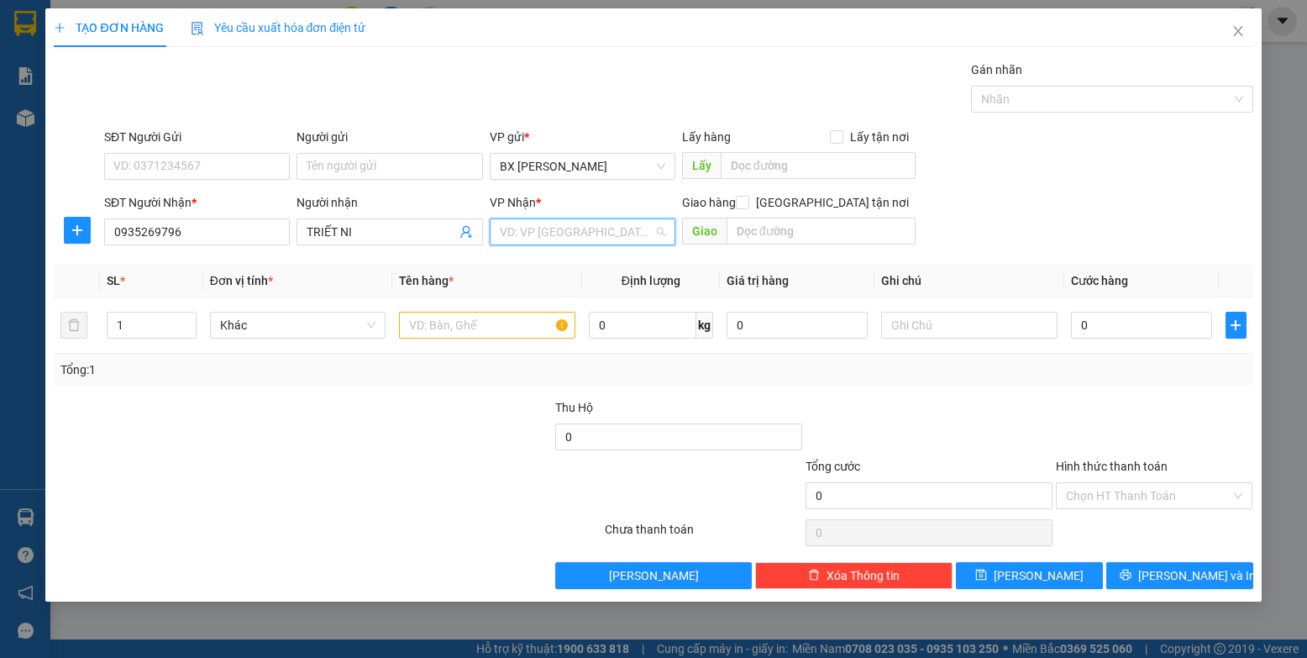
click at [598, 234] on input "search" at bounding box center [577, 231] width 154 height 25
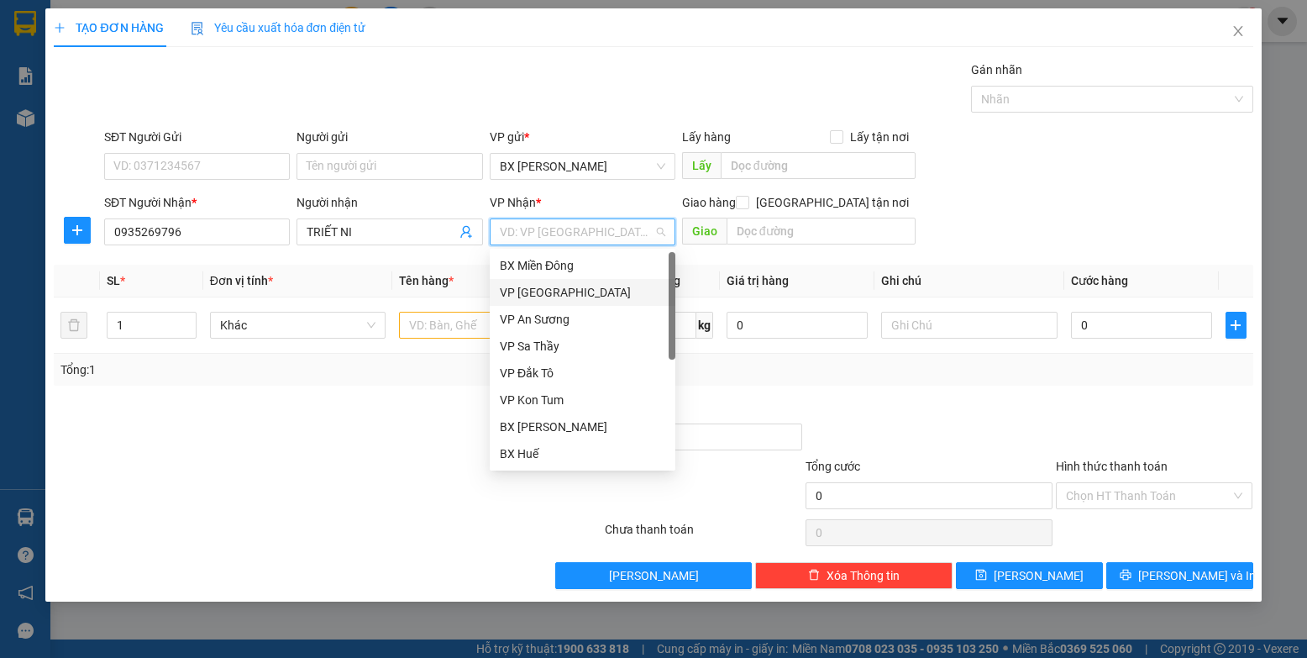
click at [596, 290] on div "VP [GEOGRAPHIC_DATA]" at bounding box center [583, 292] width 166 height 18
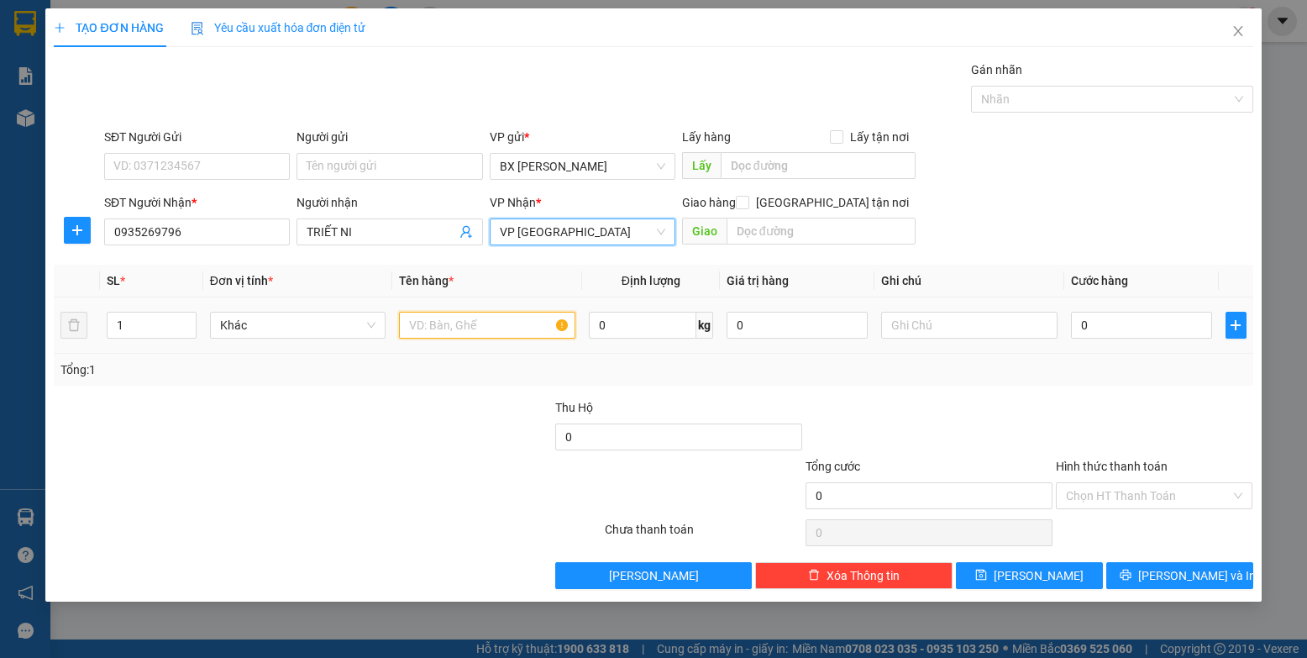
click at [511, 328] on input "text" at bounding box center [487, 325] width 176 height 27
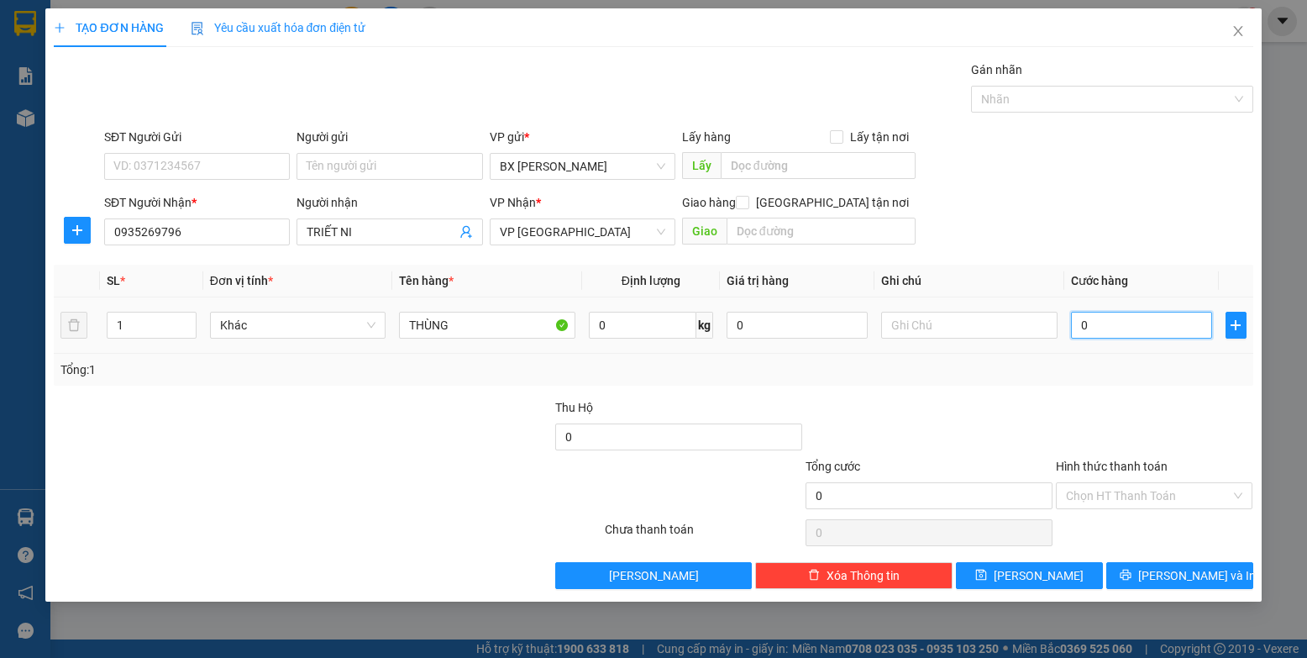
click at [831, 319] on input "0" at bounding box center [1142, 325] width 142 height 27
click at [831, 566] on button "[PERSON_NAME]" at bounding box center [1029, 575] width 147 height 27
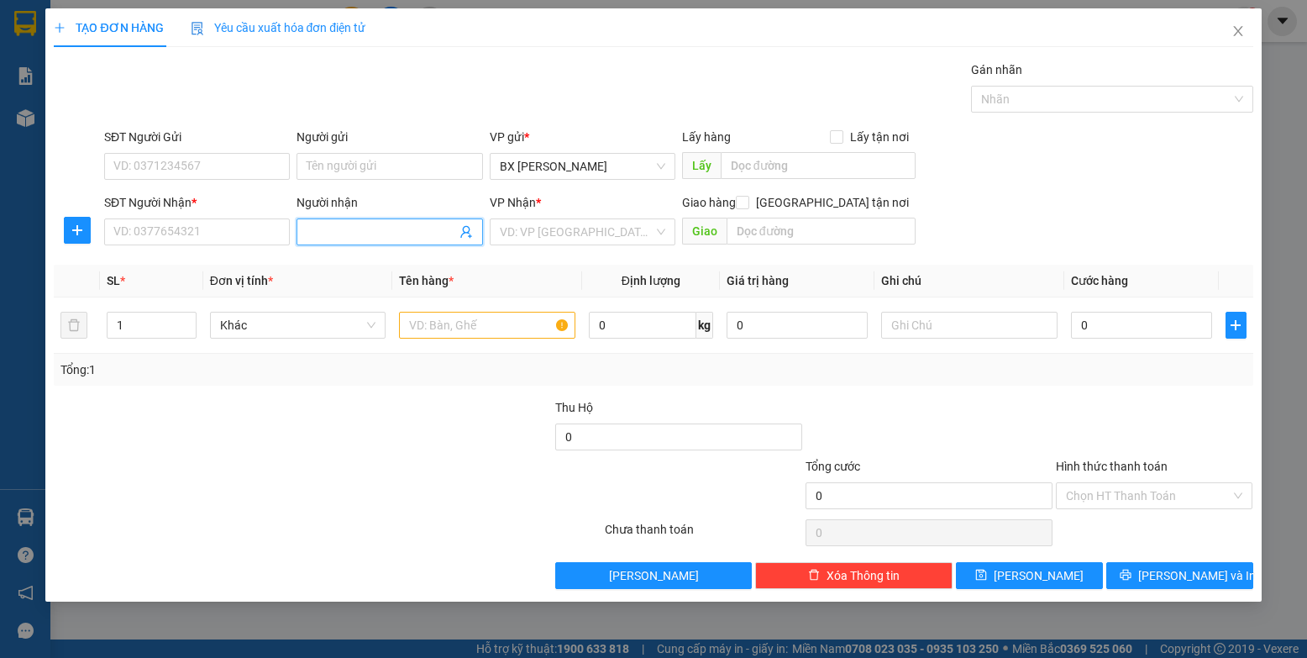
click at [348, 232] on input "Người nhận" at bounding box center [381, 232] width 149 height 18
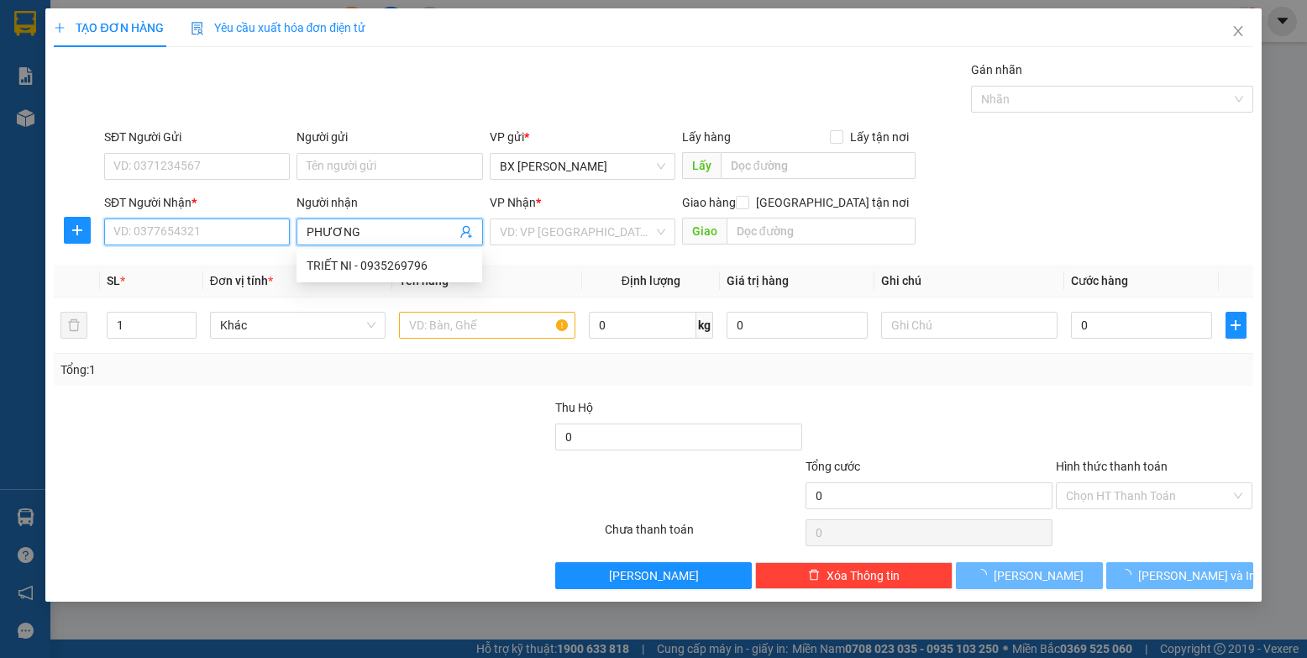
click at [265, 236] on input "SĐT Người Nhận *" at bounding box center [197, 231] width 186 height 27
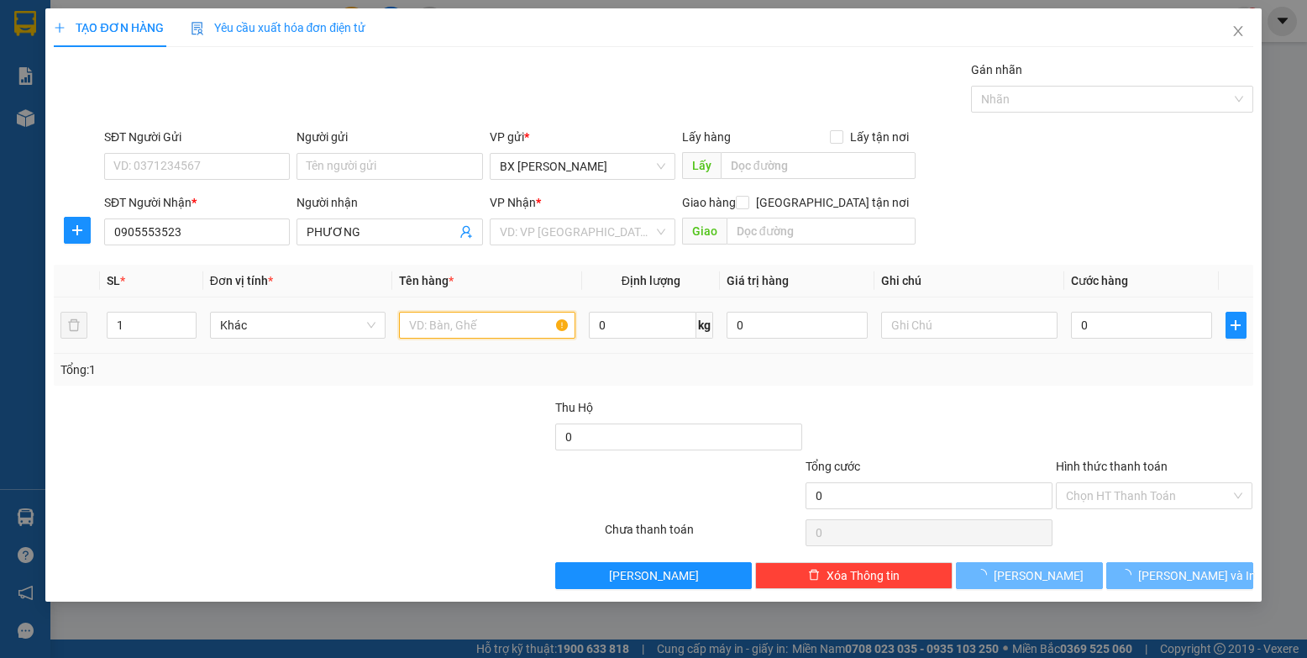
click at [508, 328] on input "text" at bounding box center [487, 325] width 176 height 27
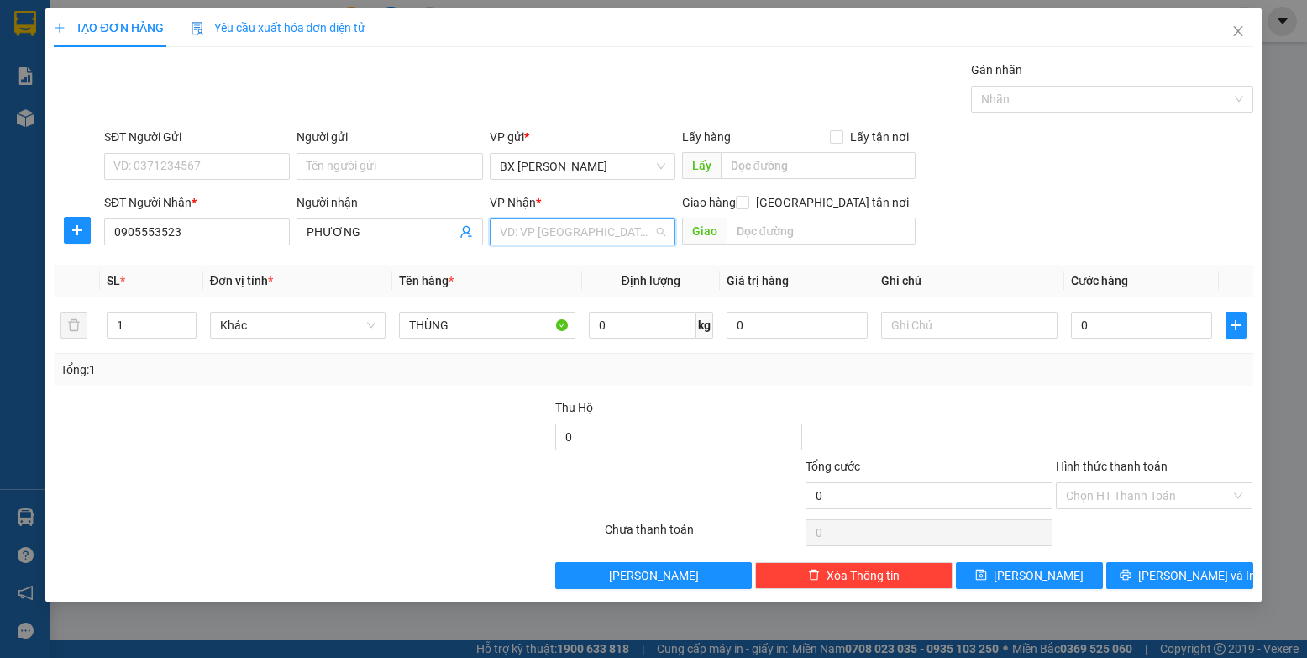
click at [550, 237] on input "search" at bounding box center [577, 231] width 154 height 25
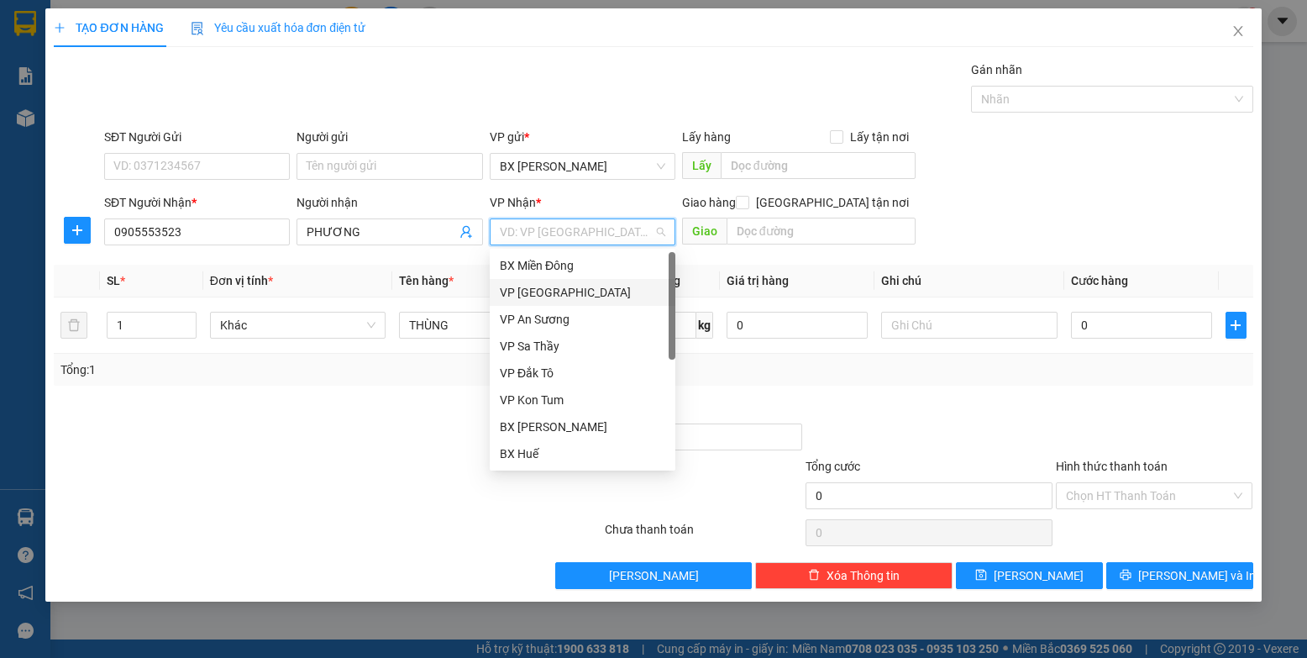
click at [560, 284] on div "VP [GEOGRAPHIC_DATA]" at bounding box center [583, 292] width 166 height 18
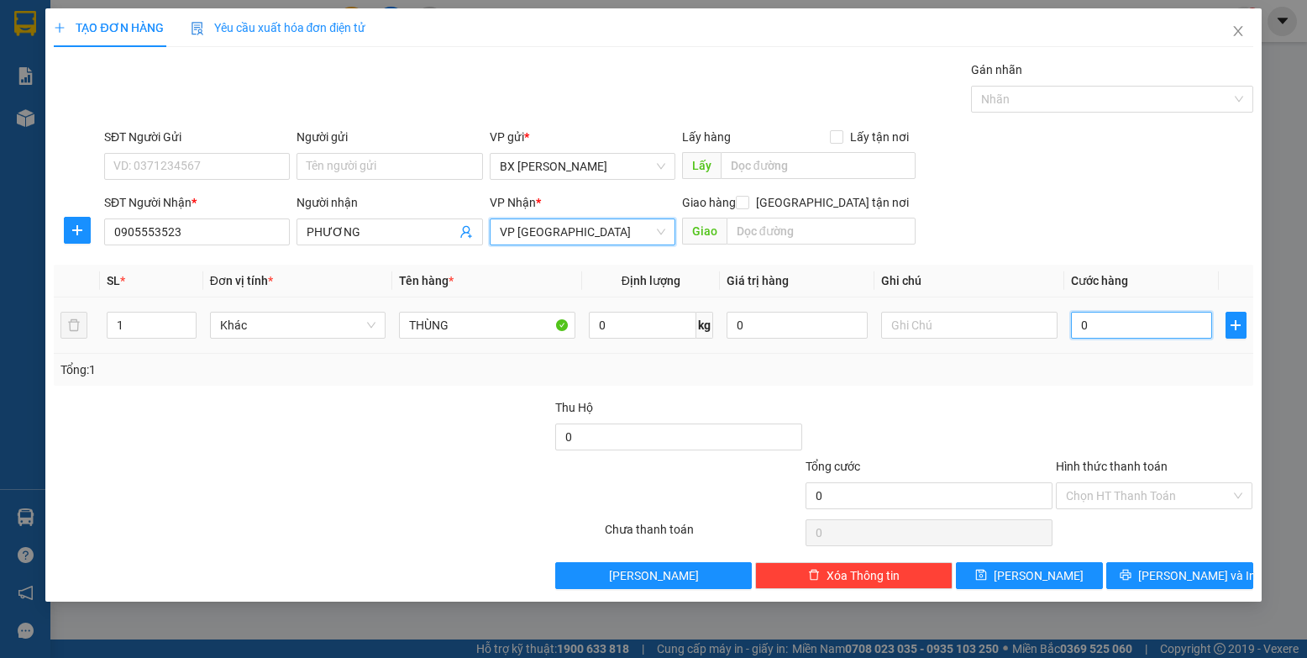
click at [831, 318] on input "0" at bounding box center [1142, 325] width 142 height 27
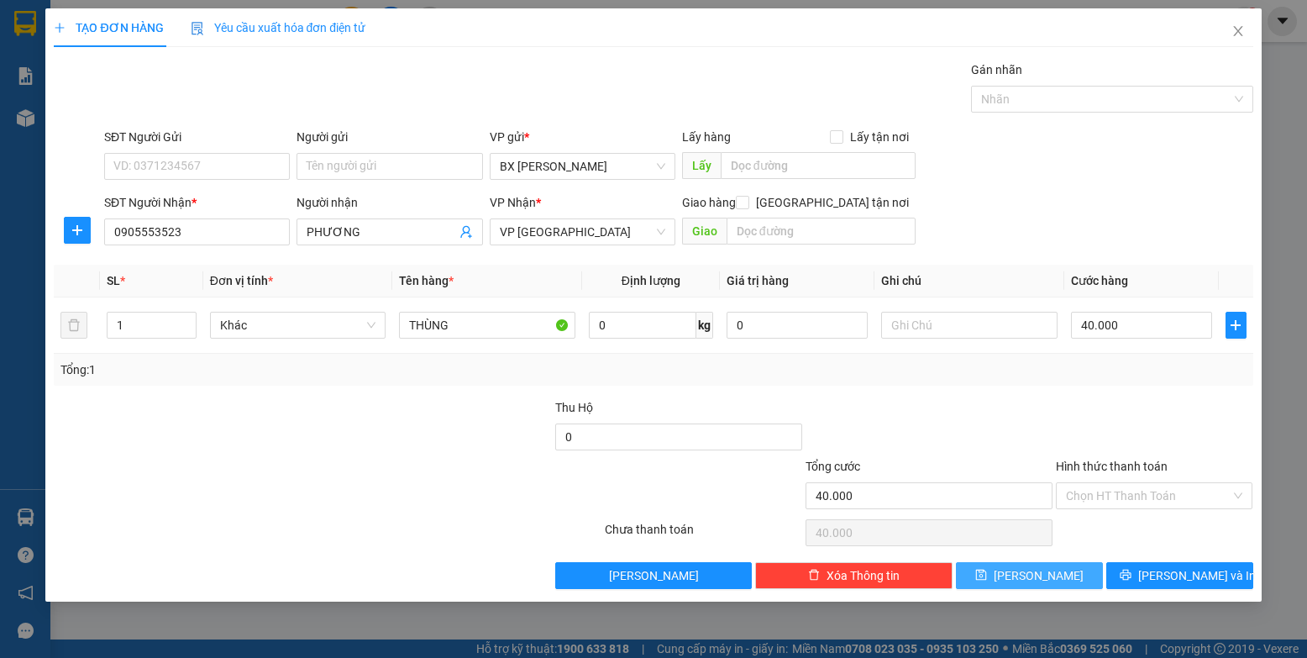
click at [831, 565] on button "[PERSON_NAME]" at bounding box center [1029, 575] width 147 height 27
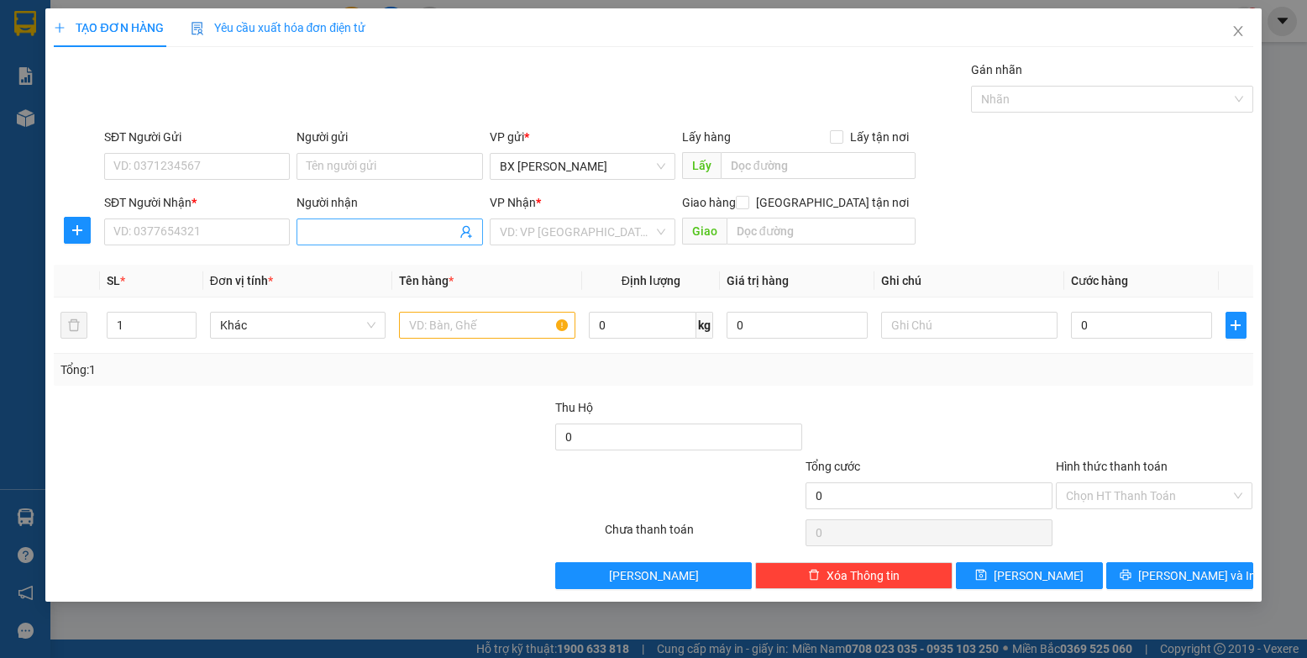
click at [347, 234] on input "Người nhận" at bounding box center [381, 232] width 149 height 18
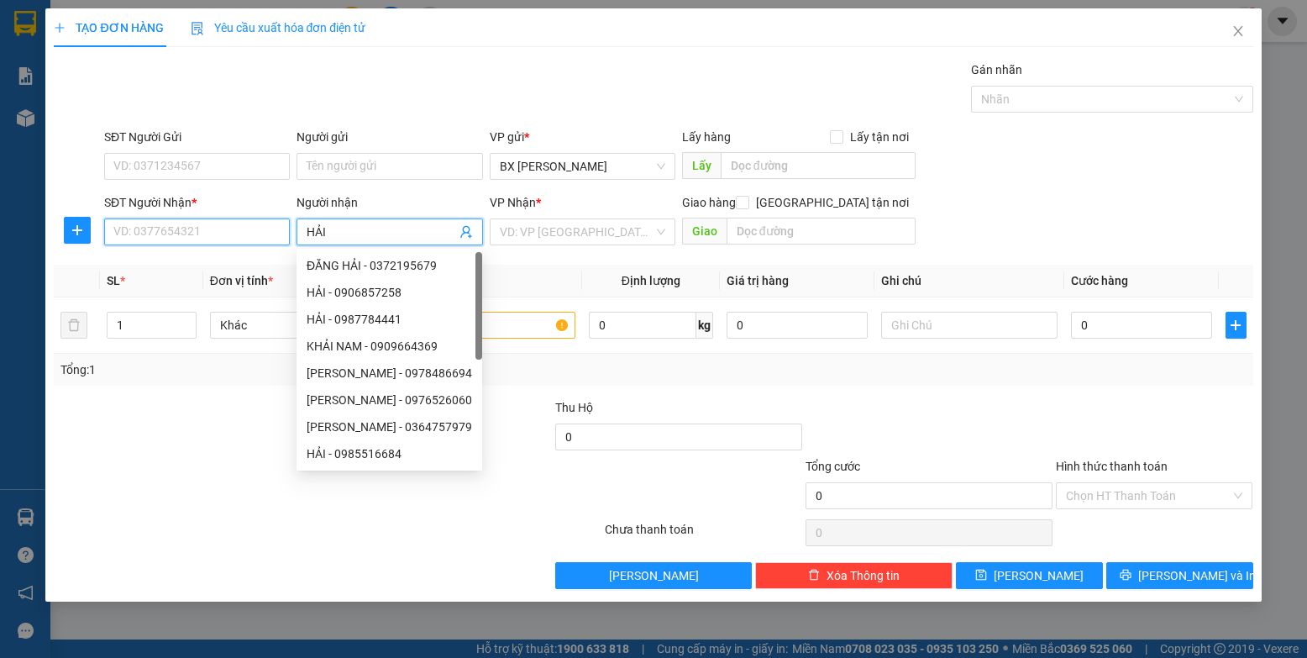
click at [243, 229] on input "SĐT Người Nhận *" at bounding box center [197, 231] width 186 height 27
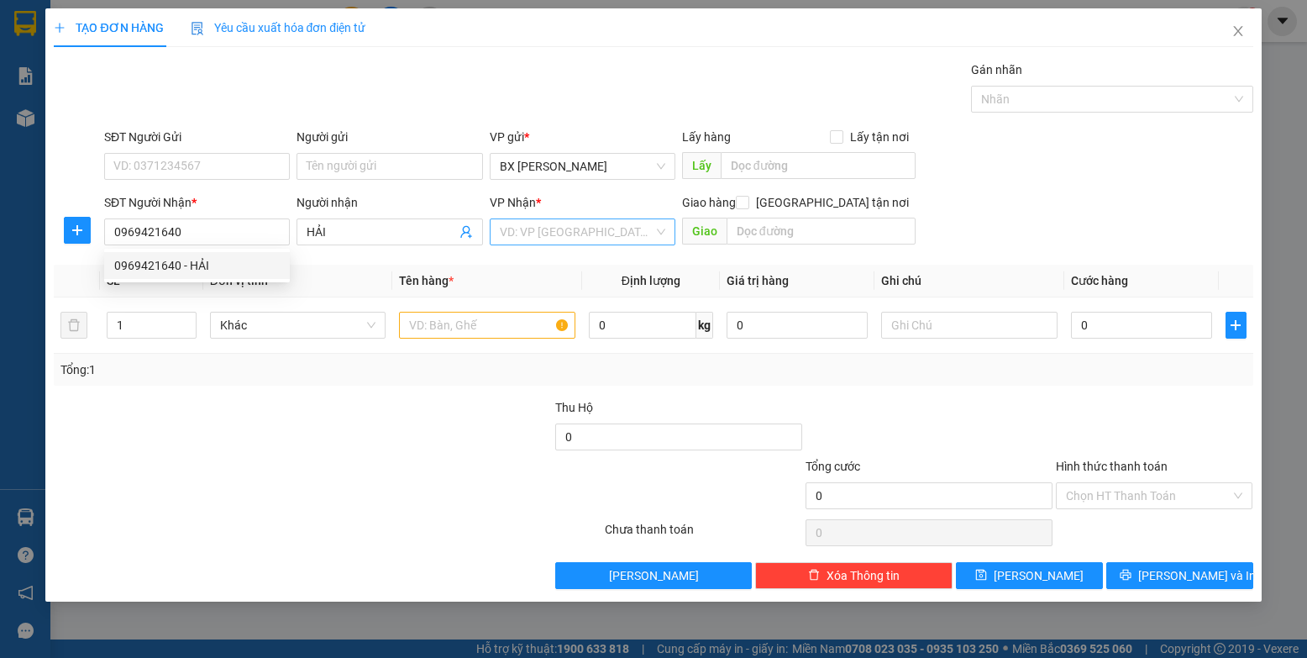
click at [618, 230] on input "search" at bounding box center [577, 231] width 154 height 25
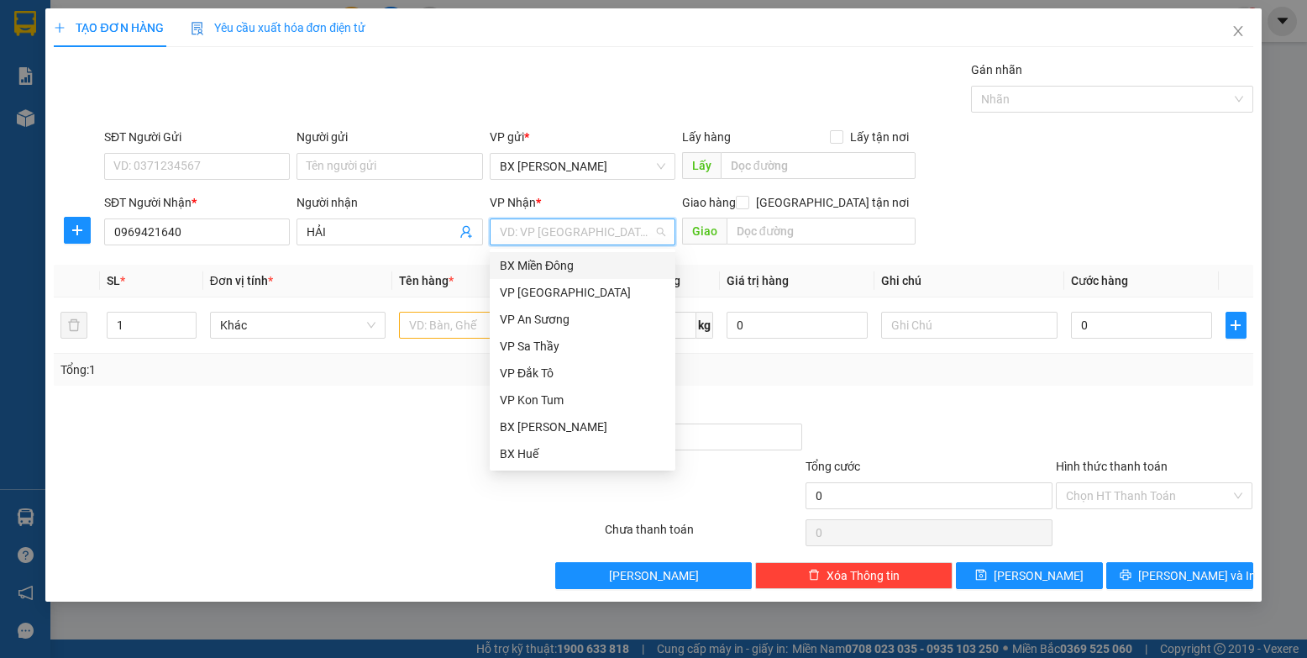
click at [588, 263] on div "BX Miền Đông" at bounding box center [583, 265] width 166 height 18
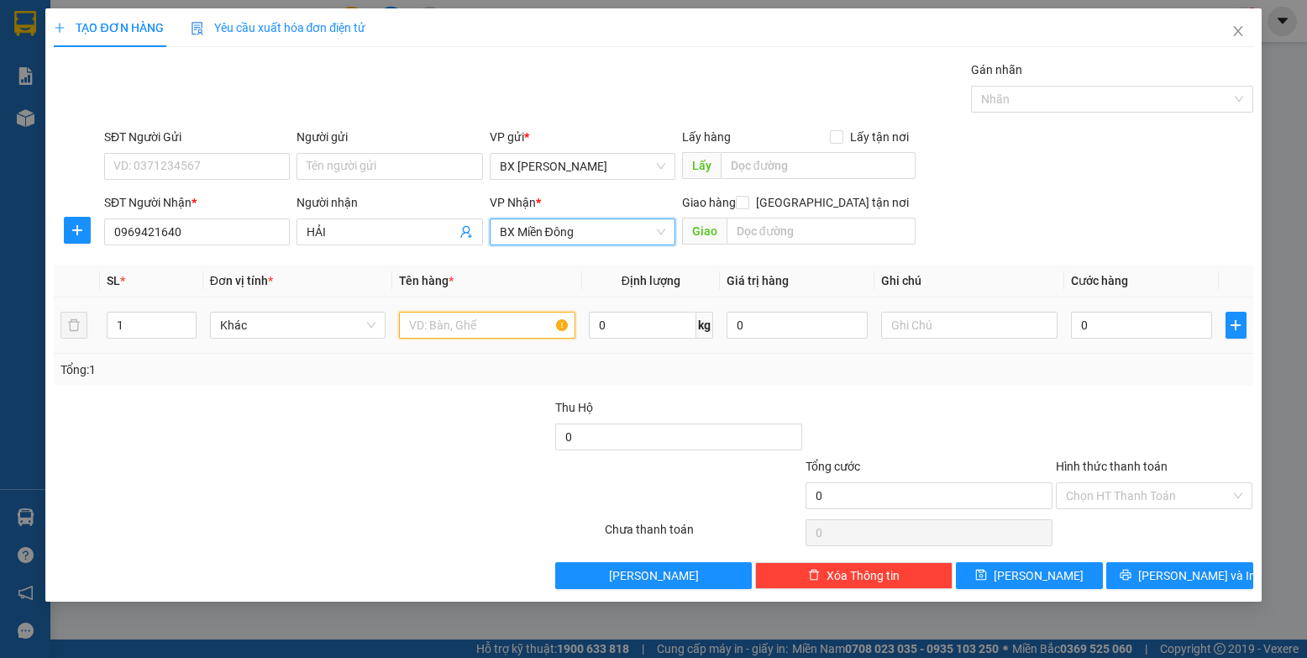
click at [479, 316] on input "text" at bounding box center [487, 325] width 176 height 27
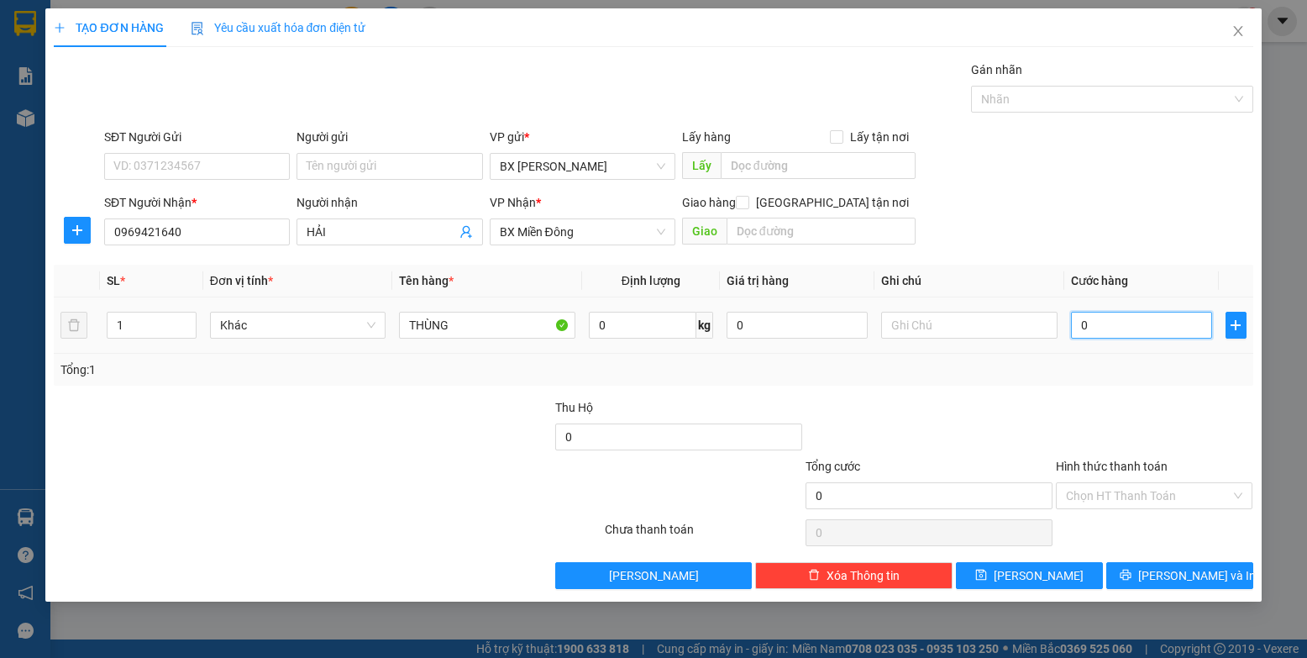
click at [831, 330] on input "0" at bounding box center [1142, 325] width 142 height 27
click at [831, 571] on button "[PERSON_NAME]" at bounding box center [1029, 575] width 147 height 27
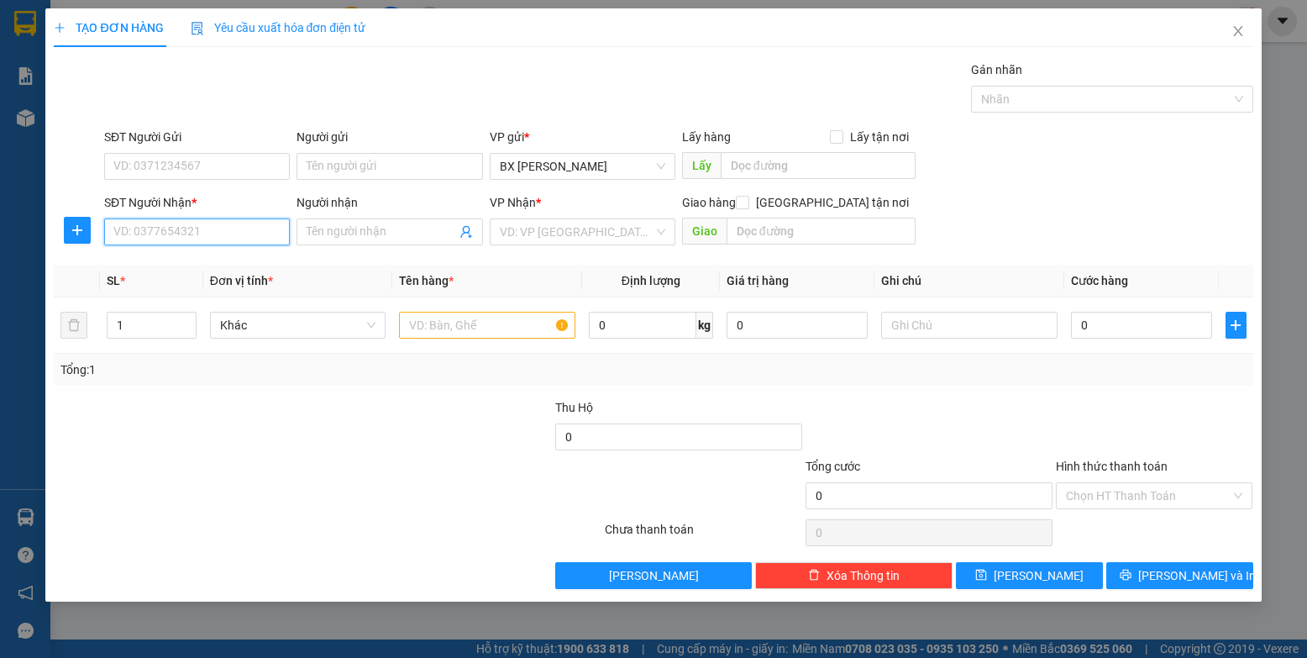
click at [254, 234] on input "SĐT Người Nhận *" at bounding box center [197, 231] width 186 height 27
click at [329, 230] on input "Người nhận" at bounding box center [381, 232] width 149 height 18
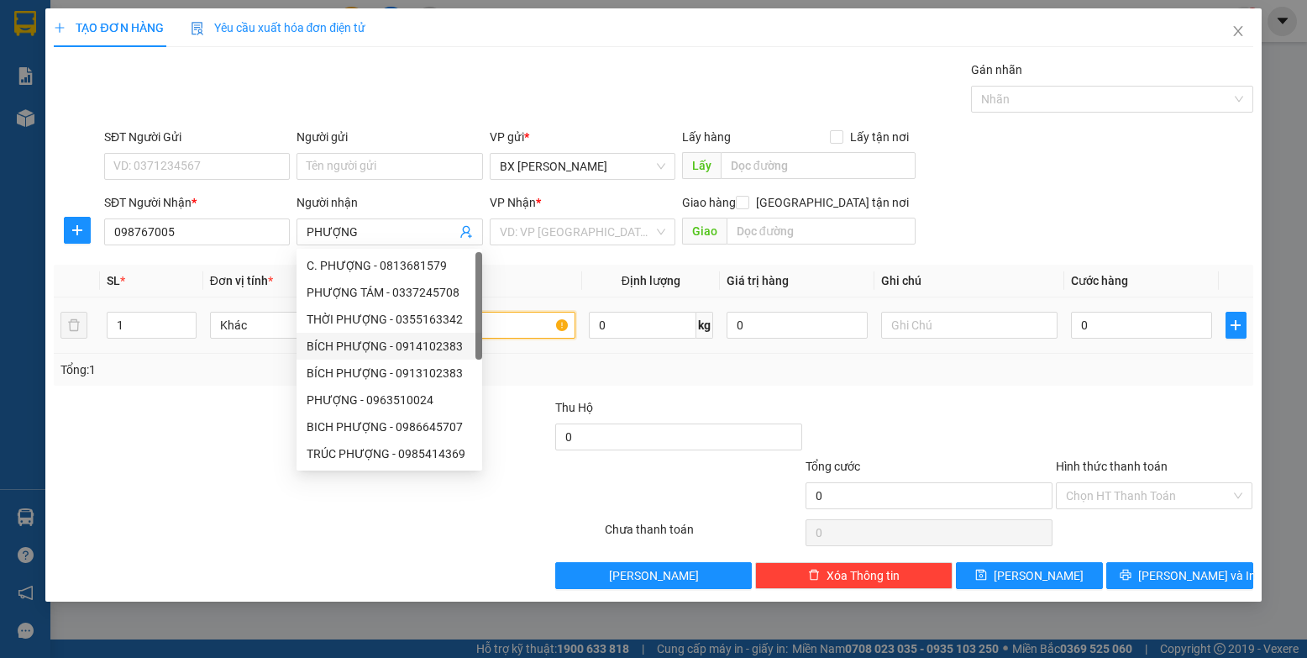
click at [542, 334] on input "text" at bounding box center [487, 325] width 176 height 27
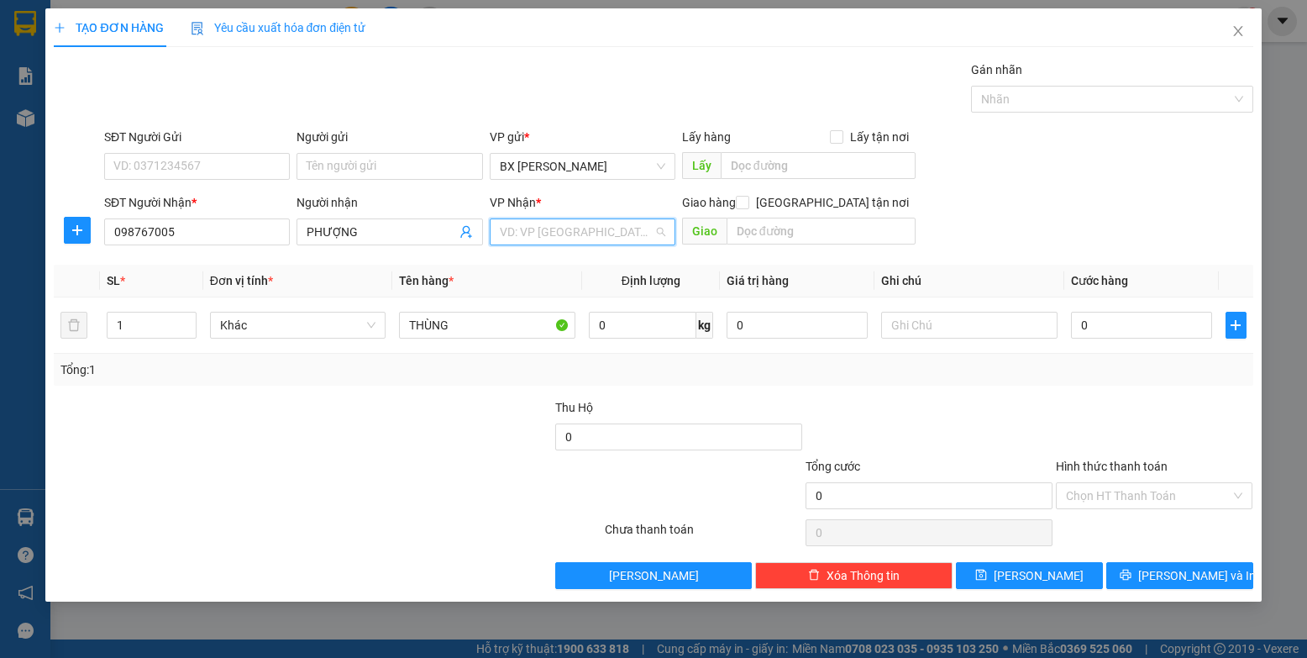
click at [605, 237] on input "search" at bounding box center [577, 231] width 154 height 25
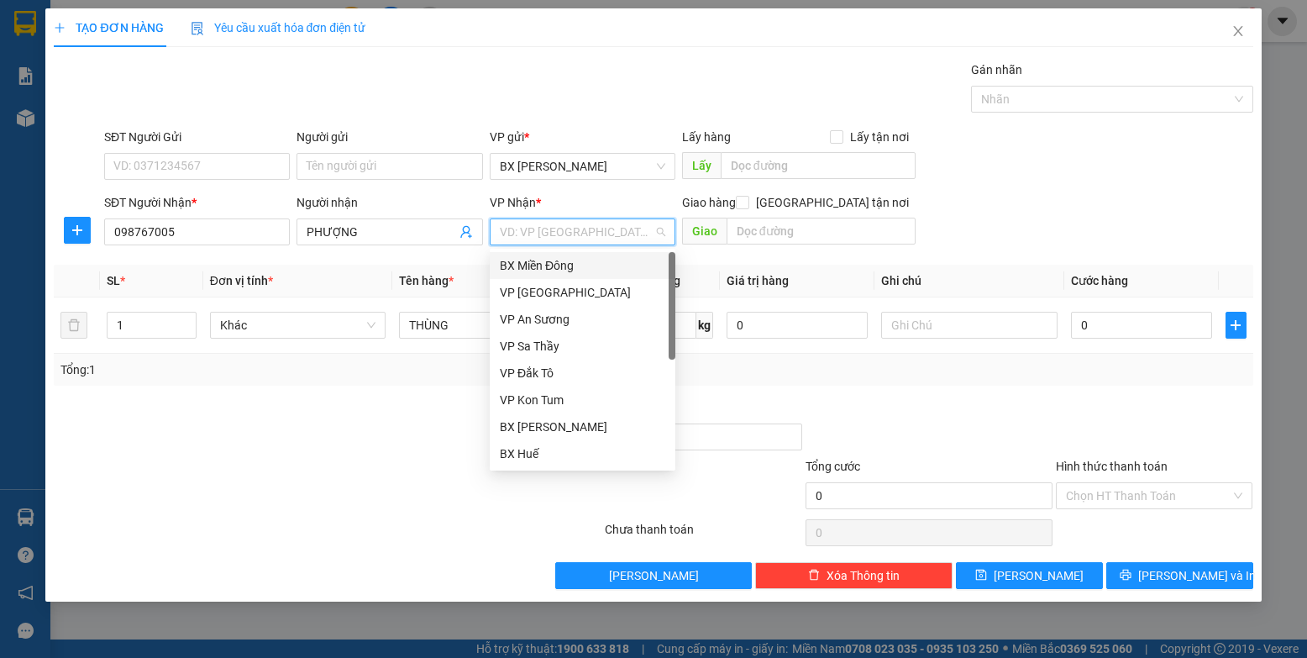
click at [605, 265] on div "BX Miền Đông" at bounding box center [583, 265] width 166 height 18
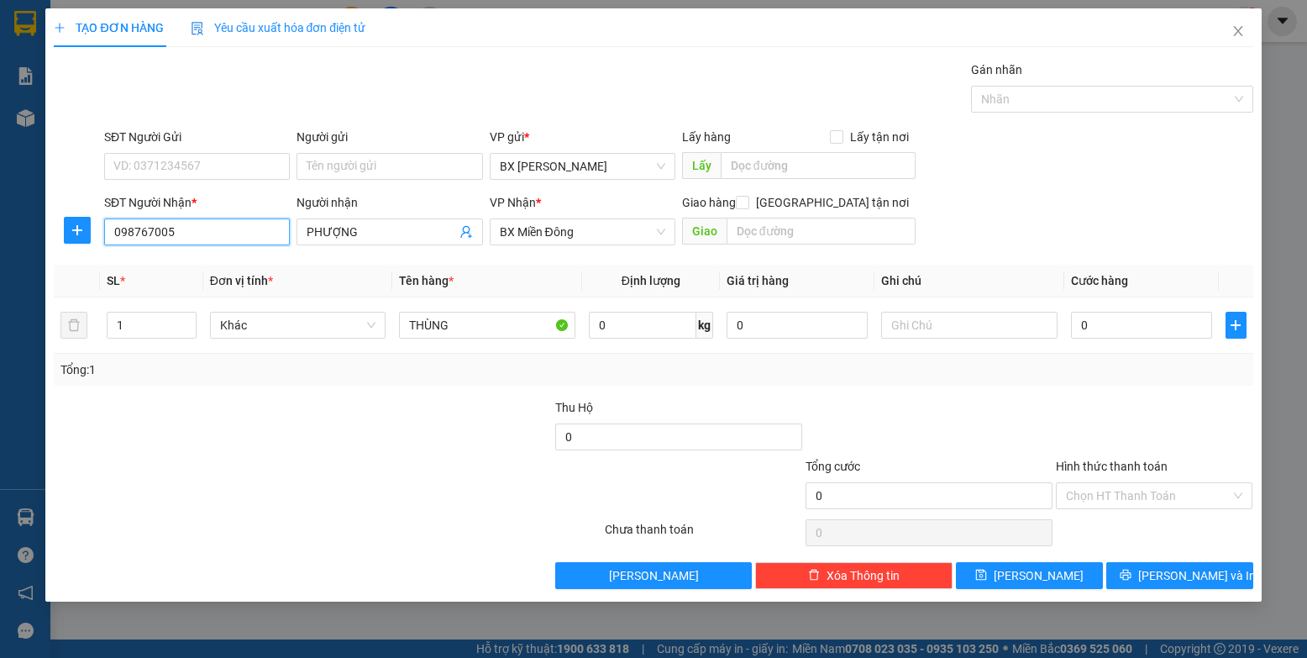
click at [213, 240] on input "098767005" at bounding box center [197, 231] width 186 height 27
click at [831, 321] on input "0" at bounding box center [1142, 325] width 142 height 27
click at [831, 573] on button "[PERSON_NAME]" at bounding box center [1029, 575] width 147 height 27
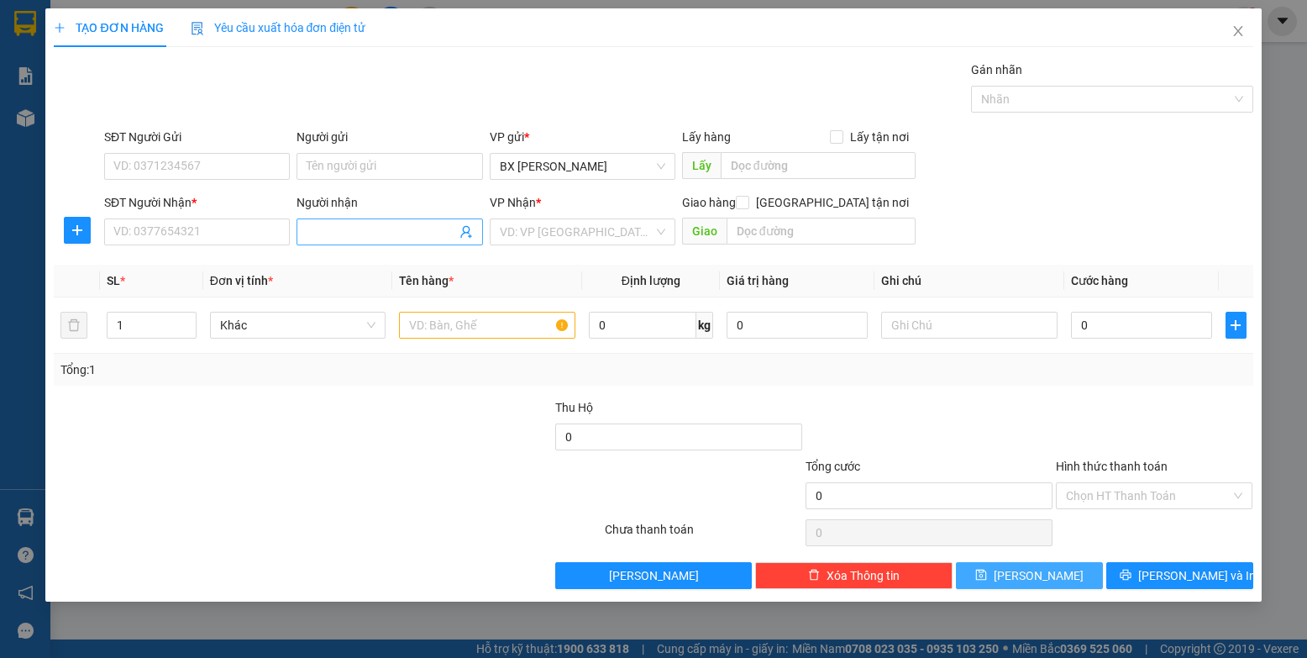
click at [831, 562] on button "[PERSON_NAME]" at bounding box center [1029, 575] width 147 height 27
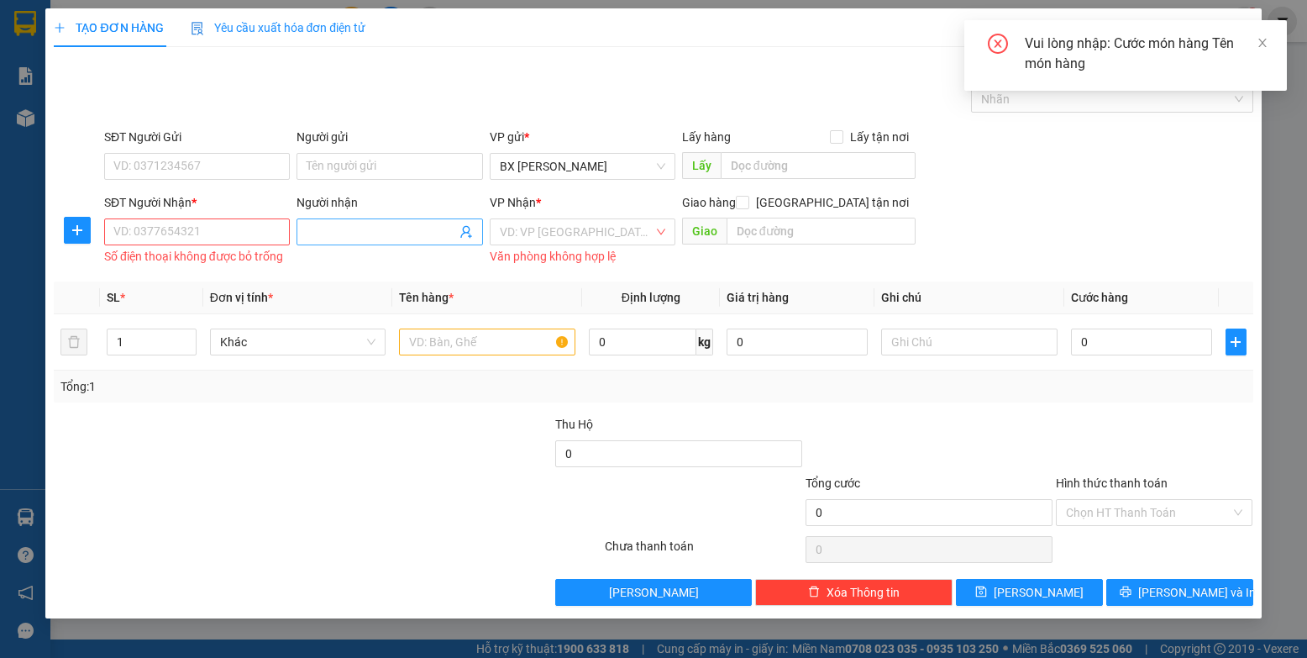
click at [426, 228] on input "Người nhận" at bounding box center [381, 232] width 149 height 18
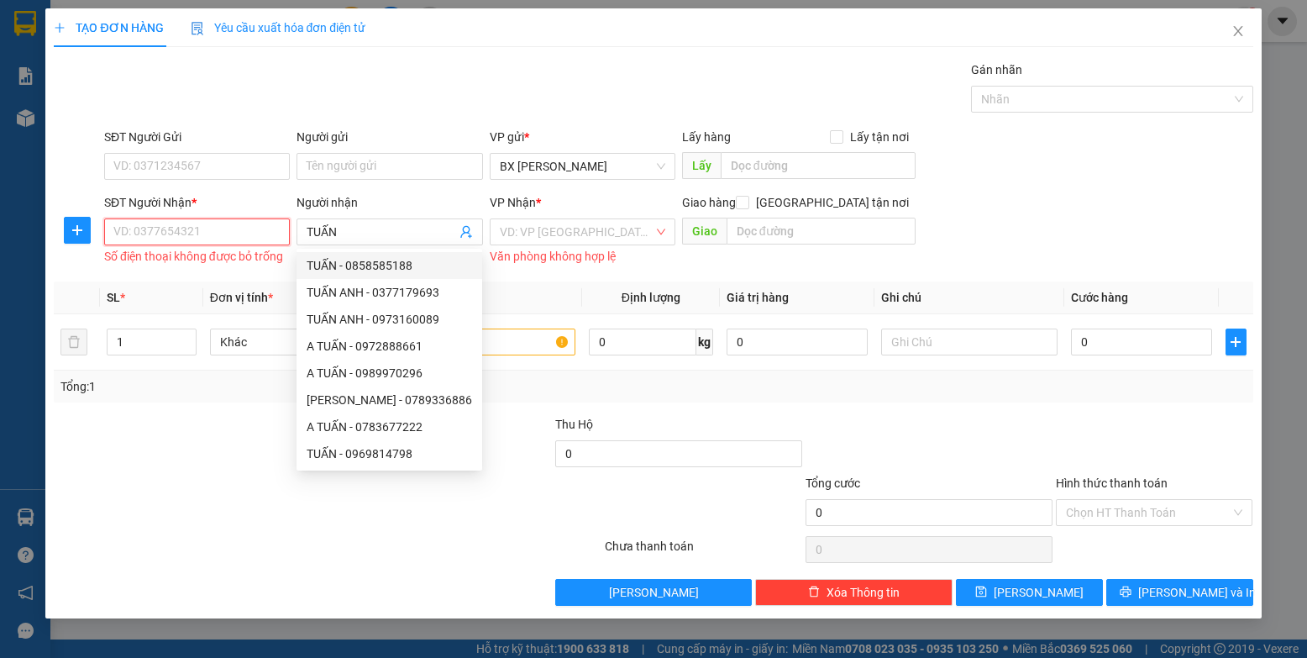
click at [244, 229] on input "SĐT Người Nhận *" at bounding box center [197, 231] width 186 height 27
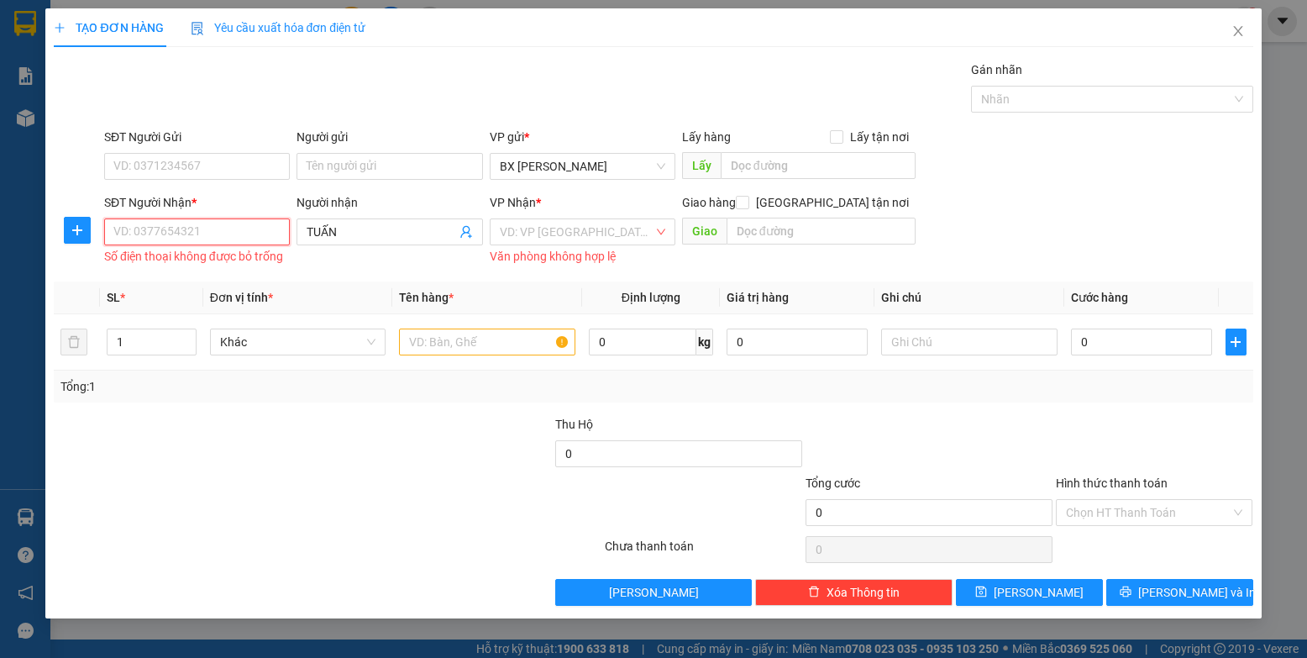
click at [268, 238] on input "SĐT Người Nhận *" at bounding box center [197, 231] width 186 height 27
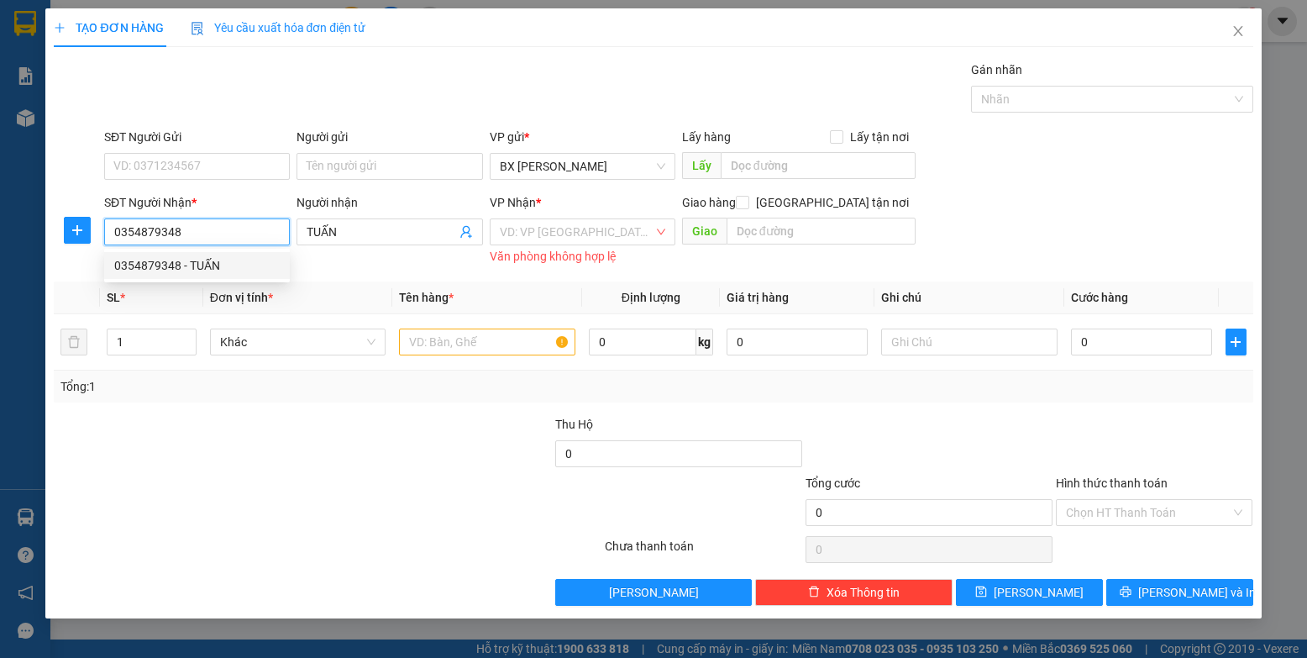
click at [261, 271] on div "0354879348 - TUẤN" at bounding box center [197, 265] width 166 height 18
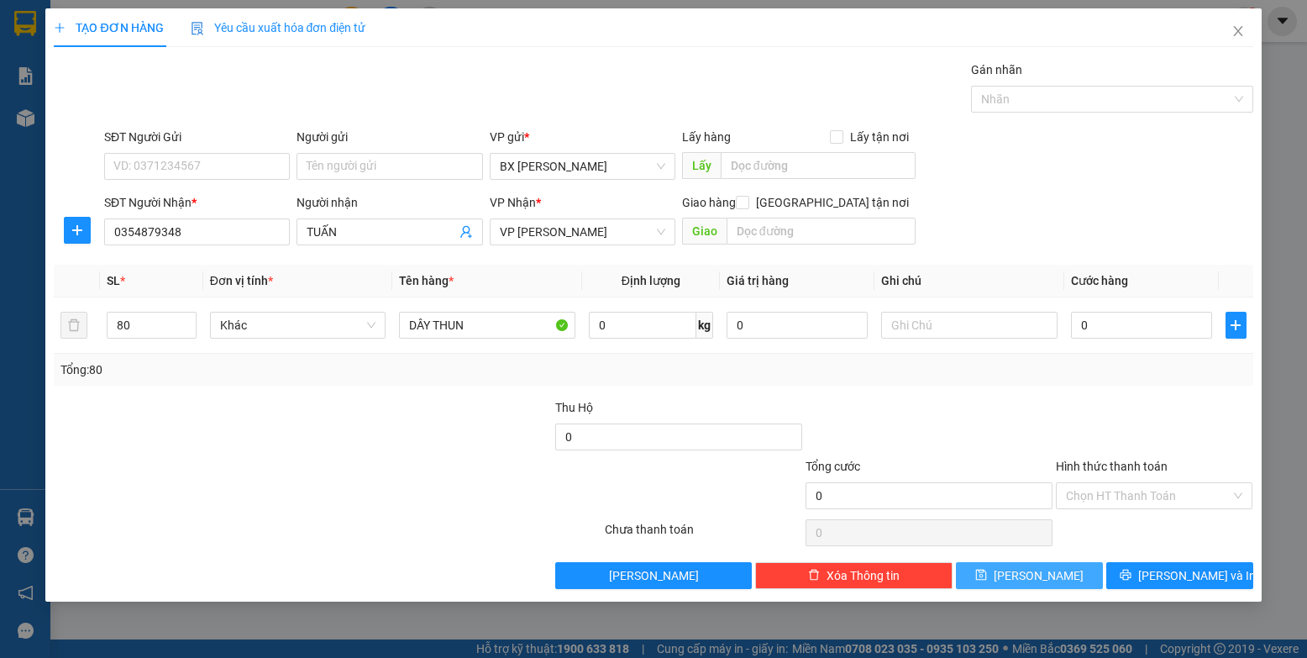
drag, startPoint x: 1028, startPoint y: 577, endPoint x: 1075, endPoint y: 544, distance: 57.1
click at [831, 547] on div "Transit Pickup Surcharge Ids Transit Deliver Surcharge Ids Transit Deliver Surc…" at bounding box center [653, 324] width 1199 height 528
click at [831, 503] on input "Hình thức thanh toán" at bounding box center [1149, 495] width 166 height 25
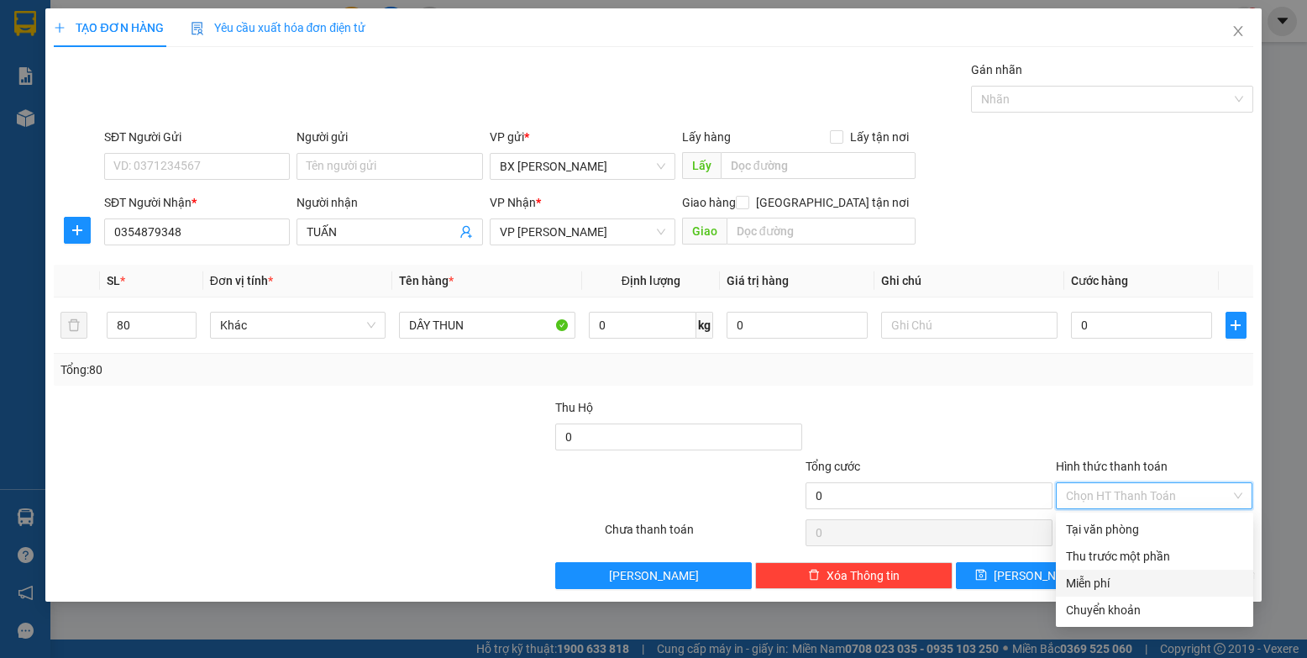
click at [831, 578] on div "Miễn phí" at bounding box center [1154, 583] width 177 height 18
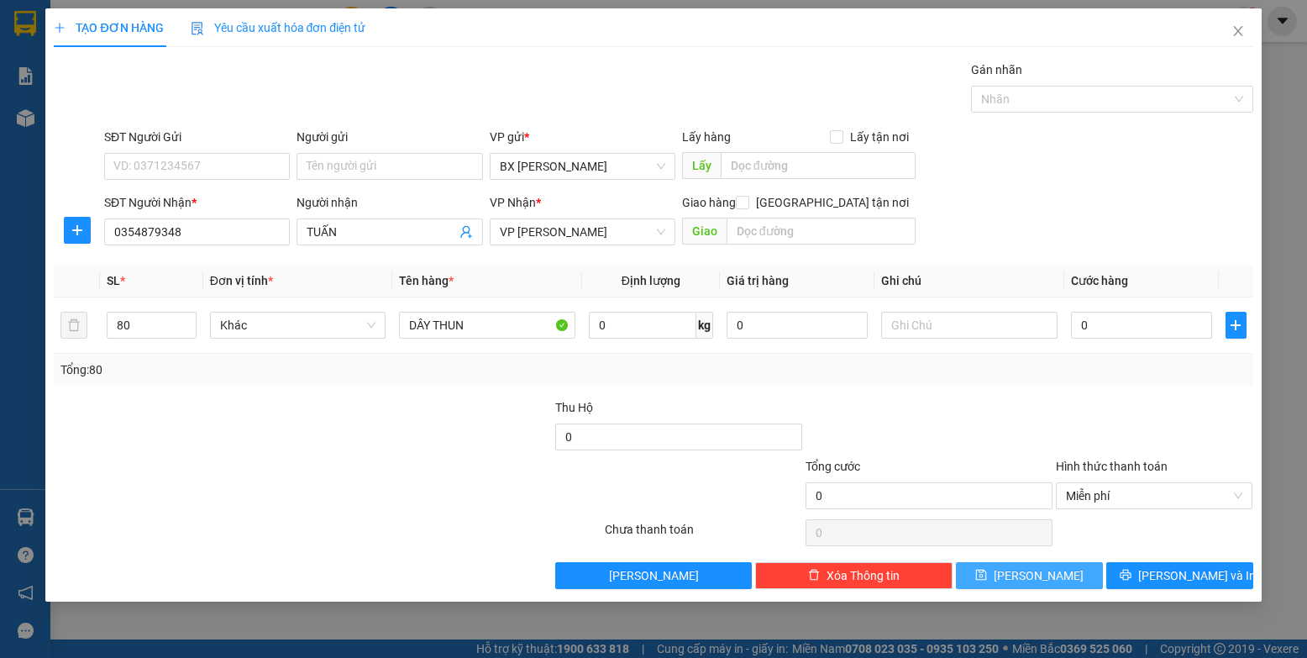
click at [831, 576] on button "[PERSON_NAME]" at bounding box center [1029, 575] width 147 height 27
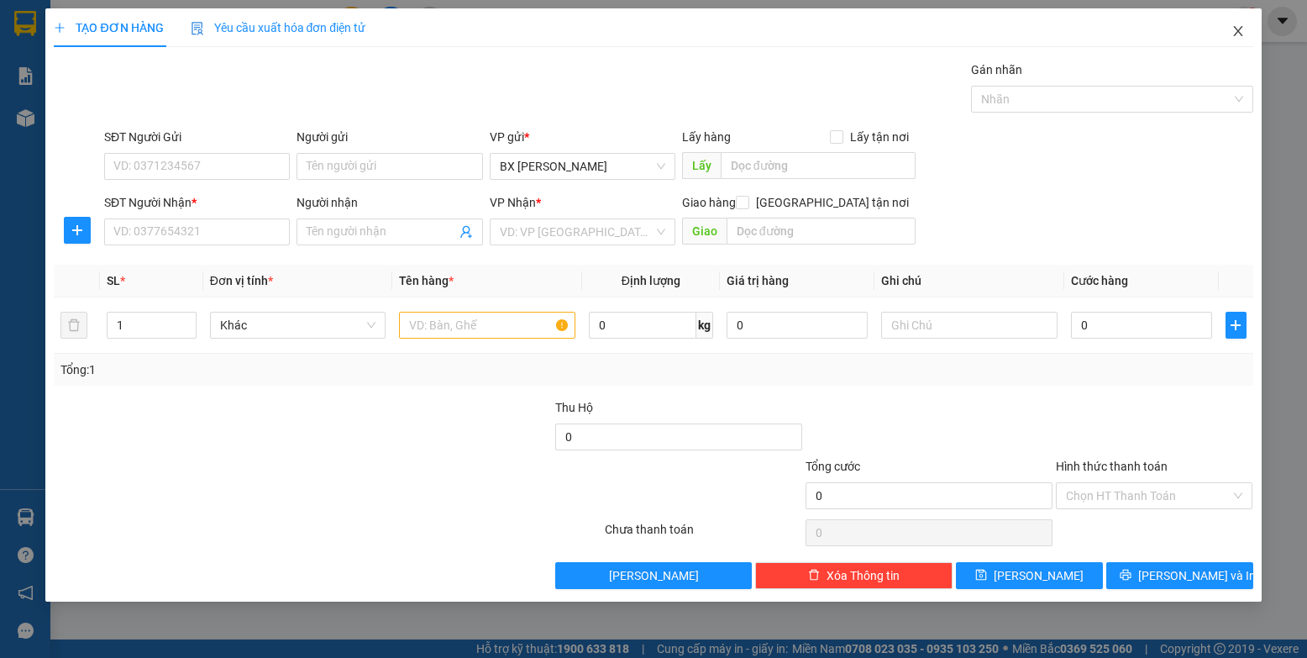
click at [831, 24] on span "Close" at bounding box center [1238, 31] width 47 height 47
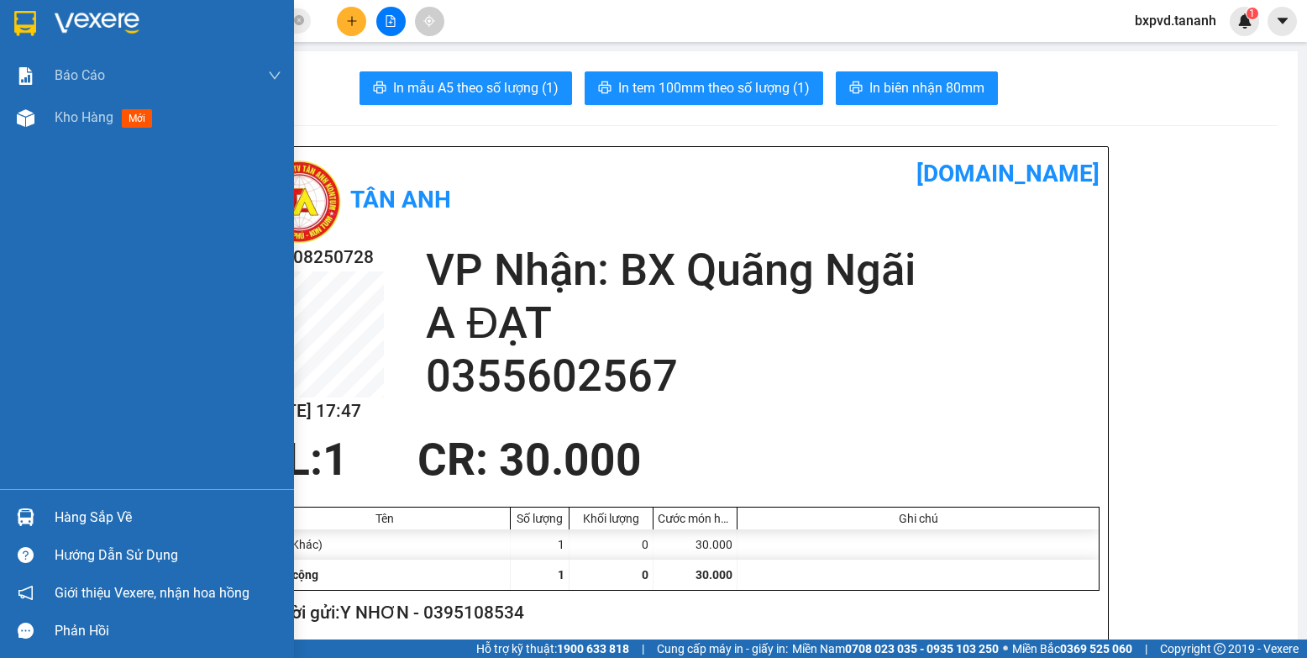
click at [14, 27] on img at bounding box center [25, 23] width 22 height 25
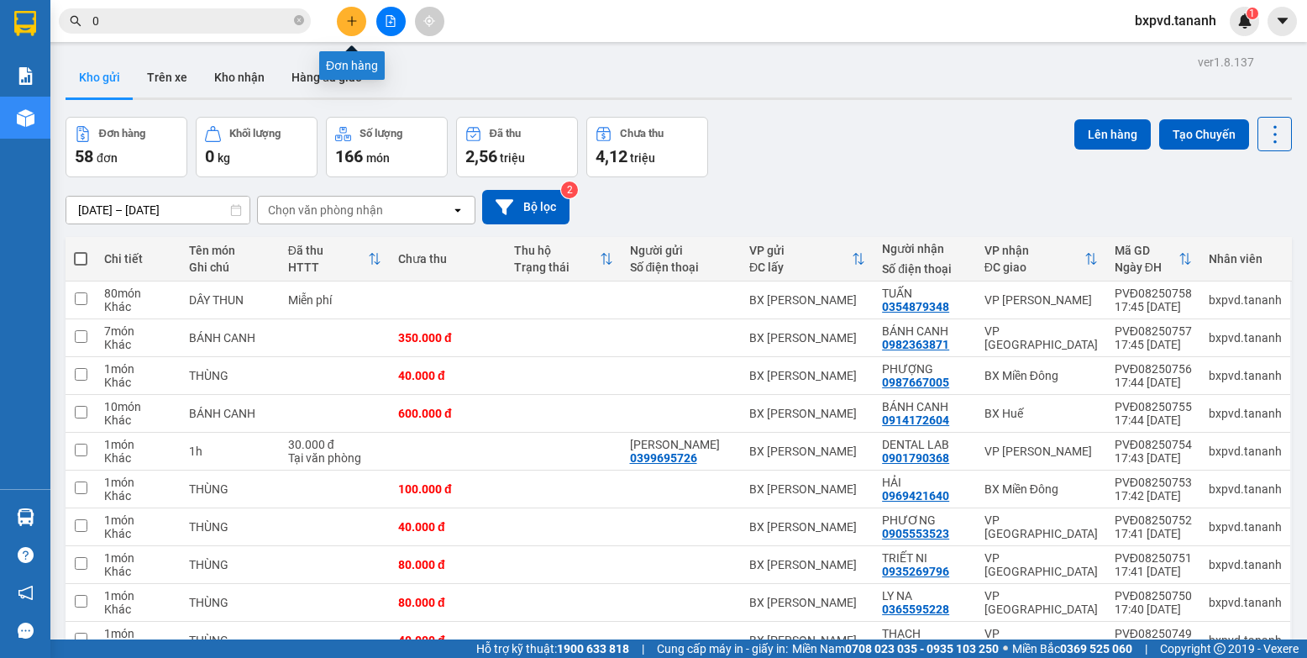
click at [356, 24] on icon "plus" at bounding box center [352, 21] width 12 height 12
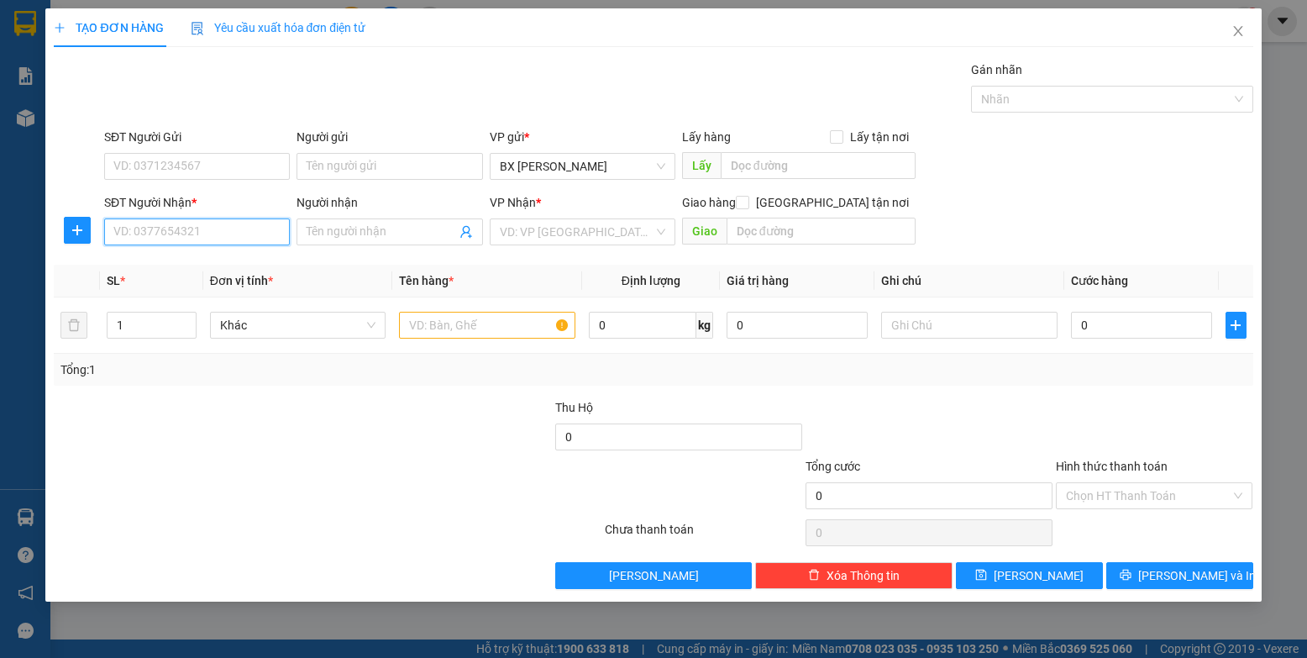
click at [225, 236] on input "SĐT Người Nhận *" at bounding box center [197, 231] width 186 height 27
click at [315, 230] on input "Người nhận" at bounding box center [381, 232] width 149 height 18
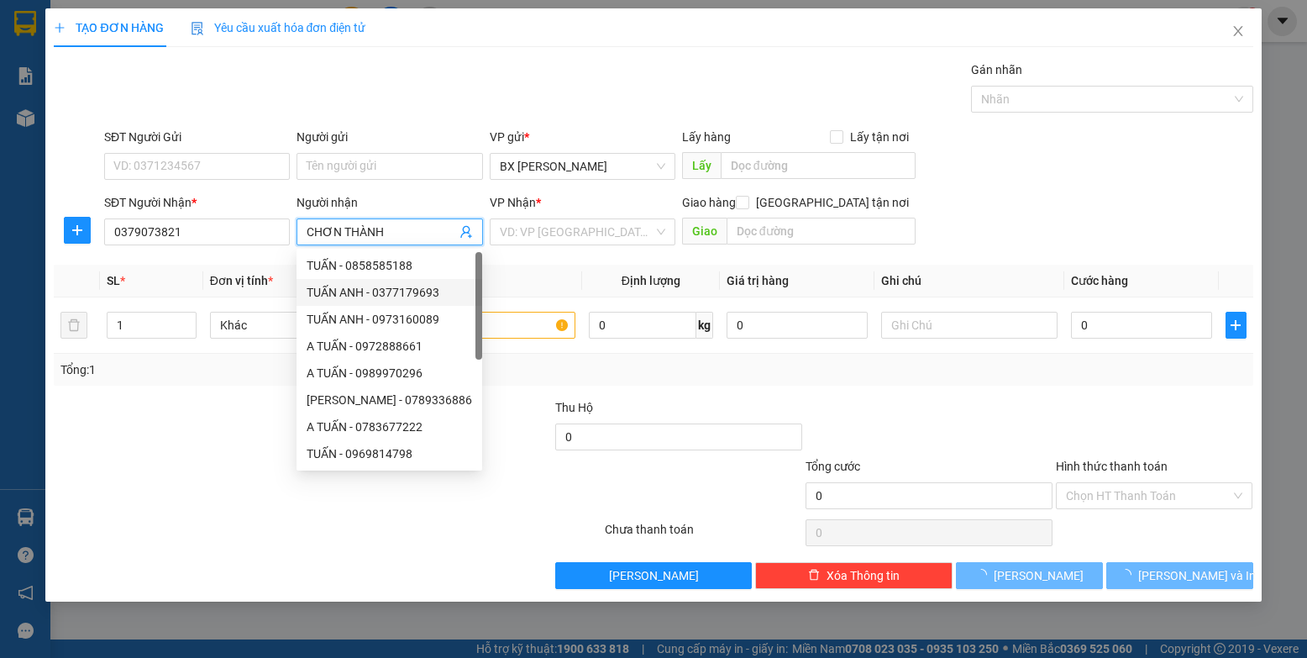
click at [226, 411] on div at bounding box center [177, 427] width 250 height 59
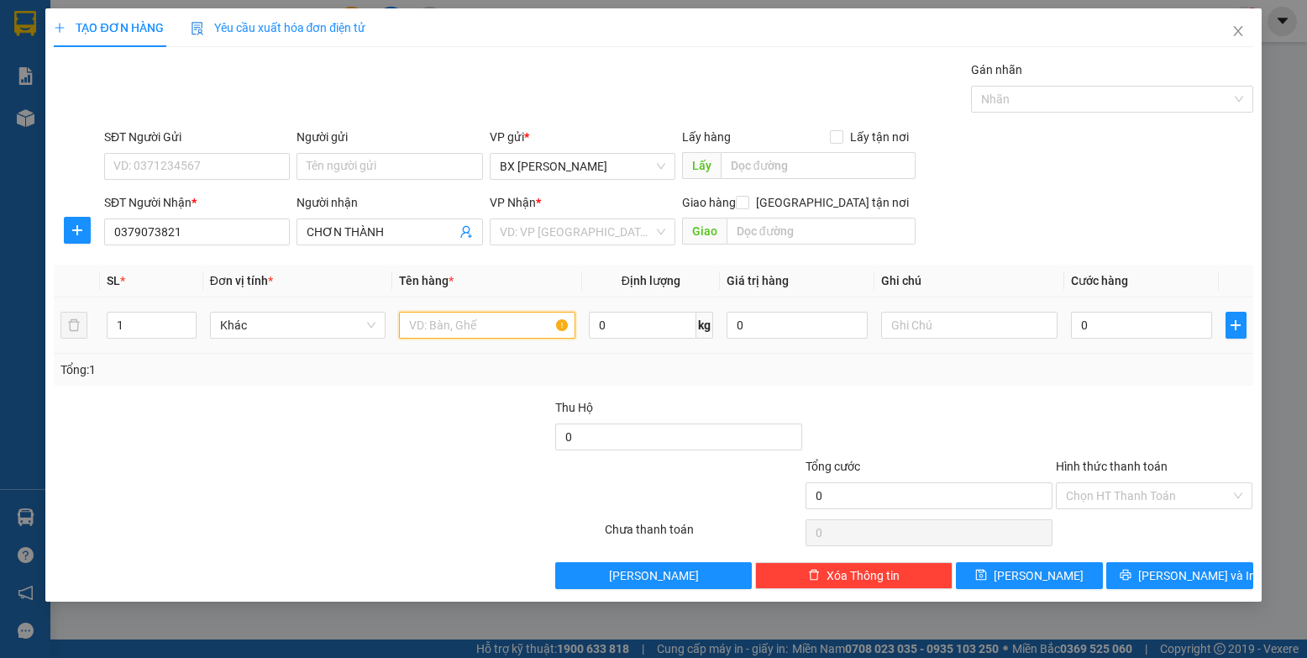
click at [465, 323] on input "text" at bounding box center [487, 325] width 176 height 27
click at [632, 236] on input "search" at bounding box center [577, 231] width 154 height 25
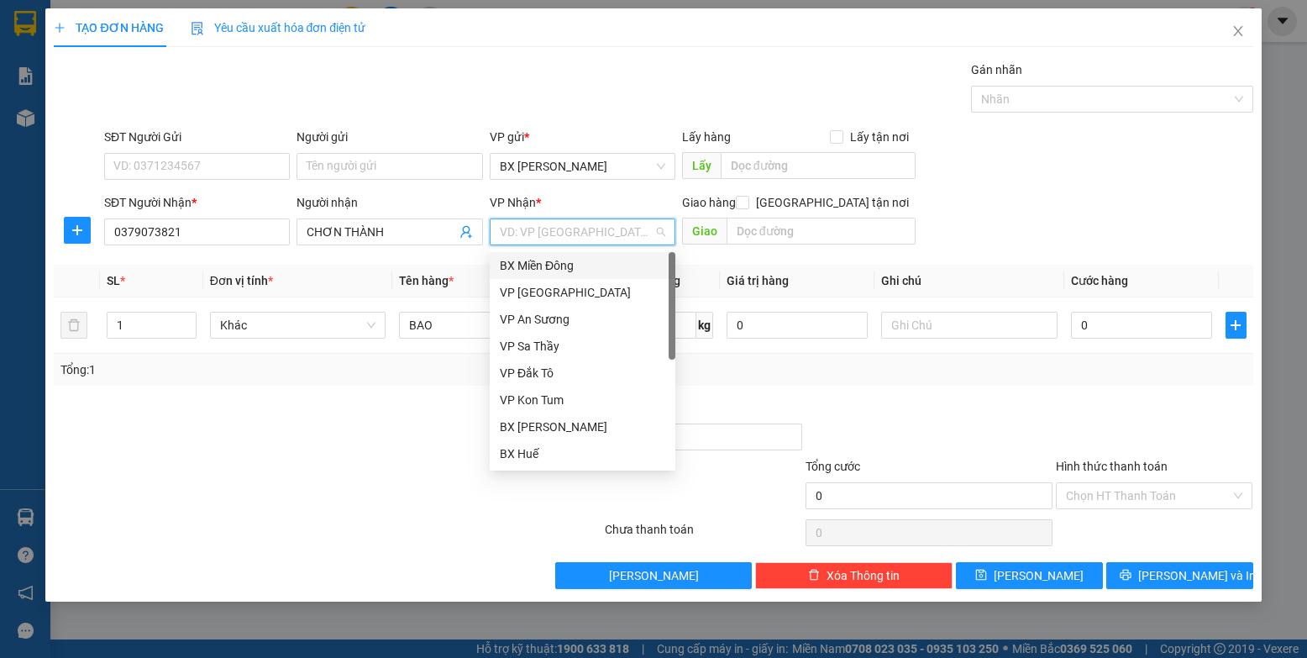
click at [625, 267] on div "BX Miền Đông" at bounding box center [583, 265] width 166 height 18
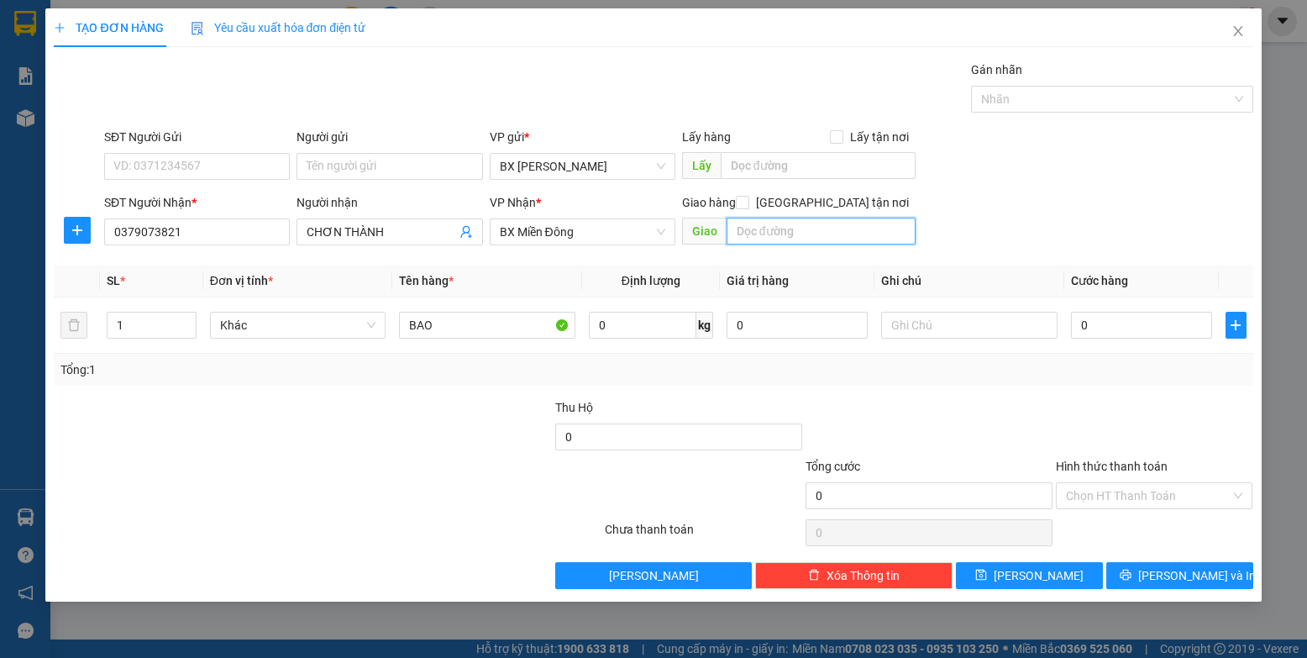
click at [741, 233] on input "text" at bounding box center [822, 231] width 190 height 27
click at [831, 338] on input "0" at bounding box center [1142, 325] width 142 height 27
click at [831, 578] on span "[PERSON_NAME]" at bounding box center [1039, 575] width 90 height 18
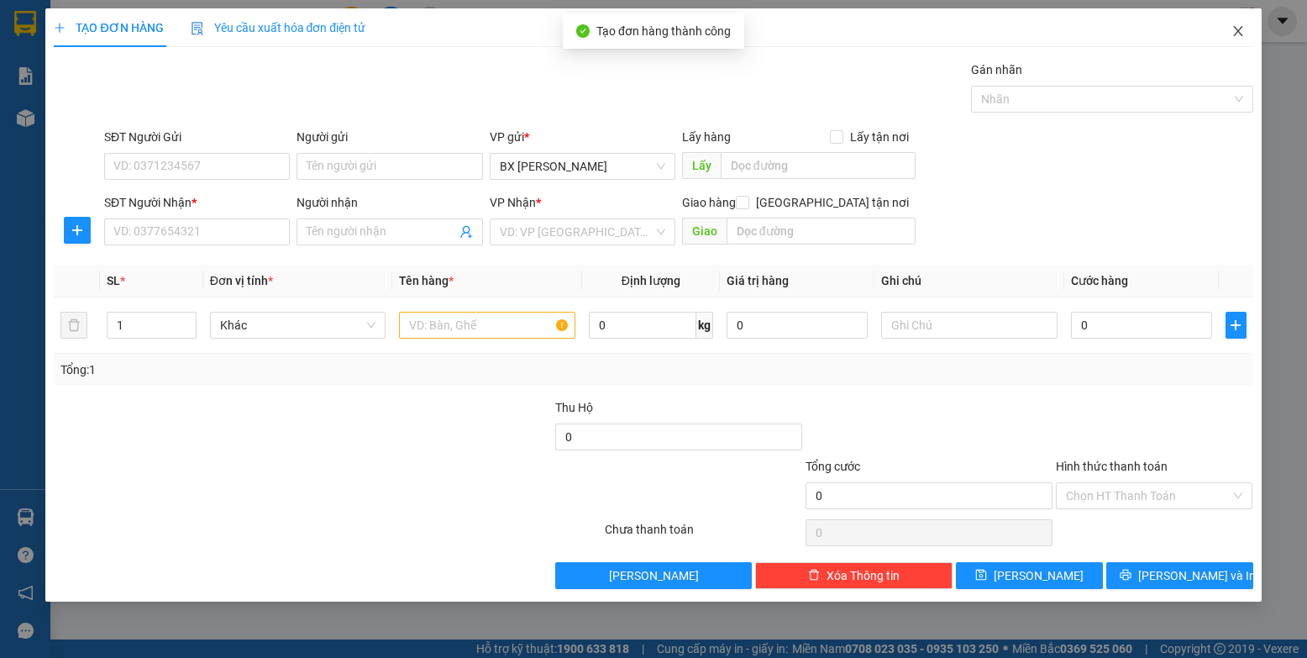
click at [831, 29] on icon "close" at bounding box center [1237, 31] width 9 height 10
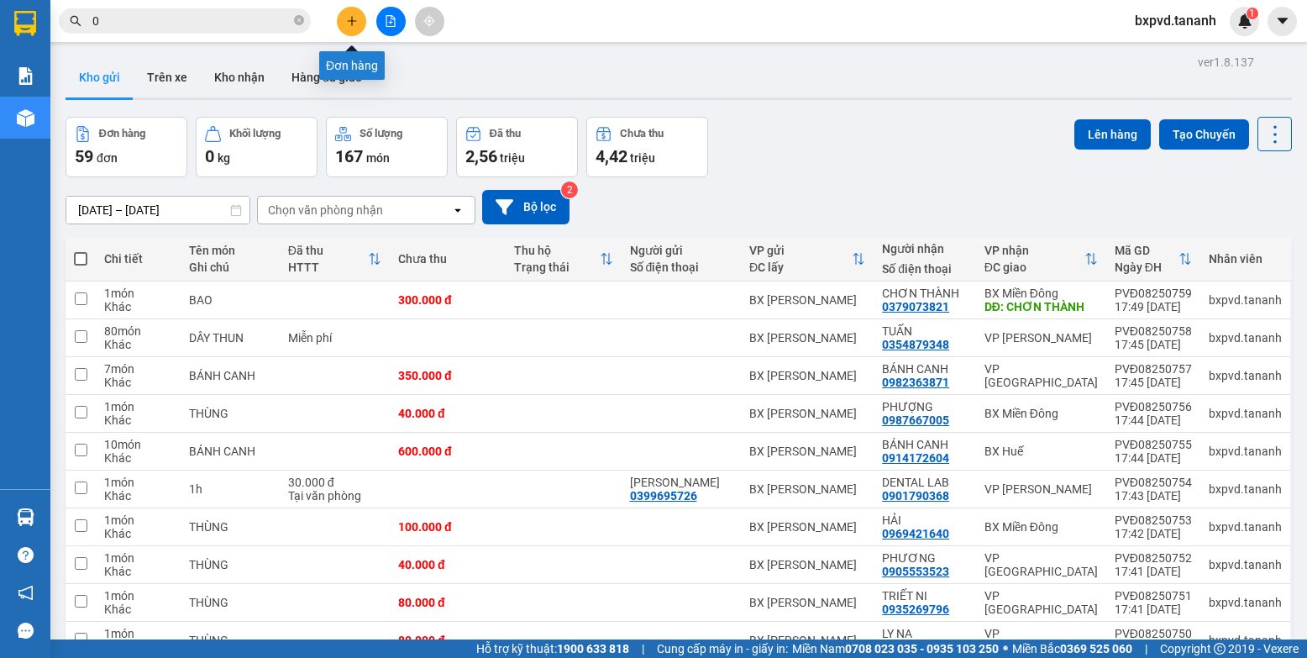
click at [349, 18] on icon "plus" at bounding box center [352, 21] width 12 height 12
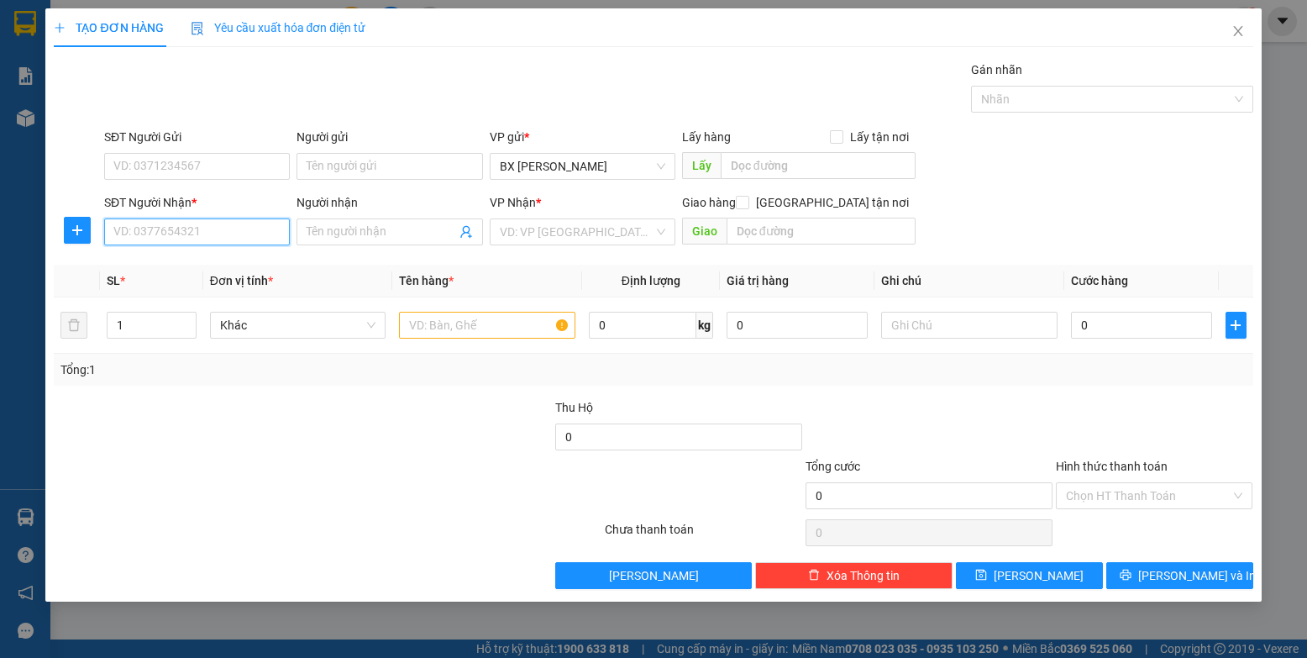
click at [223, 235] on input "SĐT Người Nhận *" at bounding box center [197, 231] width 186 height 27
click at [157, 234] on input "09638262251" at bounding box center [197, 231] width 186 height 27
click at [201, 267] on div "0963862251" at bounding box center [197, 265] width 166 height 18
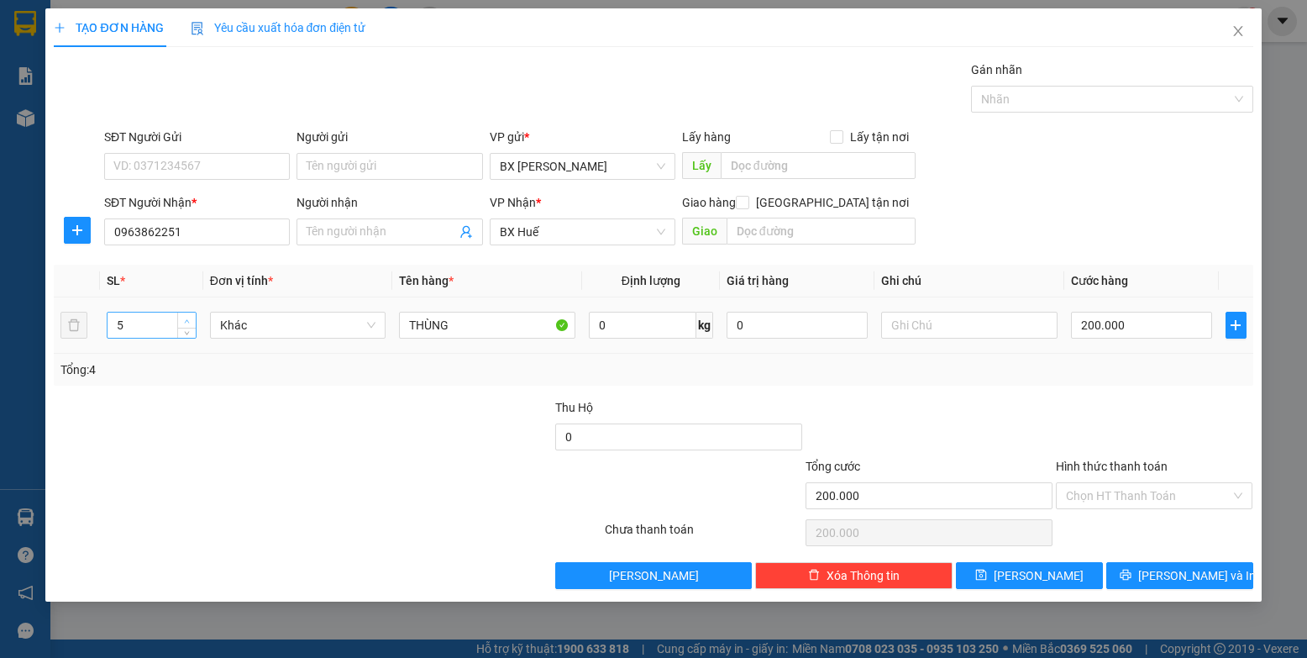
click at [180, 320] on span "Increase Value" at bounding box center [186, 320] width 18 height 15
click at [186, 332] on icon "down" at bounding box center [187, 331] width 6 height 6
click at [187, 332] on icon "down" at bounding box center [187, 331] width 6 height 6
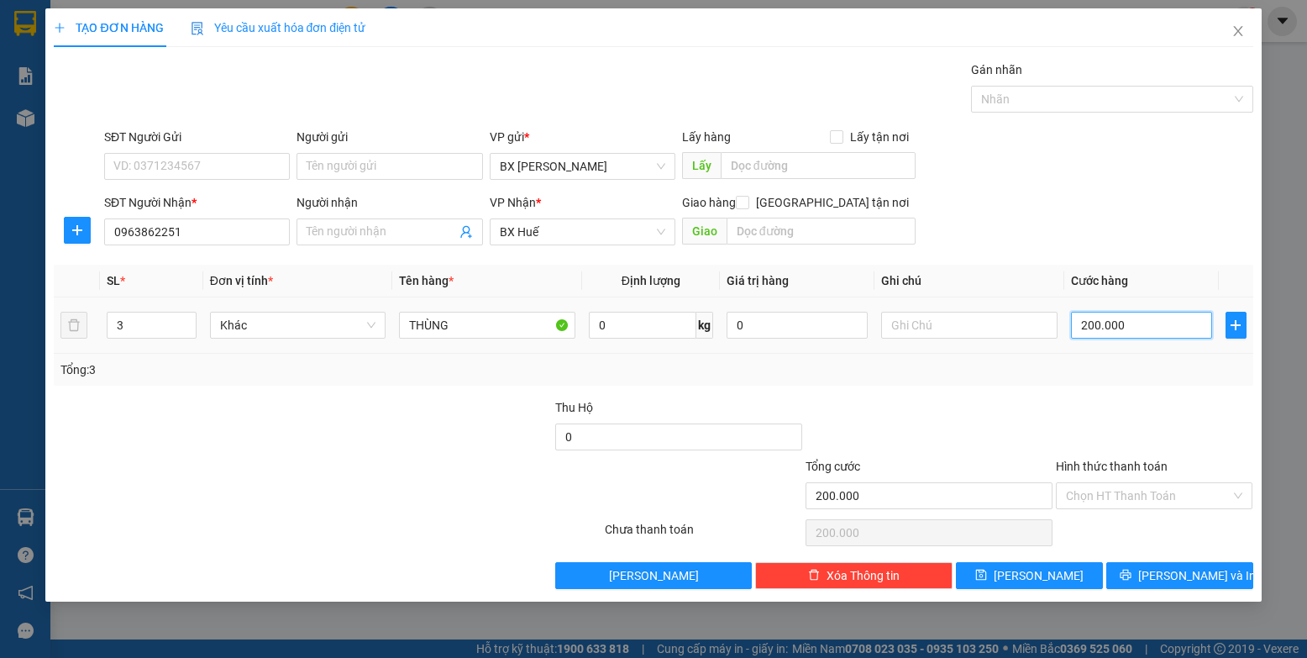
click at [831, 322] on input "200.000" at bounding box center [1142, 325] width 142 height 27
drag, startPoint x: 1054, startPoint y: 575, endPoint x: 1006, endPoint y: 565, distance: 49.9
click at [831, 575] on button "[PERSON_NAME]" at bounding box center [1029, 575] width 147 height 27
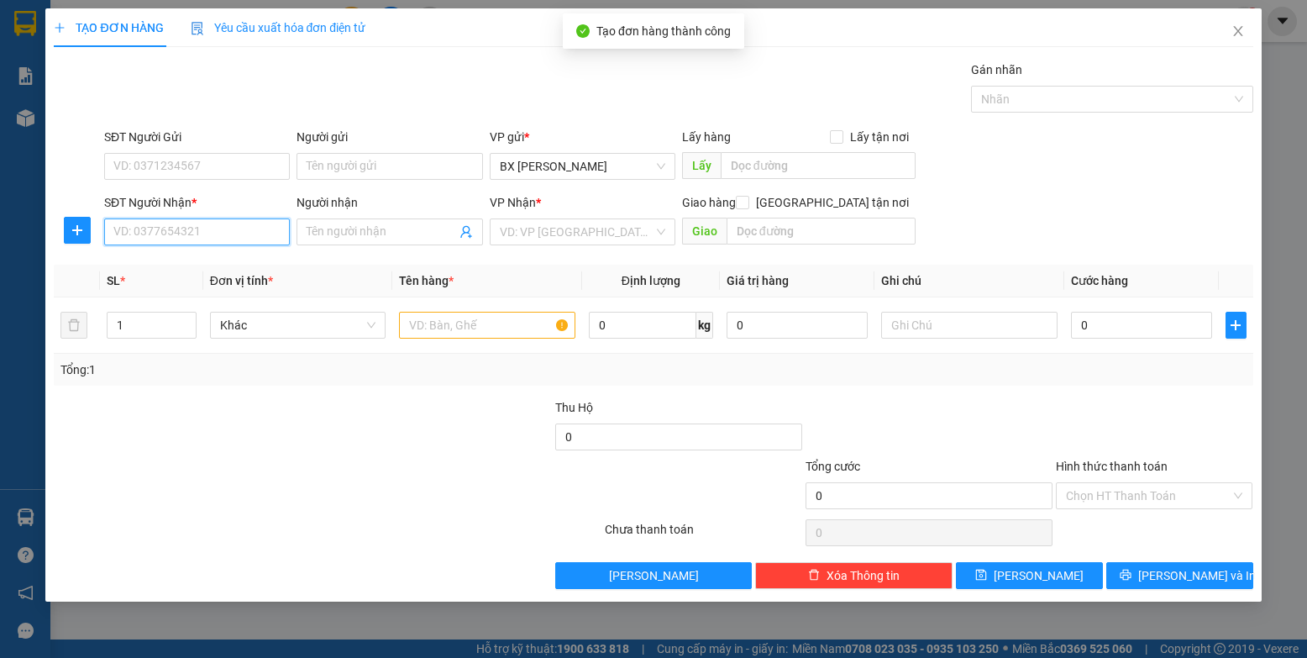
click at [247, 239] on input "SĐT Người Nhận *" at bounding box center [197, 231] width 186 height 27
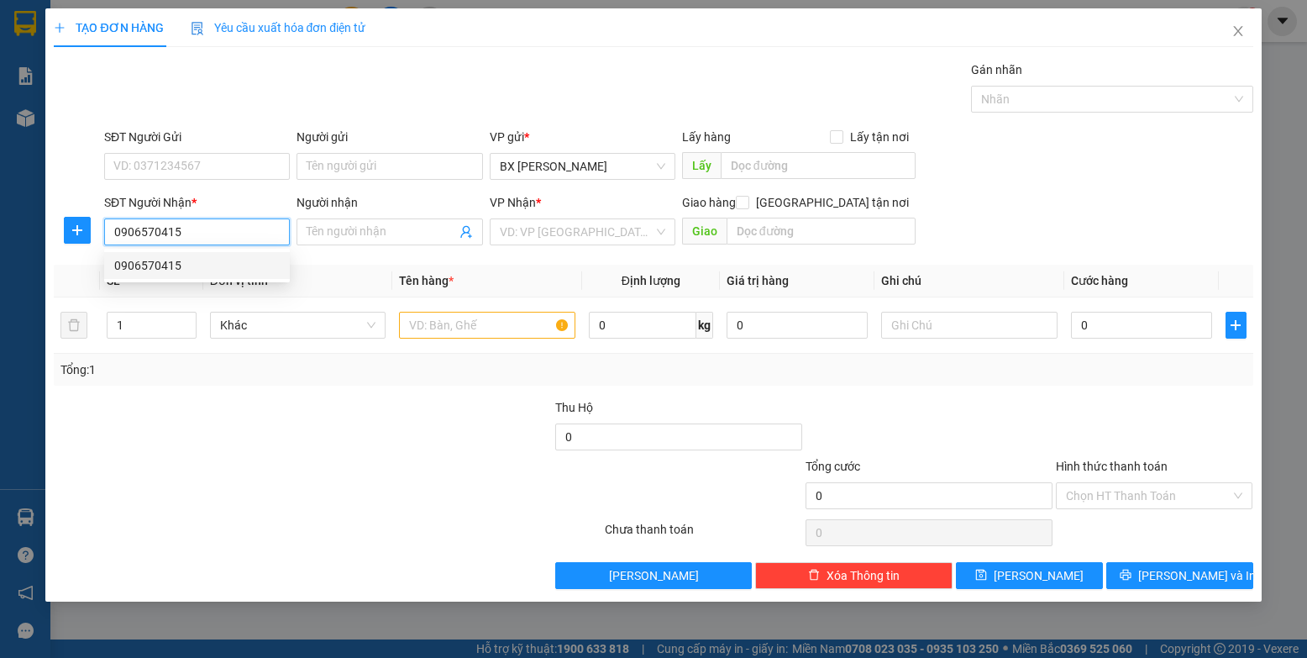
click at [266, 268] on div "0906570415" at bounding box center [197, 265] width 166 height 18
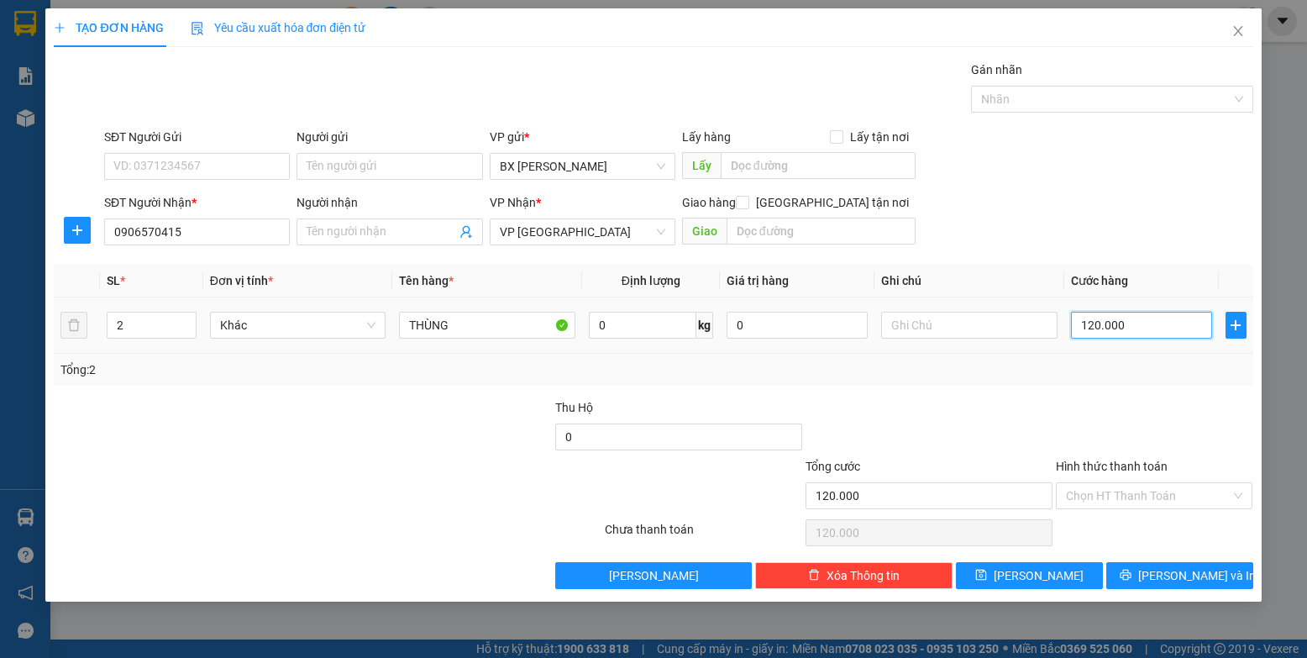
click at [831, 324] on input "120.000" at bounding box center [1142, 325] width 142 height 27
click at [831, 579] on button "[PERSON_NAME]" at bounding box center [1029, 575] width 147 height 27
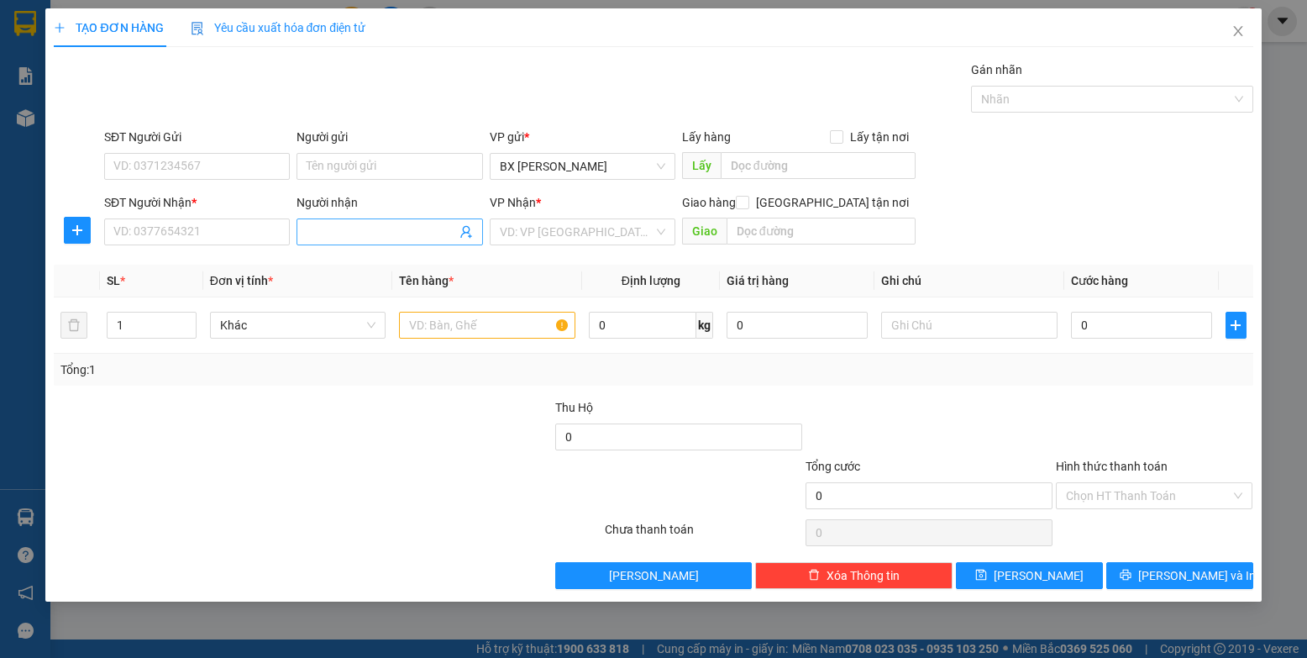
click at [342, 236] on input "Người nhận" at bounding box center [381, 232] width 149 height 18
click at [831, 28] on icon "close" at bounding box center [1238, 30] width 13 height 13
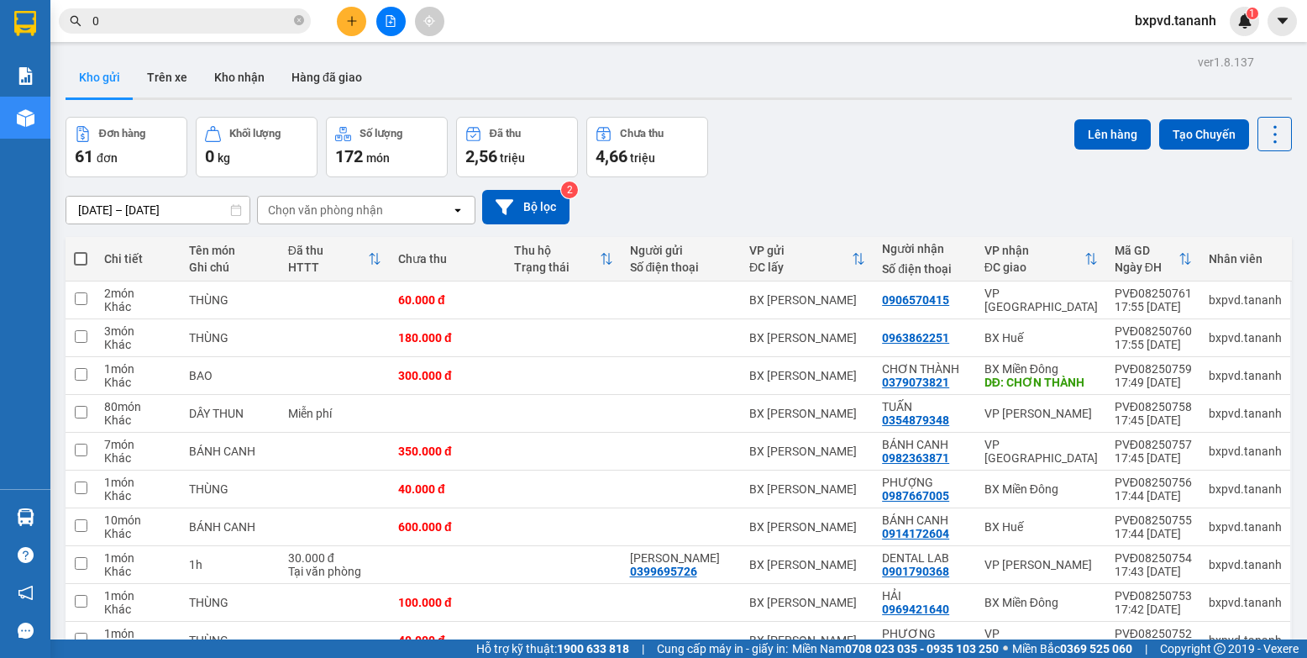
click at [355, 16] on icon "plus" at bounding box center [352, 21] width 12 height 12
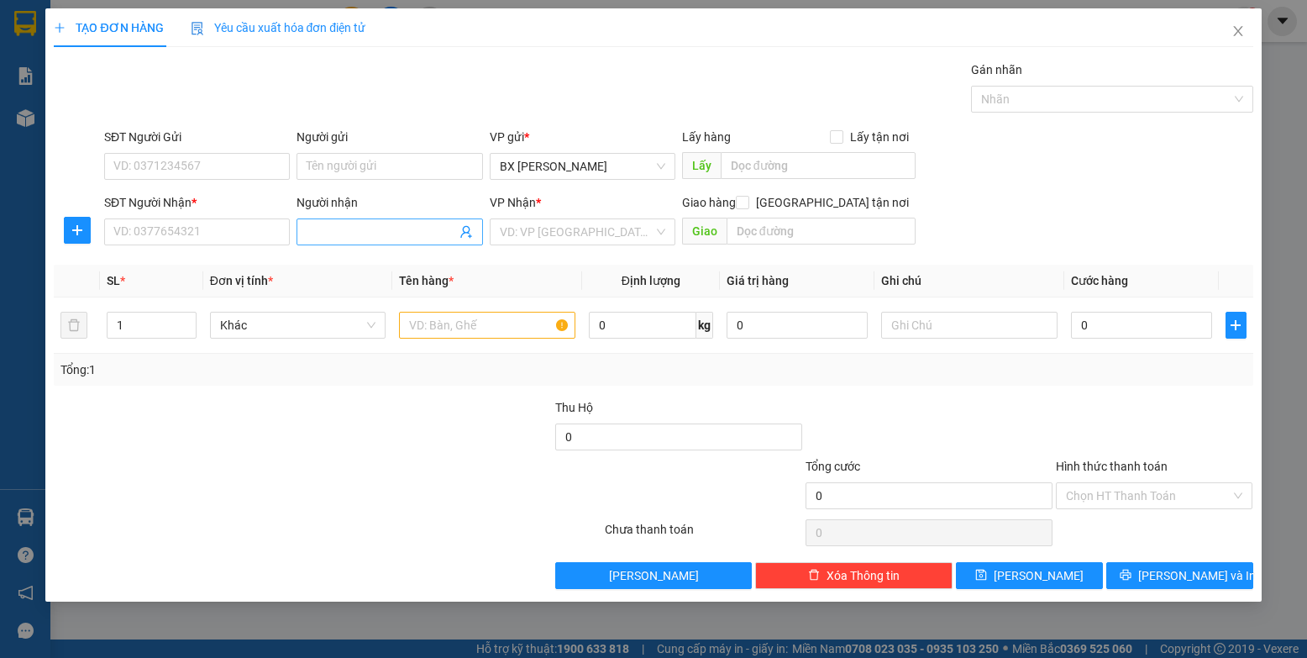
click at [355, 235] on input "Người nhận" at bounding box center [381, 232] width 149 height 18
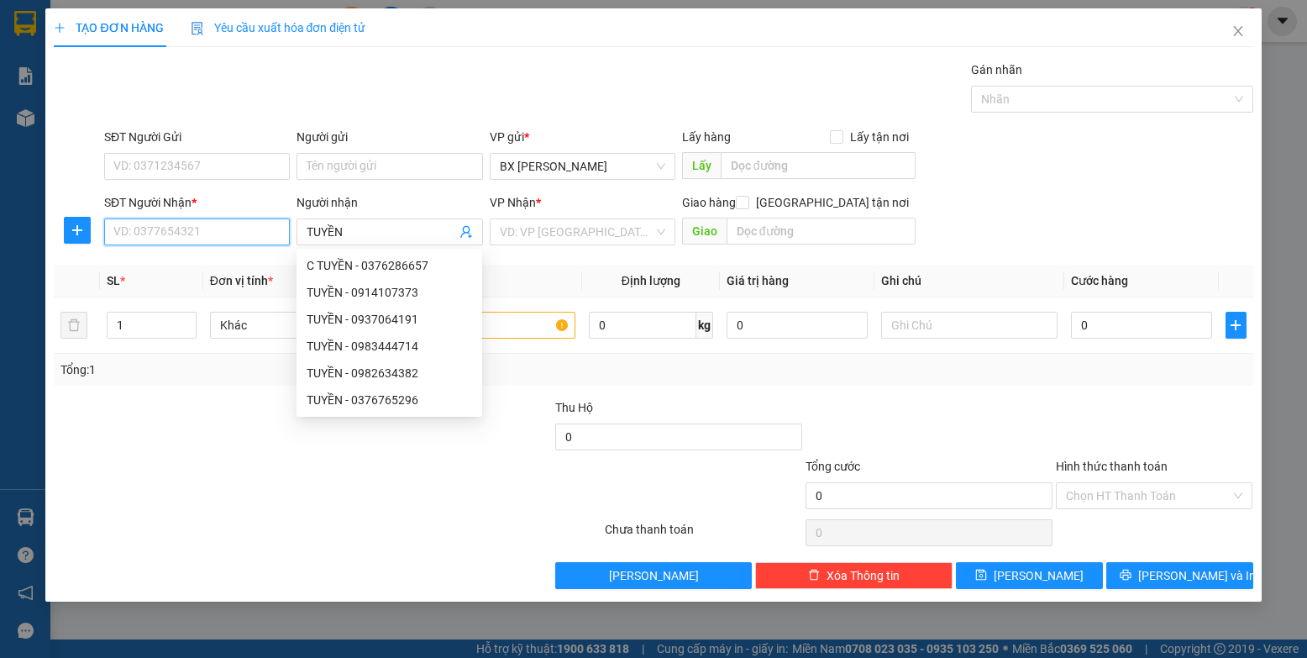
click at [250, 238] on input "SĐT Người Nhận *" at bounding box center [197, 231] width 186 height 27
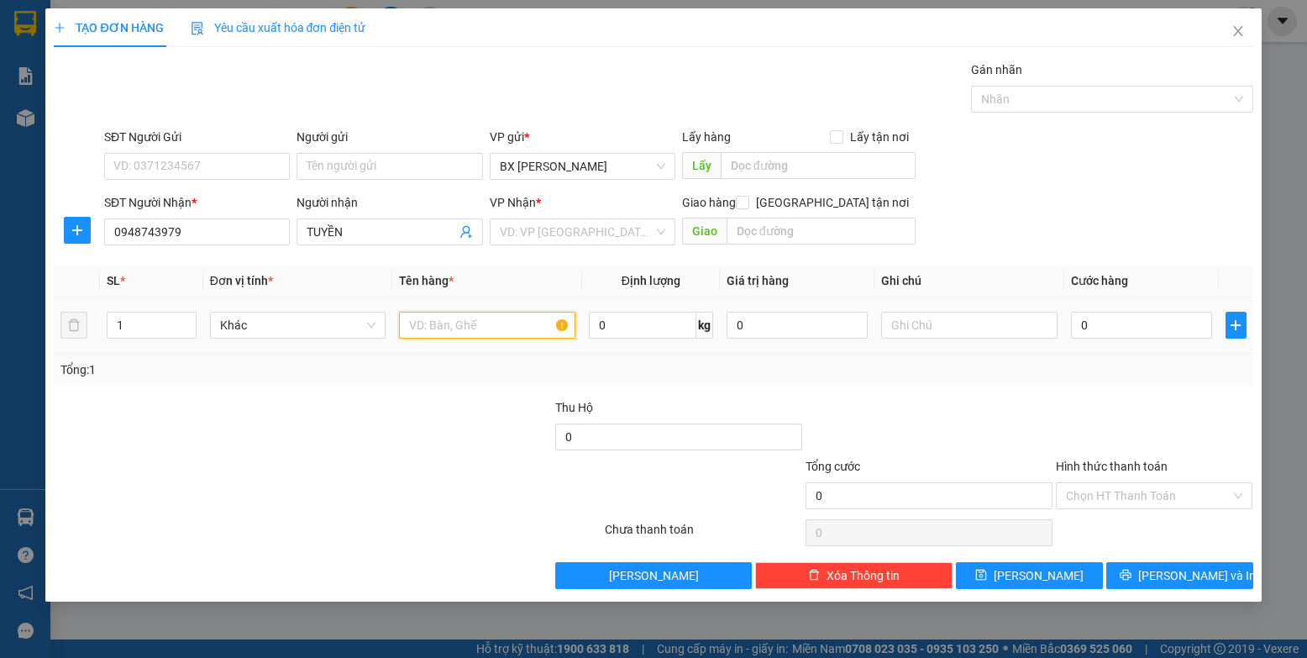
click at [460, 325] on input "text" at bounding box center [487, 325] width 176 height 27
click at [564, 226] on input "search" at bounding box center [577, 231] width 154 height 25
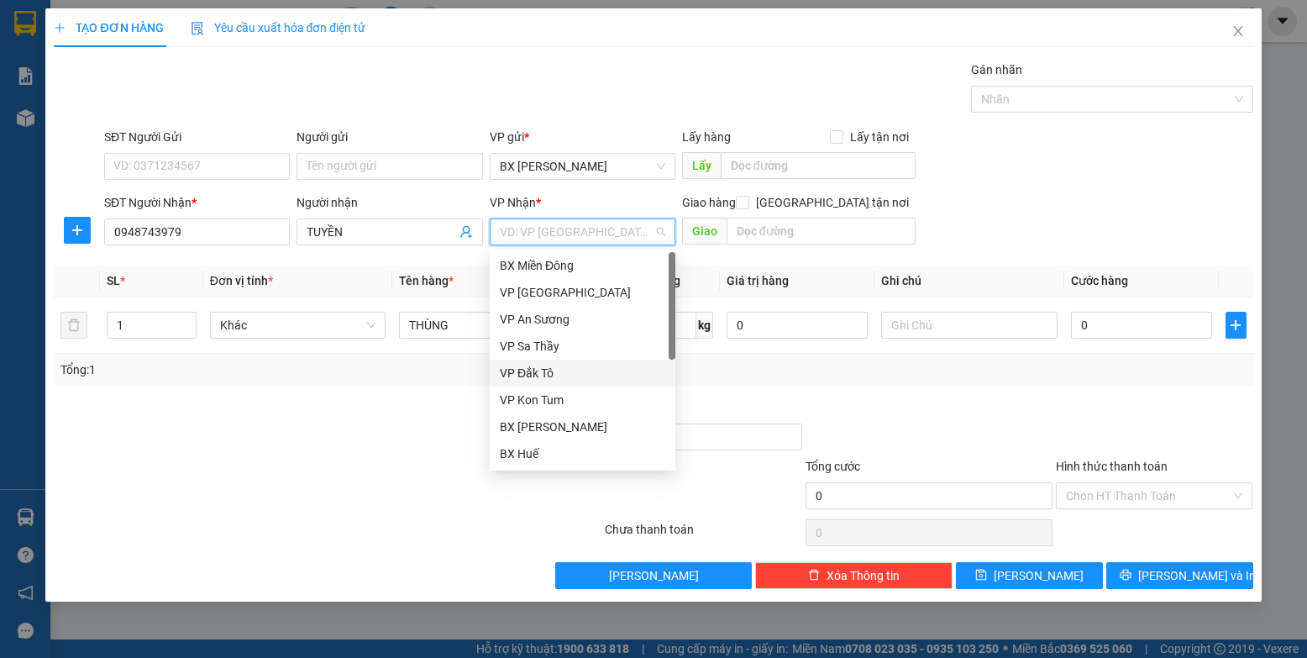
scroll to position [188, 0]
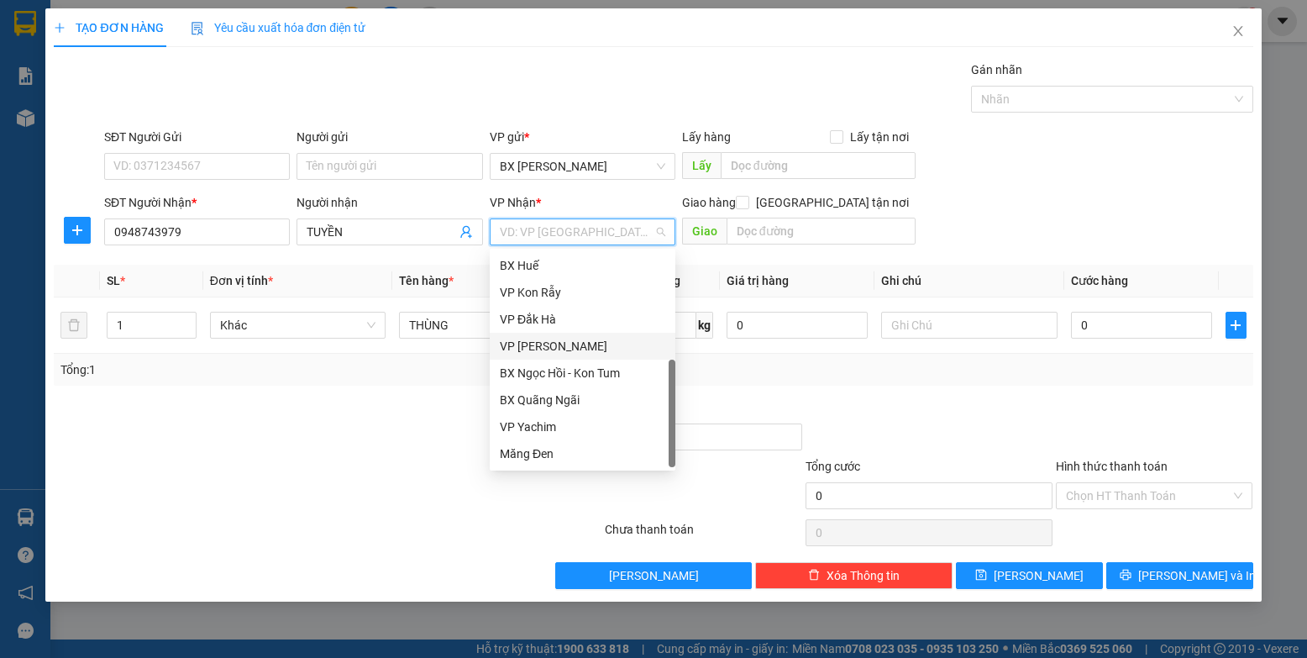
click at [599, 349] on div "VP [PERSON_NAME]" at bounding box center [583, 346] width 166 height 18
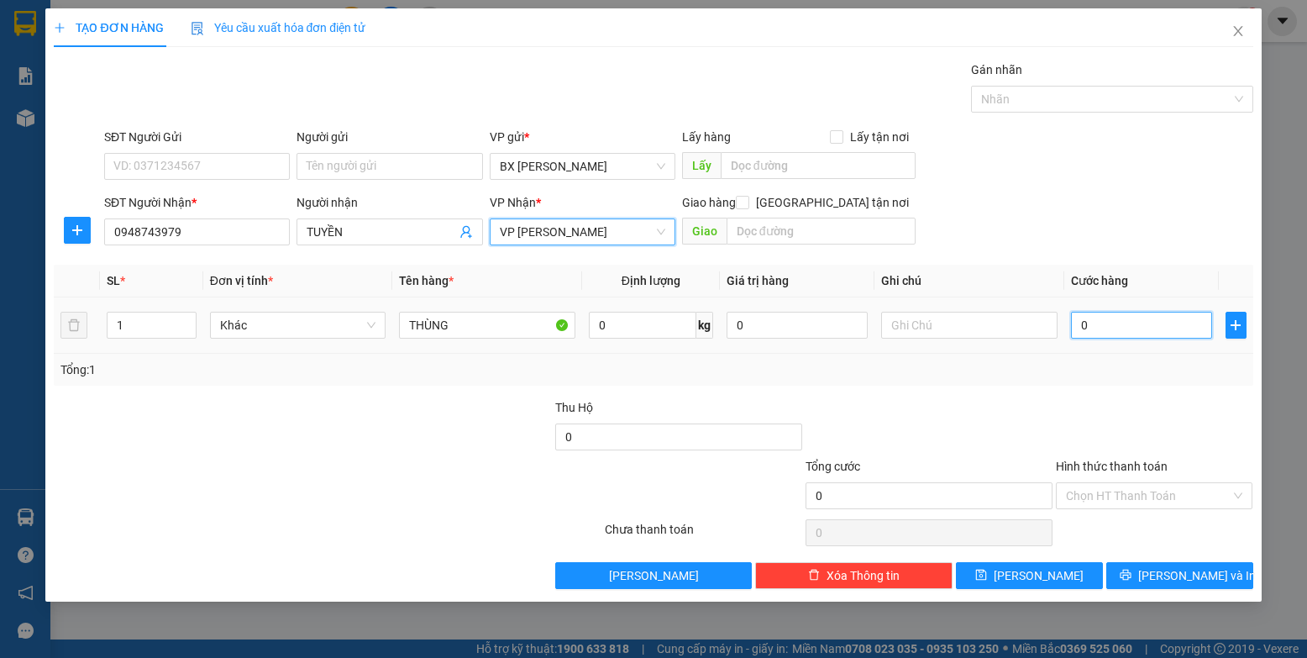
click at [831, 328] on input "0" at bounding box center [1142, 325] width 142 height 27
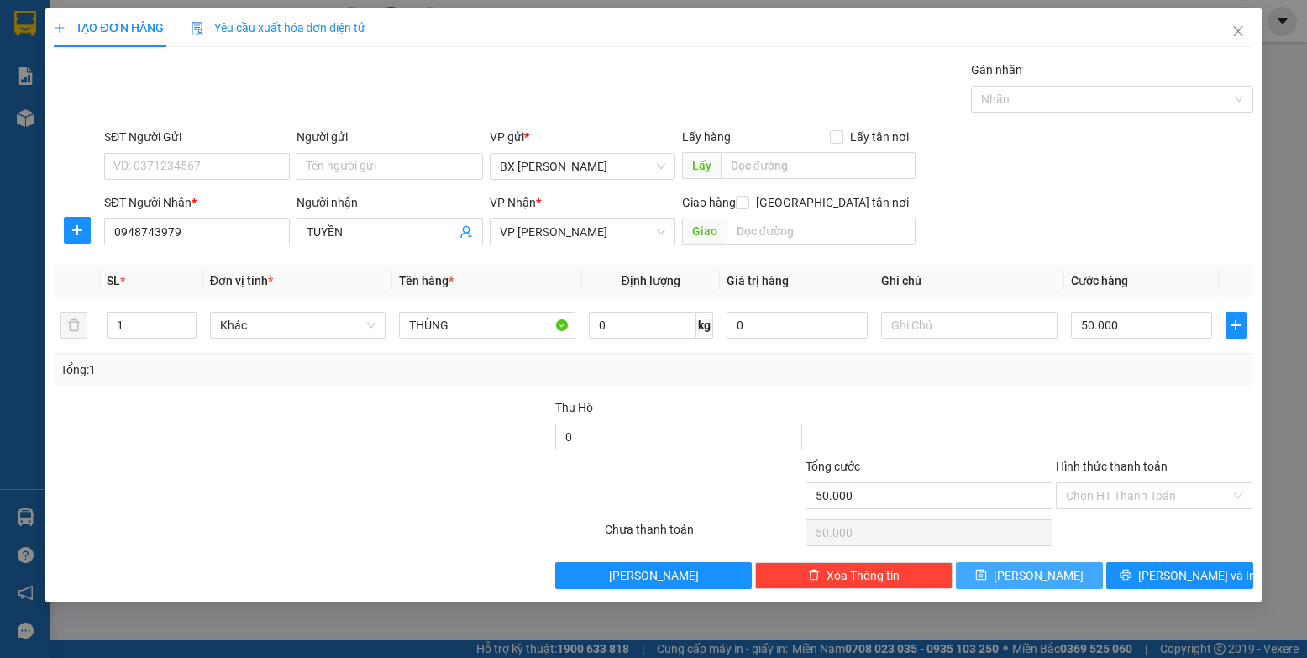
click at [831, 581] on span "[PERSON_NAME]" at bounding box center [1039, 575] width 90 height 18
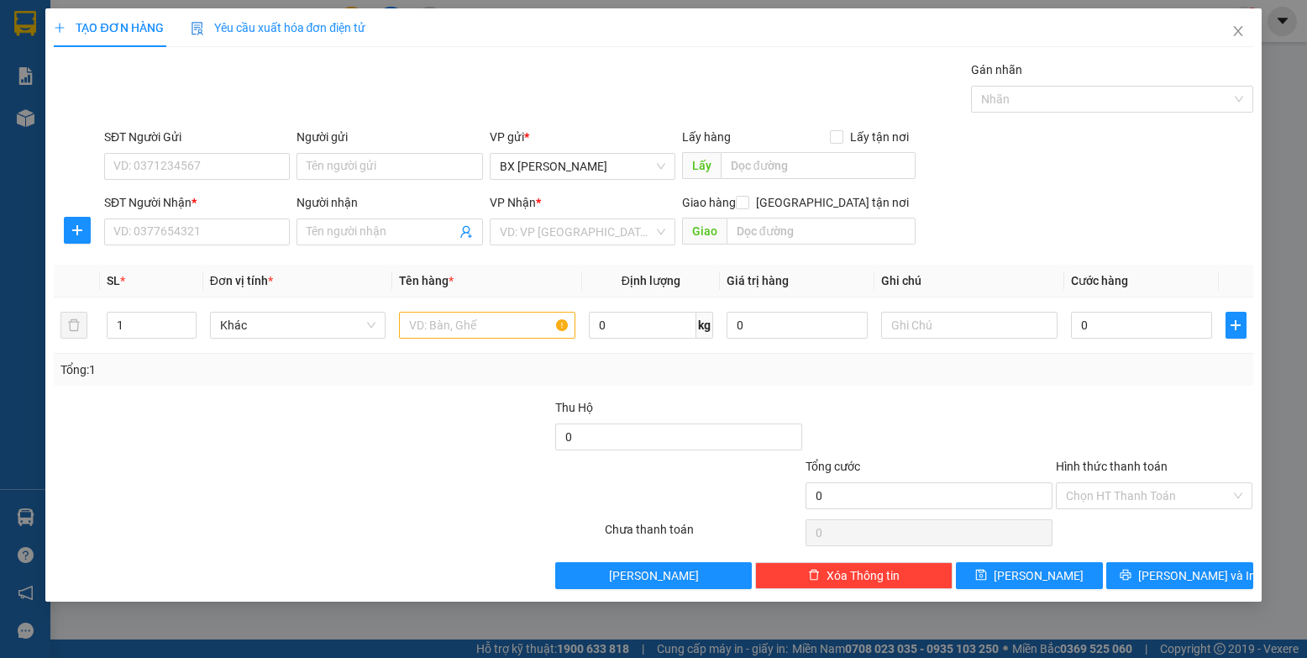
click at [39, 23] on div "TẠO ĐƠN HÀNG Yêu cầu xuất hóa đơn điện tử Transit Pickup Surcharge Ids Transit …" at bounding box center [653, 329] width 1307 height 658
click at [23, 28] on div "TẠO ĐƠN HÀNG Yêu cầu xuất hóa đơn điện tử Transit Pickup Surcharge Ids Transit …" at bounding box center [653, 329] width 1307 height 658
click at [831, 35] on icon "close" at bounding box center [1237, 31] width 9 height 10
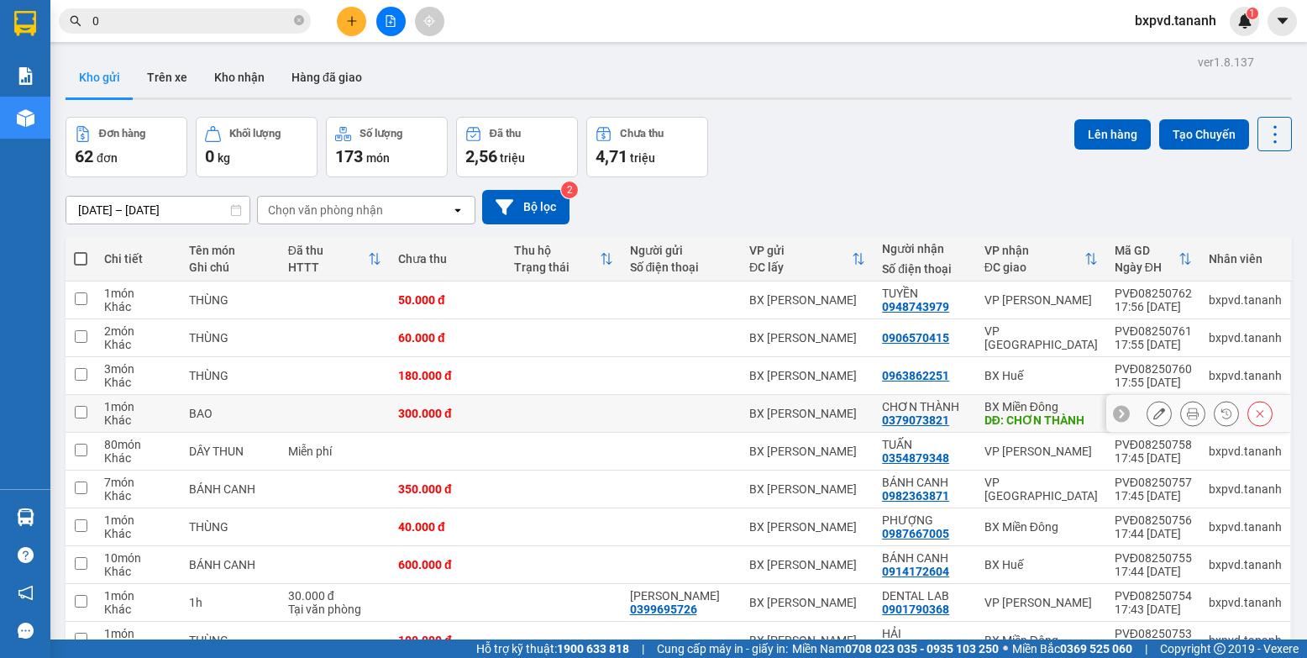
scroll to position [89, 0]
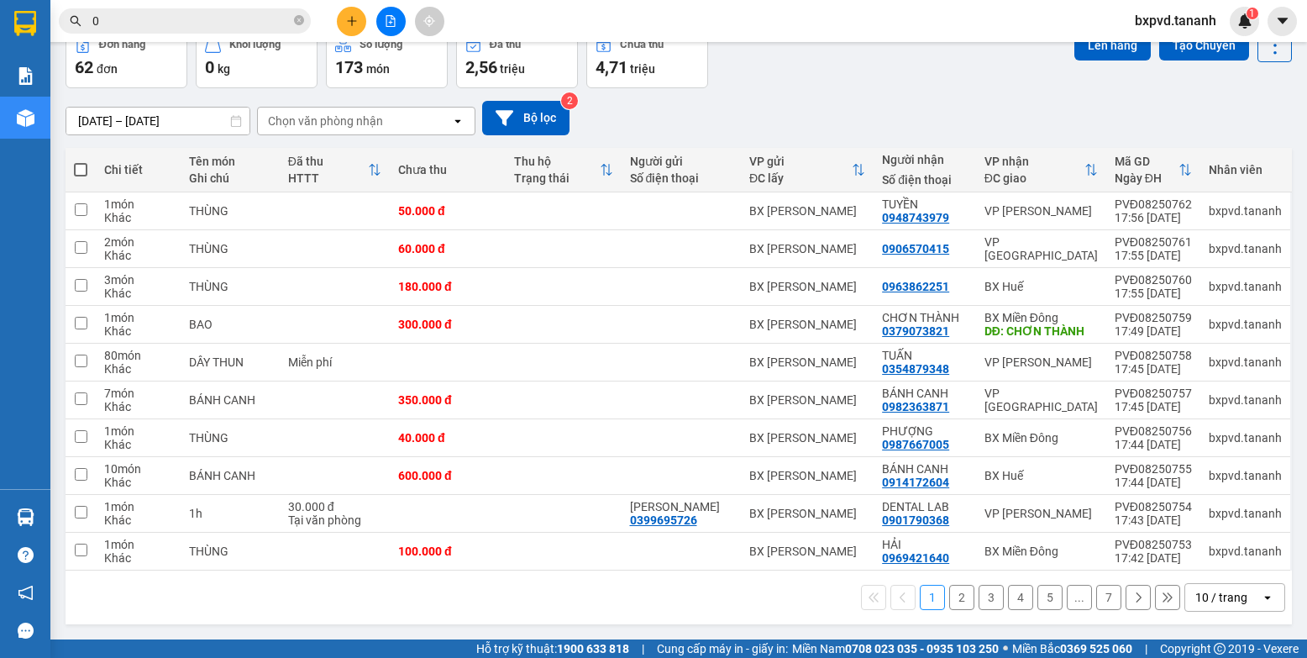
click at [831, 597] on div "10 / trang" at bounding box center [1221, 597] width 52 height 17
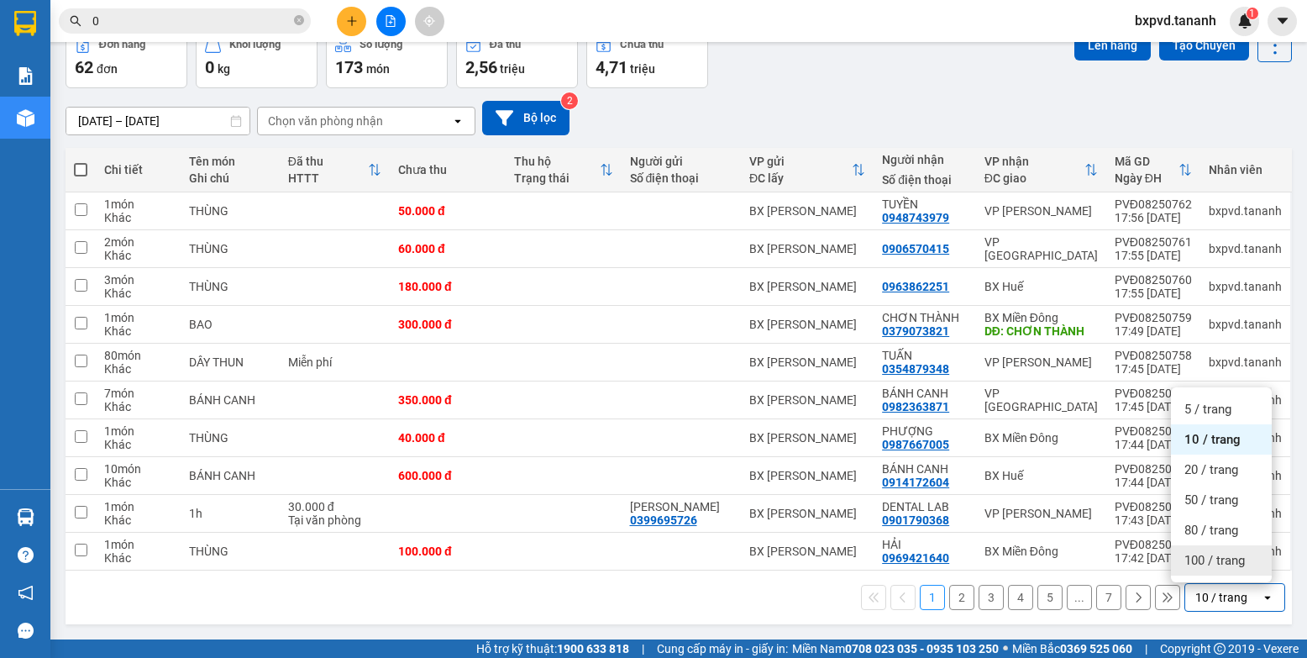
click at [831, 554] on span "100 / trang" at bounding box center [1215, 560] width 60 height 17
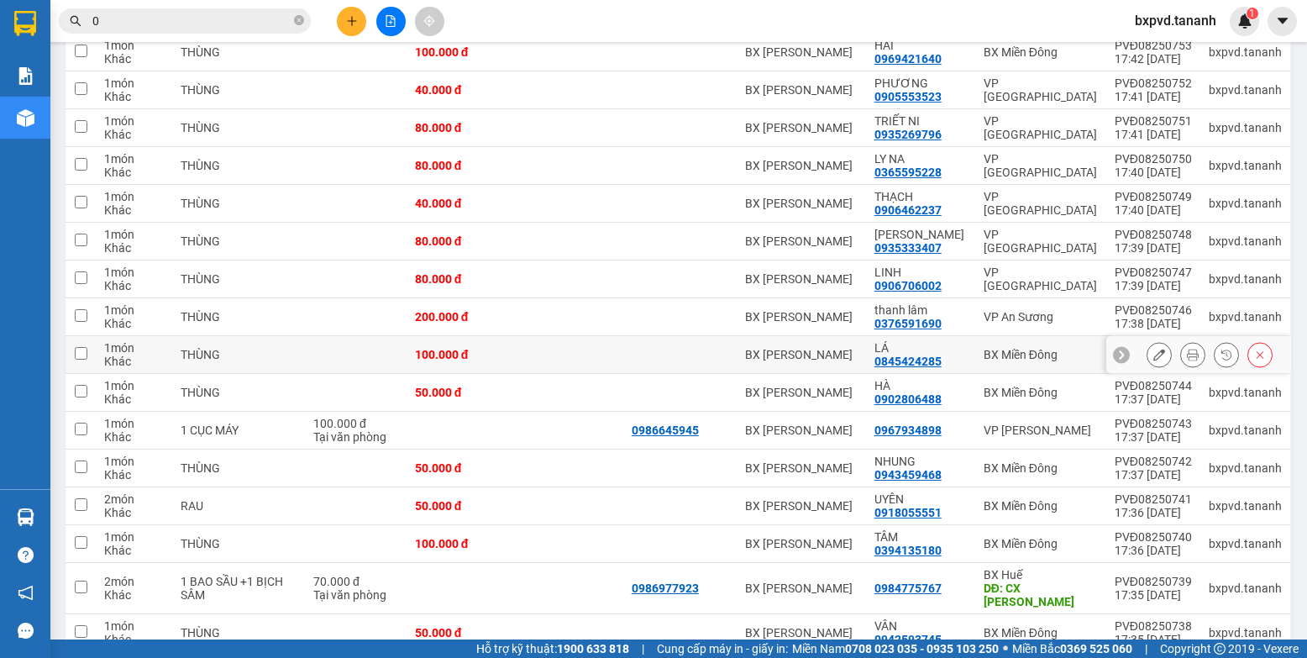
scroll to position [756, 0]
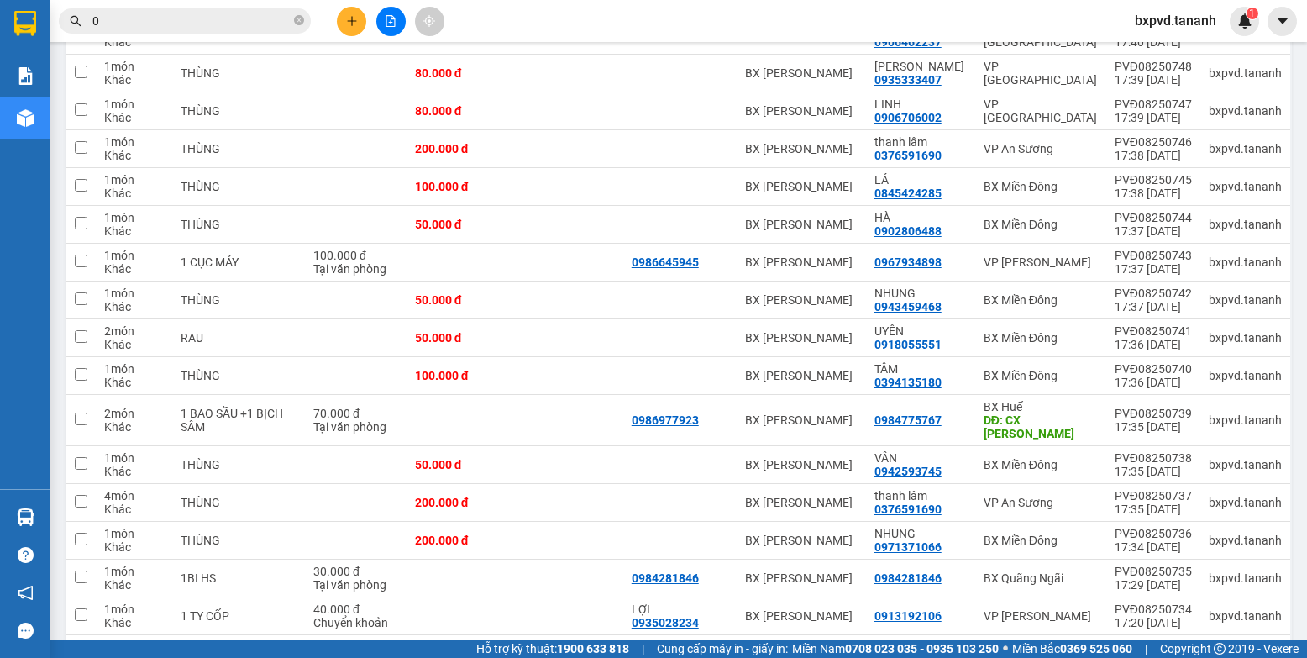
click at [353, 25] on icon "plus" at bounding box center [352, 21] width 12 height 12
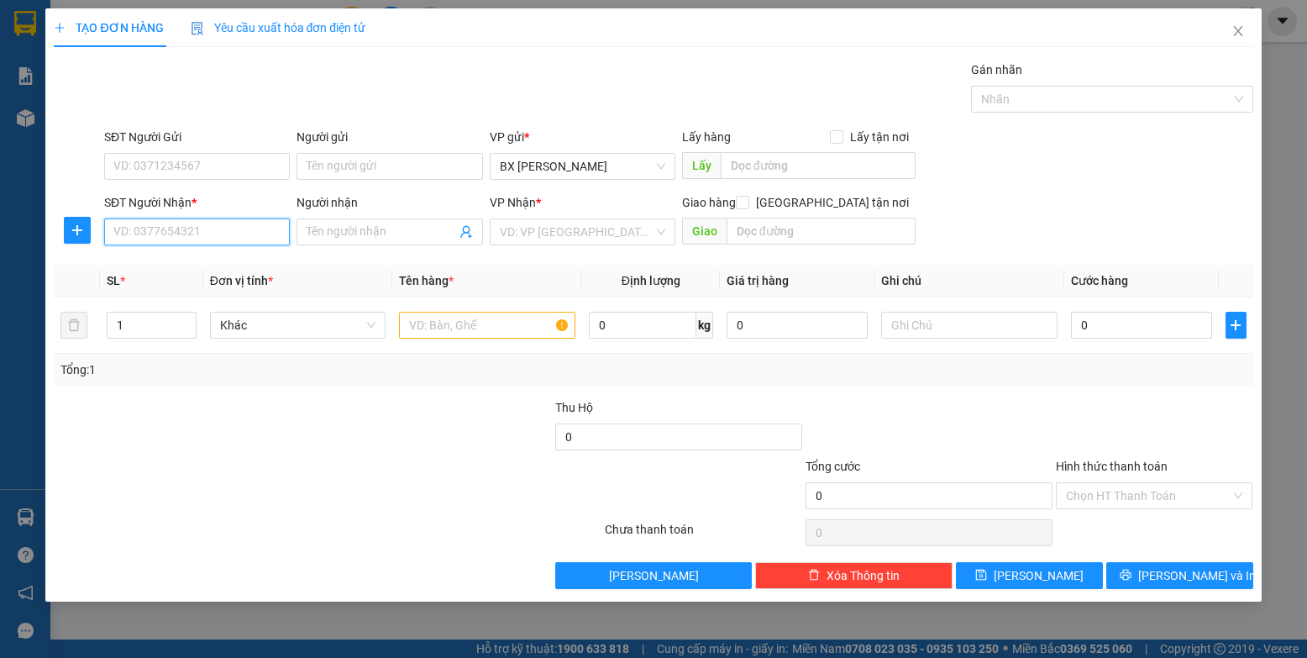
click at [261, 231] on input "SĐT Người Nhận *" at bounding box center [197, 231] width 186 height 27
click at [514, 228] on input "search" at bounding box center [577, 231] width 154 height 25
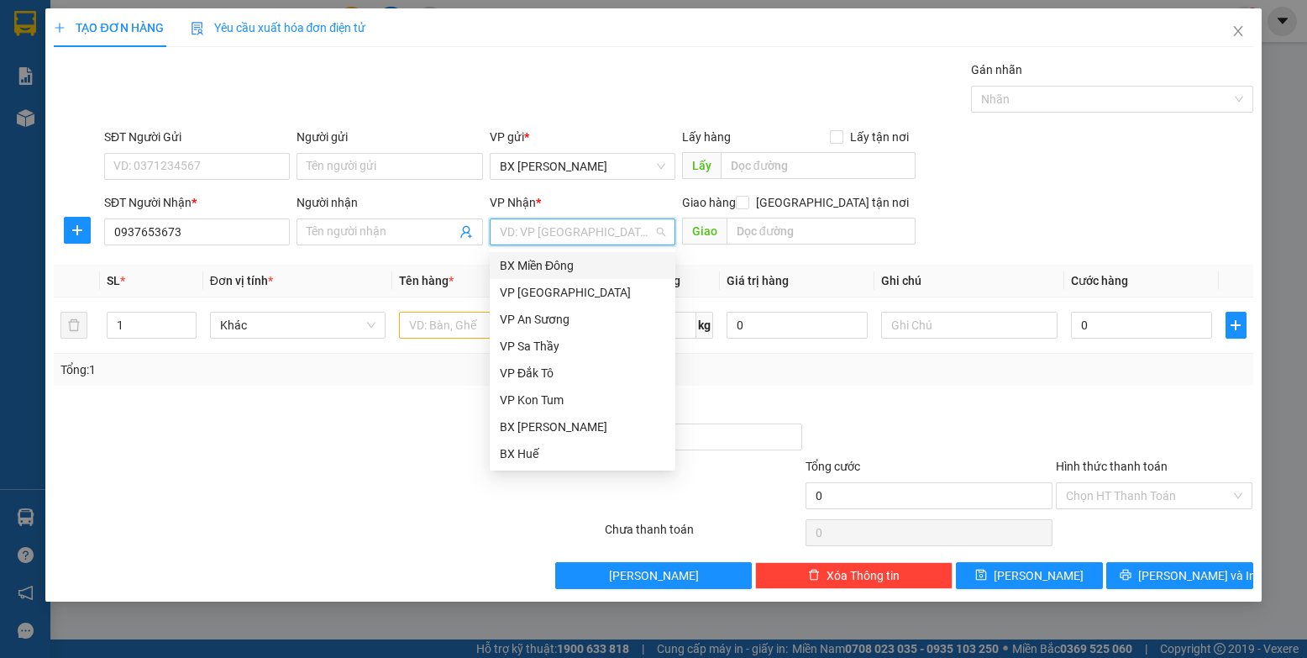
click at [528, 273] on div "BX Miền Đông" at bounding box center [583, 265] width 166 height 18
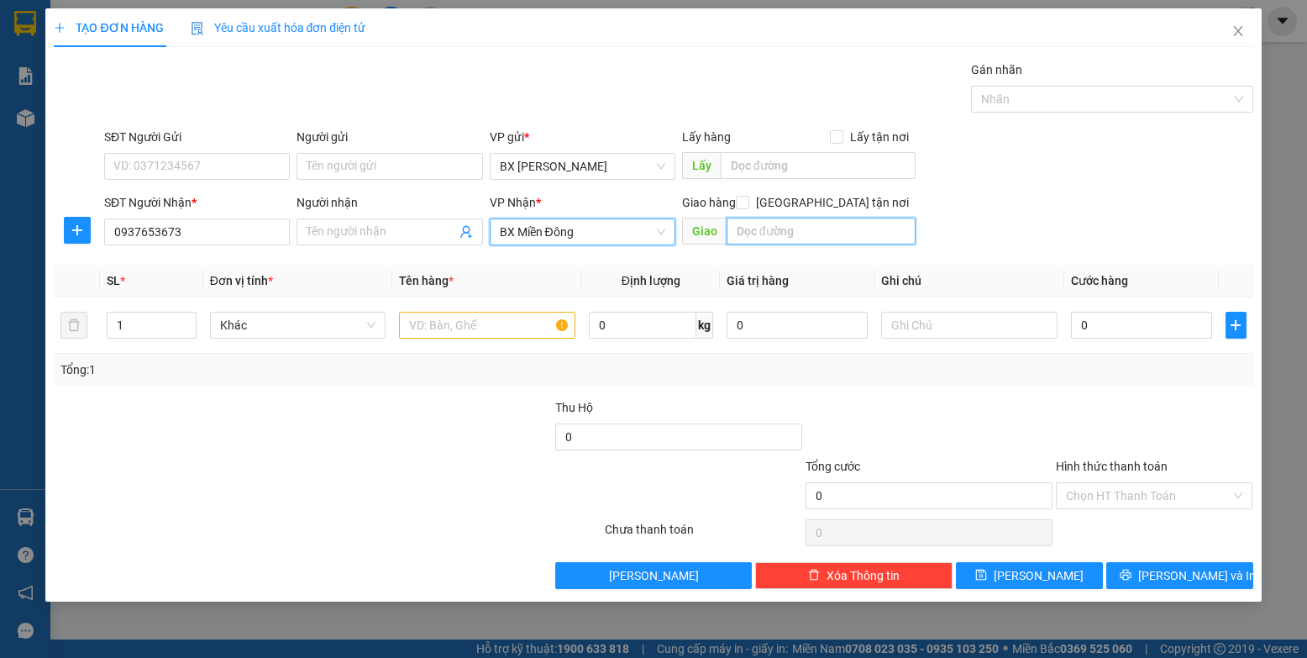
click at [831, 239] on input "text" at bounding box center [822, 231] width 190 height 27
click at [491, 323] on input "text" at bounding box center [487, 325] width 176 height 27
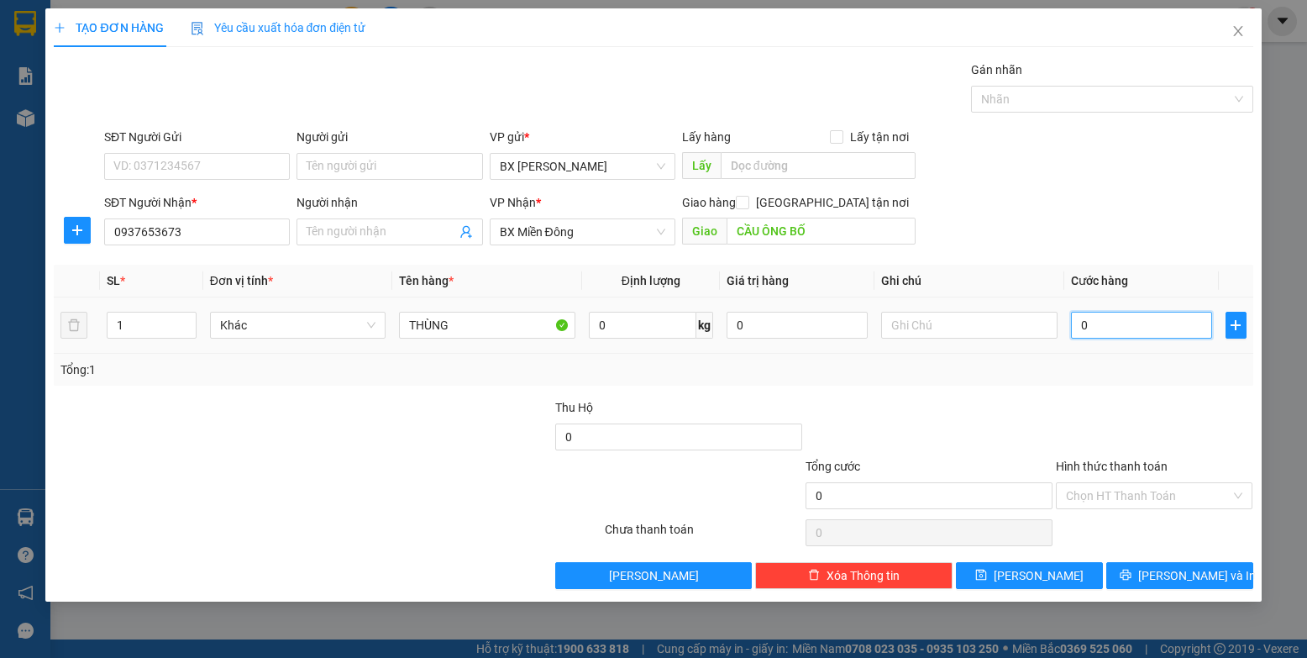
click at [831, 321] on input "0" at bounding box center [1142, 325] width 142 height 27
click at [831, 578] on button "[PERSON_NAME]" at bounding box center [1029, 575] width 147 height 27
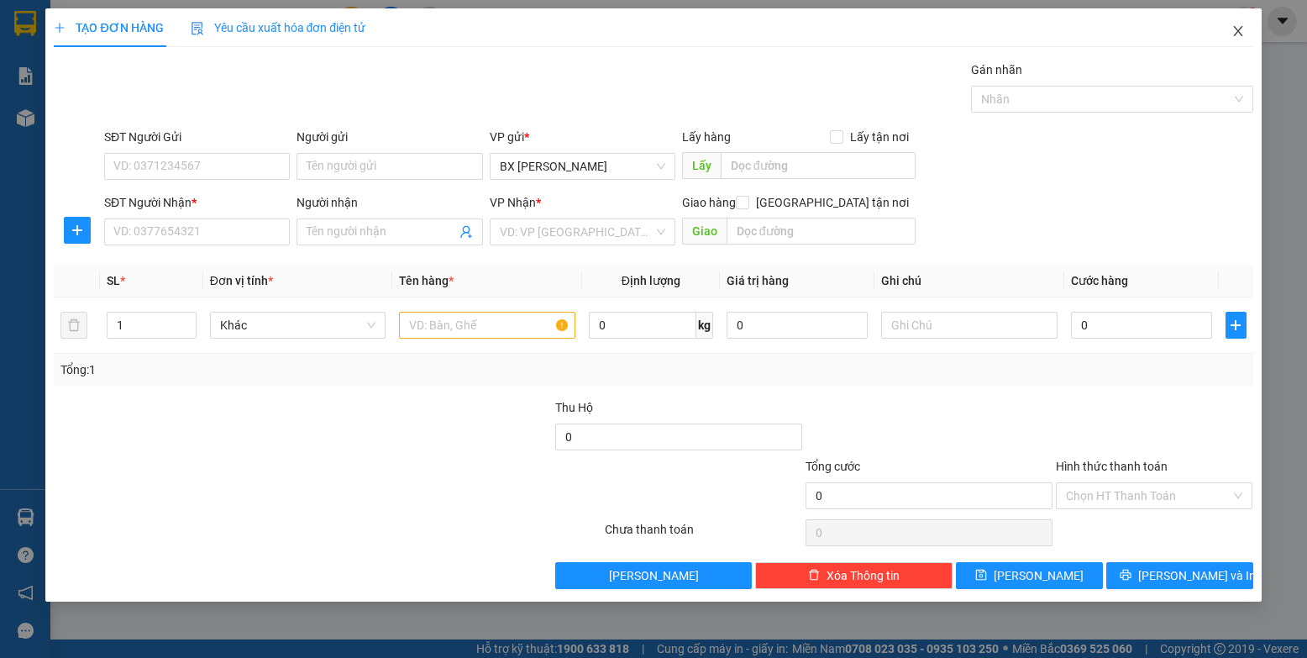
click at [831, 30] on icon "close" at bounding box center [1237, 31] width 9 height 10
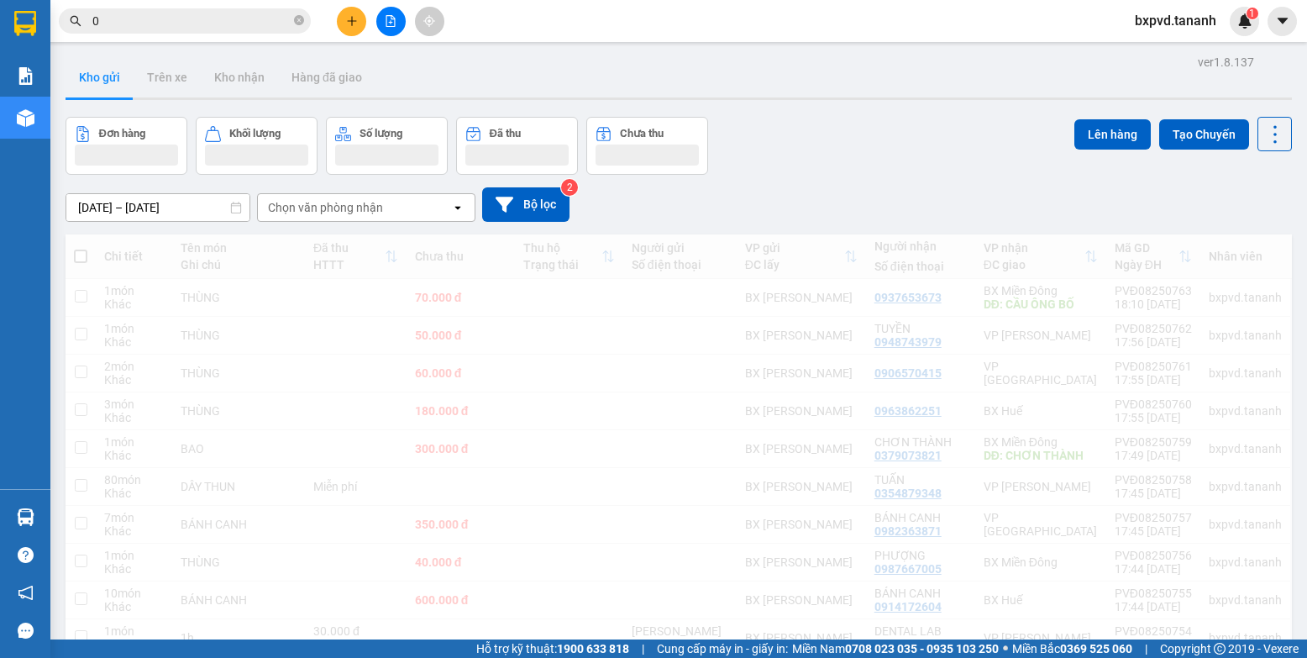
click at [348, 18] on icon "plus" at bounding box center [352, 21] width 12 height 12
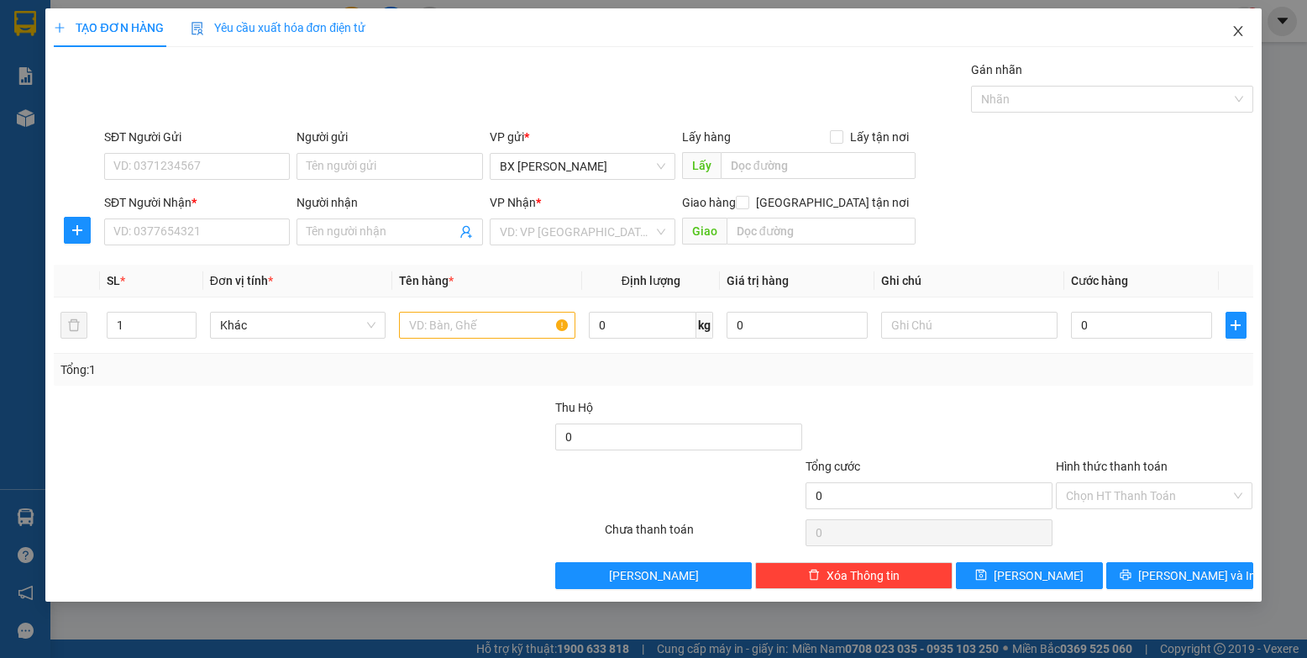
click at [831, 29] on icon "close" at bounding box center [1238, 30] width 13 height 13
click at [831, 24] on img at bounding box center [1245, 20] width 15 height 15
click at [831, 29] on body "Kết quả tìm kiếm ( 4 ) Bộ lọc Mã ĐH Trạng thái Món hàng Thu hộ Tổng cước Chưa c…" at bounding box center [653, 329] width 1307 height 658
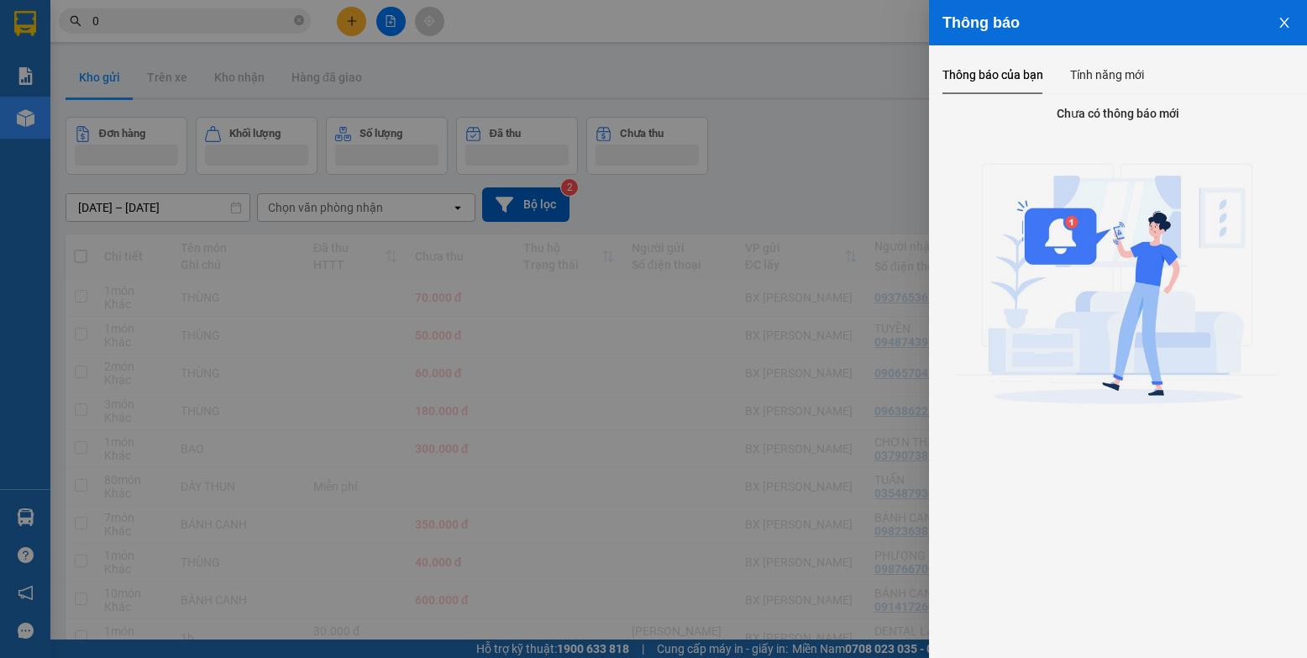
click at [831, 19] on icon "close" at bounding box center [1284, 23] width 9 height 10
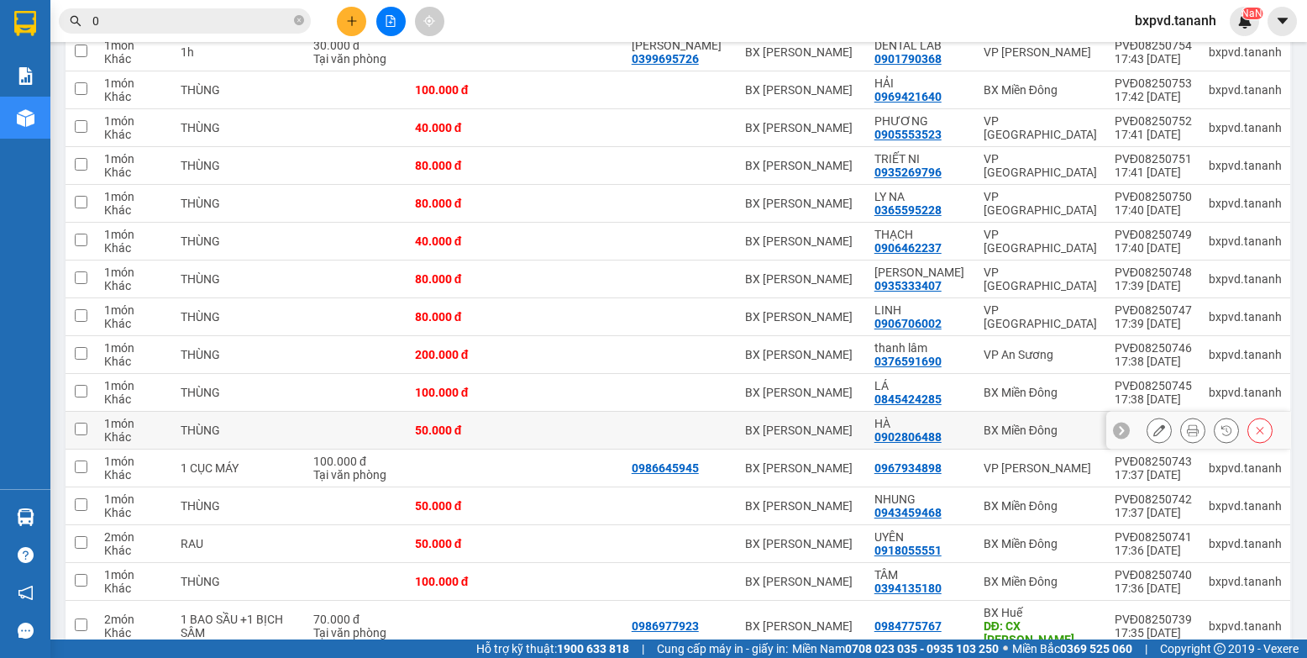
scroll to position [756, 0]
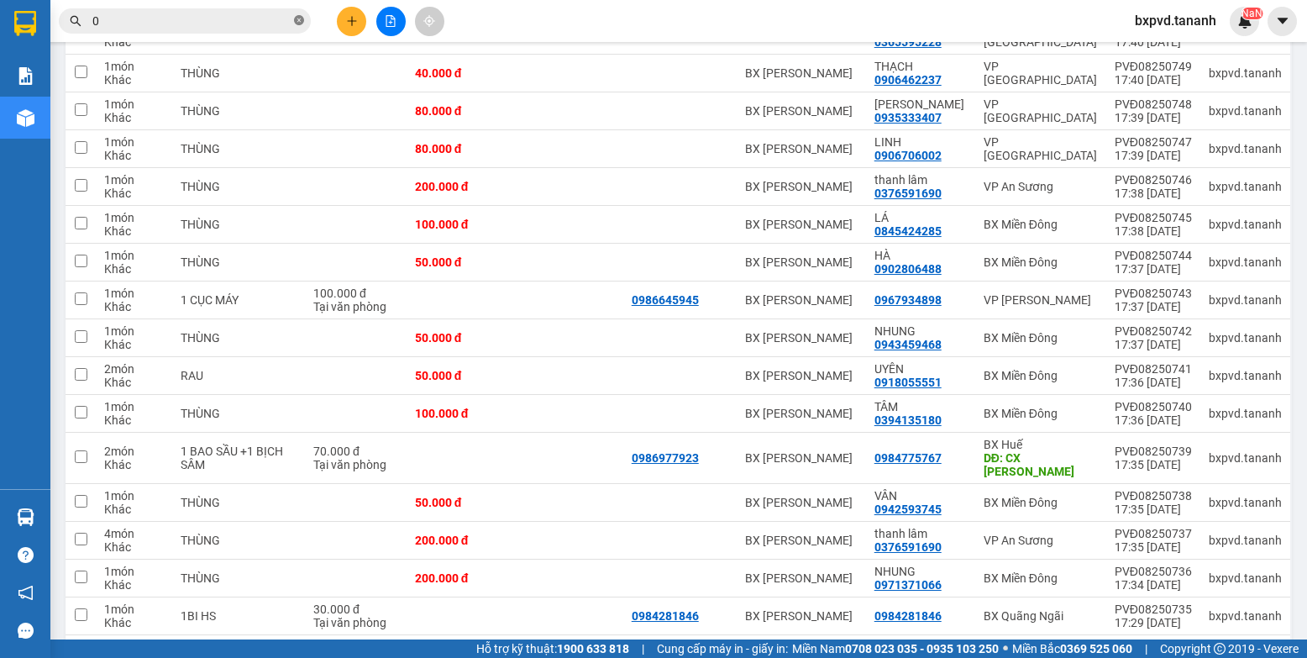
click at [302, 21] on icon "close-circle" at bounding box center [299, 20] width 10 height 10
click at [277, 13] on input "text" at bounding box center [191, 21] width 198 height 18
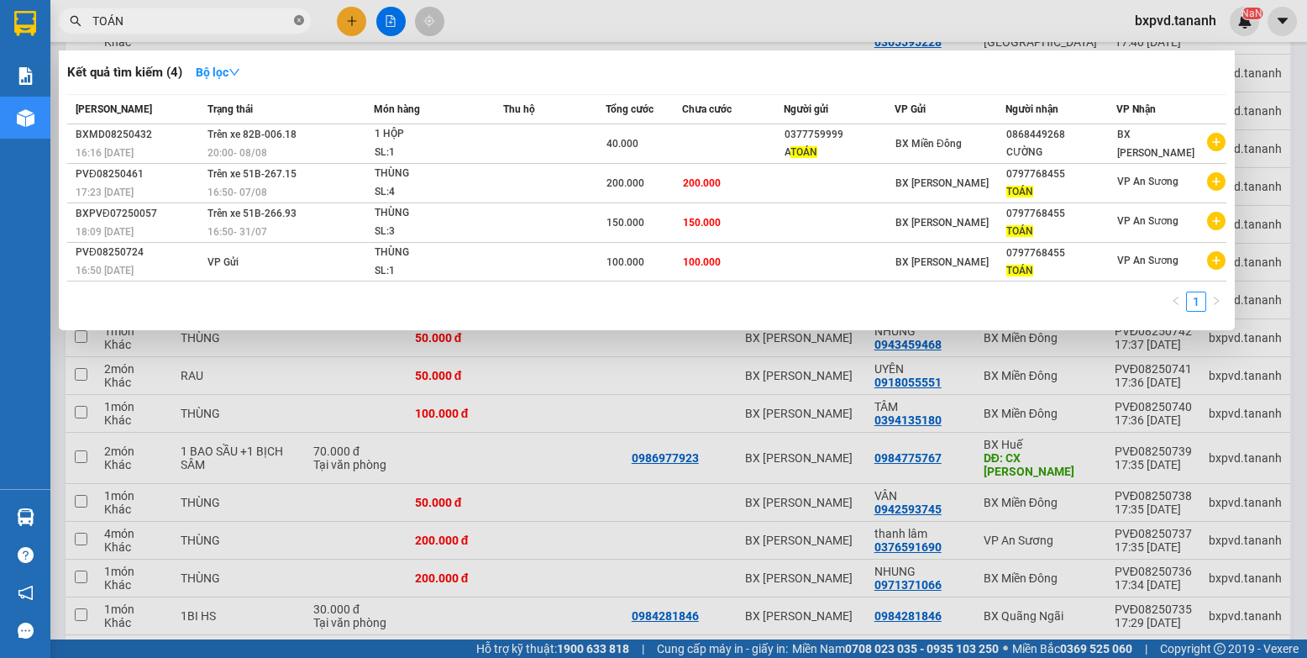
click at [298, 19] on icon "close-circle" at bounding box center [299, 20] width 10 height 10
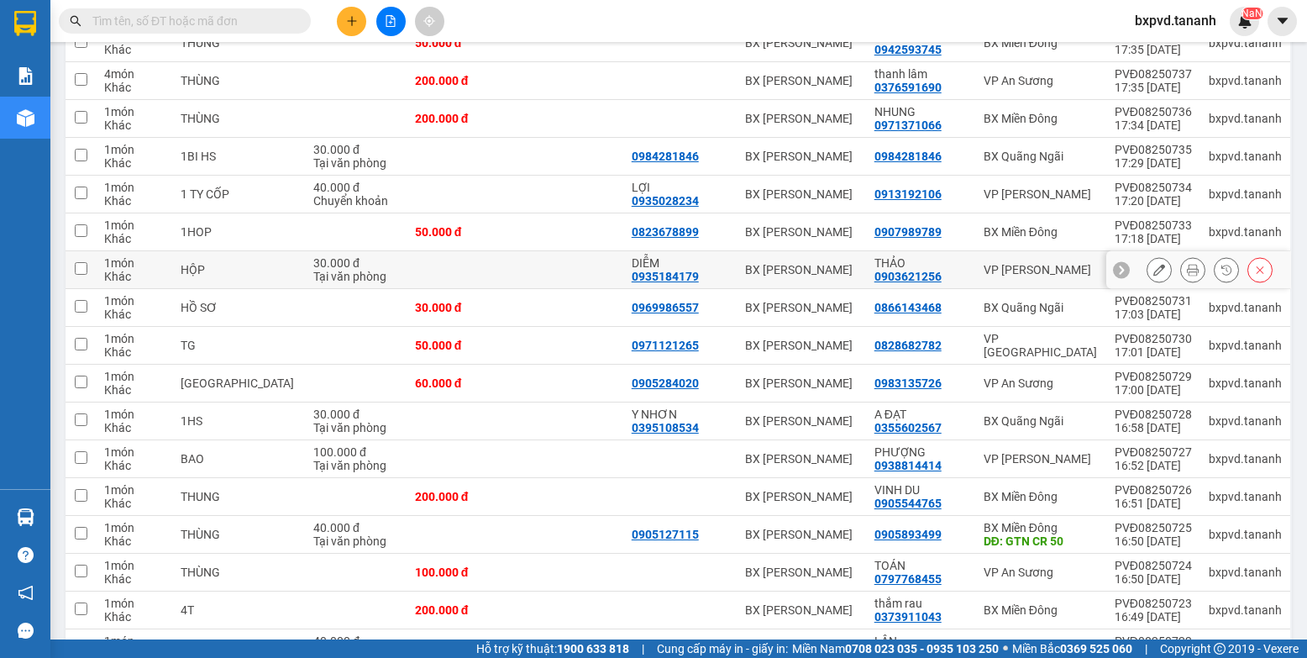
scroll to position [1260, 0]
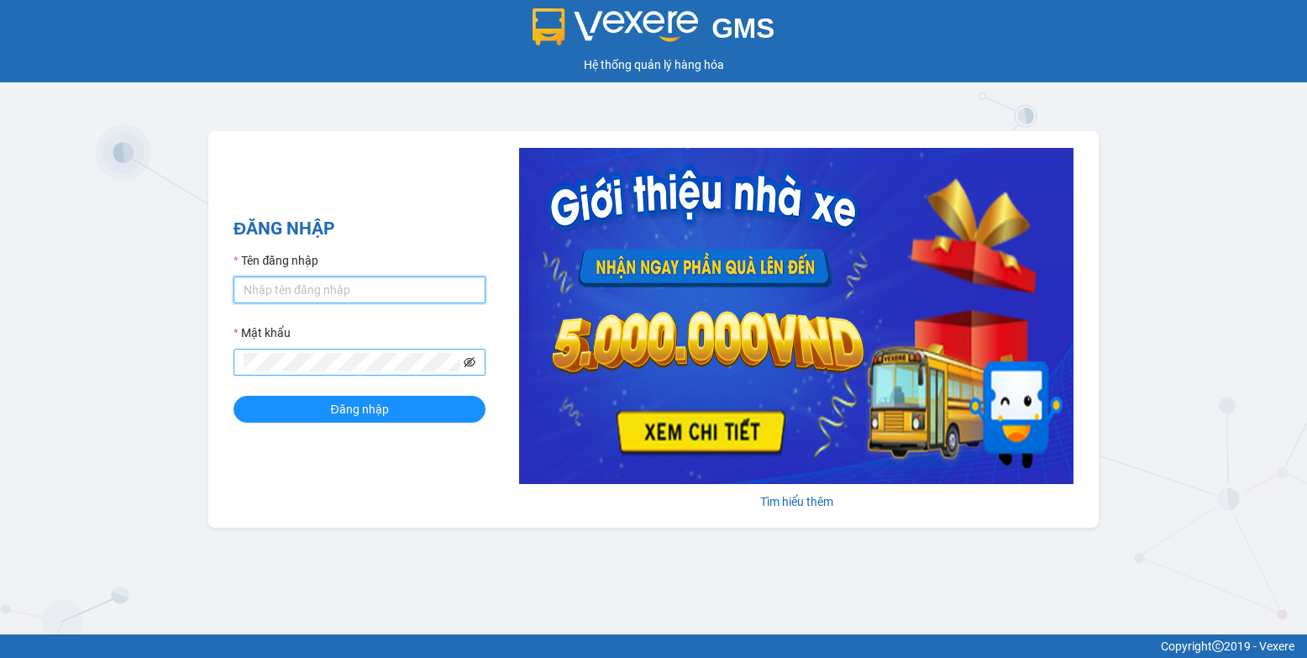
type input "bxpvd.tananh"
click at [470, 360] on icon "eye-invisible" at bounding box center [470, 362] width 12 height 12
click at [470, 360] on icon "eye" at bounding box center [470, 362] width 12 height 12
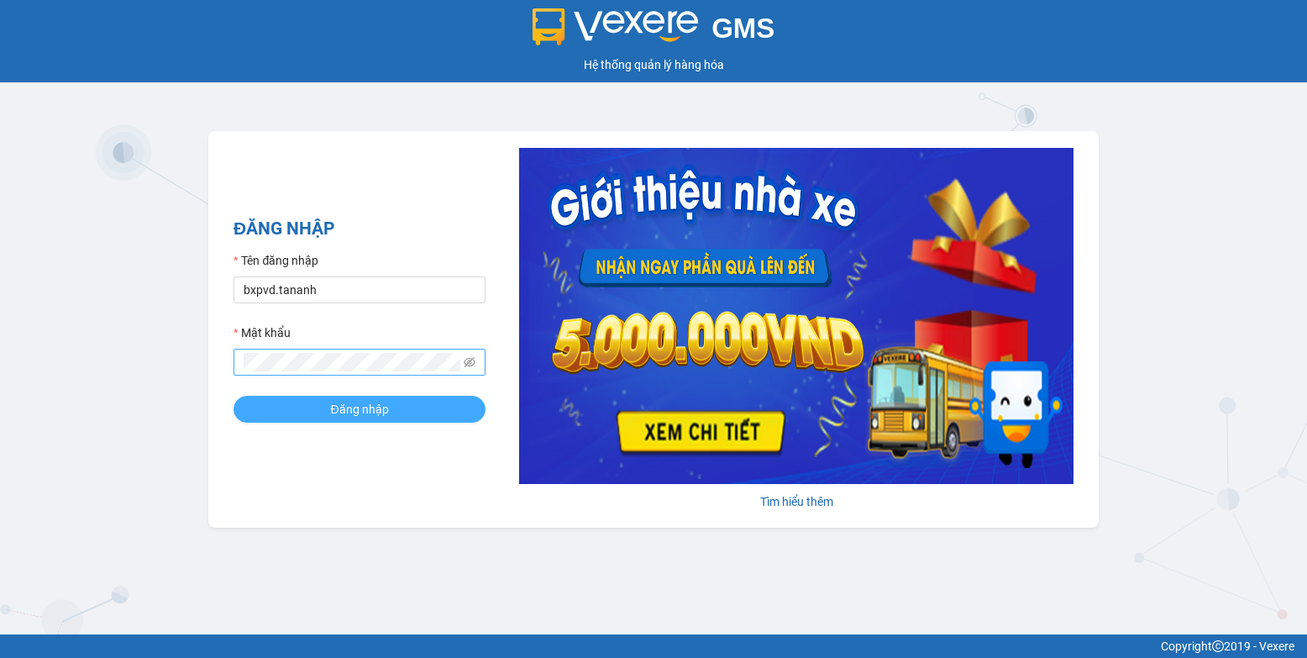
click at [443, 398] on button "Đăng nhập" at bounding box center [360, 409] width 252 height 27
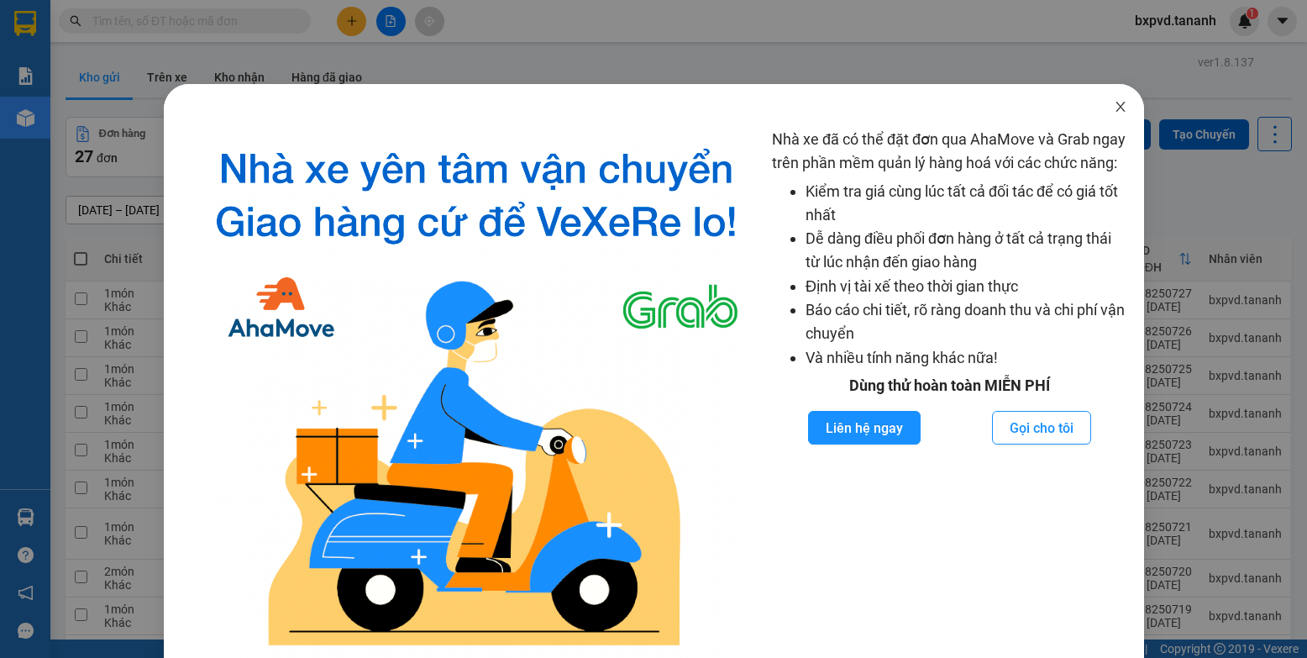
click at [1098, 108] on span "Close" at bounding box center [1120, 107] width 47 height 47
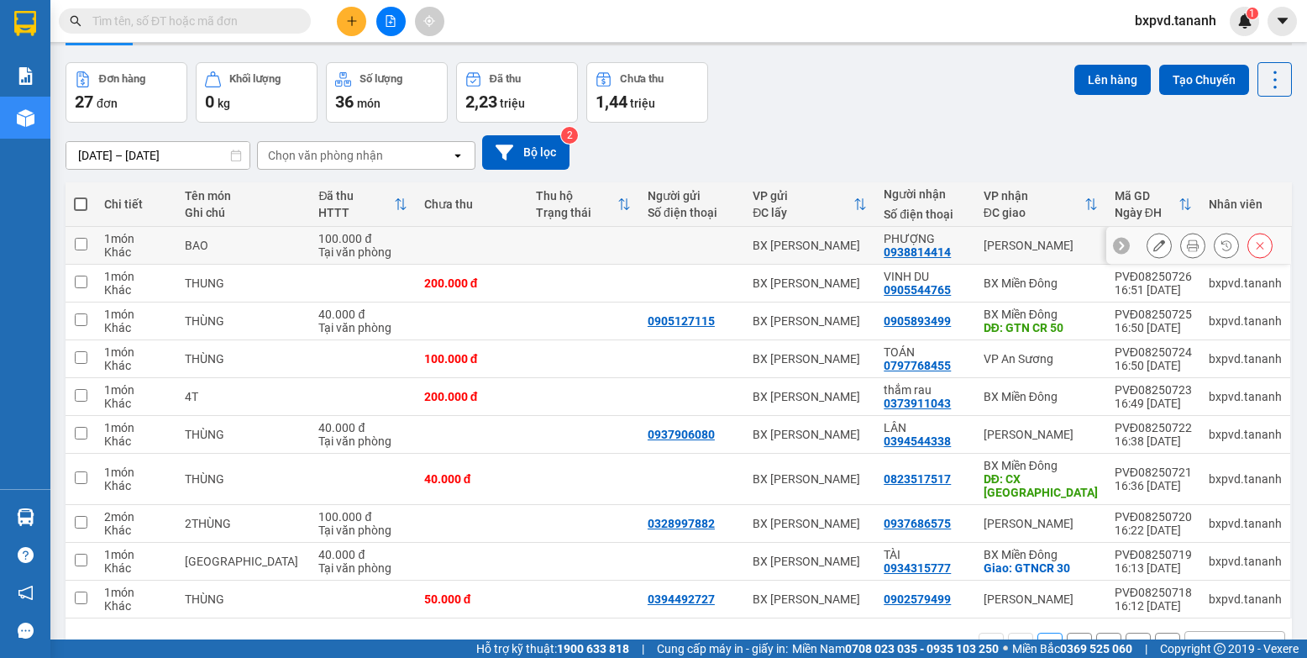
scroll to position [84, 0]
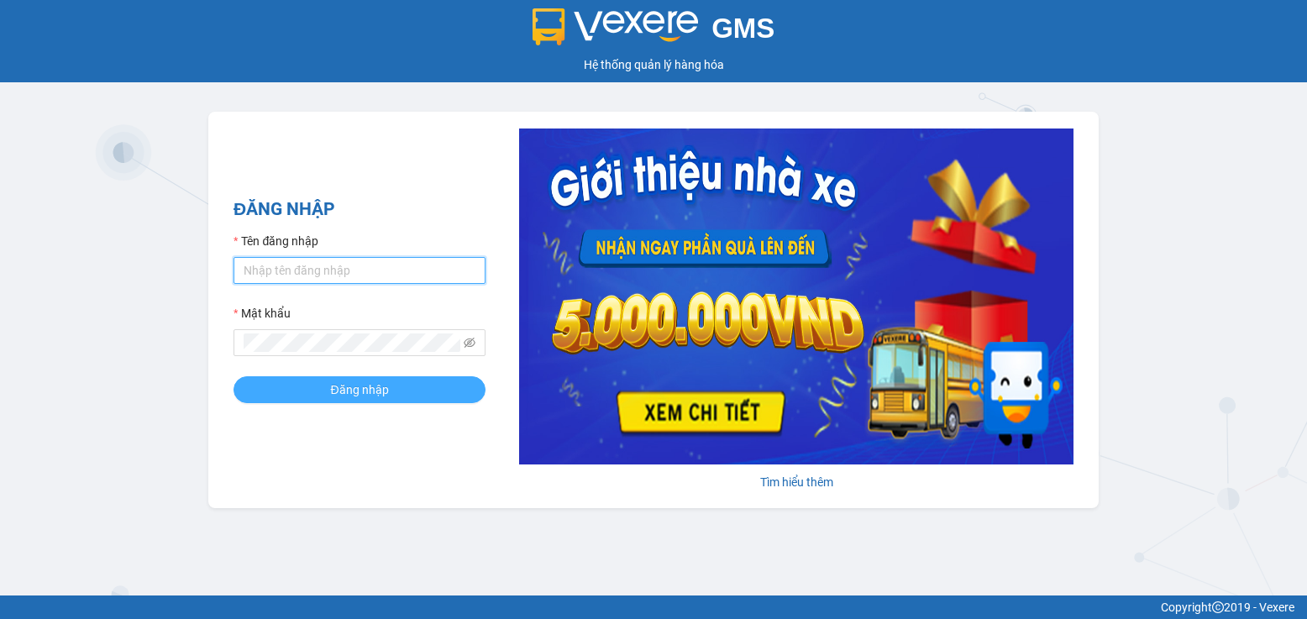
type input "bxpvd.tananh"
click at [369, 385] on span "Đăng nhập" at bounding box center [359, 390] width 58 height 18
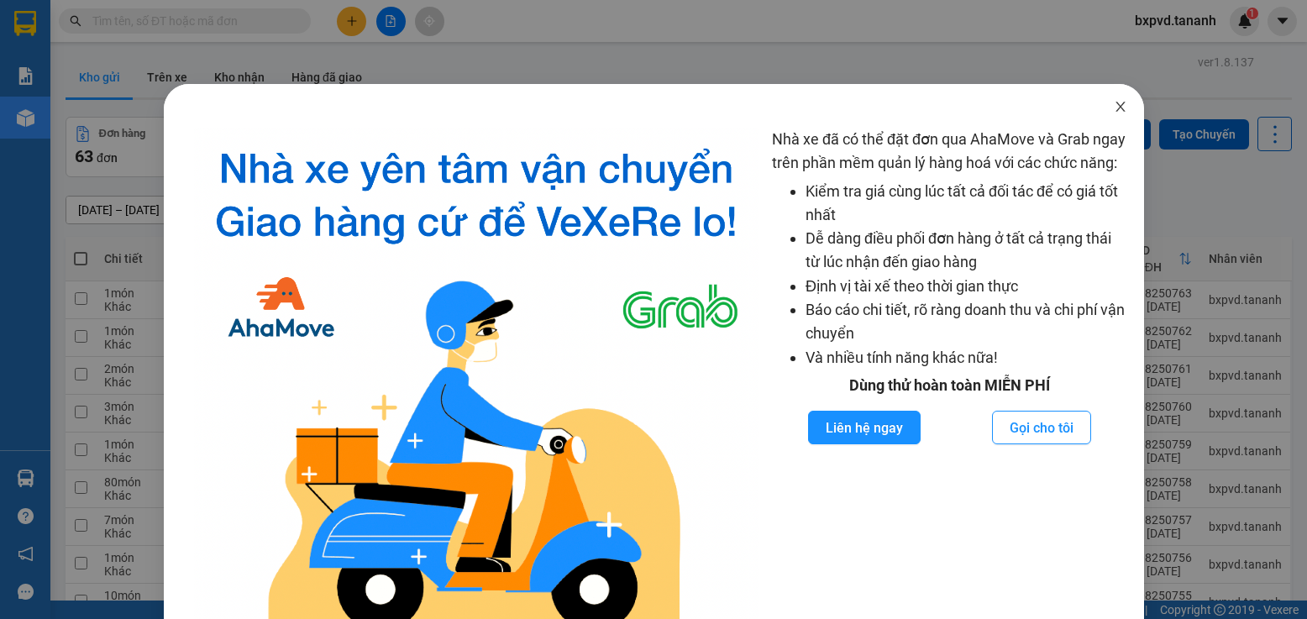
click at [831, 108] on icon "close" at bounding box center [1120, 107] width 9 height 10
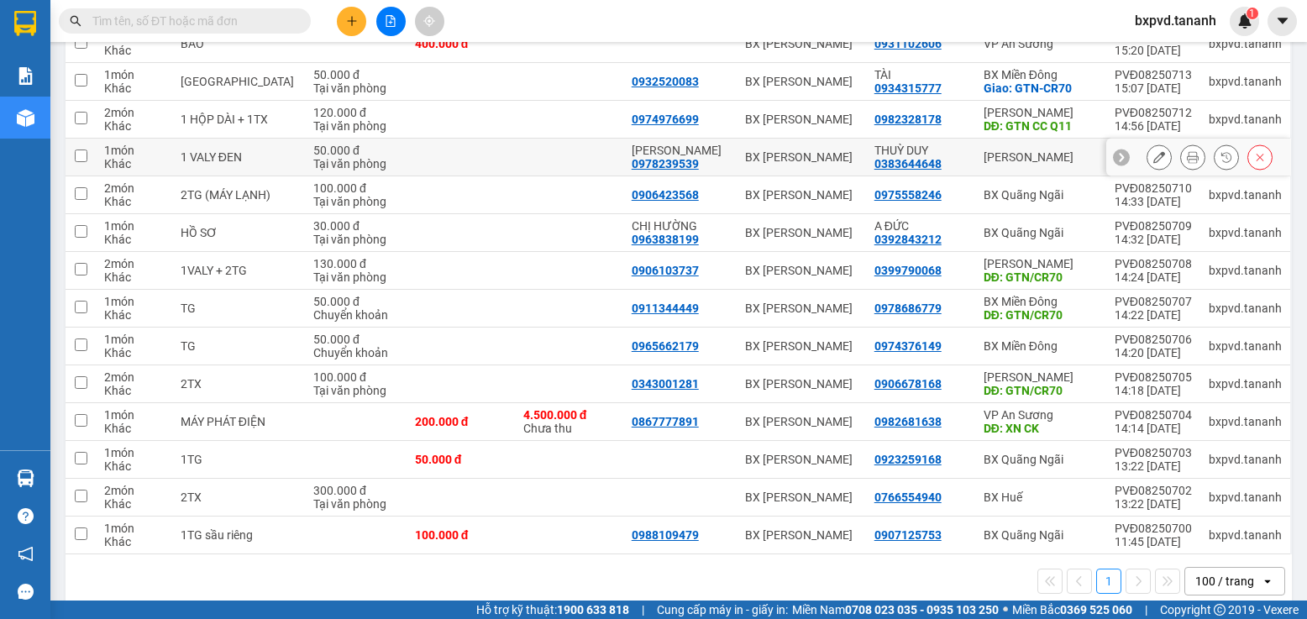
scroll to position [2145, 0]
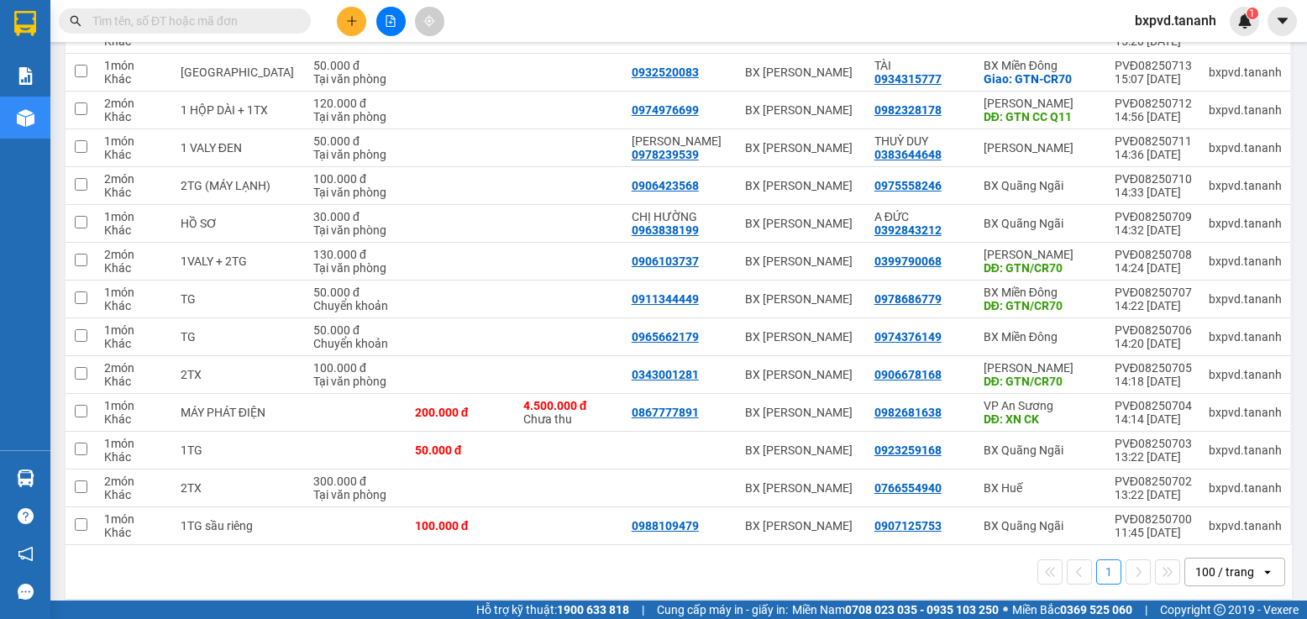
click at [831, 564] on div "100 / trang" at bounding box center [1224, 572] width 59 height 17
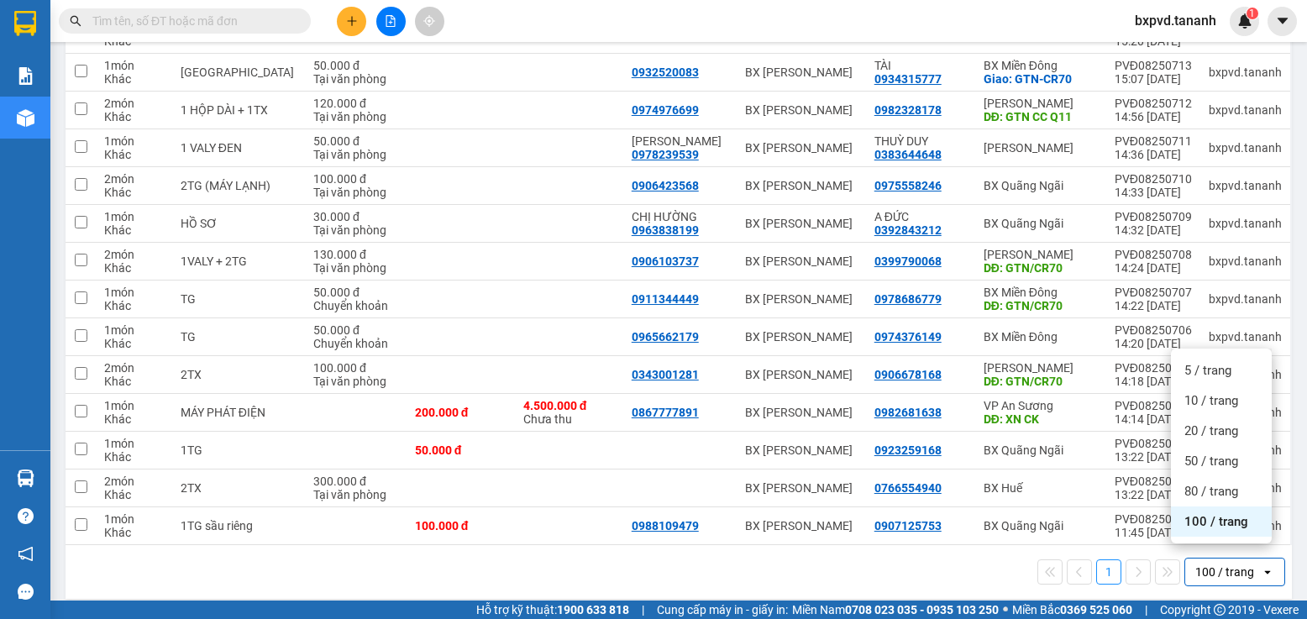
click at [831, 522] on span "100 / trang" at bounding box center [1217, 521] width 64 height 17
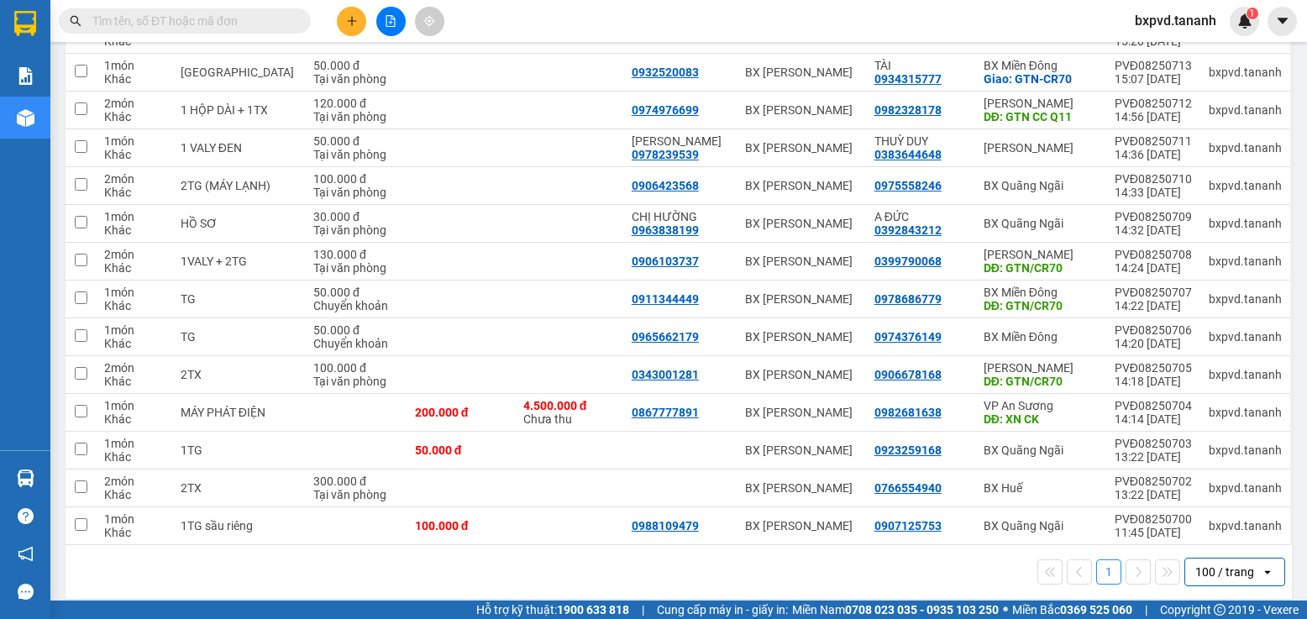
click at [831, 564] on div "100 / trang" at bounding box center [1224, 572] width 59 height 17
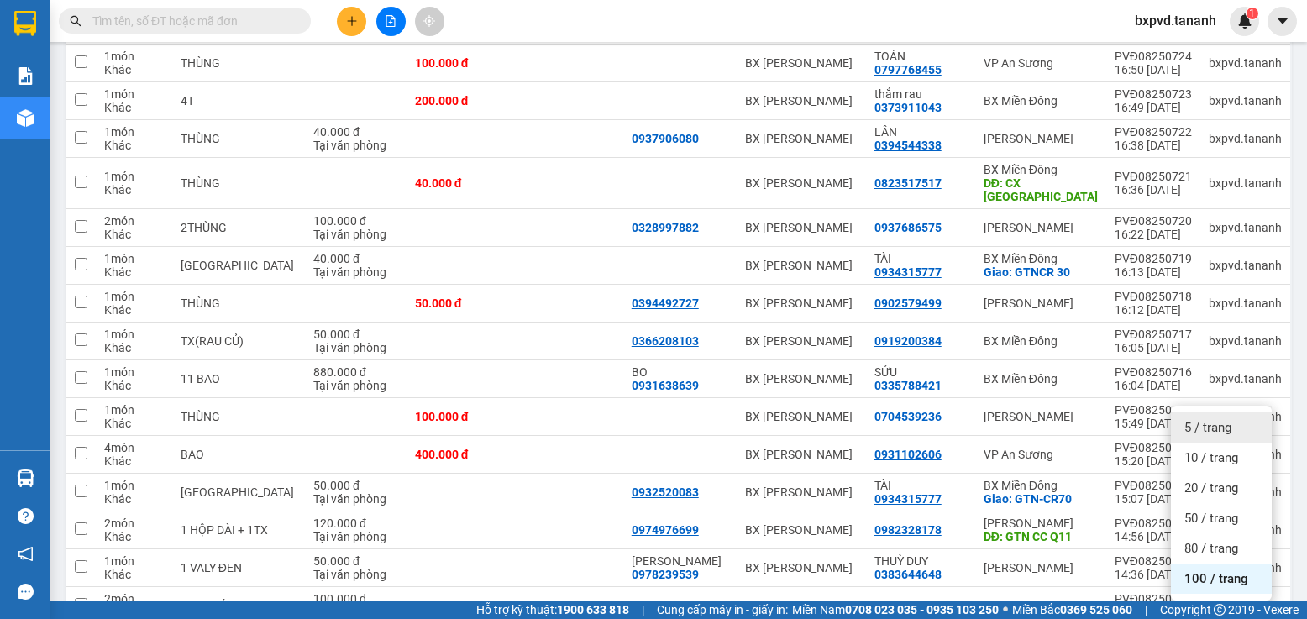
click at [831, 421] on span "5 / trang" at bounding box center [1208, 427] width 47 height 17
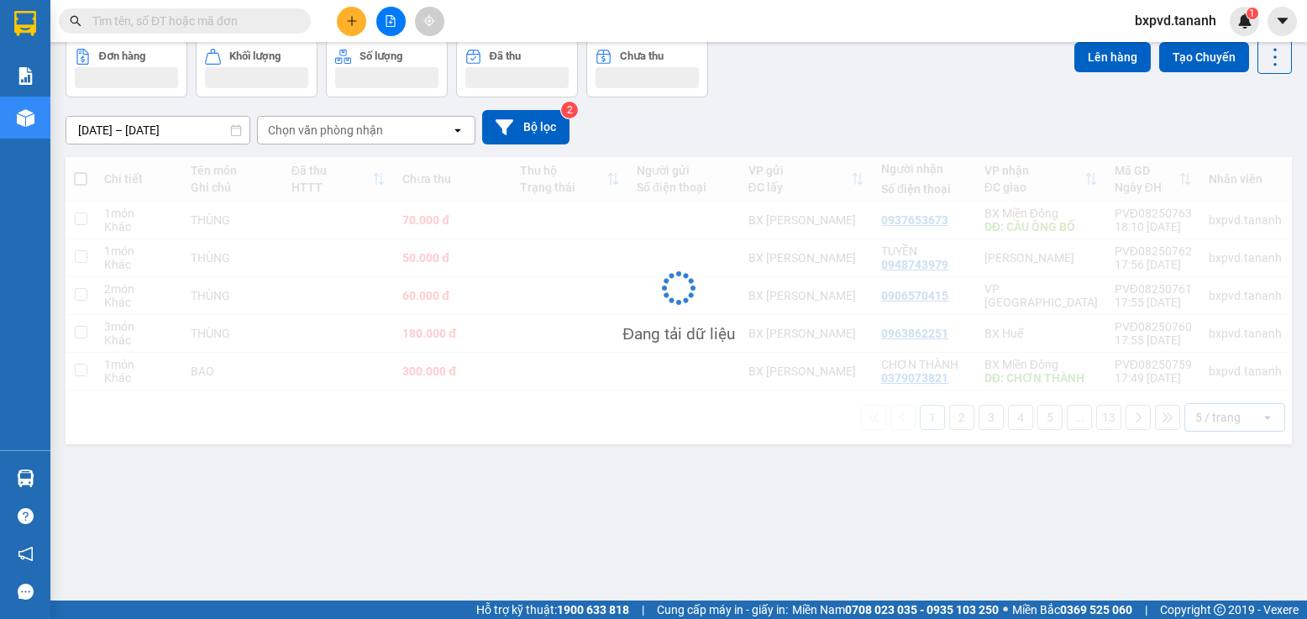
scroll to position [77, 0]
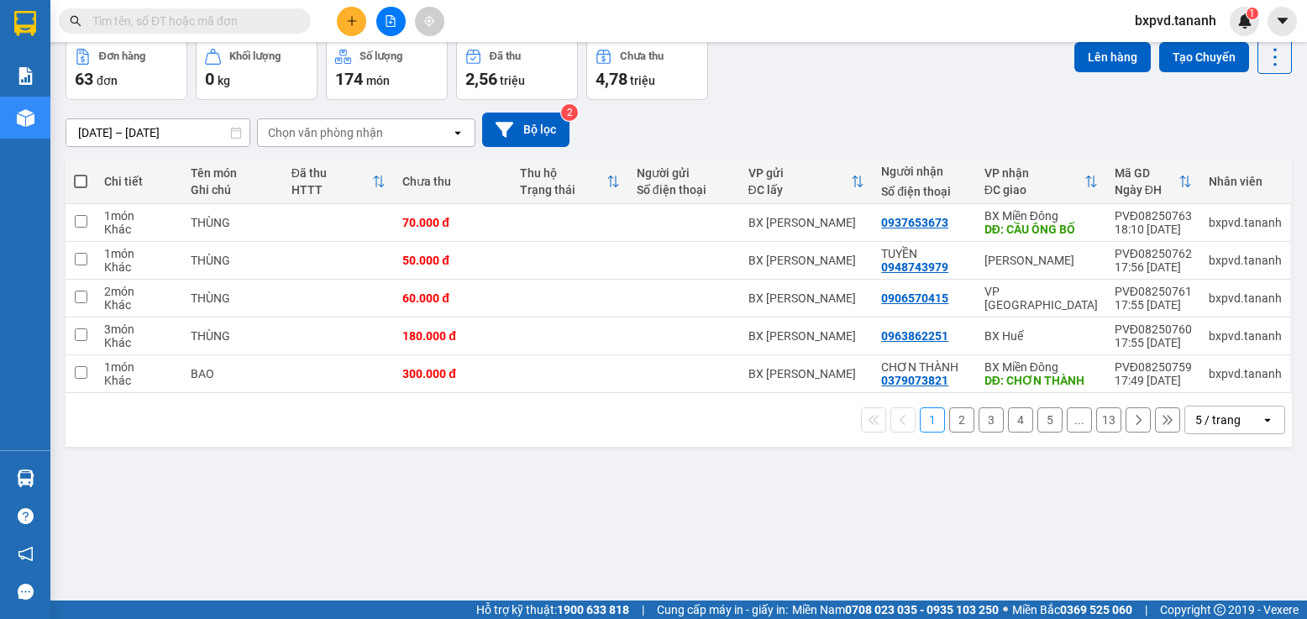
click at [831, 423] on button "2" at bounding box center [961, 419] width 25 height 25
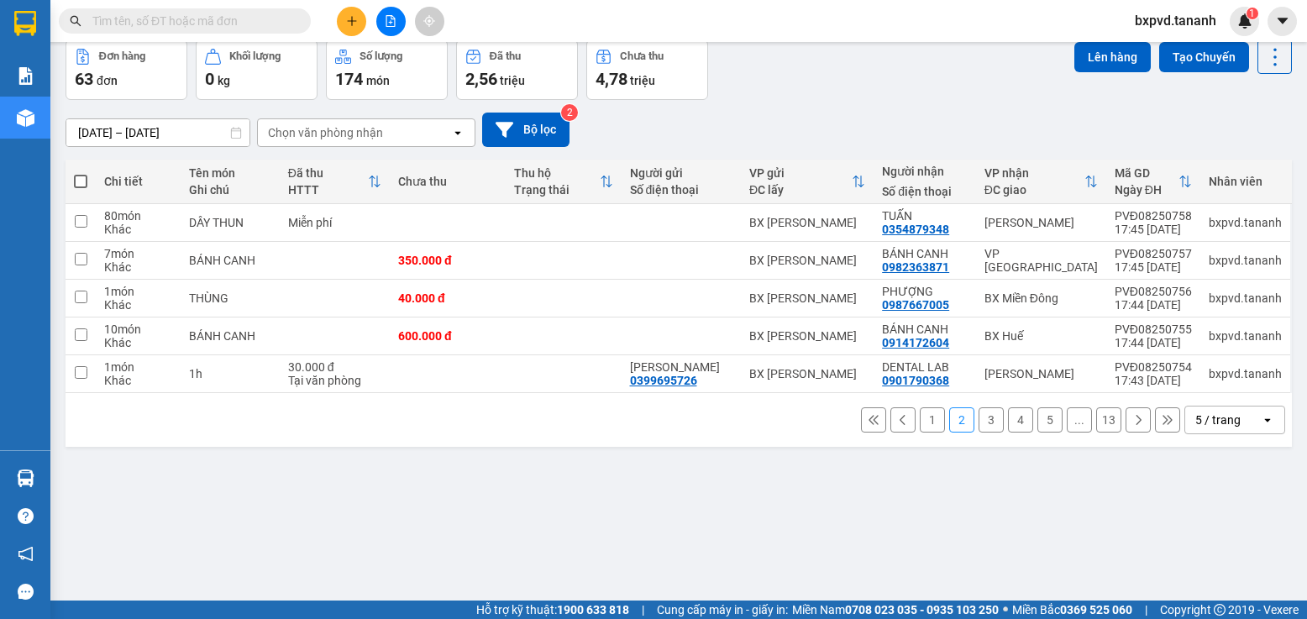
click at [831, 424] on button "3" at bounding box center [991, 419] width 25 height 25
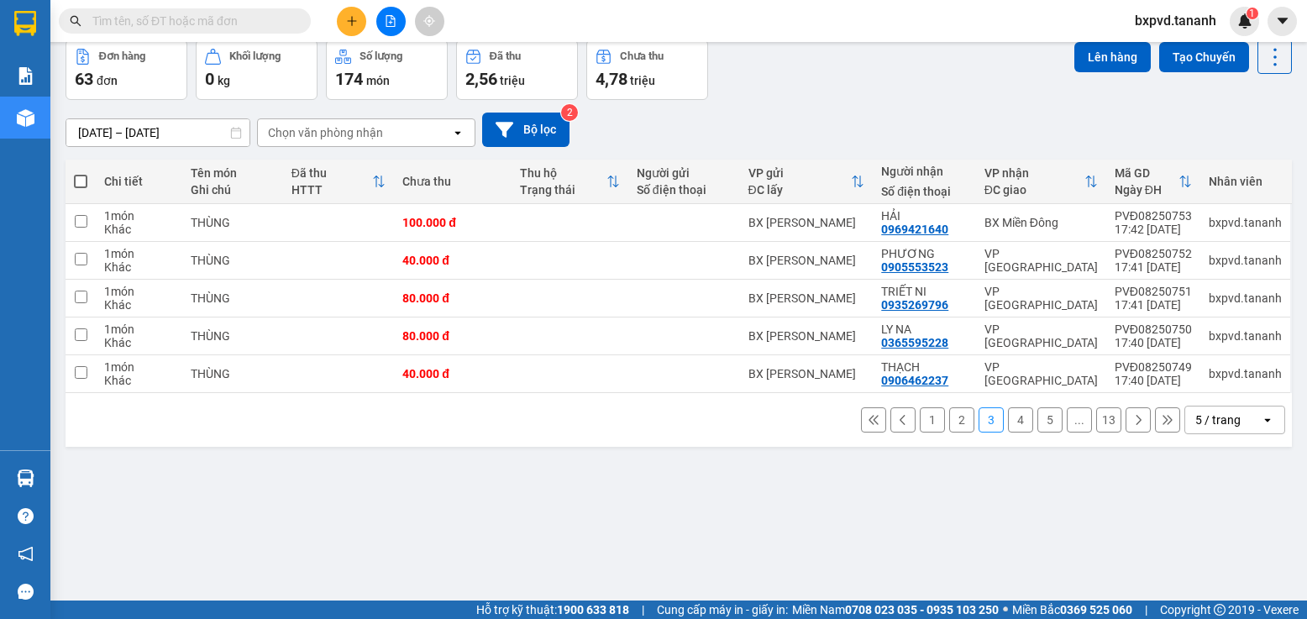
click at [831, 427] on div "5 / trang" at bounding box center [1217, 420] width 45 height 17
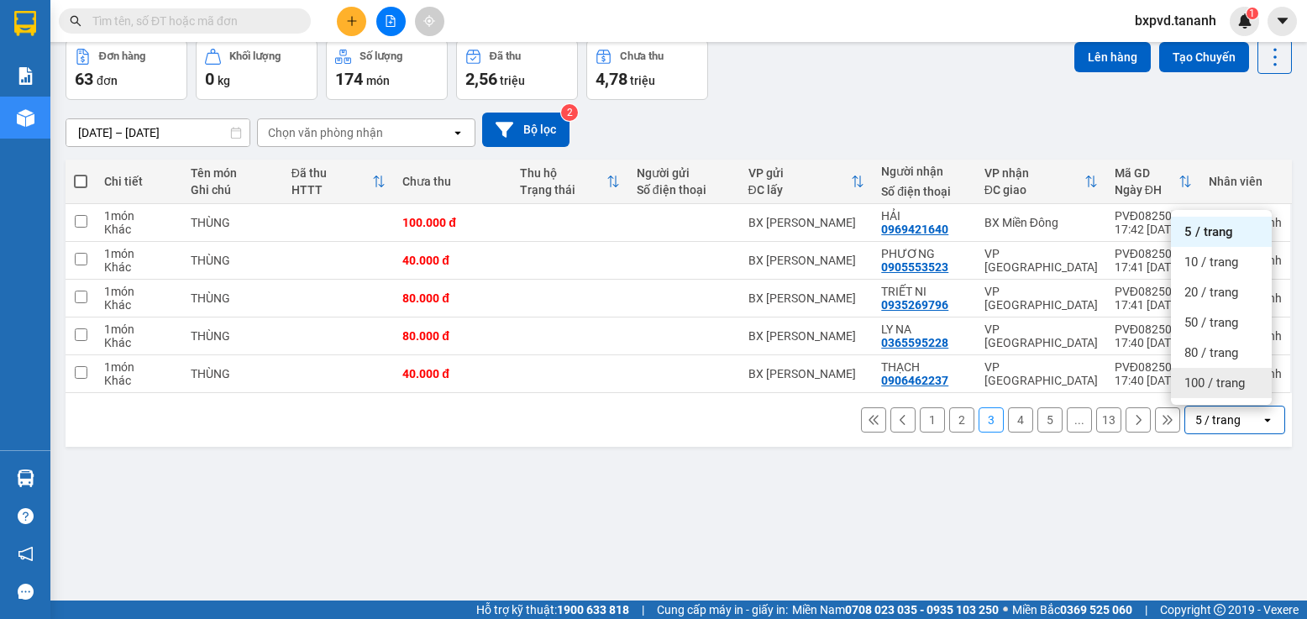
click at [831, 383] on span "100 / trang" at bounding box center [1215, 383] width 60 height 17
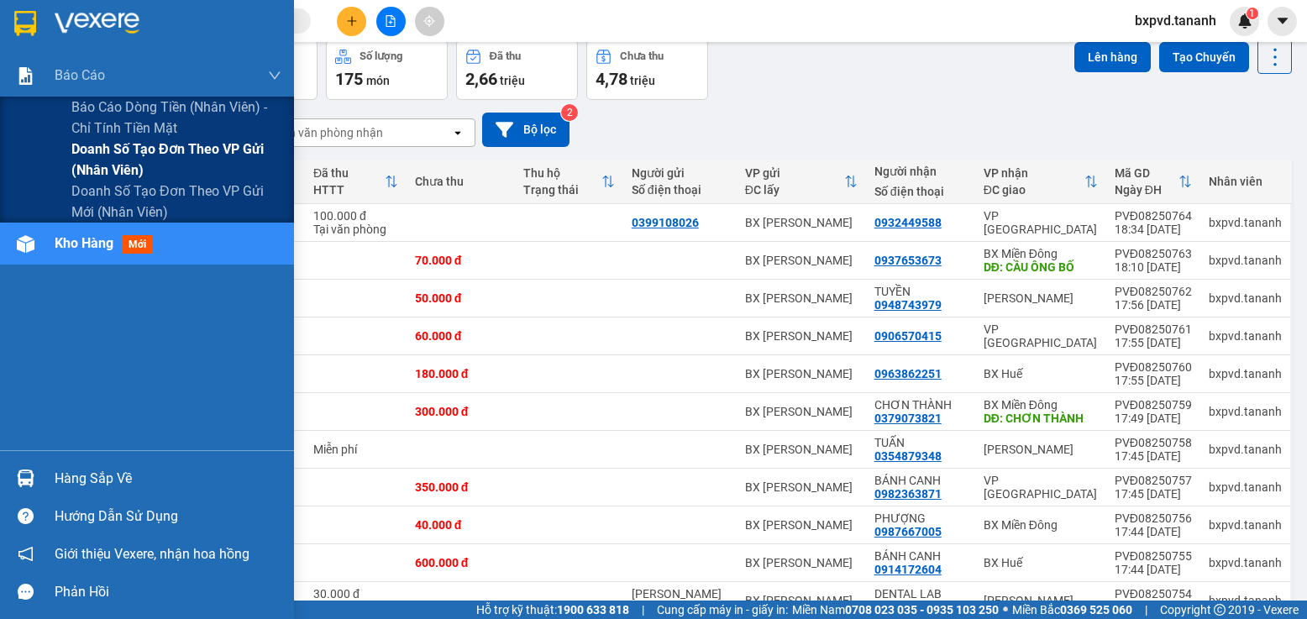
click at [166, 155] on span "Doanh số tạo đơn theo VP gửi (nhân viên)" at bounding box center [176, 160] width 210 height 42
